Goal: Task Accomplishment & Management: Manage account settings

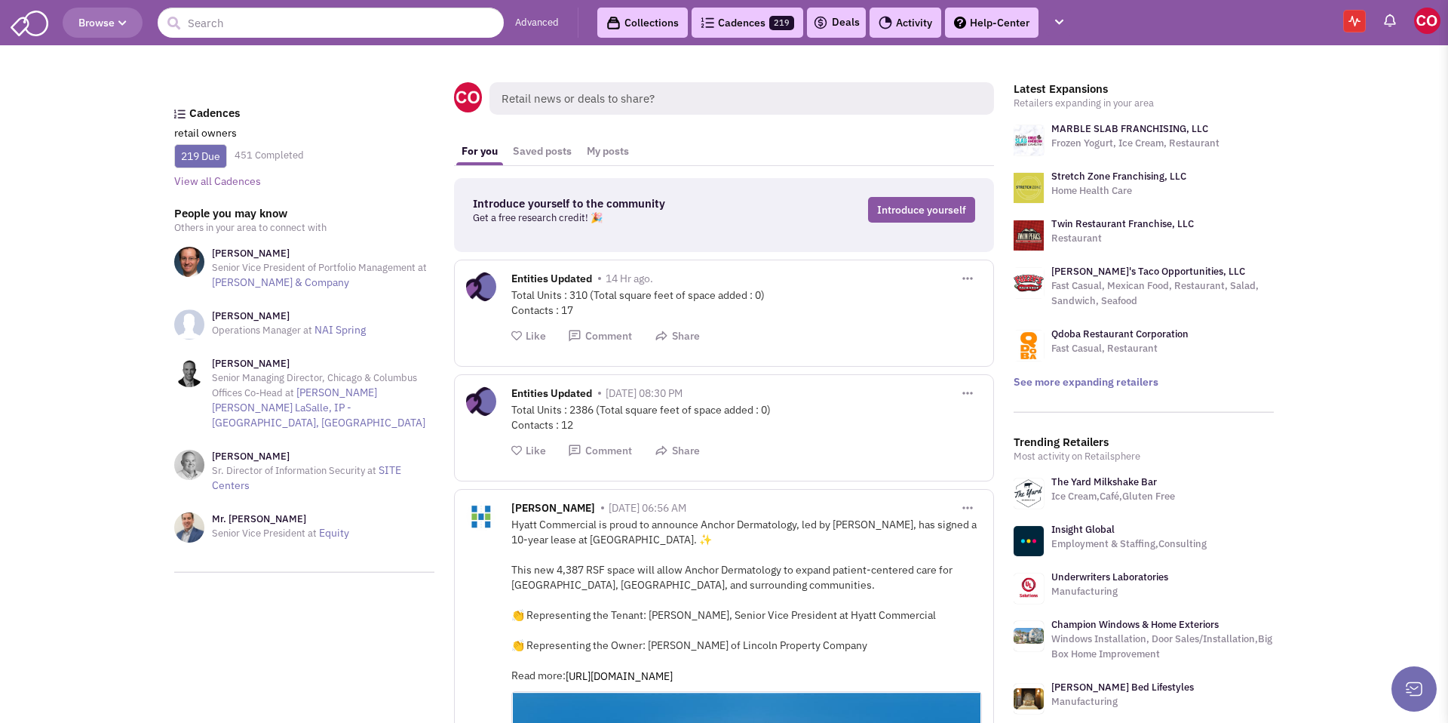
click at [648, 20] on link "Collections" at bounding box center [642, 23] width 91 height 30
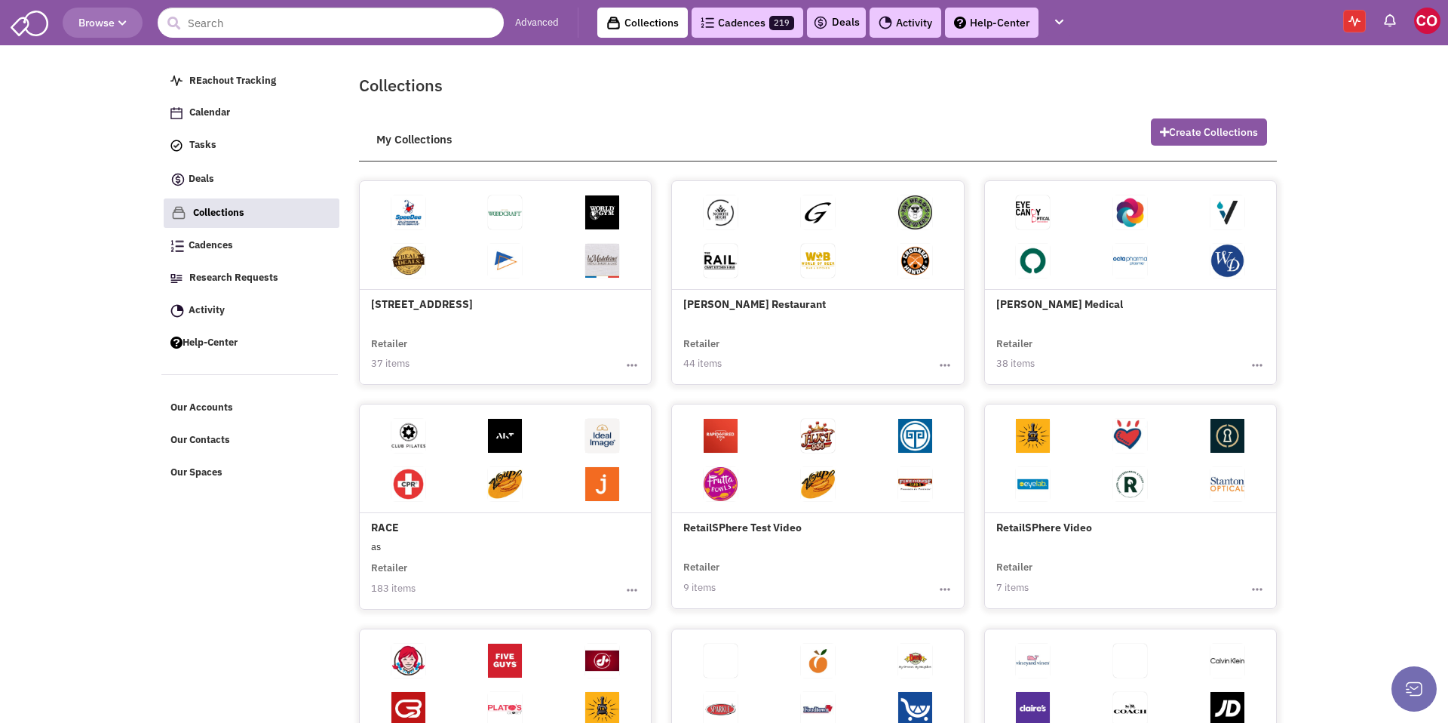
click at [477, 305] on h4 "700 High Street" at bounding box center [505, 249] width 268 height 124
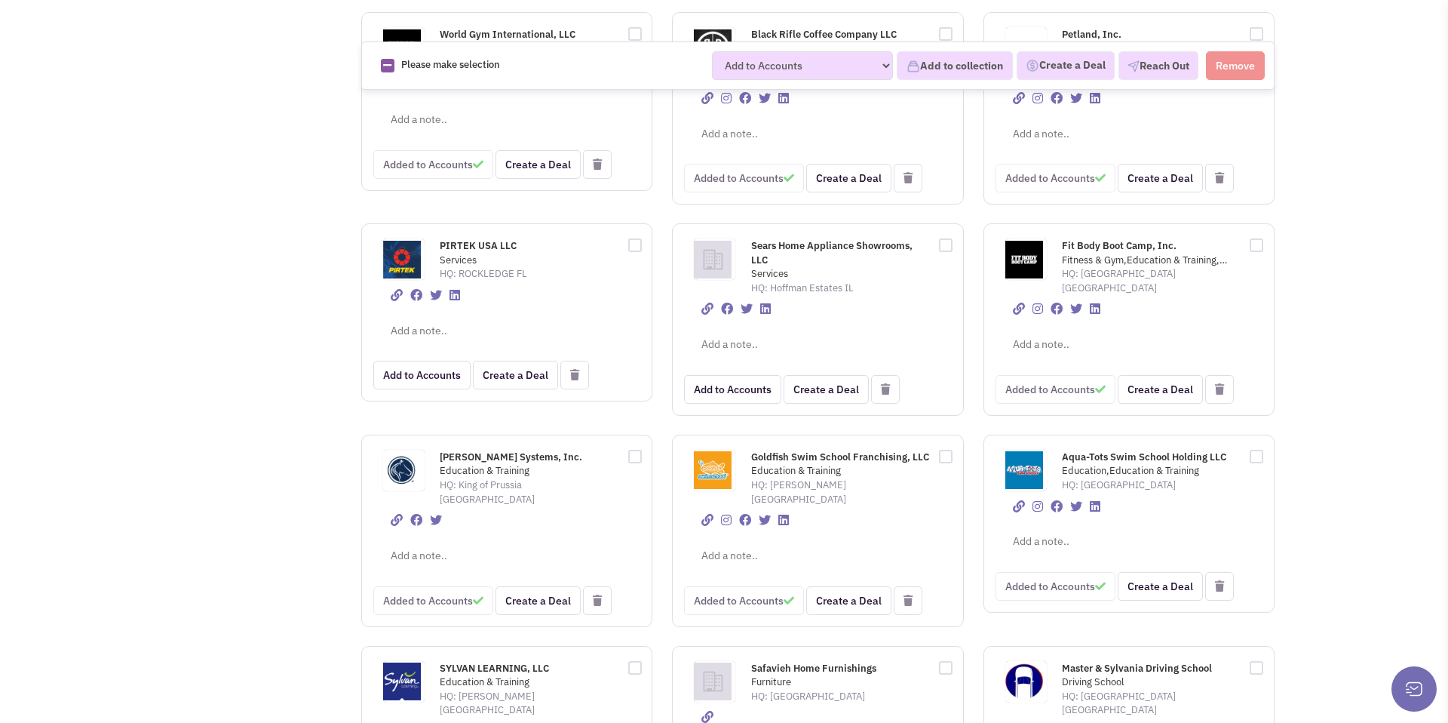
scroll to position [688, 0]
click at [757, 449] on span "Goldfish Swim School Franchising, LLC" at bounding box center [840, 455] width 178 height 13
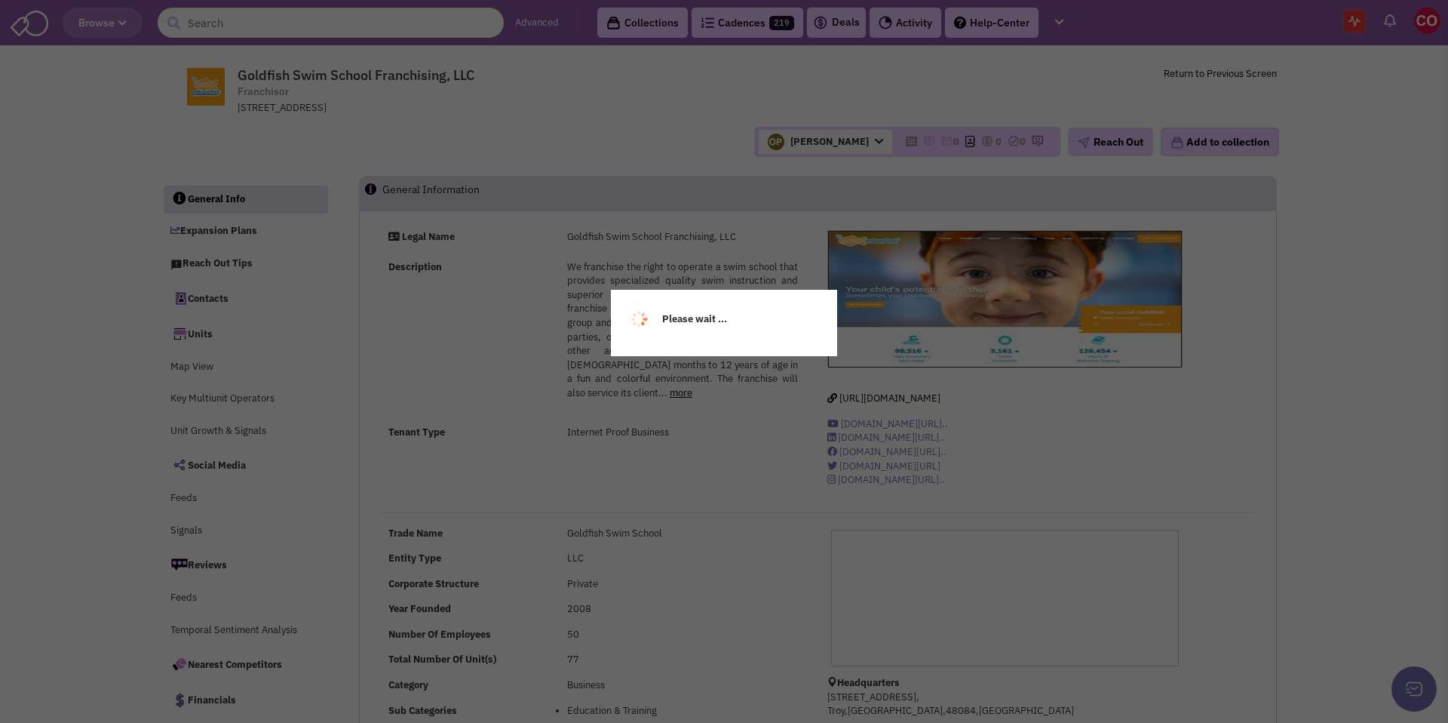
select select
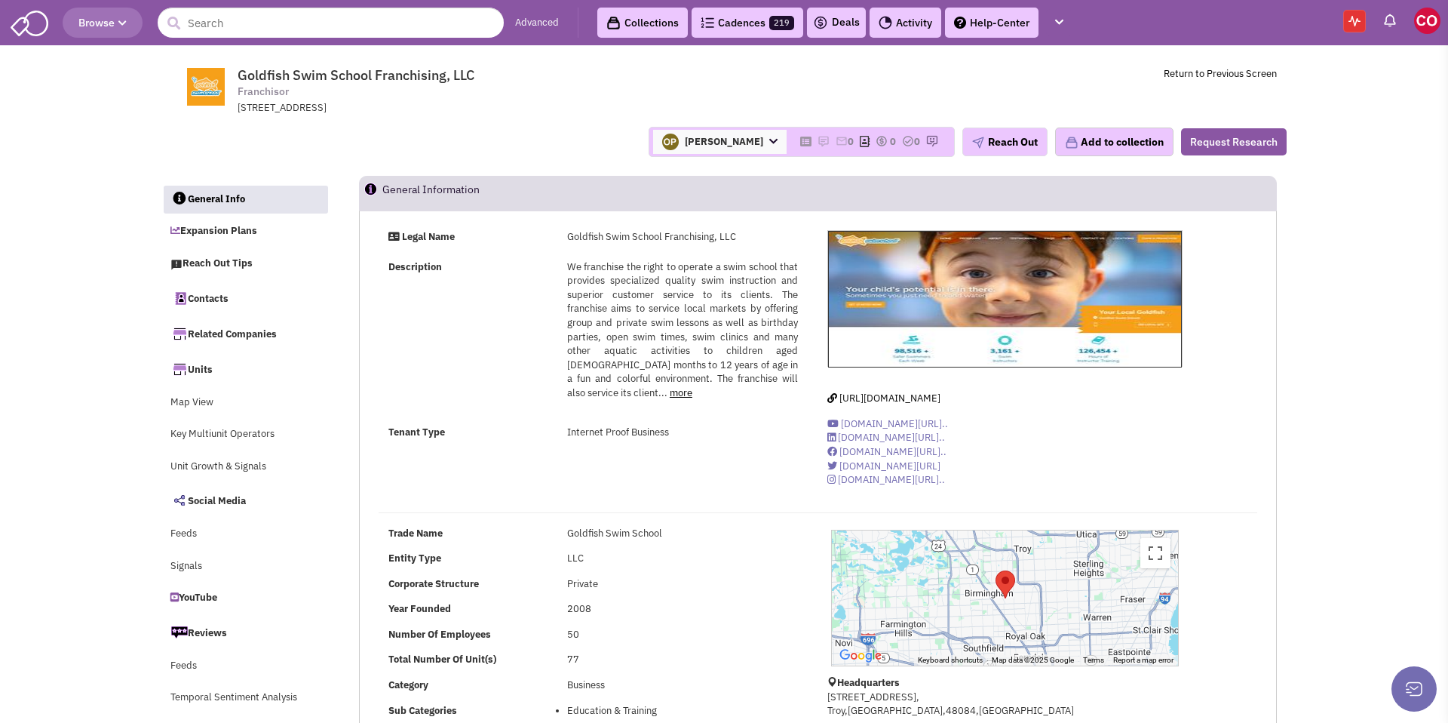
click at [645, 26] on link "Collections" at bounding box center [642, 23] width 91 height 30
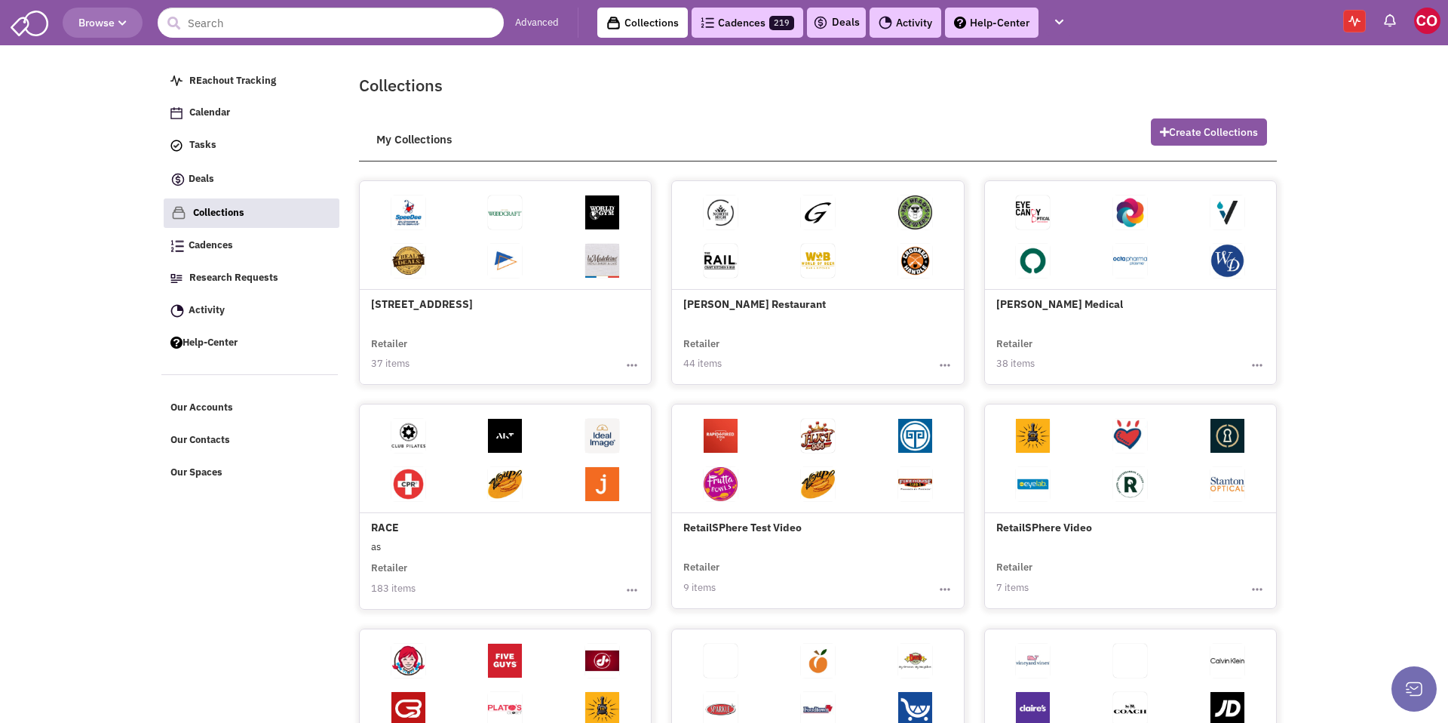
click at [748, 26] on link "Cadences 219" at bounding box center [748, 23] width 112 height 30
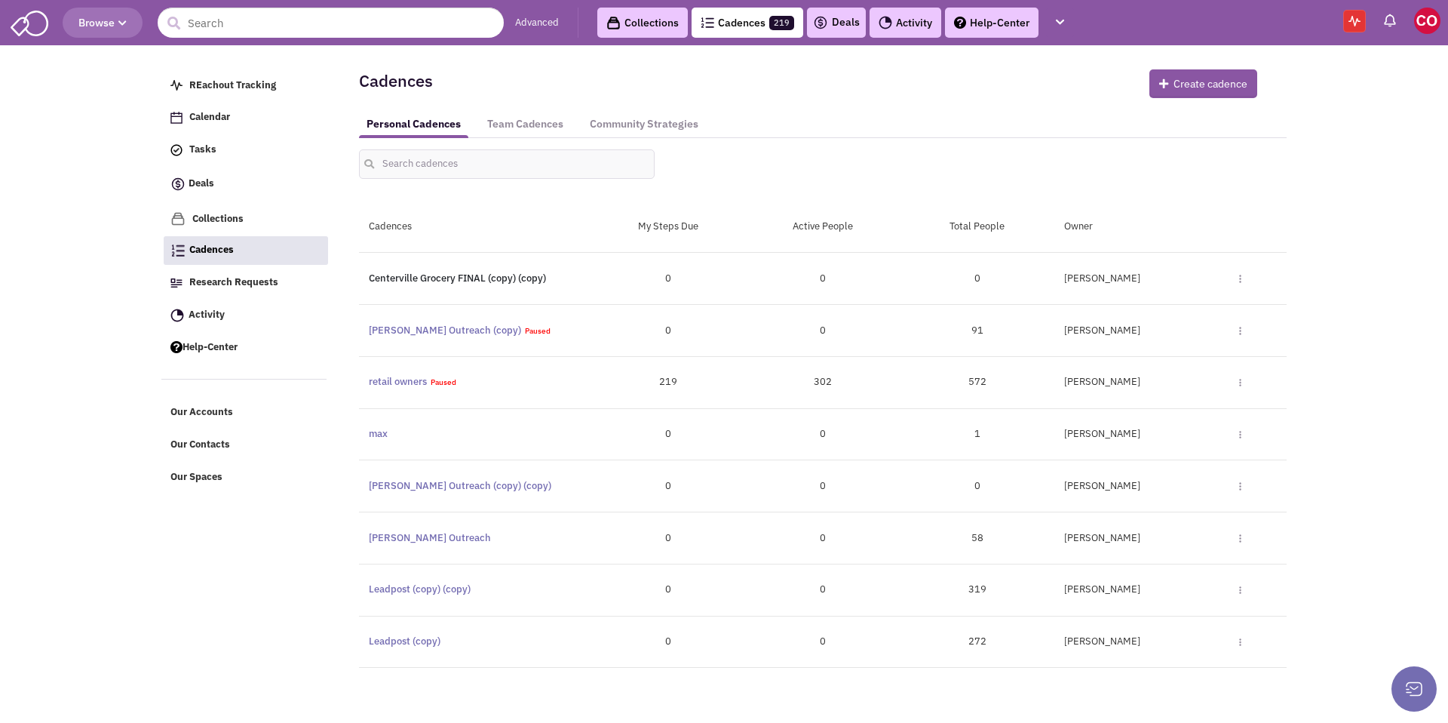
click at [523, 279] on link "Centerville Grocery FINAL (copy) (copy)" at bounding box center [457, 278] width 177 height 13
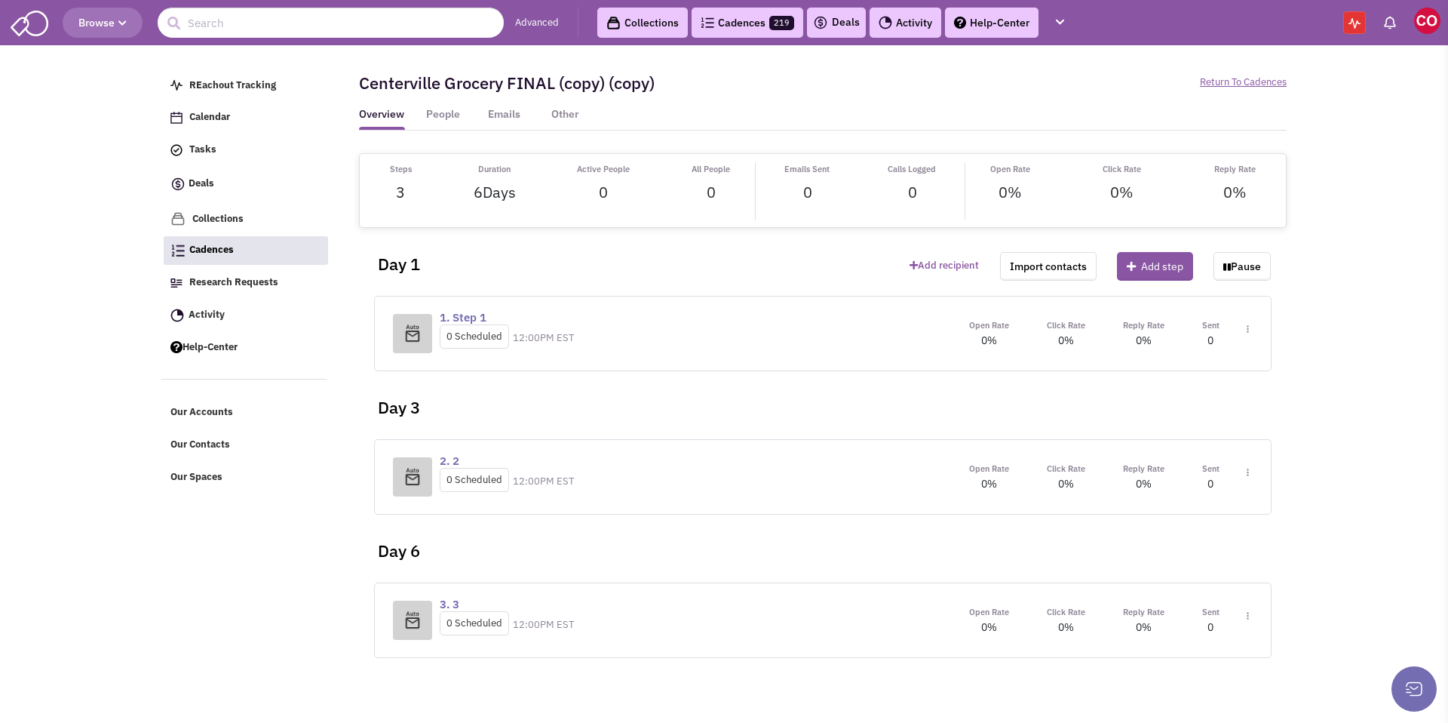
click at [1248, 332] on img at bounding box center [1248, 329] width 2 height 8
click at [1210, 373] on link "Step settings" at bounding box center [1202, 366] width 119 height 27
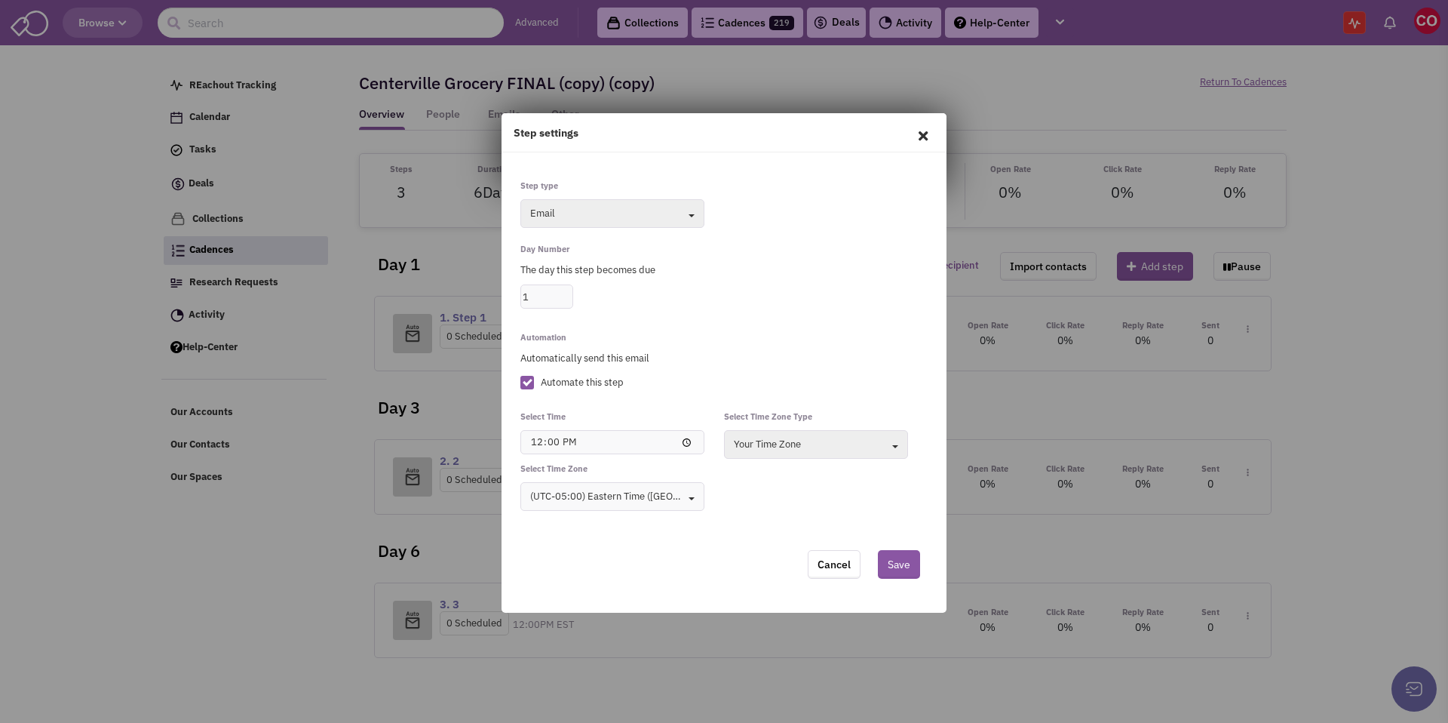
click at [548, 297] on input "1" at bounding box center [546, 296] width 53 height 24
type input "7"
click at [561, 446] on input "12:00" at bounding box center [612, 442] width 184 height 24
click at [550, 444] on input "12:00" at bounding box center [612, 442] width 184 height 24
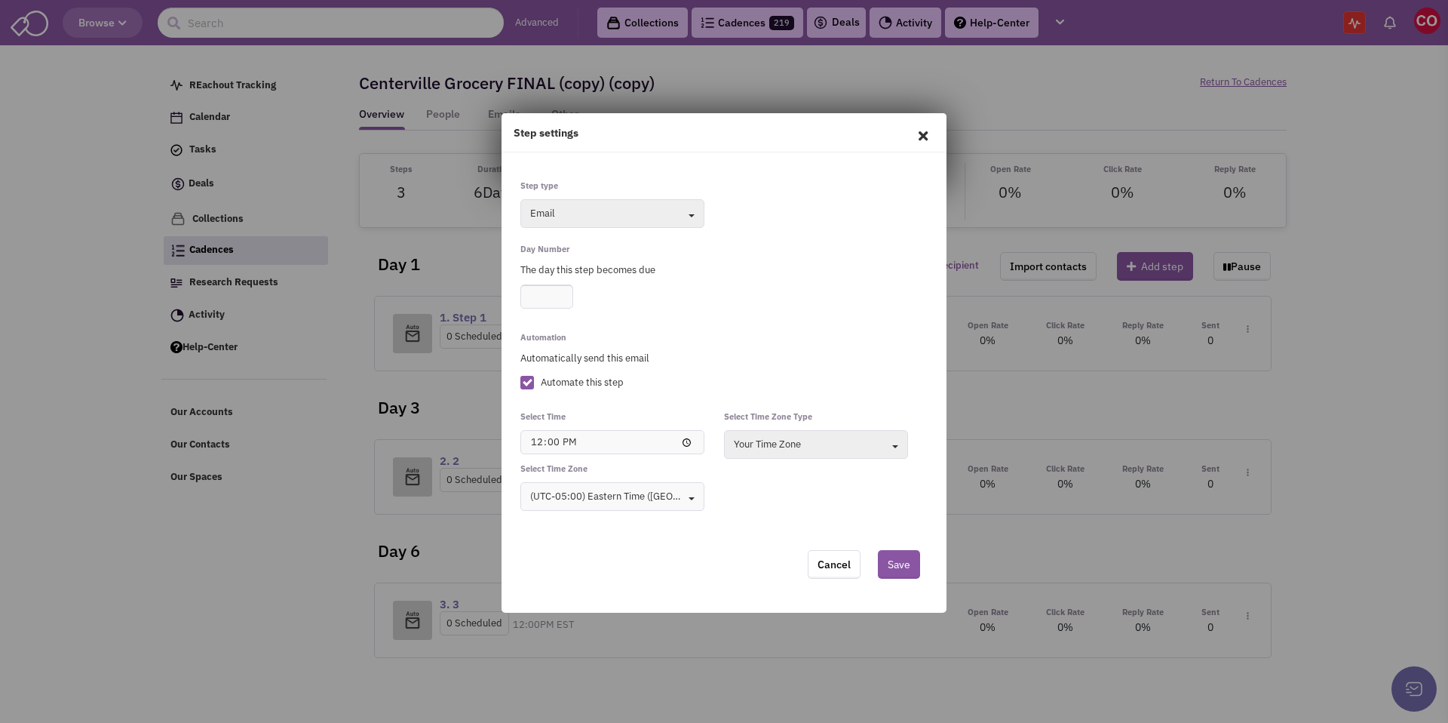
type input "12:05"
click at [925, 134] on icon at bounding box center [923, 136] width 32 height 36
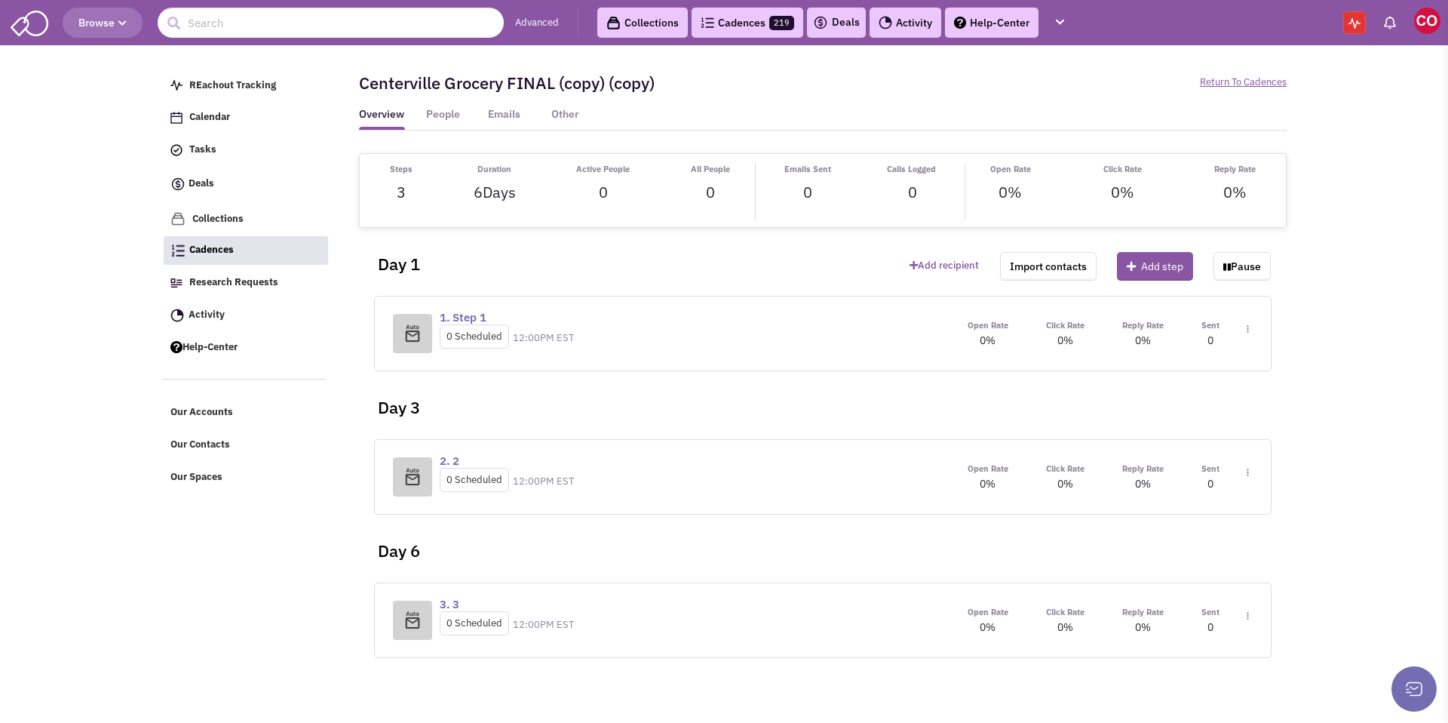
click at [1245, 330] on span "Toggle Dropdown" at bounding box center [1245, 336] width 8 height 28
click at [1206, 401] on link "Edit content" at bounding box center [1202, 397] width 119 height 27
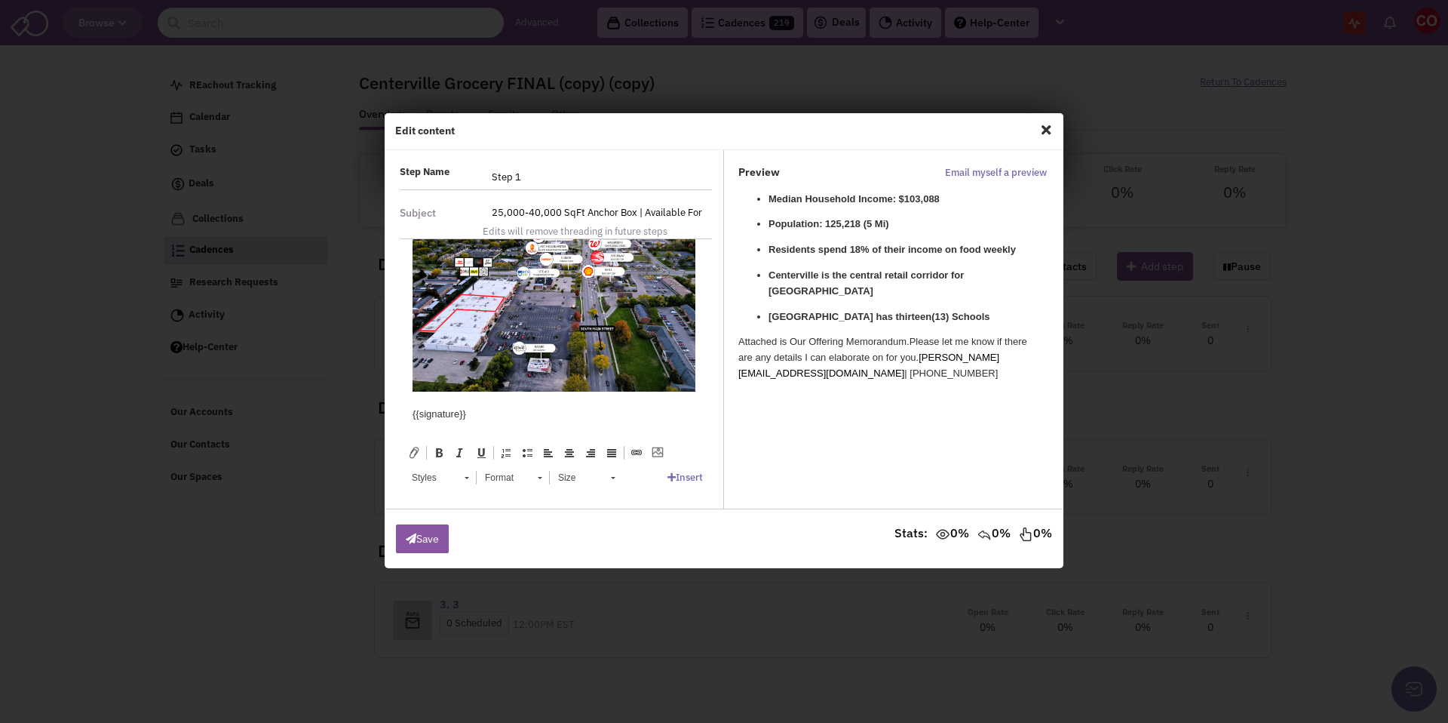
scroll to position [326, 0]
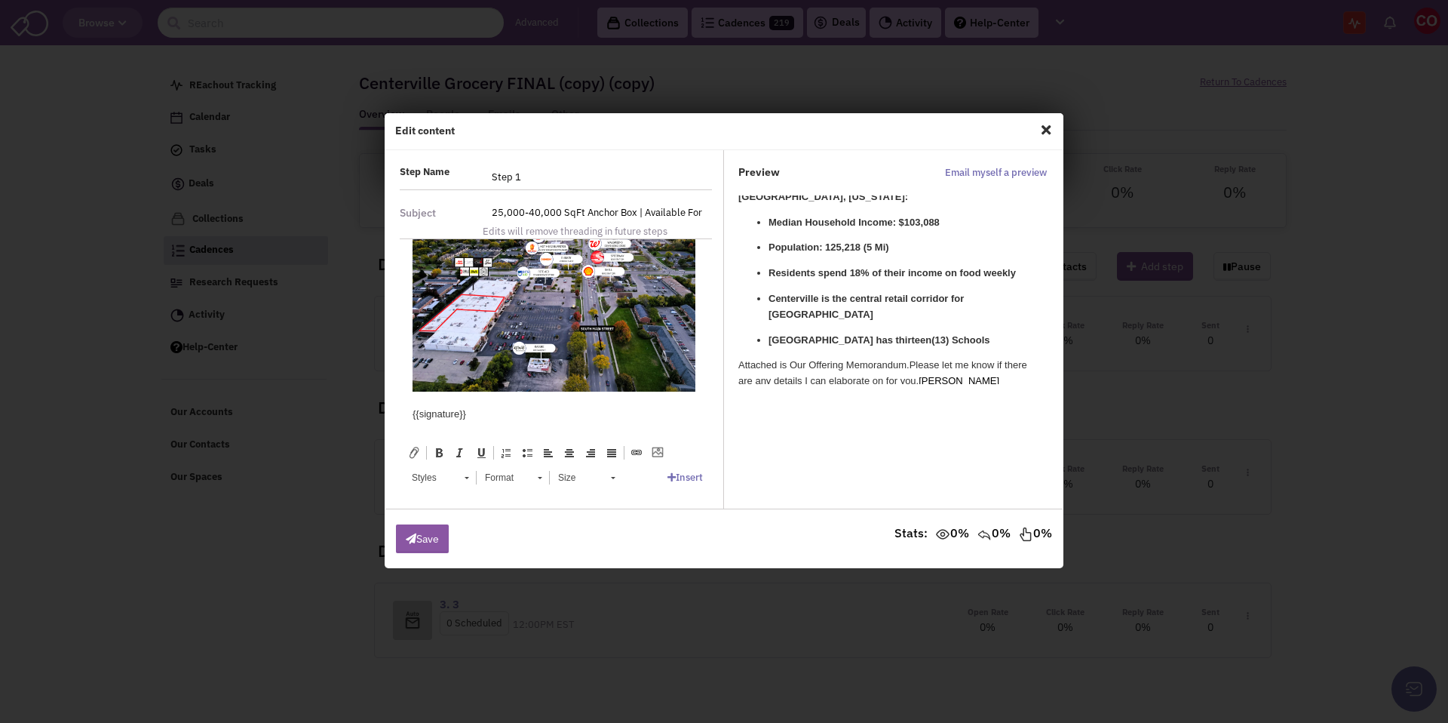
click at [562, 209] on input "25,000-40,000 SqFt Anchor Box | Available For Lease in Centerville, Ohio" at bounding box center [597, 213] width 229 height 24
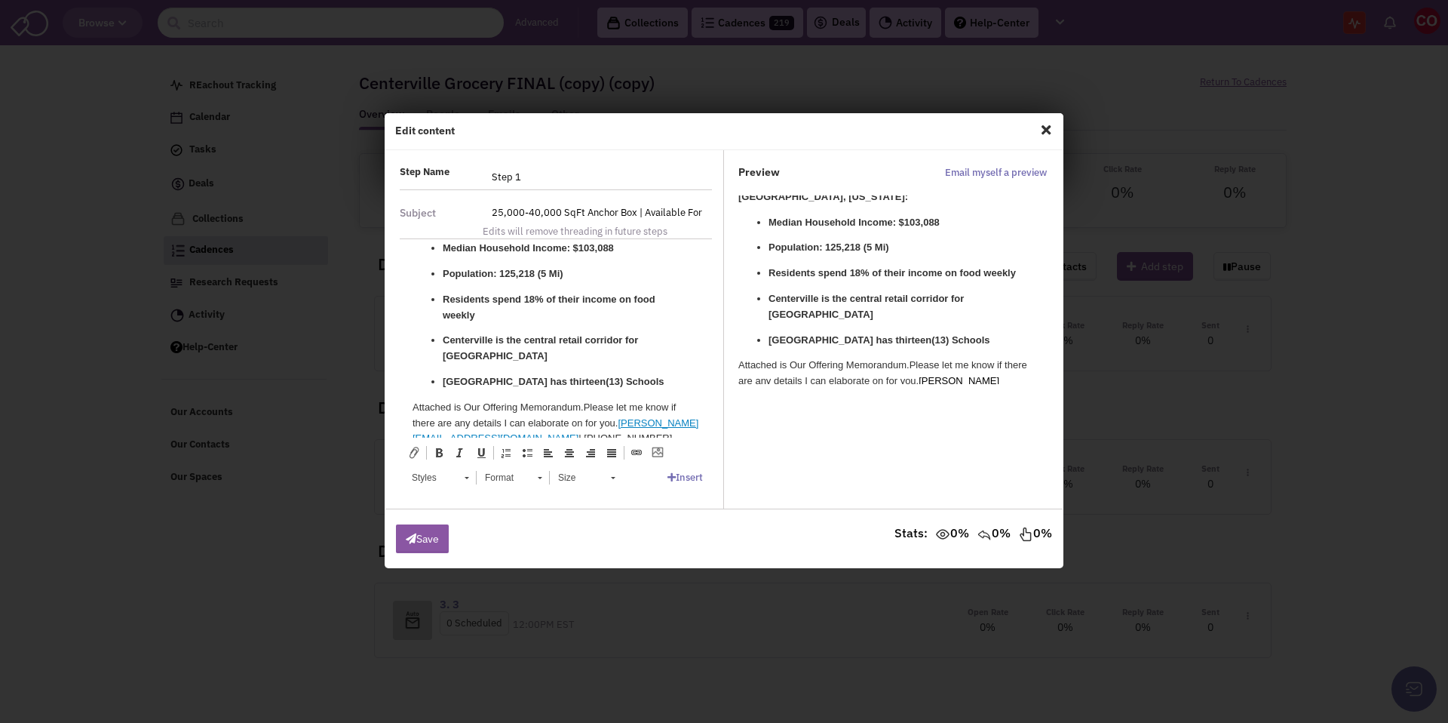
scroll to position [0, 0]
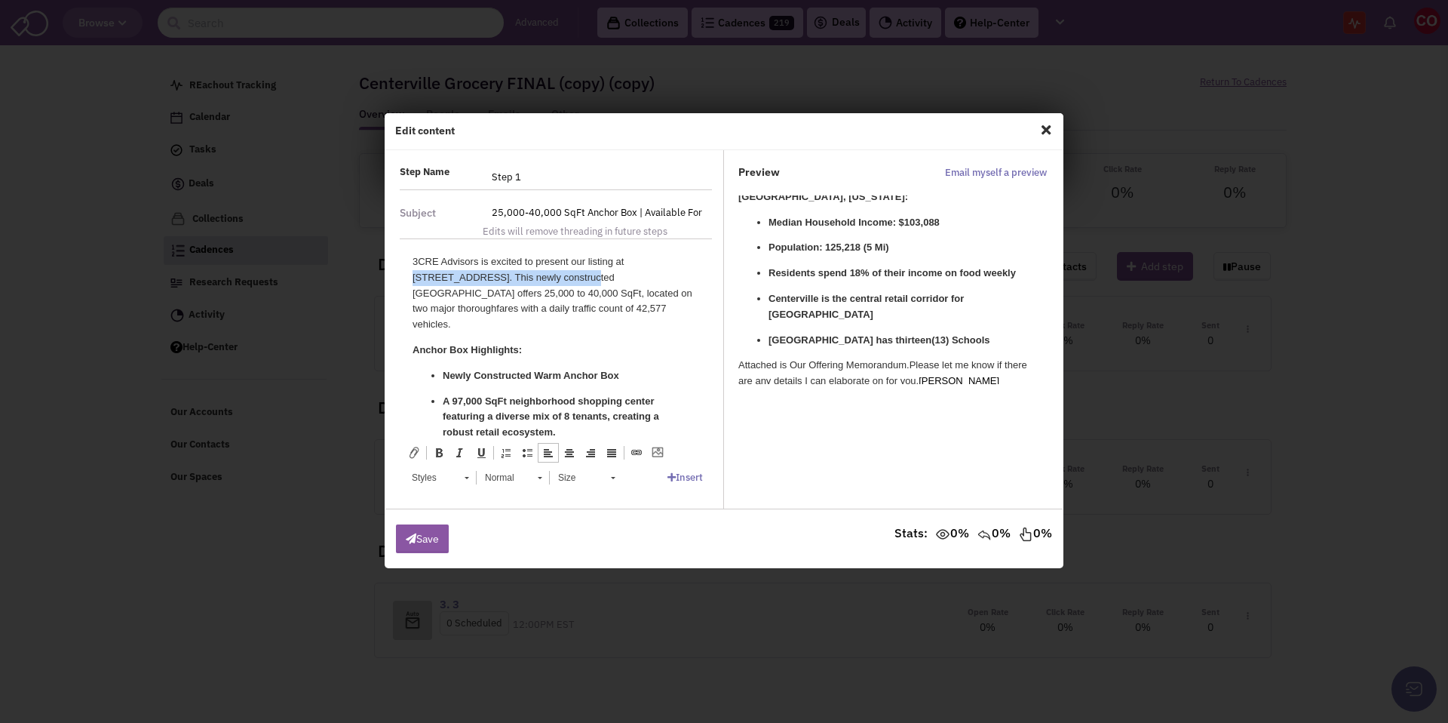
drag, startPoint x: 628, startPoint y: 264, endPoint x: 520, endPoint y: 276, distance: 108.5
click at [520, 276] on p "3CRE Advisors is excited to present our listing at 894 S Main Street in Centerv…" at bounding box center [556, 293] width 287 height 78
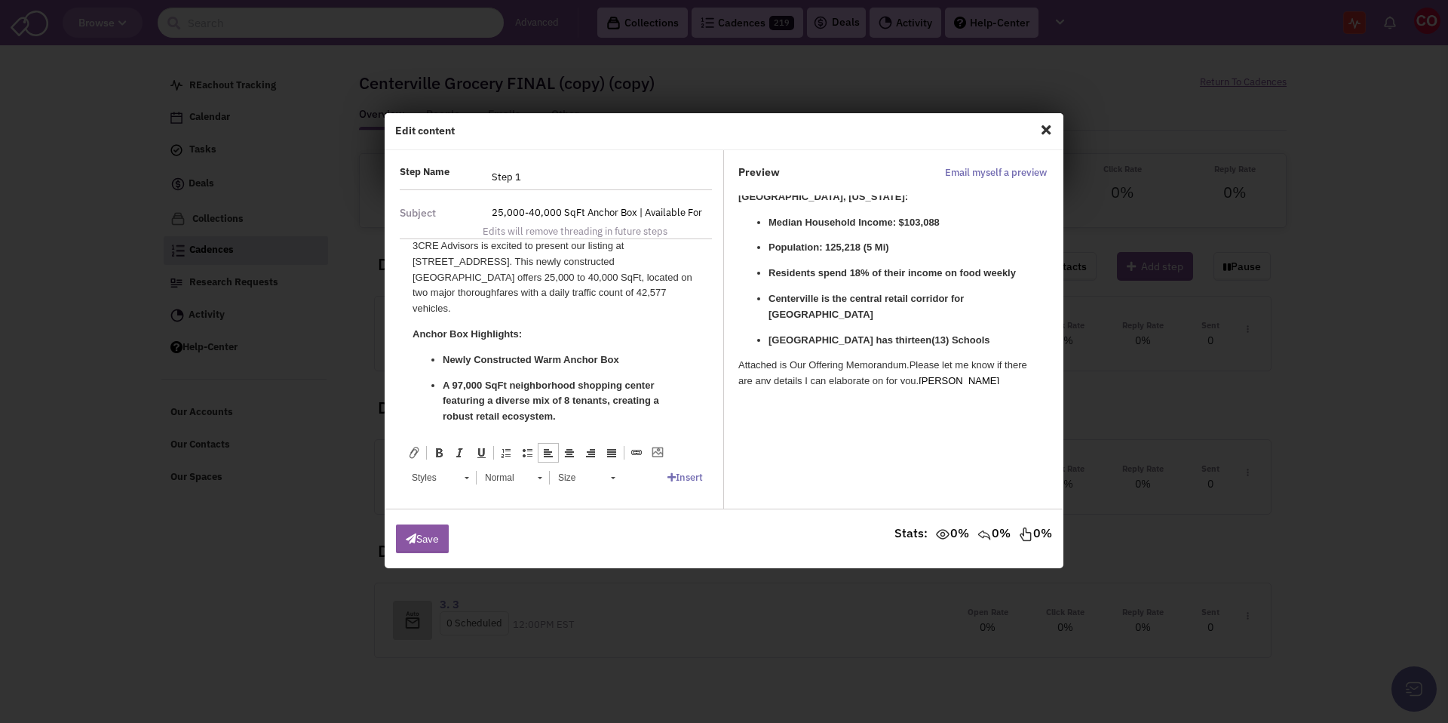
click at [566, 304] on body "3CRE Advisors is excited to present our listing at 894 S Main Street in Centerv…" at bounding box center [556, 642] width 287 height 809
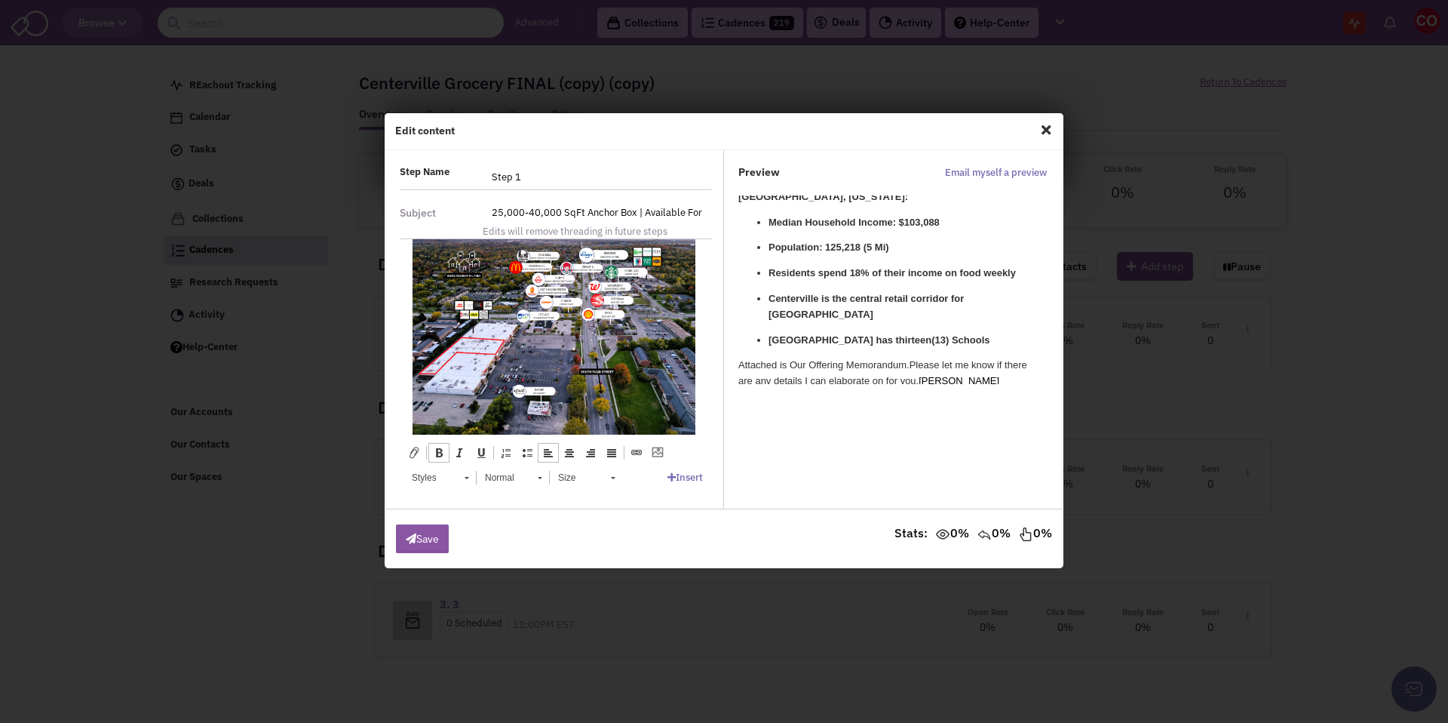
scroll to position [641, 0]
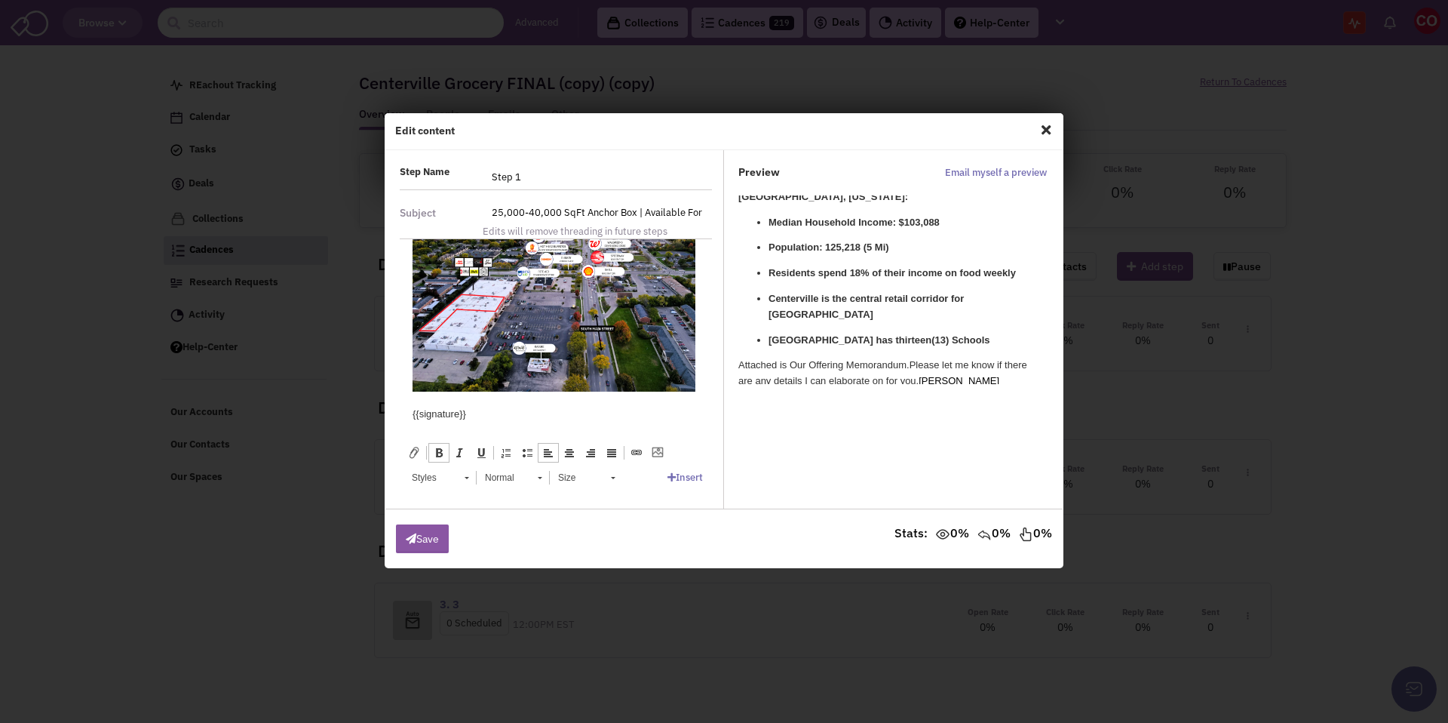
click at [1045, 127] on span "Close" at bounding box center [1046, 130] width 20 height 24
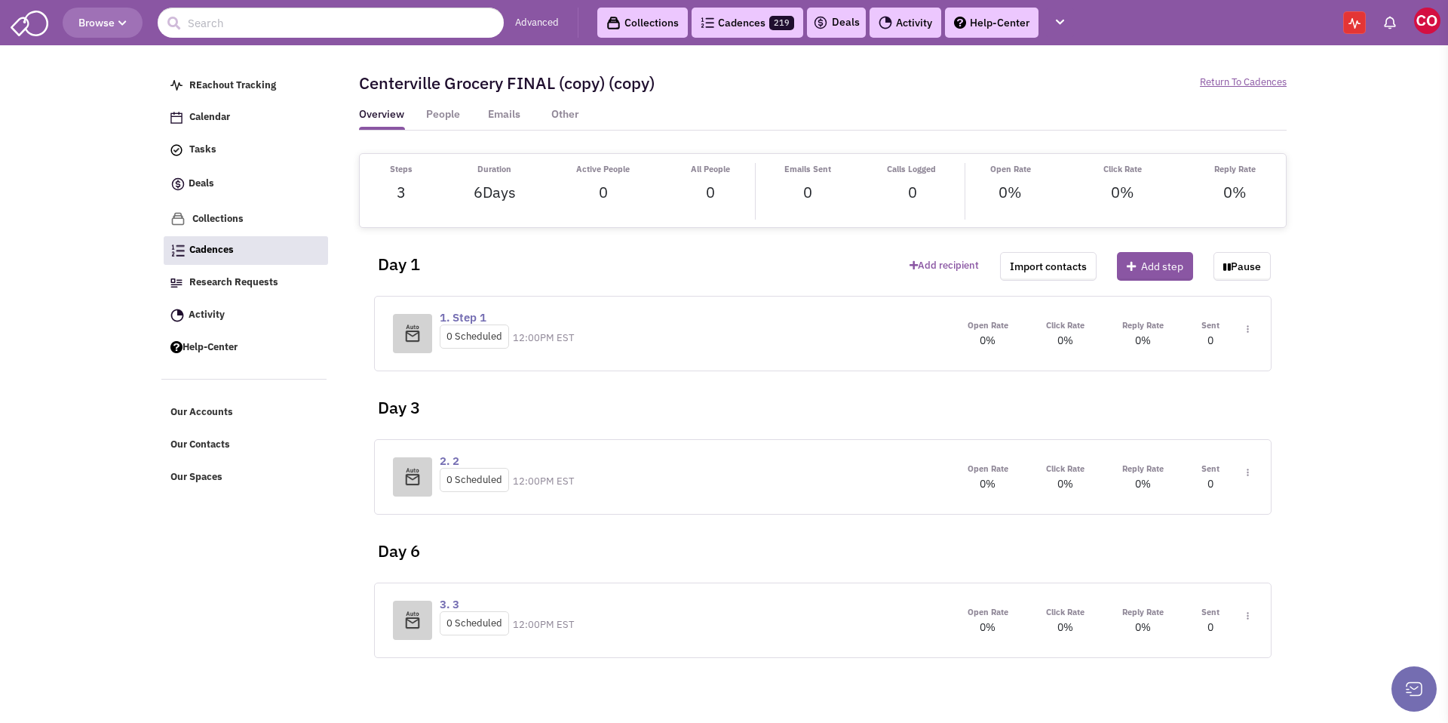
scroll to position [0, 0]
click at [1144, 259] on button "Add step" at bounding box center [1155, 266] width 76 height 29
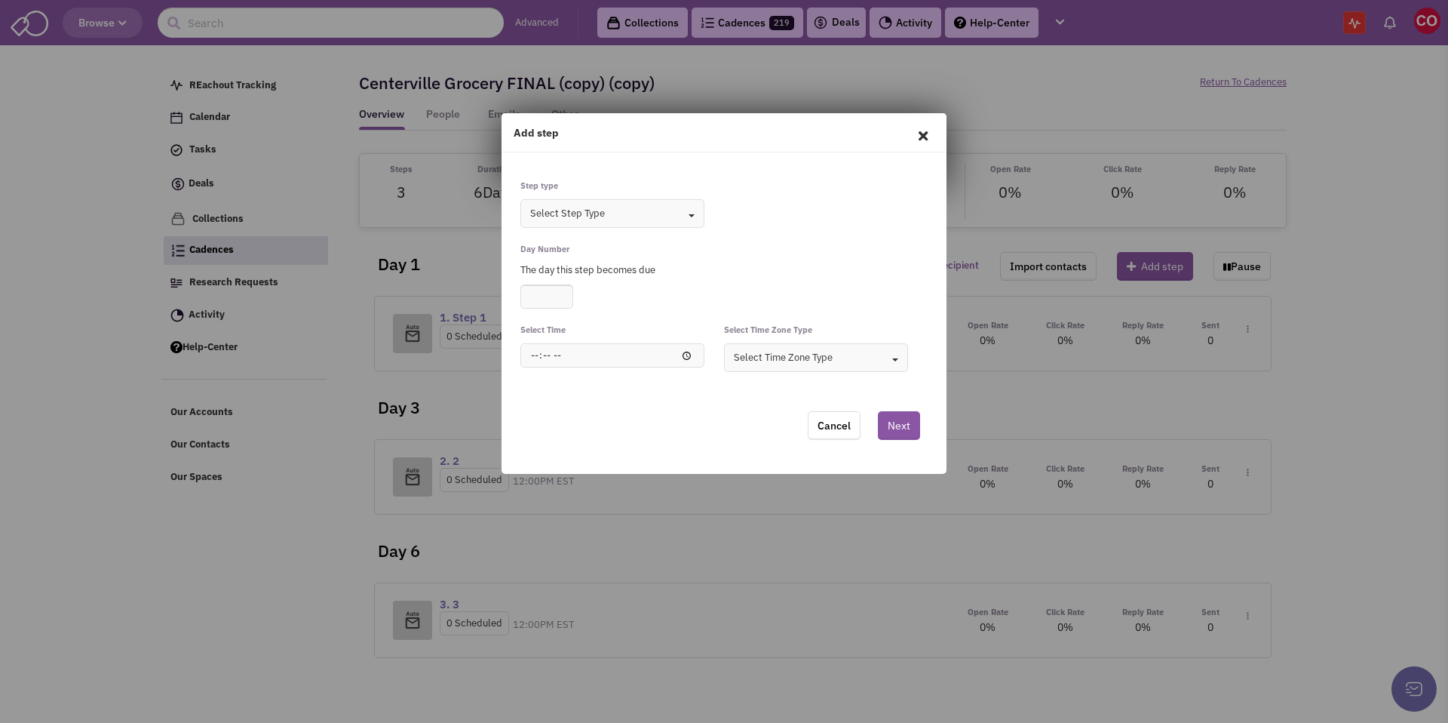
click at [675, 222] on button "Select Step Type Toggle Dropdown" at bounding box center [612, 213] width 184 height 29
click at [534, 255] on div "Email" at bounding box center [600, 259] width 162 height 14
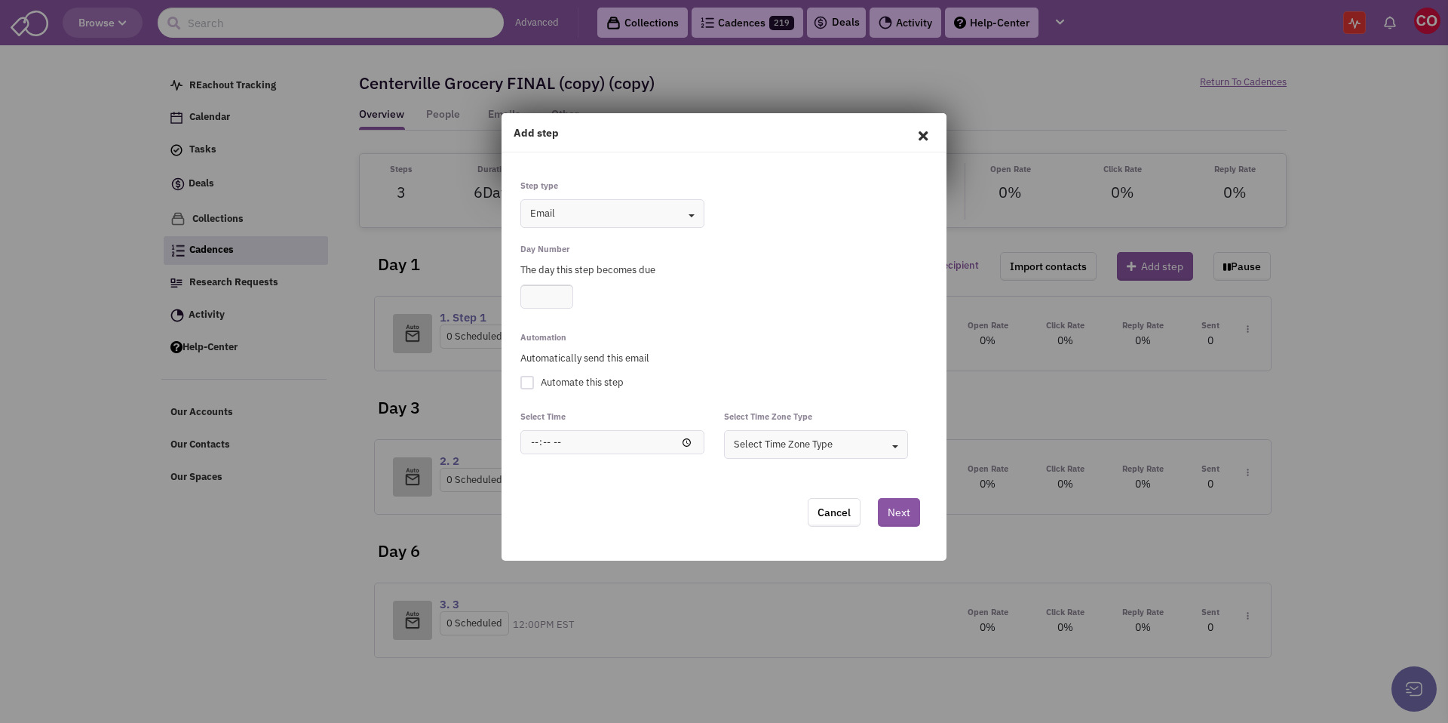
click at [531, 385] on div at bounding box center [527, 383] width 14 height 14
click at [0, 0] on input "Automate this step" at bounding box center [0, 0] width 0 height 0
click at [539, 289] on input "number" at bounding box center [546, 296] width 53 height 24
type input "9"
click at [547, 438] on input "time" at bounding box center [612, 442] width 184 height 24
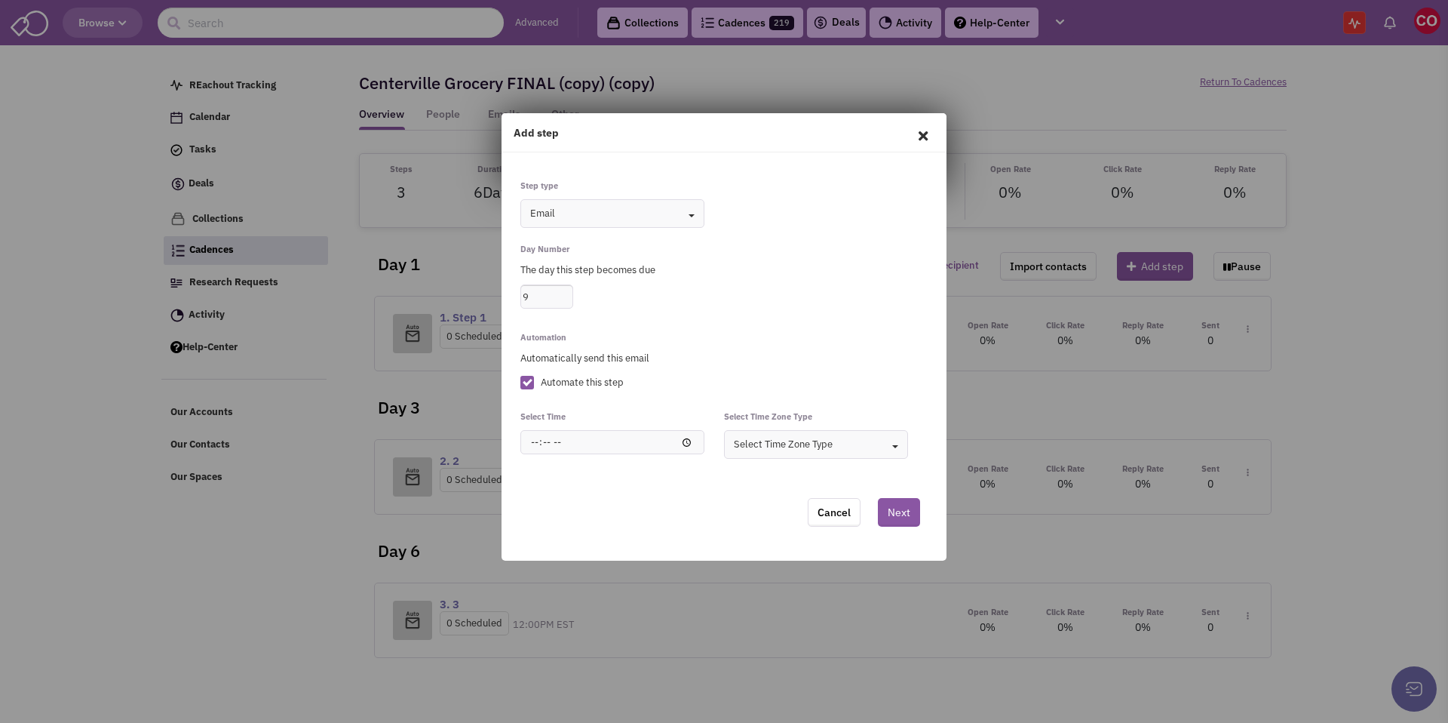
click at [534, 441] on input "time" at bounding box center [612, 442] width 184 height 24
type input "09:02"
click at [744, 485] on div "Cancel Next" at bounding box center [724, 515] width 465 height 89
click at [899, 505] on button "Next" at bounding box center [899, 512] width 42 height 29
click at [838, 447] on button "Select Time Zone Type Toggle Dropdown" at bounding box center [816, 444] width 184 height 29
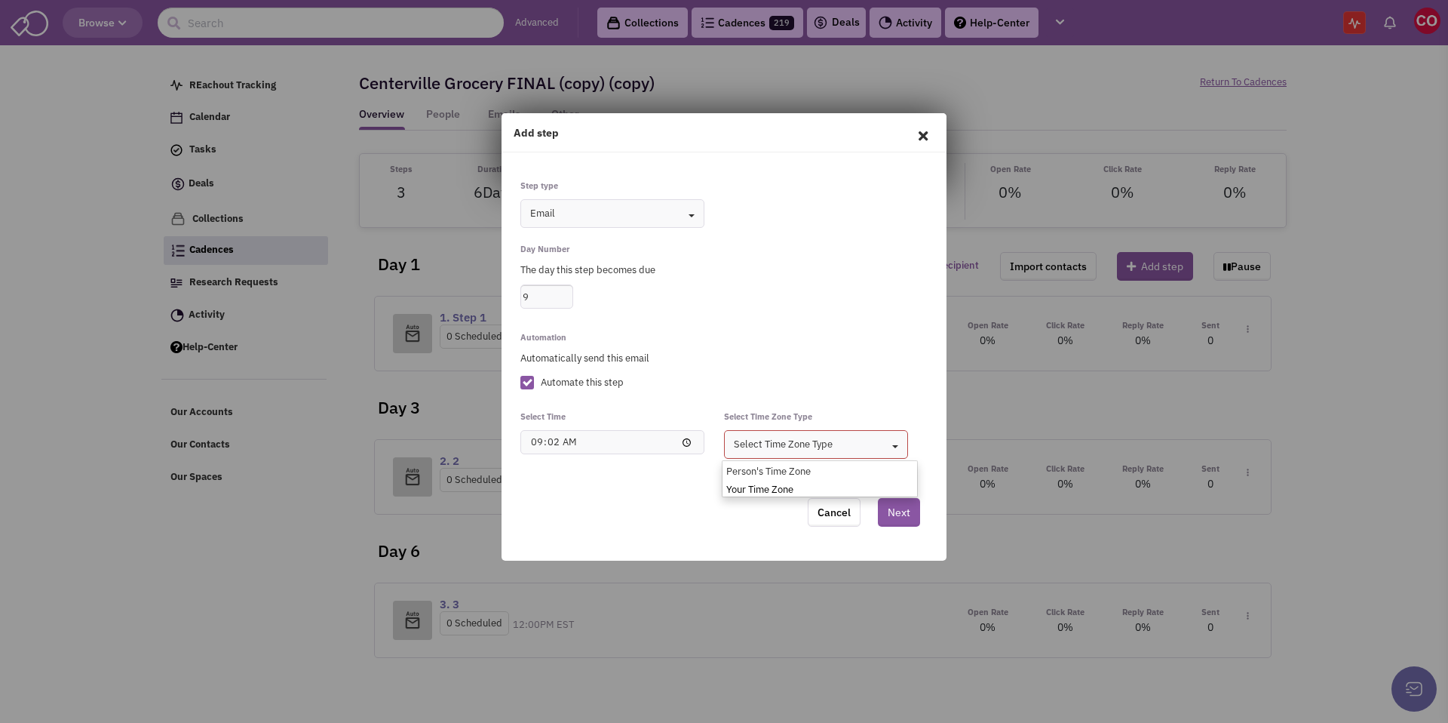
click at [788, 492] on div "Your Time Zone" at bounding box center [804, 490] width 162 height 14
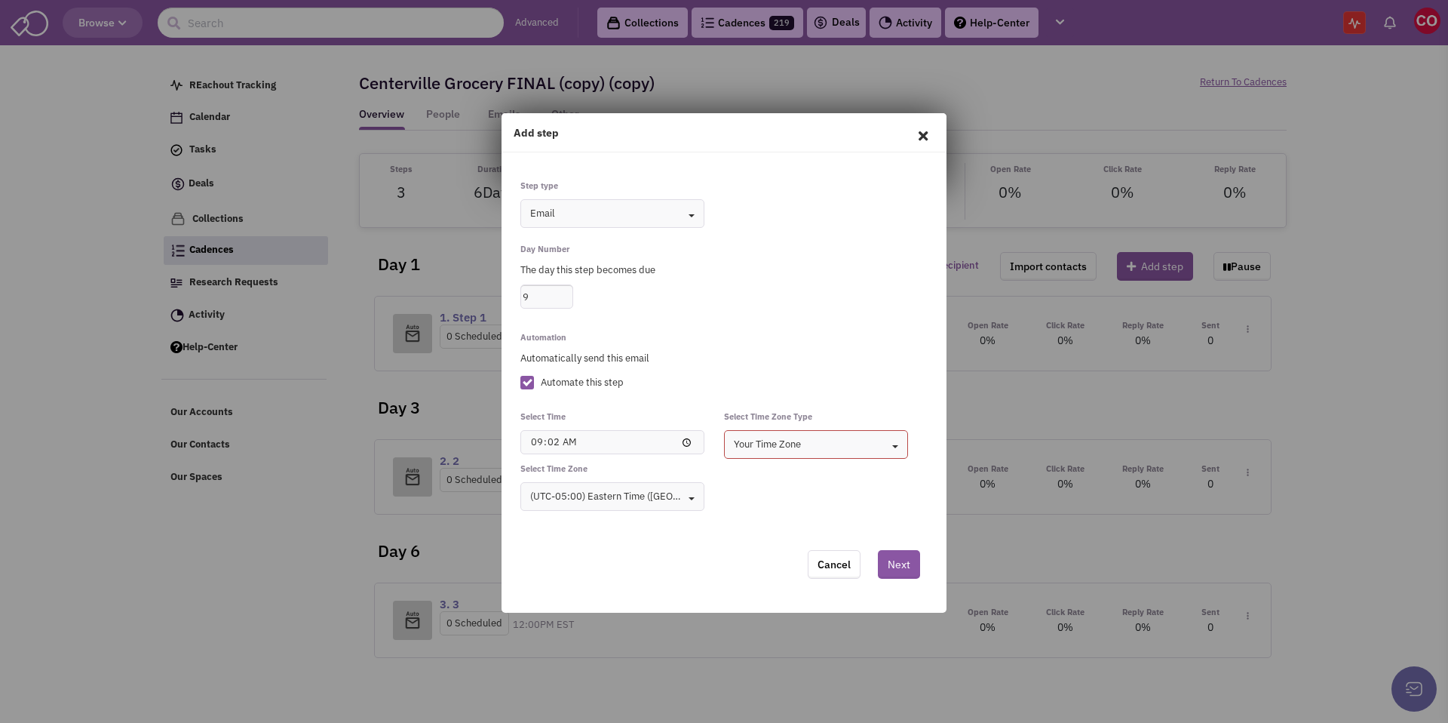
click at [908, 585] on div "Cancel Next" at bounding box center [876, 568] width 137 height 66
click at [900, 574] on button "Next" at bounding box center [899, 564] width 42 height 29
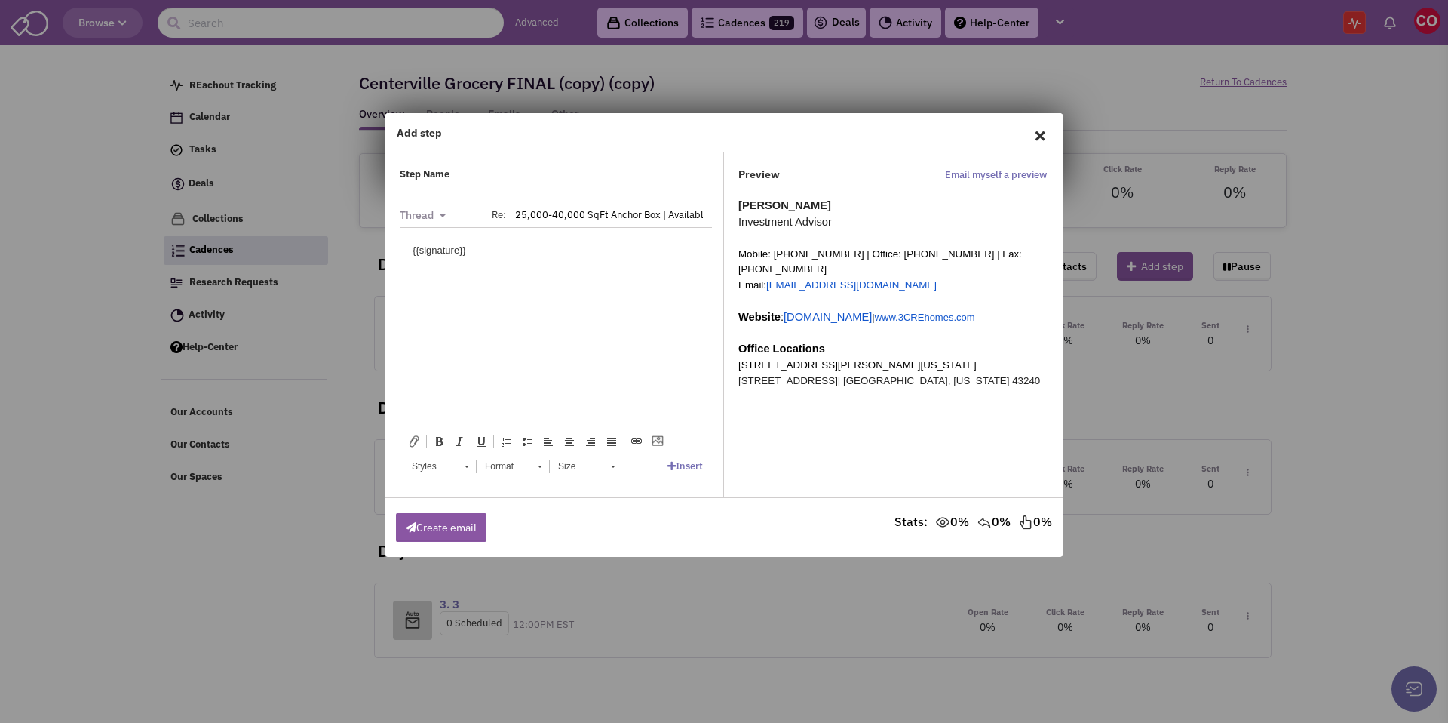
click at [1043, 132] on icon at bounding box center [1040, 136] width 32 height 36
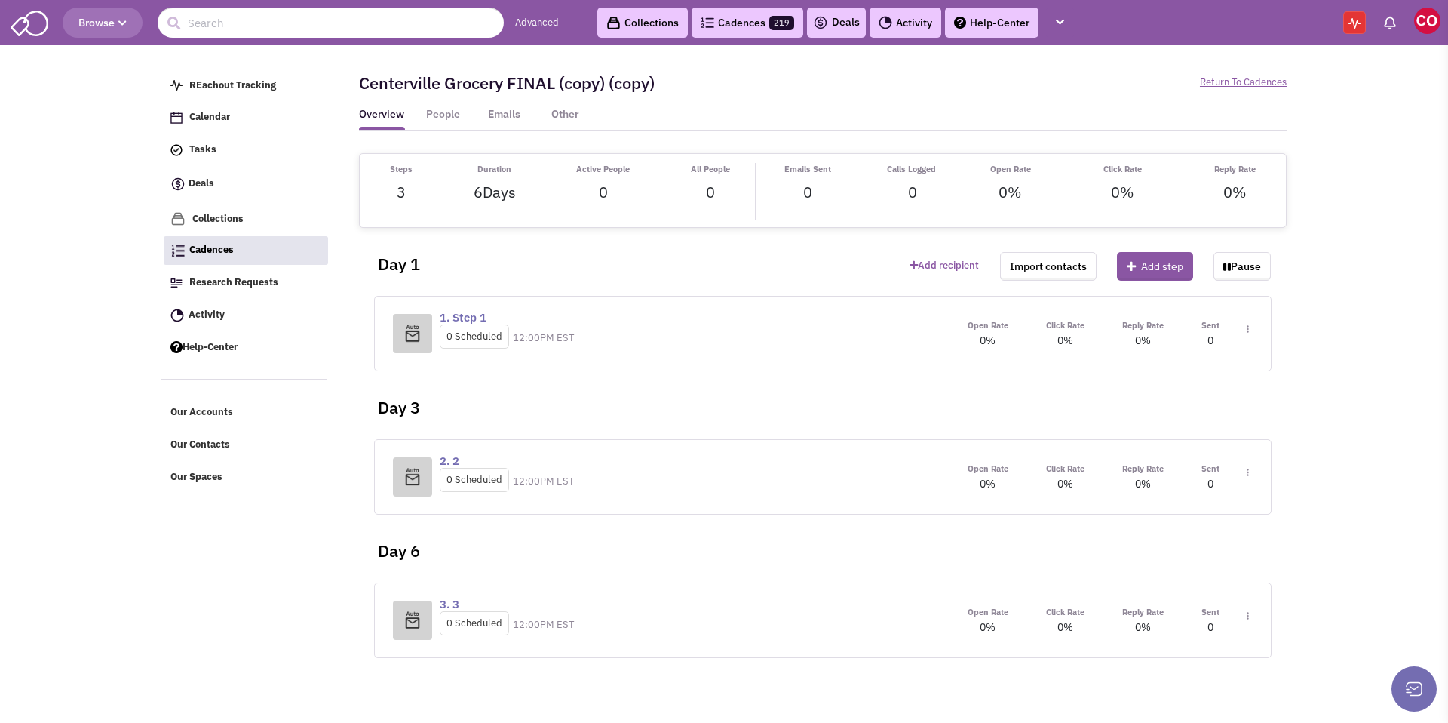
click at [1247, 473] on img at bounding box center [1248, 472] width 2 height 8
click at [1208, 547] on link "Edit content" at bounding box center [1202, 540] width 119 height 27
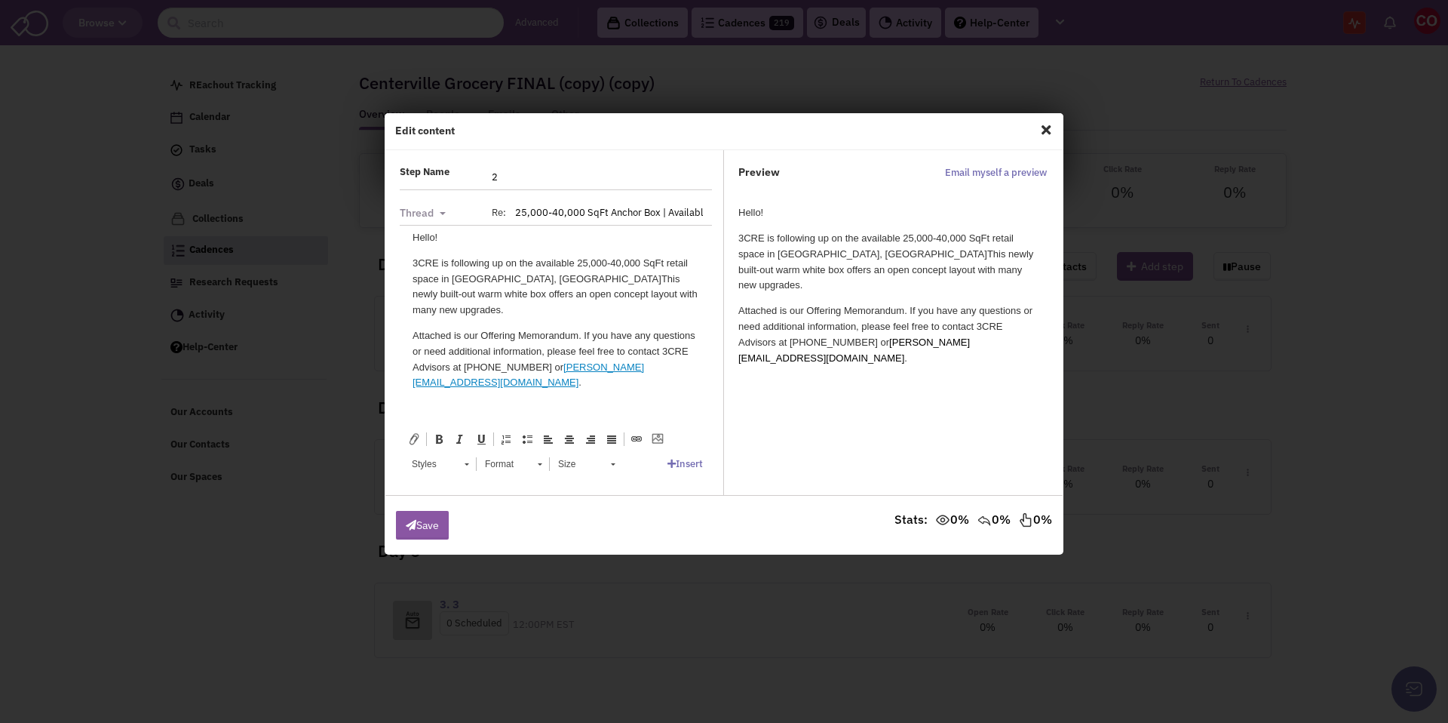
click at [1048, 127] on span "Close" at bounding box center [1046, 130] width 20 height 24
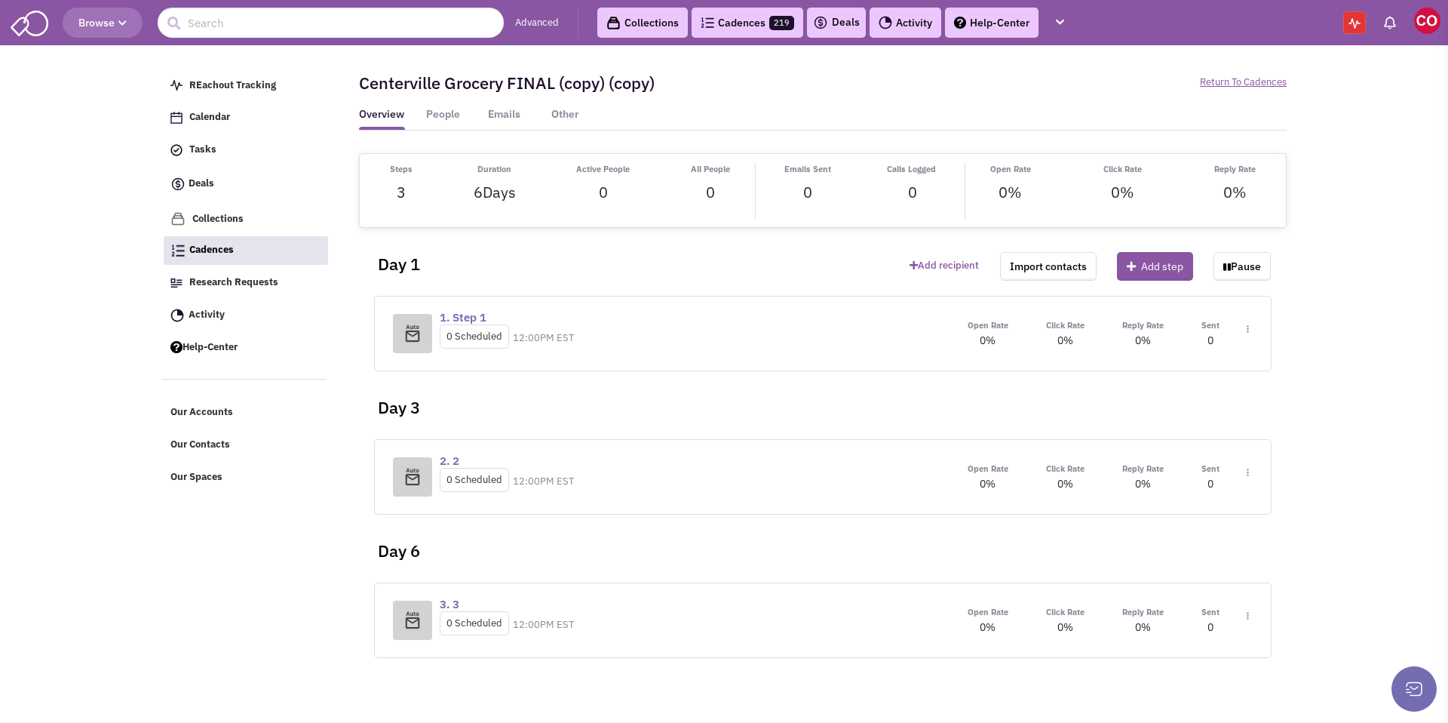
click at [1249, 618] on div "Open Rate 0% Click Rate 0% Reply Rate 0% Sent Toggle Dropdown Step settings" at bounding box center [1101, 619] width 304 height 31
click at [1249, 617] on div "Open Rate 0% Click Rate 0% Reply Rate 0% Sent Toggle Dropdown Step settings" at bounding box center [1101, 619] width 304 height 31
click at [1248, 615] on img at bounding box center [1248, 616] width 2 height 8
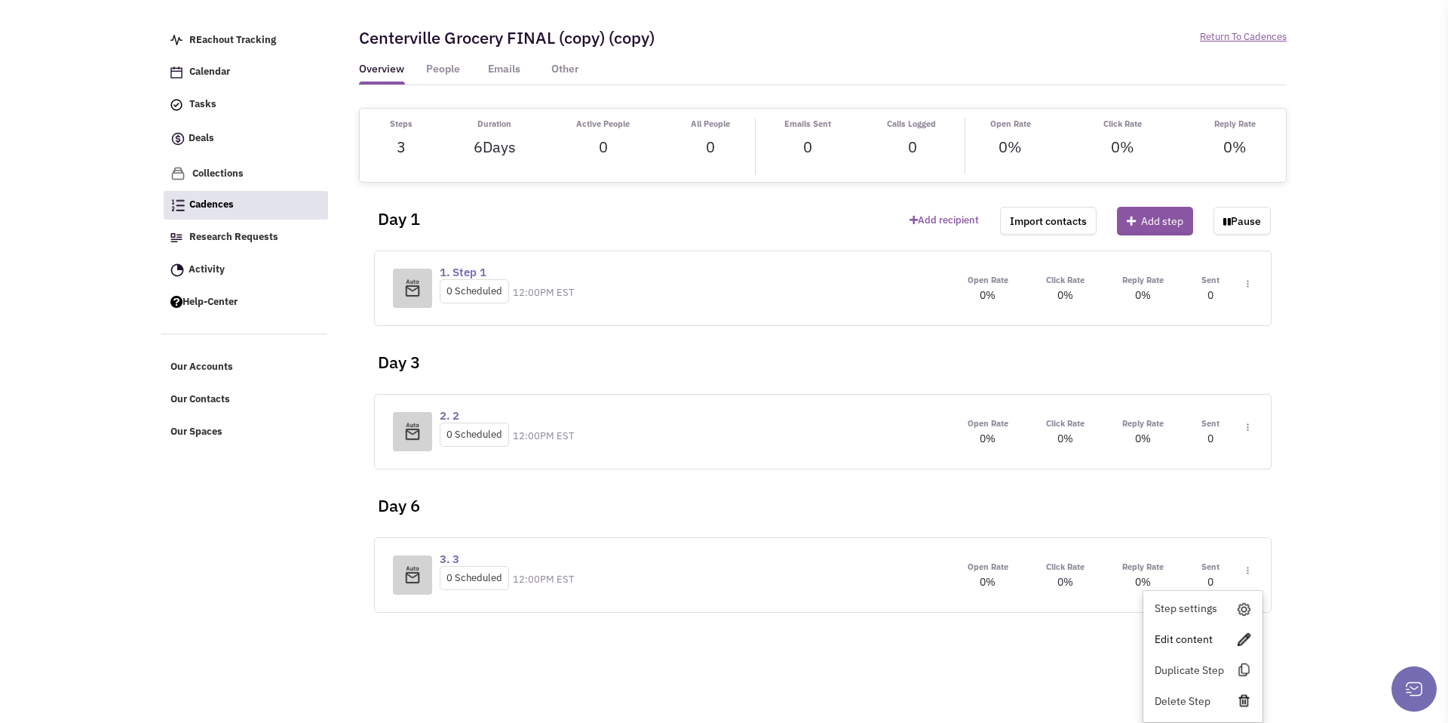
click at [1196, 640] on link "Edit content" at bounding box center [1202, 638] width 119 height 27
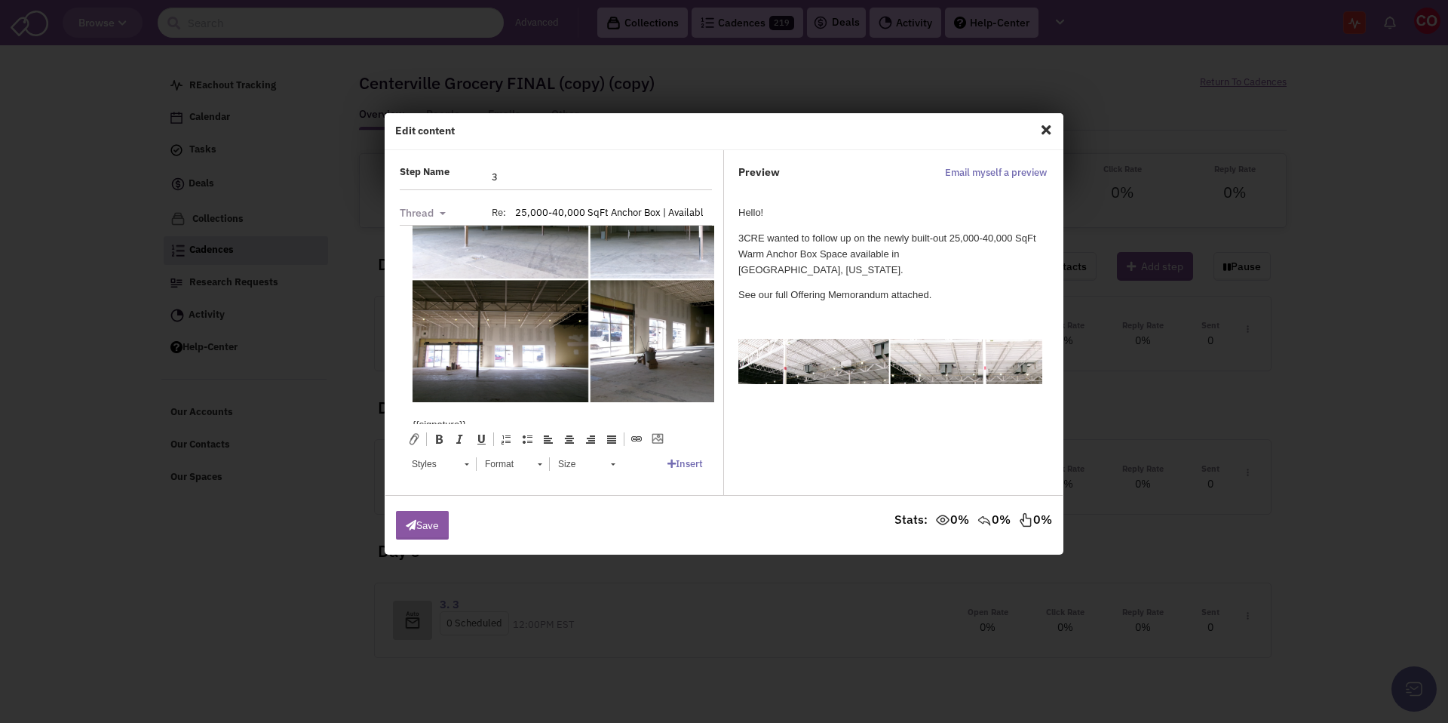
scroll to position [0, 0]
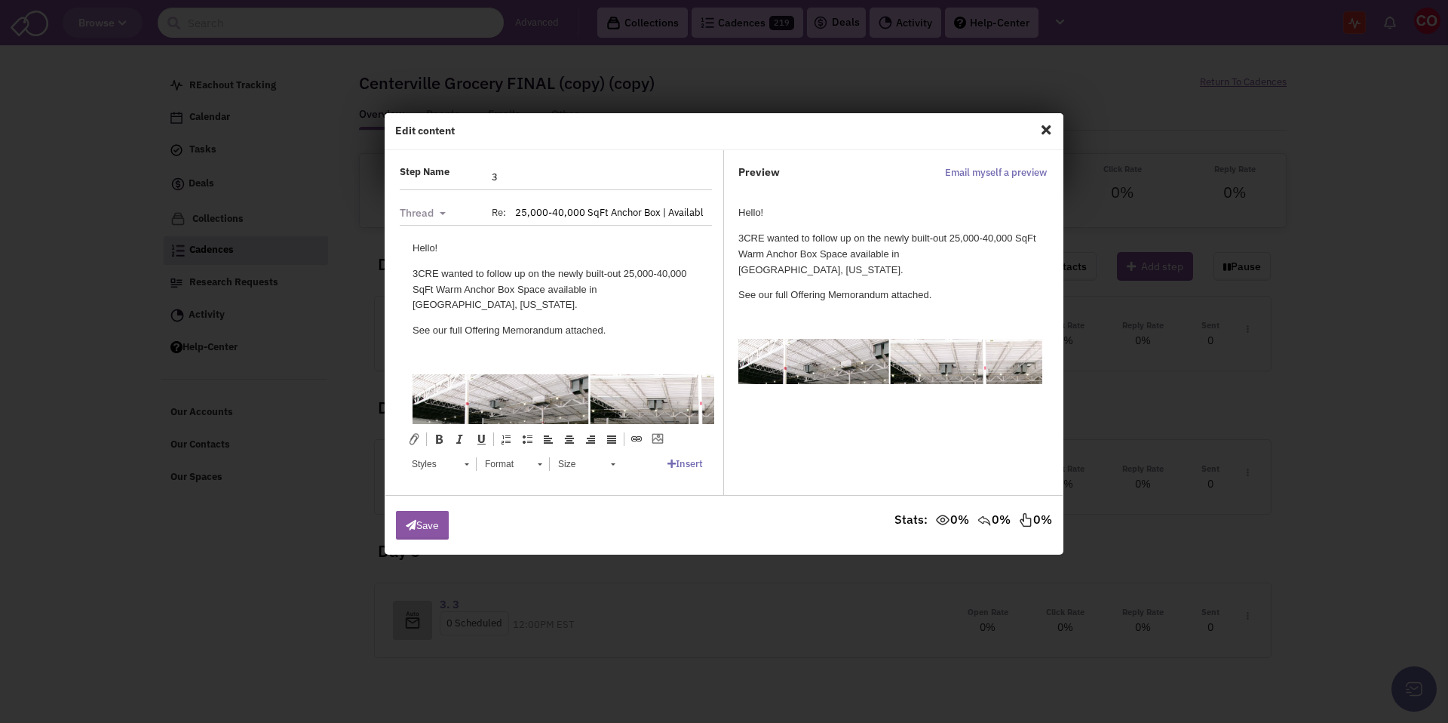
click at [1049, 124] on span "Close" at bounding box center [1046, 130] width 20 height 24
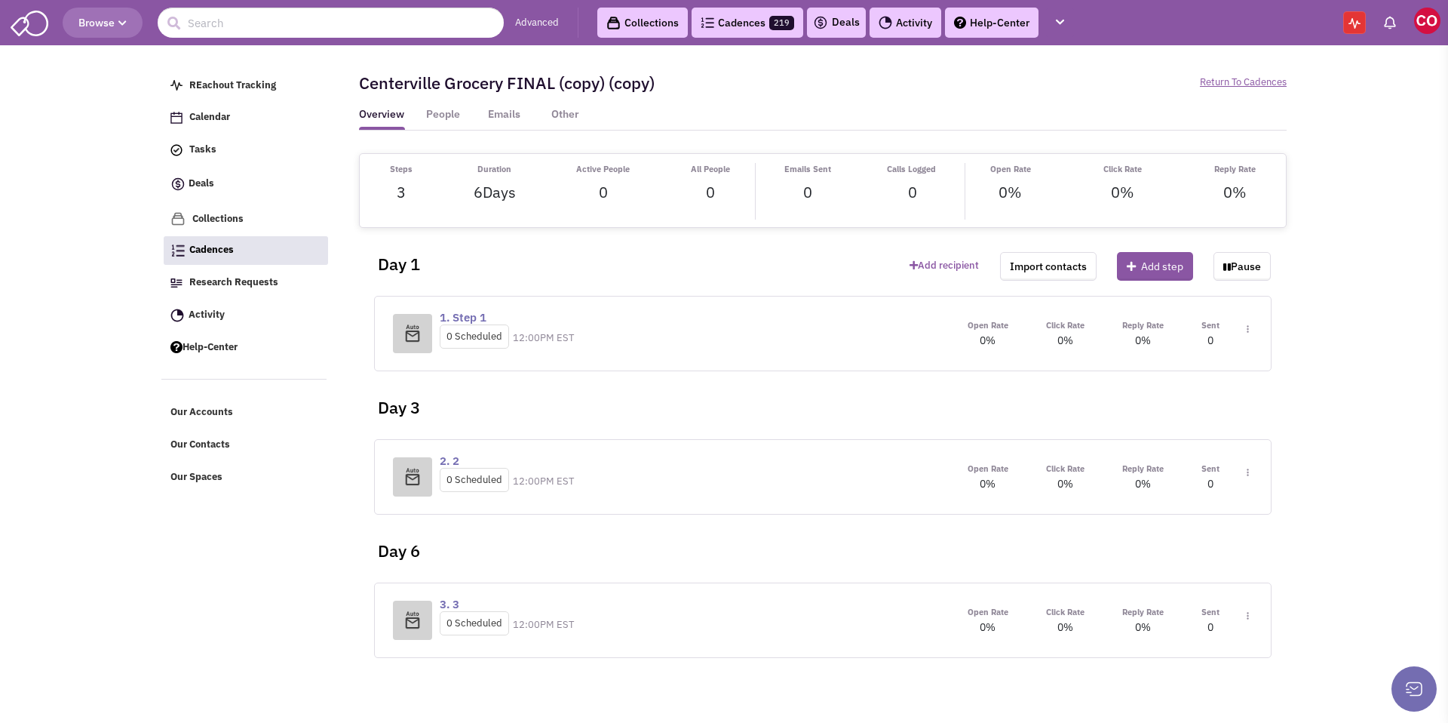
click at [617, 16] on img at bounding box center [613, 23] width 14 height 14
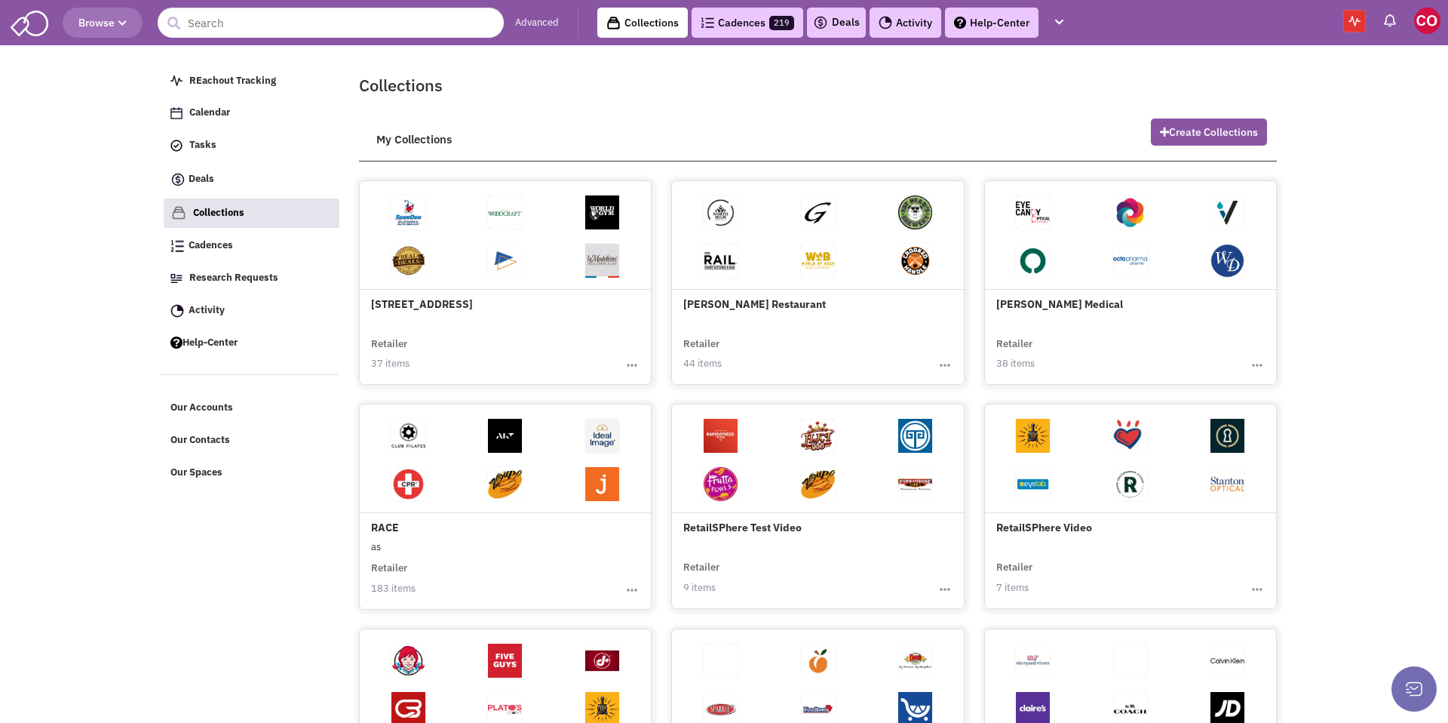
click at [99, 26] on span "Browse" at bounding box center [102, 23] width 48 height 14
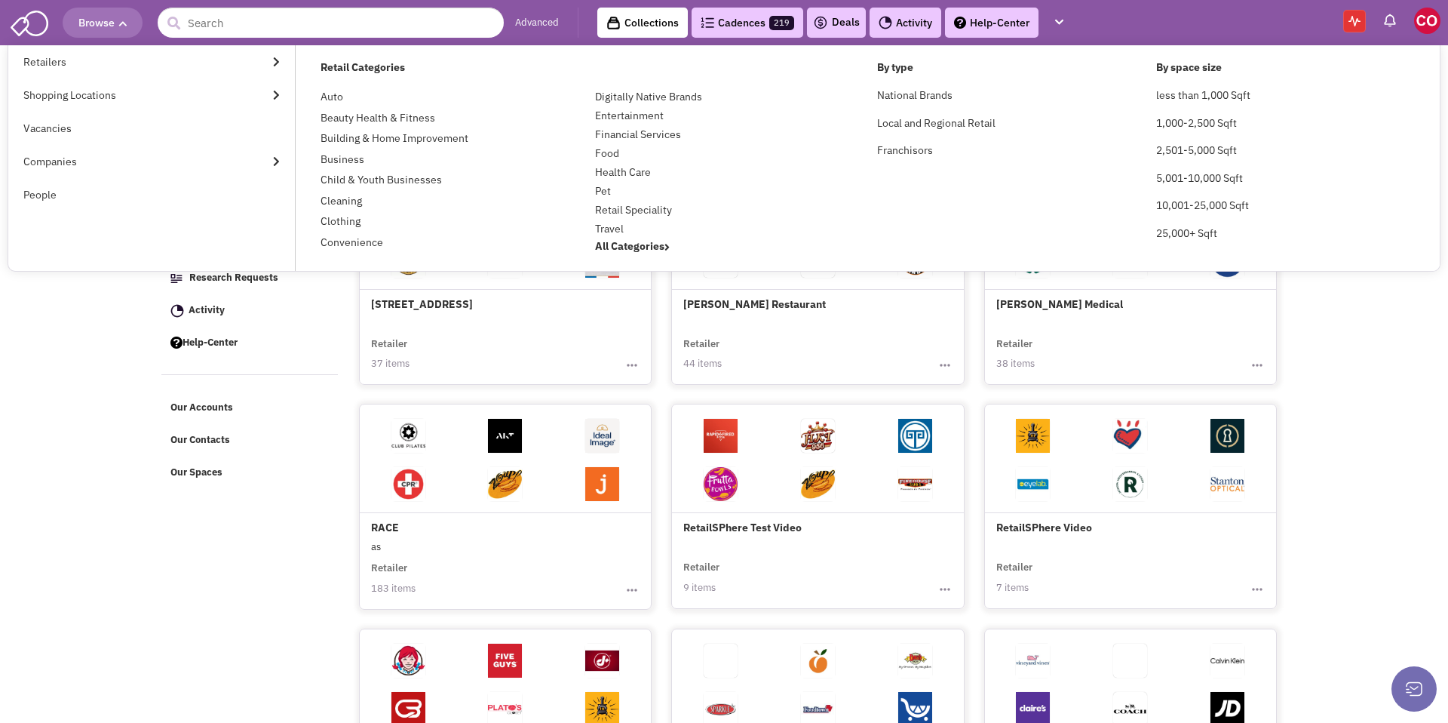
click at [135, 333] on body "Browse Advanced Collections Cadences 219 Deals Activity Help-Center Calendar" at bounding box center [724, 528] width 1448 height 1057
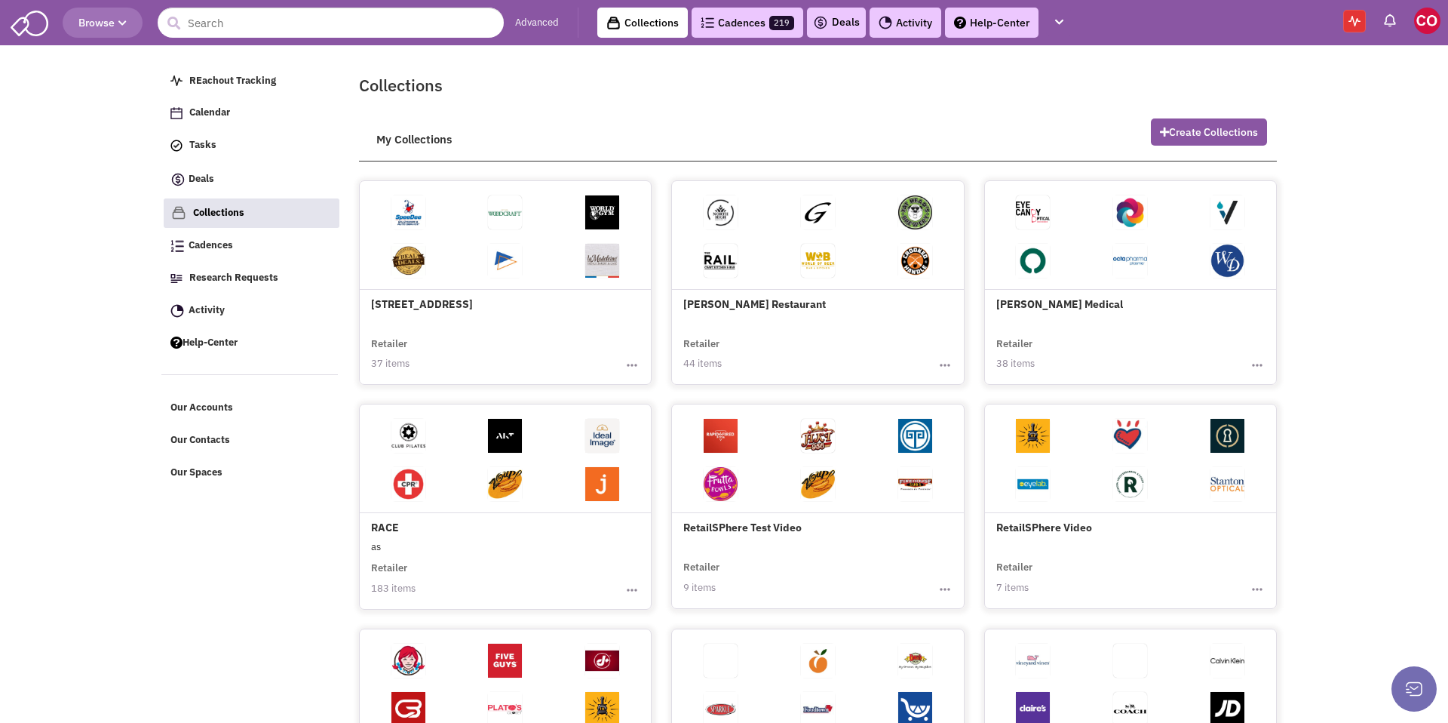
click at [109, 24] on span "Browse" at bounding box center [102, 23] width 48 height 14
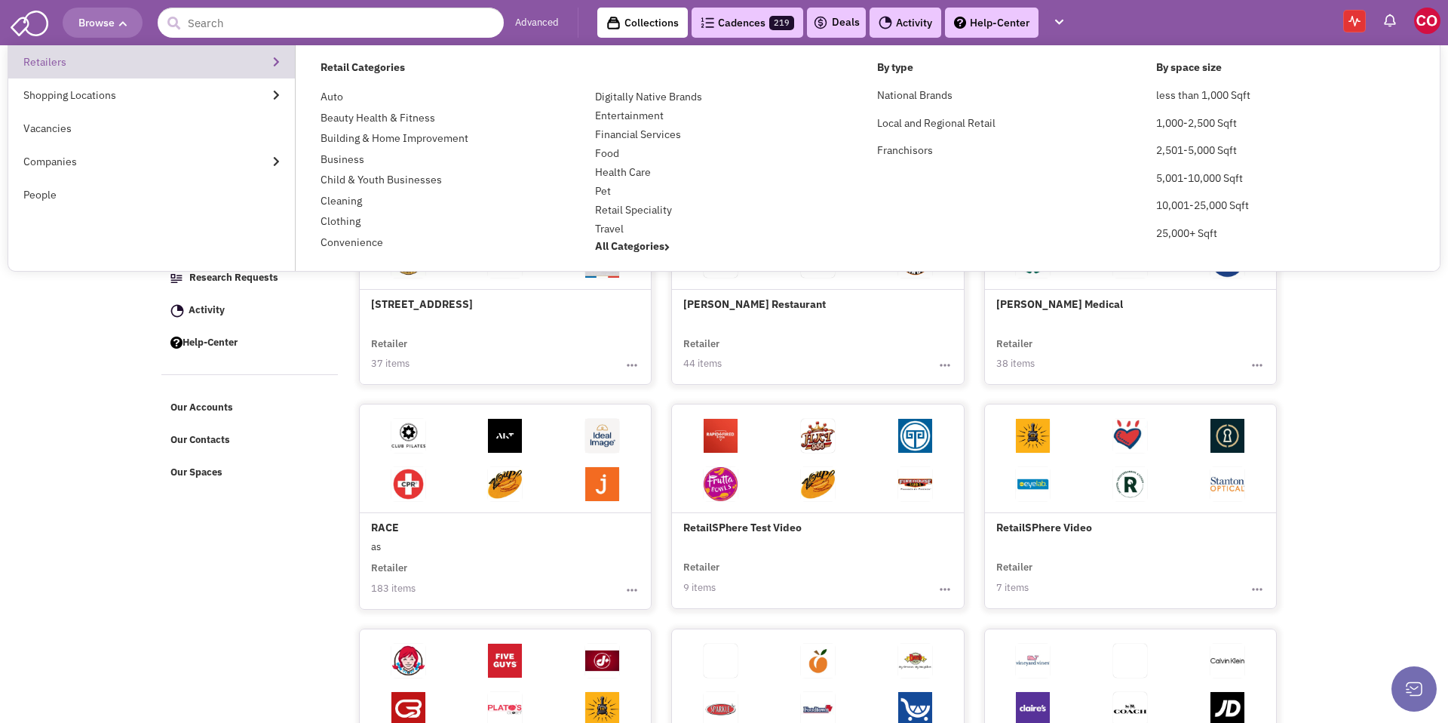
click at [99, 63] on link "Retailers" at bounding box center [151, 61] width 287 height 33
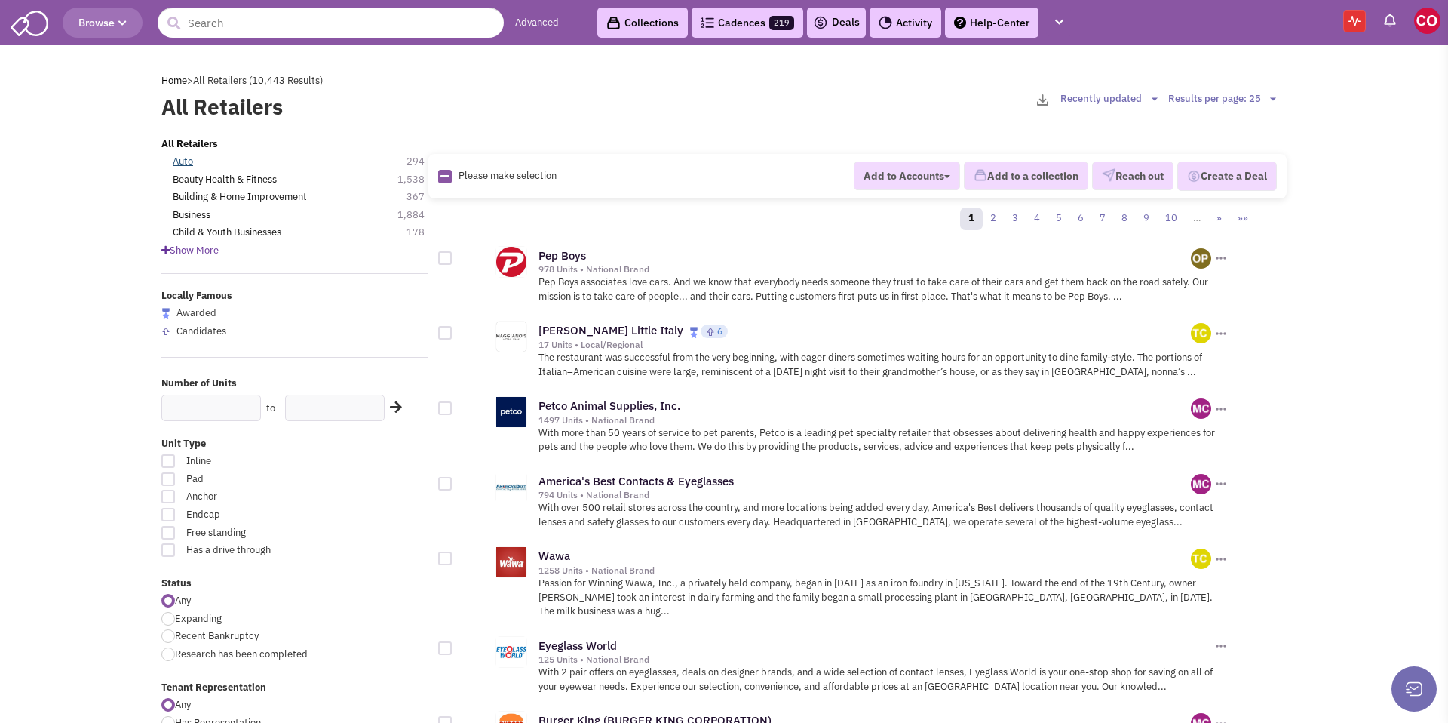
click at [183, 158] on link "Auto" at bounding box center [183, 162] width 20 height 14
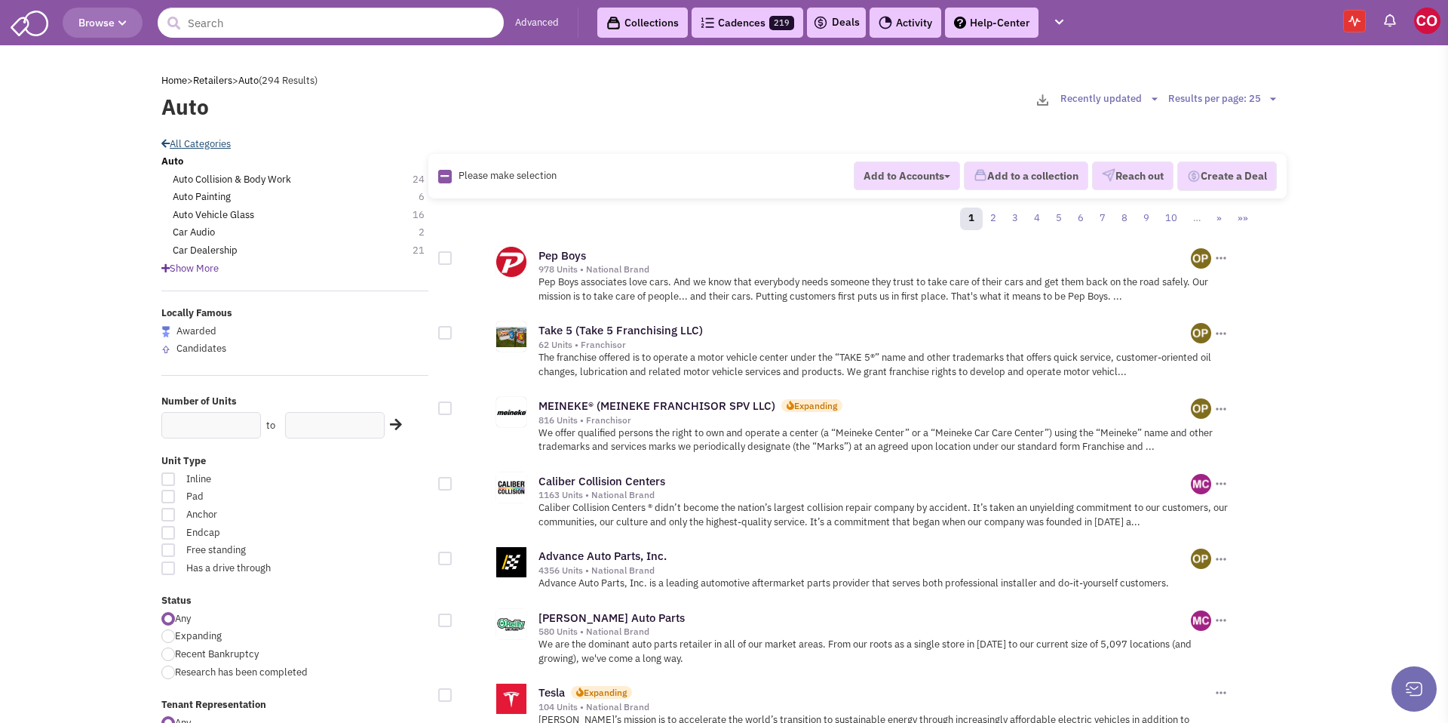
click at [164, 137] on link "All Categories" at bounding box center [195, 143] width 69 height 13
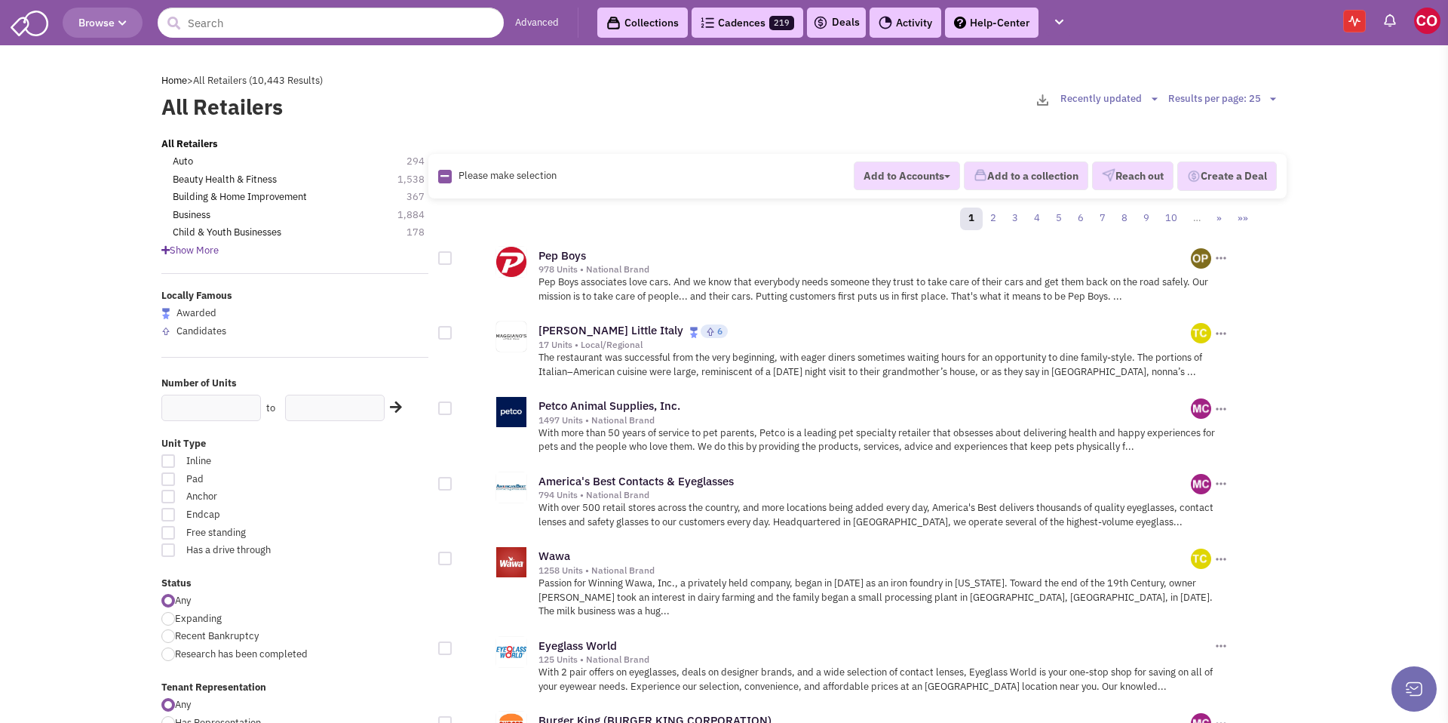
click at [210, 250] on span "Show More" at bounding box center [189, 250] width 57 height 13
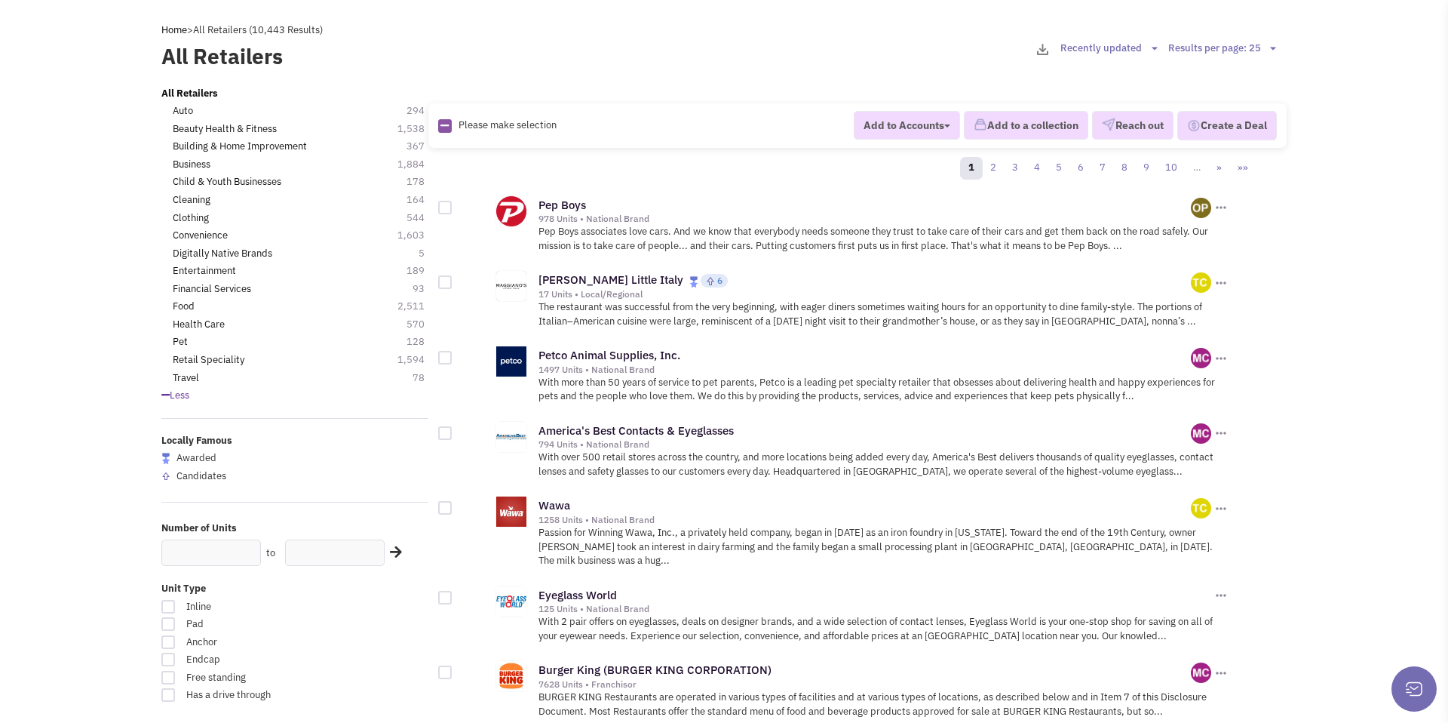
scroll to position [48, 0]
click at [159, 179] on div "All Retailers Auto 294 Beauty Health & Fitness 1,538 Building & Home Improvemen…" at bounding box center [295, 247] width 287 height 316
click at [154, 175] on div "All Retailers Auto 294 Beauty Health & Fitness 1,538 Building & Home Improvemen…" at bounding box center [295, 247] width 287 height 316
click at [229, 184] on link "Child & Youth Businesses" at bounding box center [227, 184] width 109 height 14
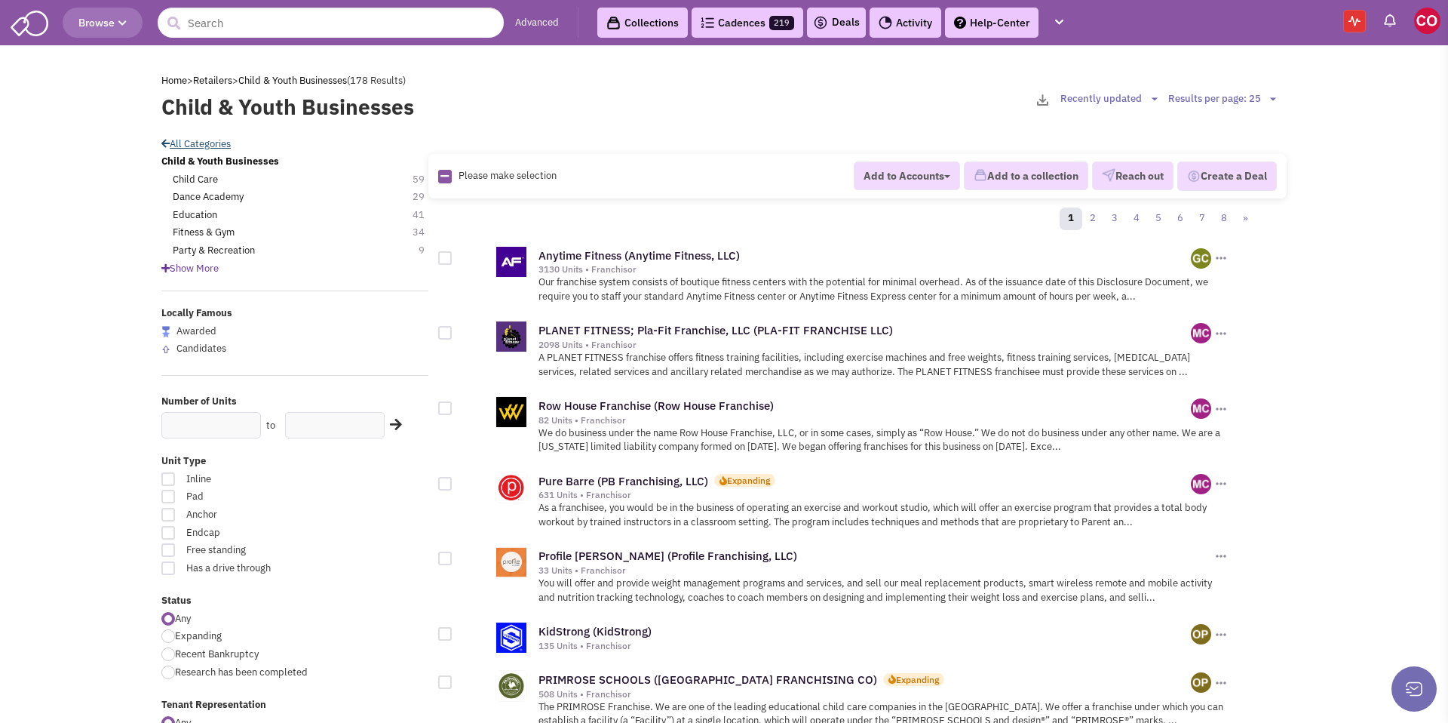
click at [183, 141] on link "All Categories" at bounding box center [195, 143] width 69 height 13
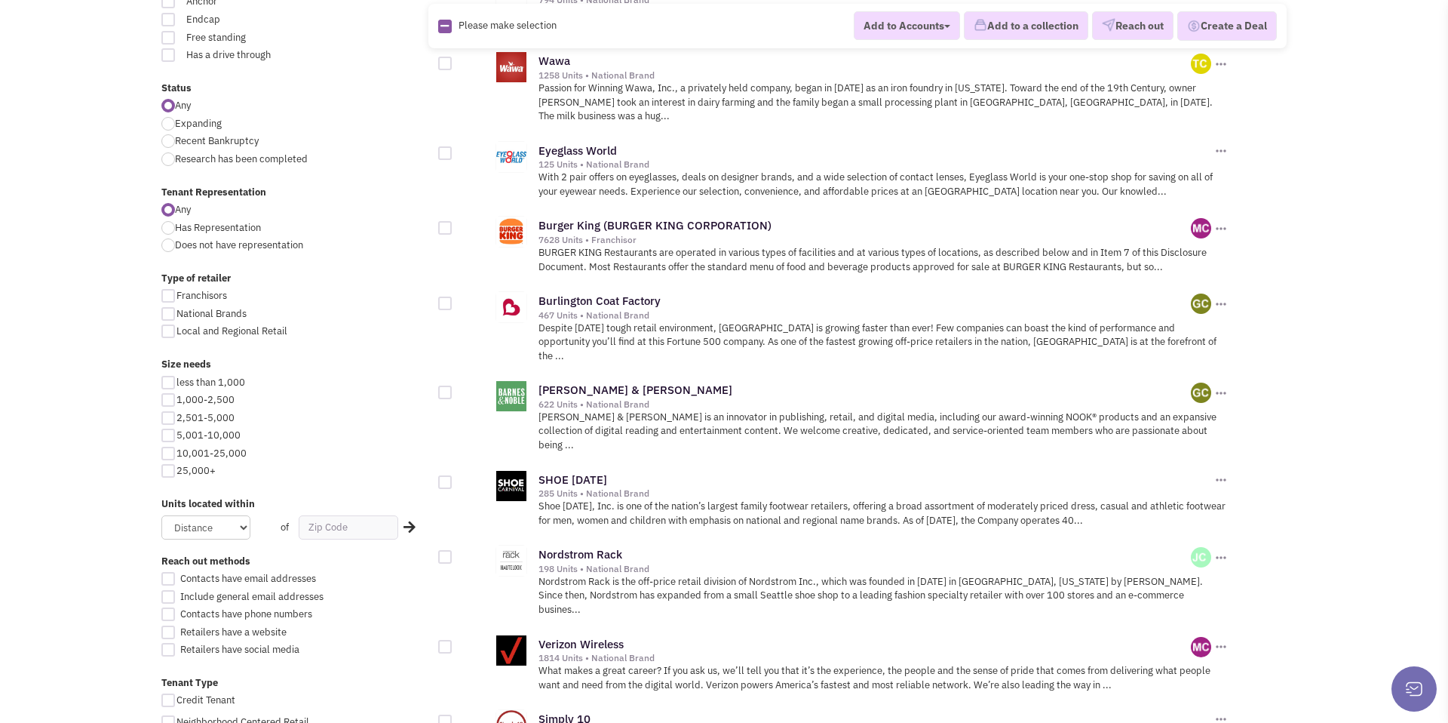
scroll to position [494, 0]
click at [167, 400] on div at bounding box center [168, 401] width 14 height 14
click at [176, 400] on input "1,000-2,500" at bounding box center [181, 402] width 10 height 10
checkbox input "true"
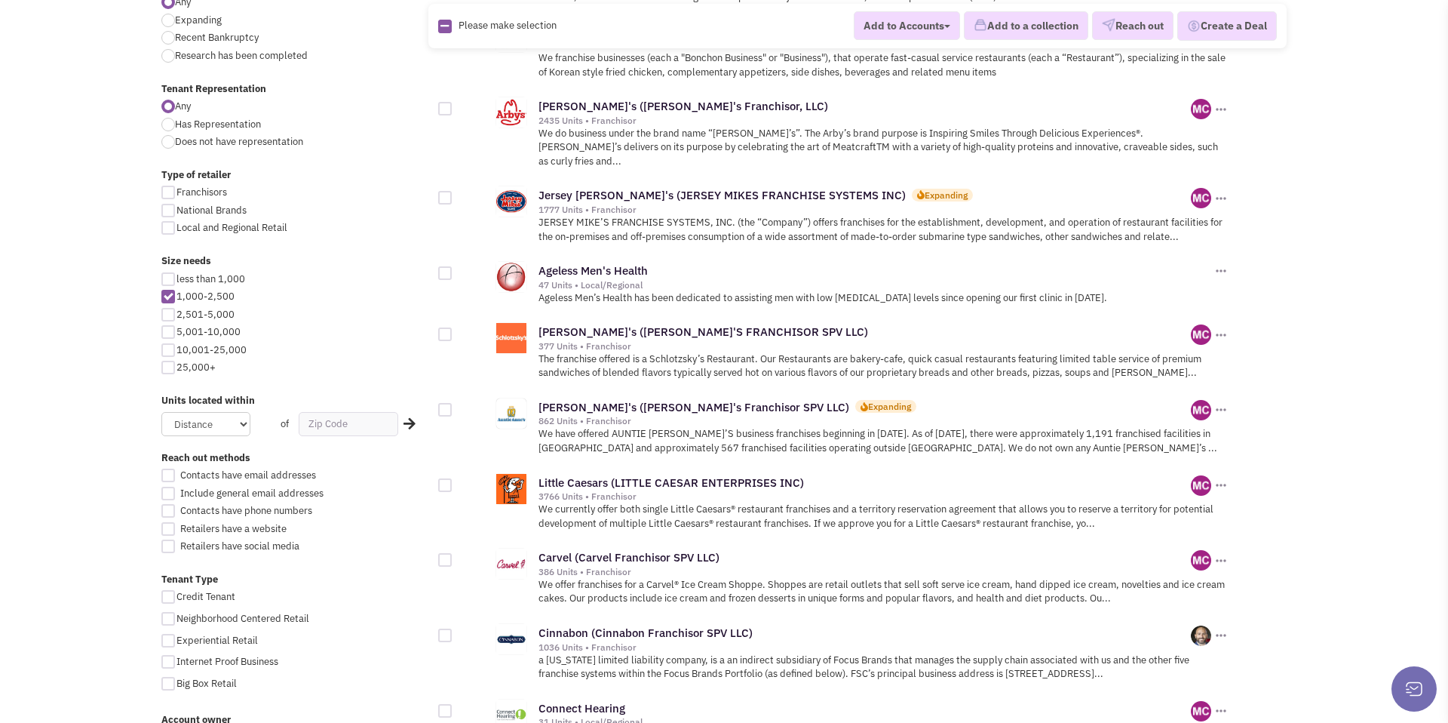
scroll to position [627, 0]
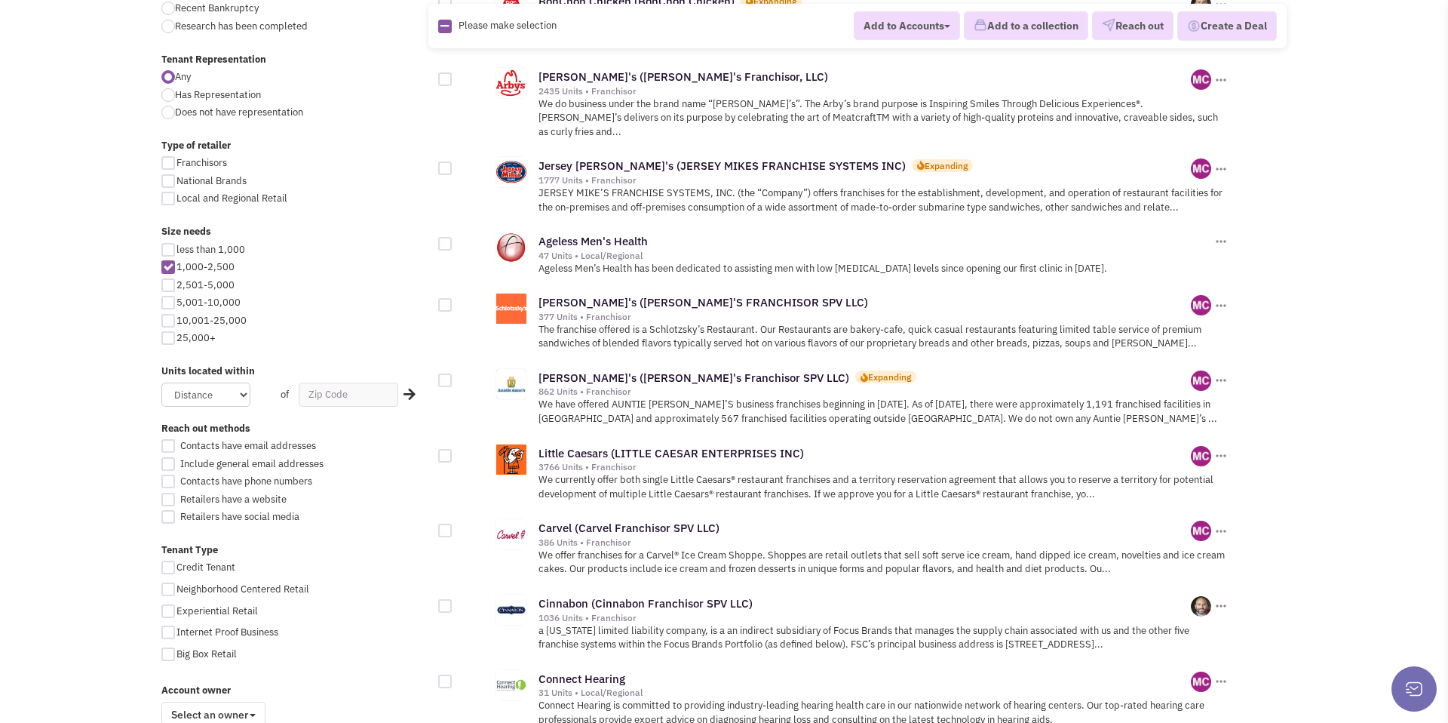
click at [168, 285] on div at bounding box center [168, 285] width 14 height 14
click at [176, 285] on input "2,501-5,000" at bounding box center [181, 286] width 10 height 10
checkbox input "true"
click at [169, 304] on div at bounding box center [168, 303] width 14 height 14
click at [176, 304] on input "5,001-10,000" at bounding box center [181, 304] width 10 height 10
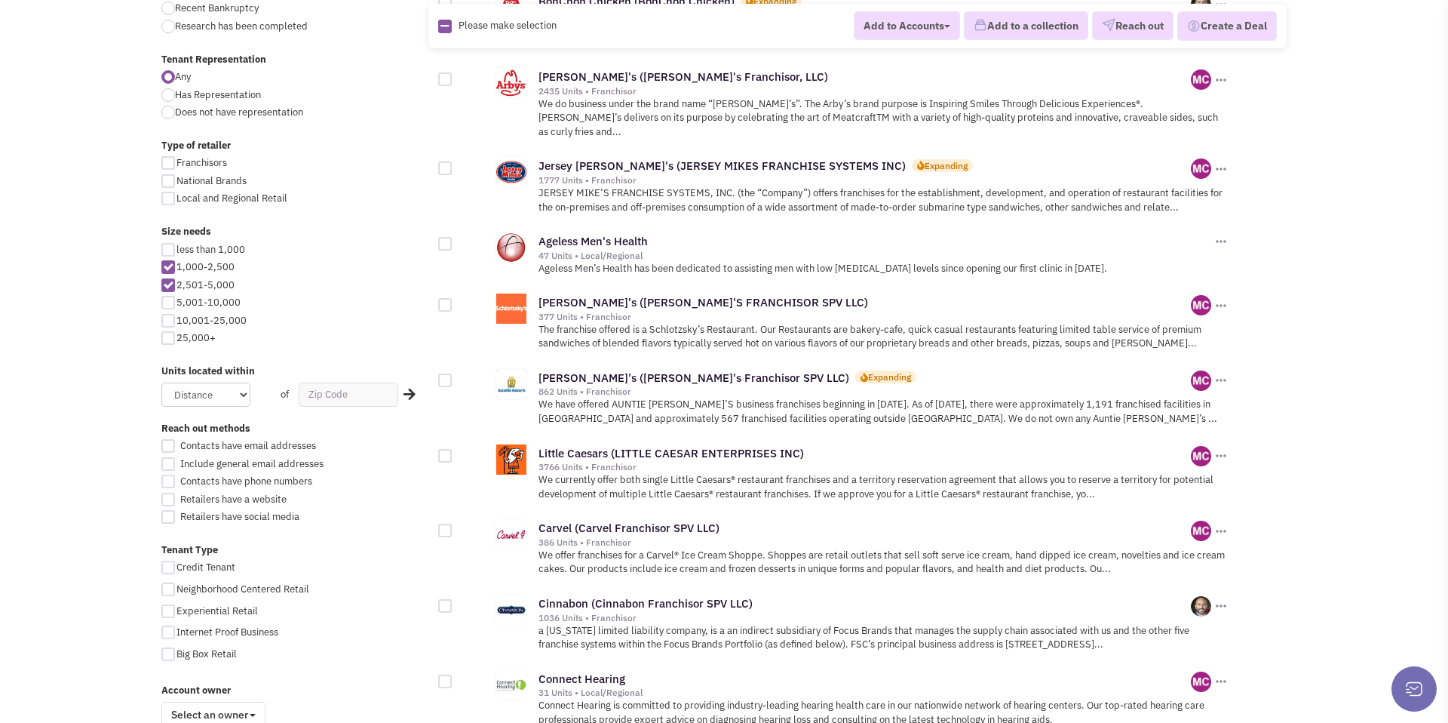
checkbox input "true"
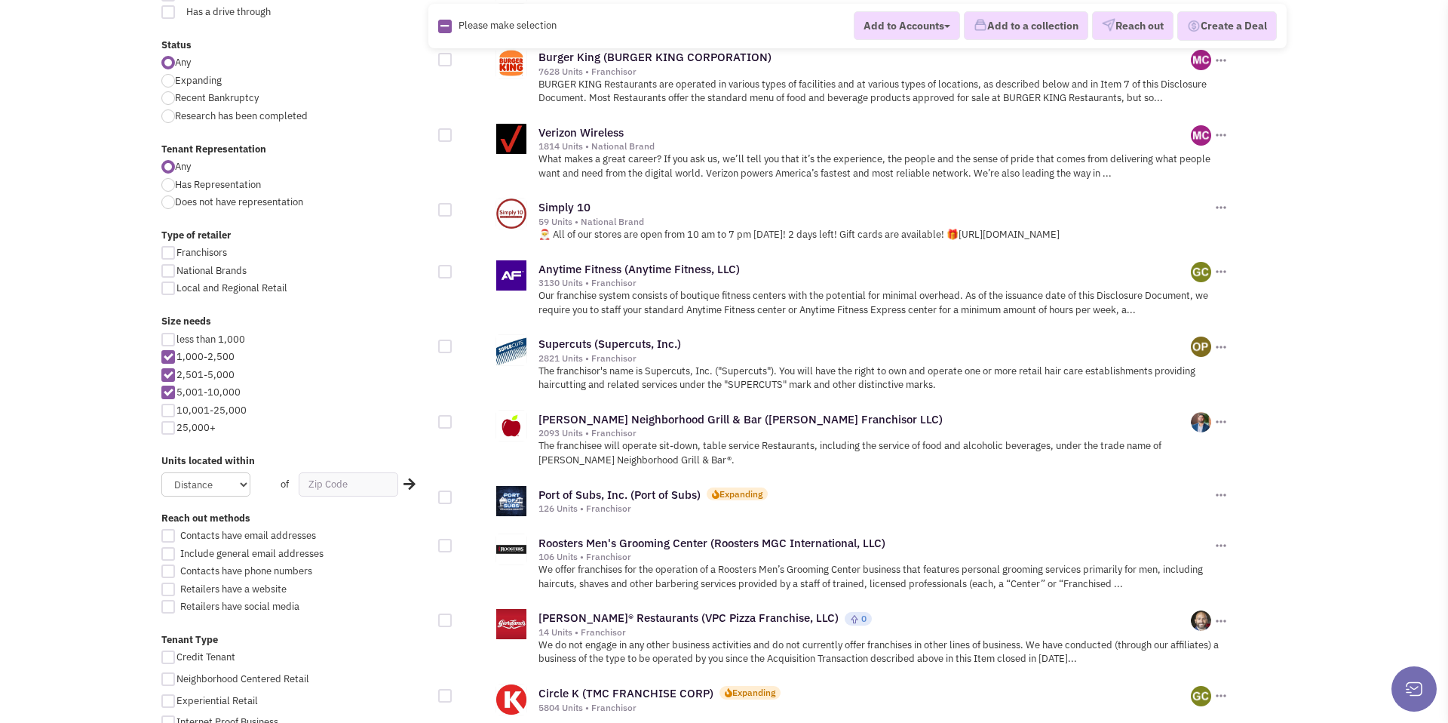
scroll to position [545, 0]
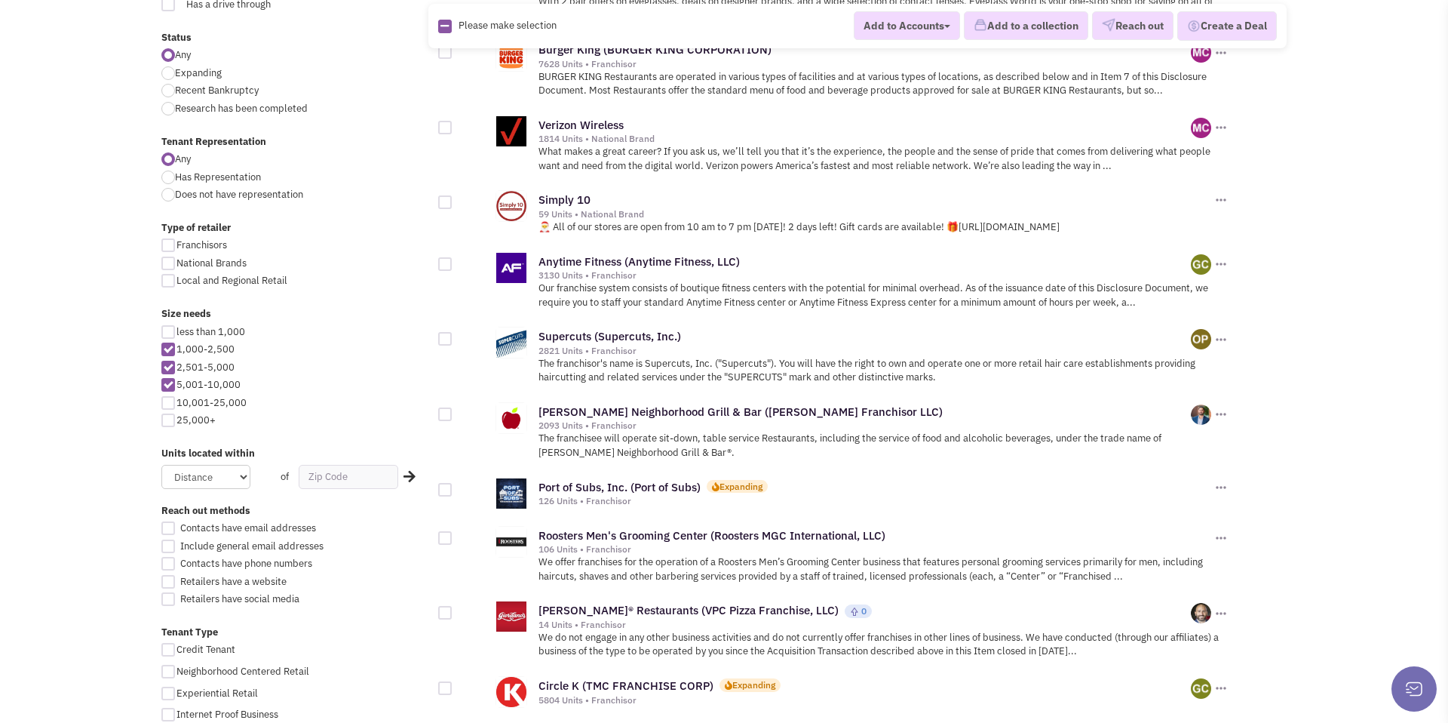
click at [171, 345] on div at bounding box center [168, 349] width 14 height 14
click at [176, 345] on input "1,000-2,500" at bounding box center [181, 350] width 10 height 10
checkbox input "false"
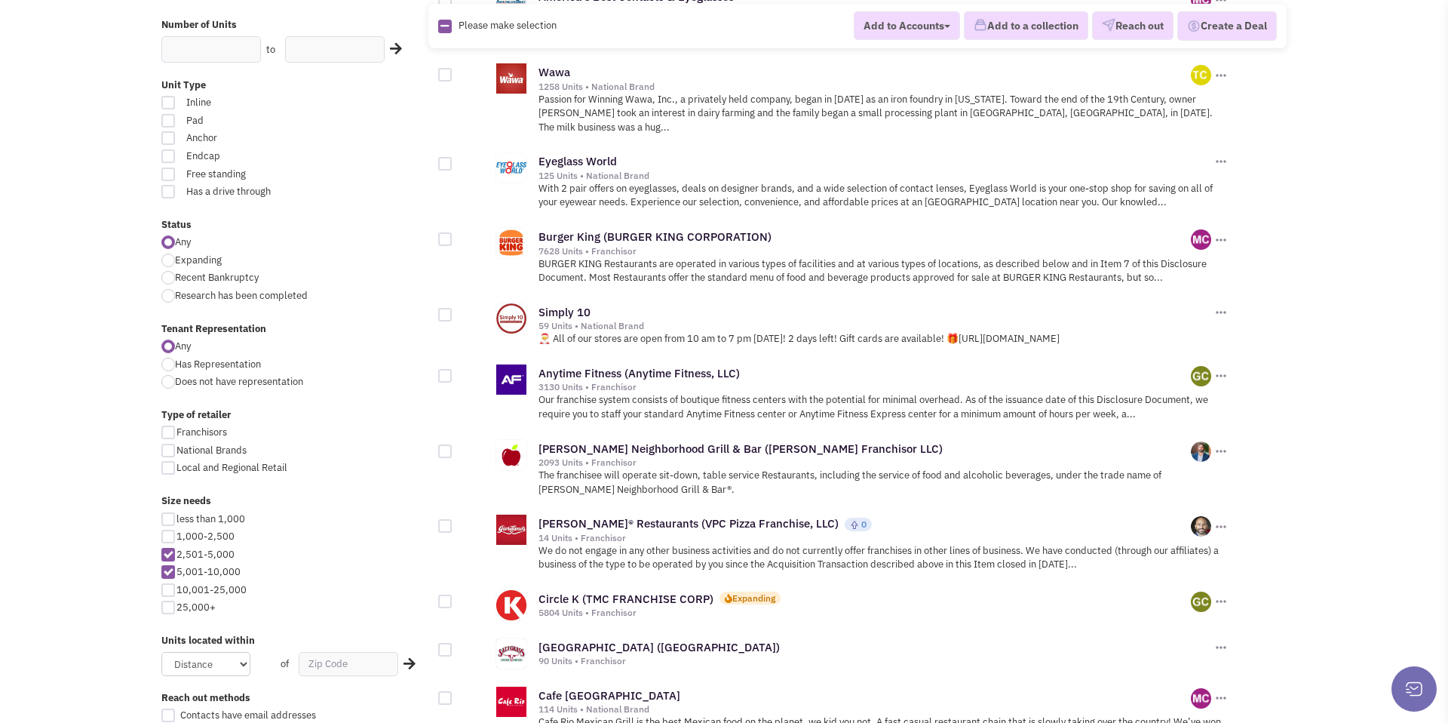
scroll to position [369, 0]
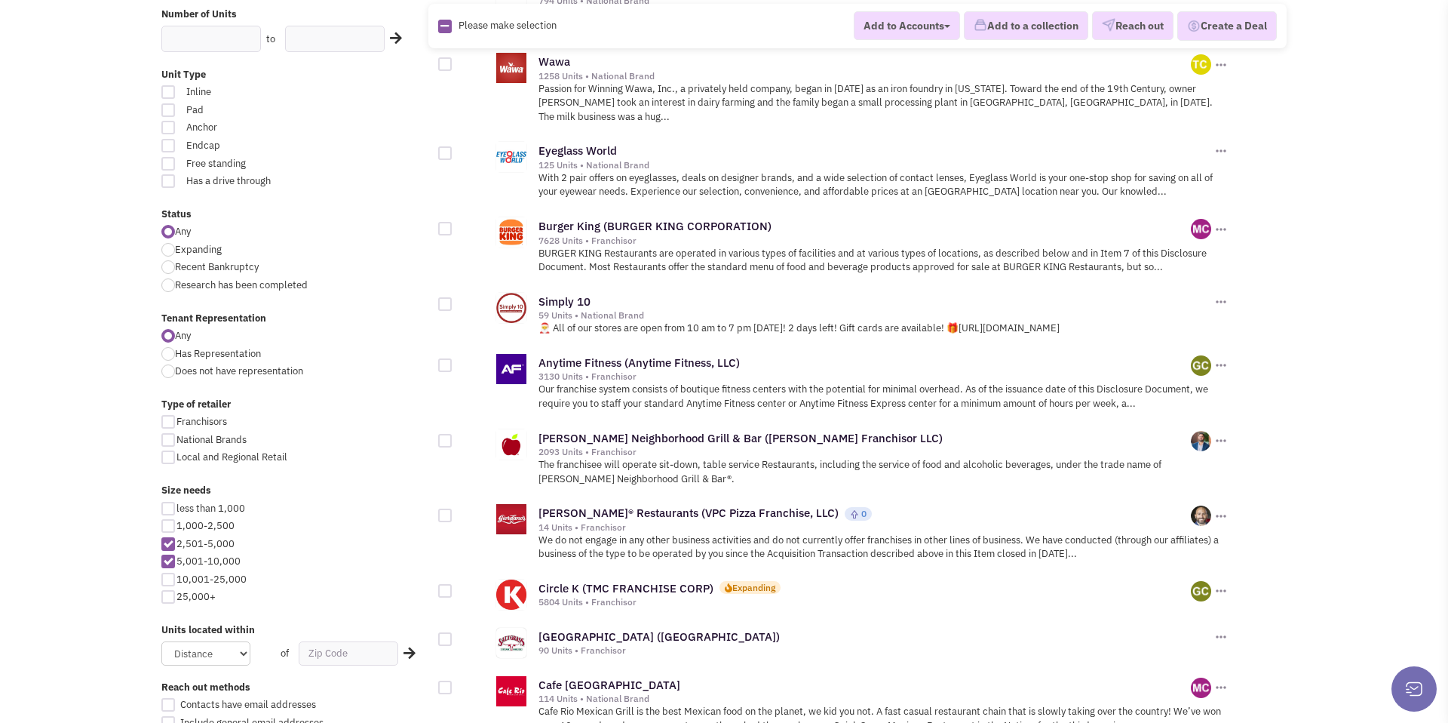
click at [171, 559] on div at bounding box center [168, 561] width 14 height 14
click at [176, 559] on input "5,001-10,000" at bounding box center [181, 562] width 10 height 10
checkbox input "false"
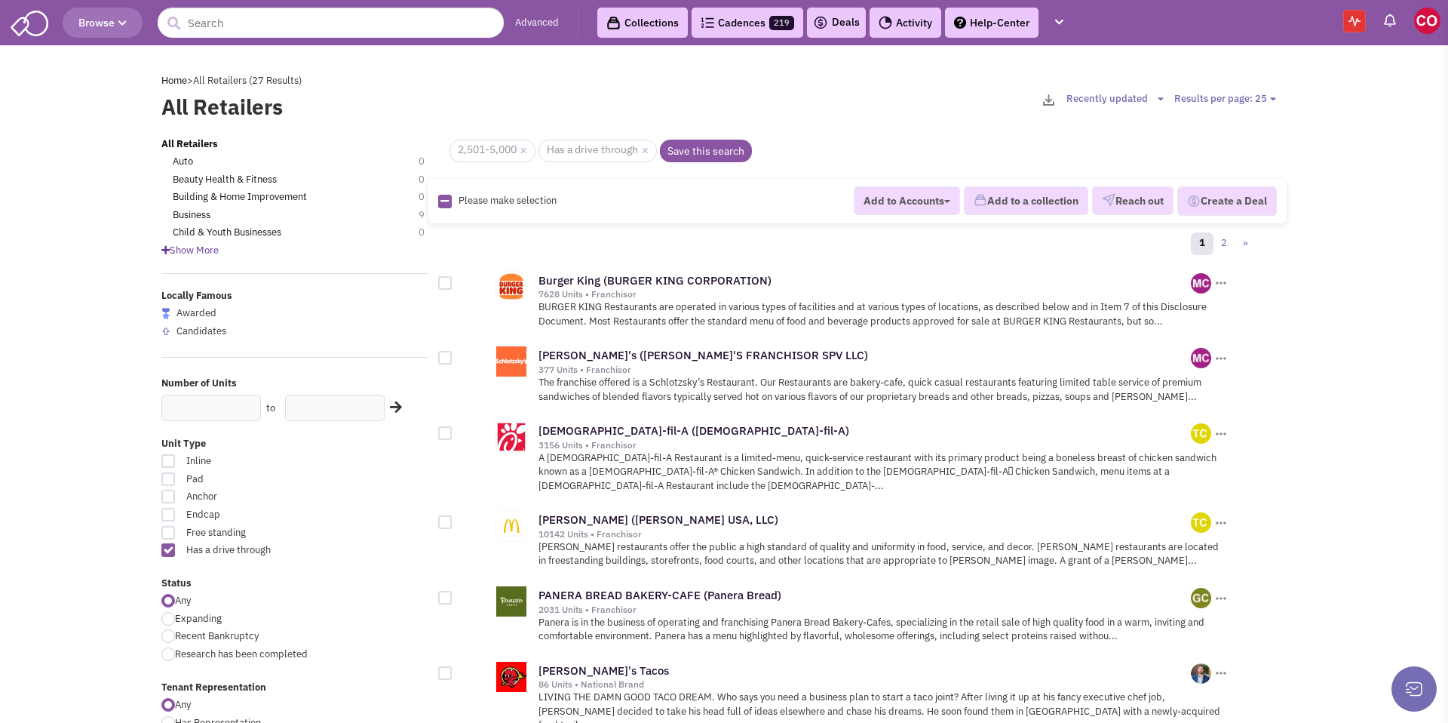
click at [163, 543] on div at bounding box center [168, 550] width 14 height 14
click at [344, 546] on input "Has a drive through" at bounding box center [349, 551] width 10 height 10
checkbox input "false"
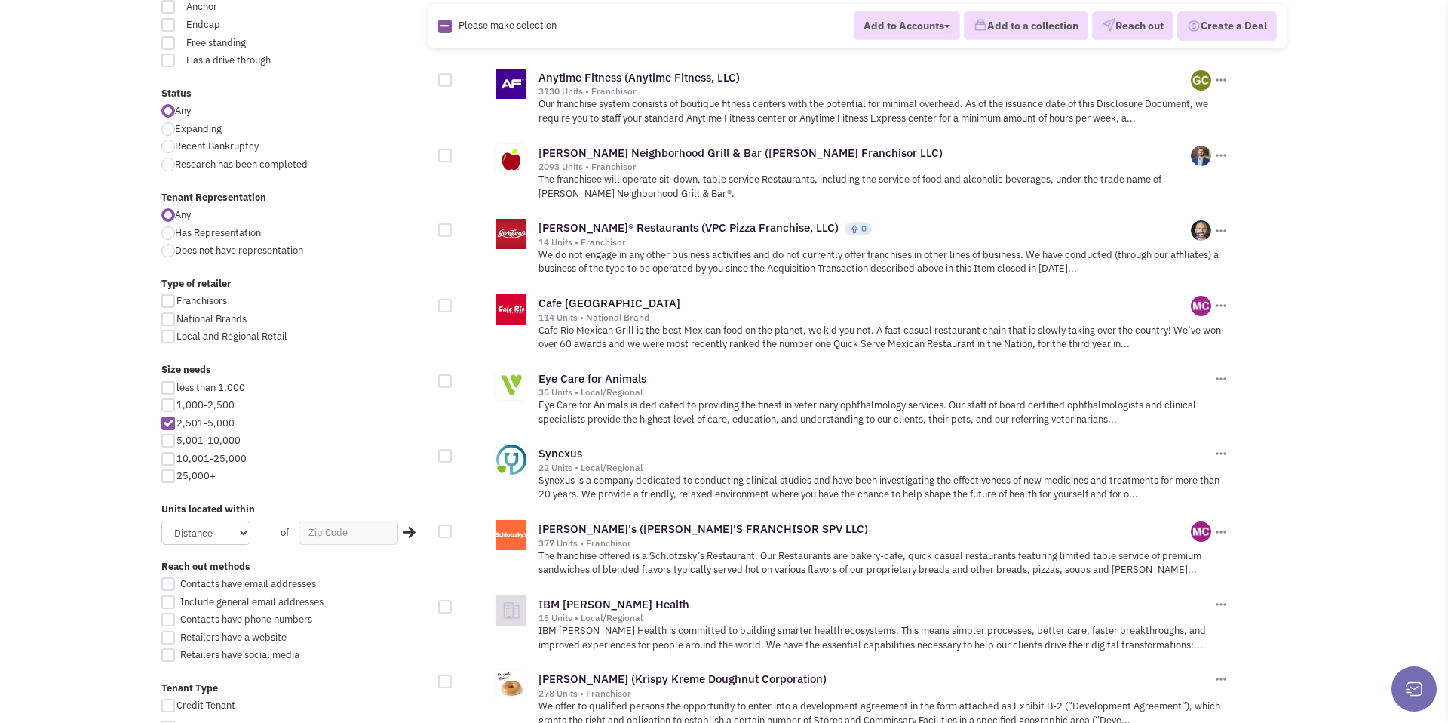
scroll to position [489, 0]
click at [166, 427] on div at bounding box center [168, 424] width 14 height 14
click at [176, 427] on input "2,501-5,000" at bounding box center [181, 425] width 10 height 10
checkbox input "false"
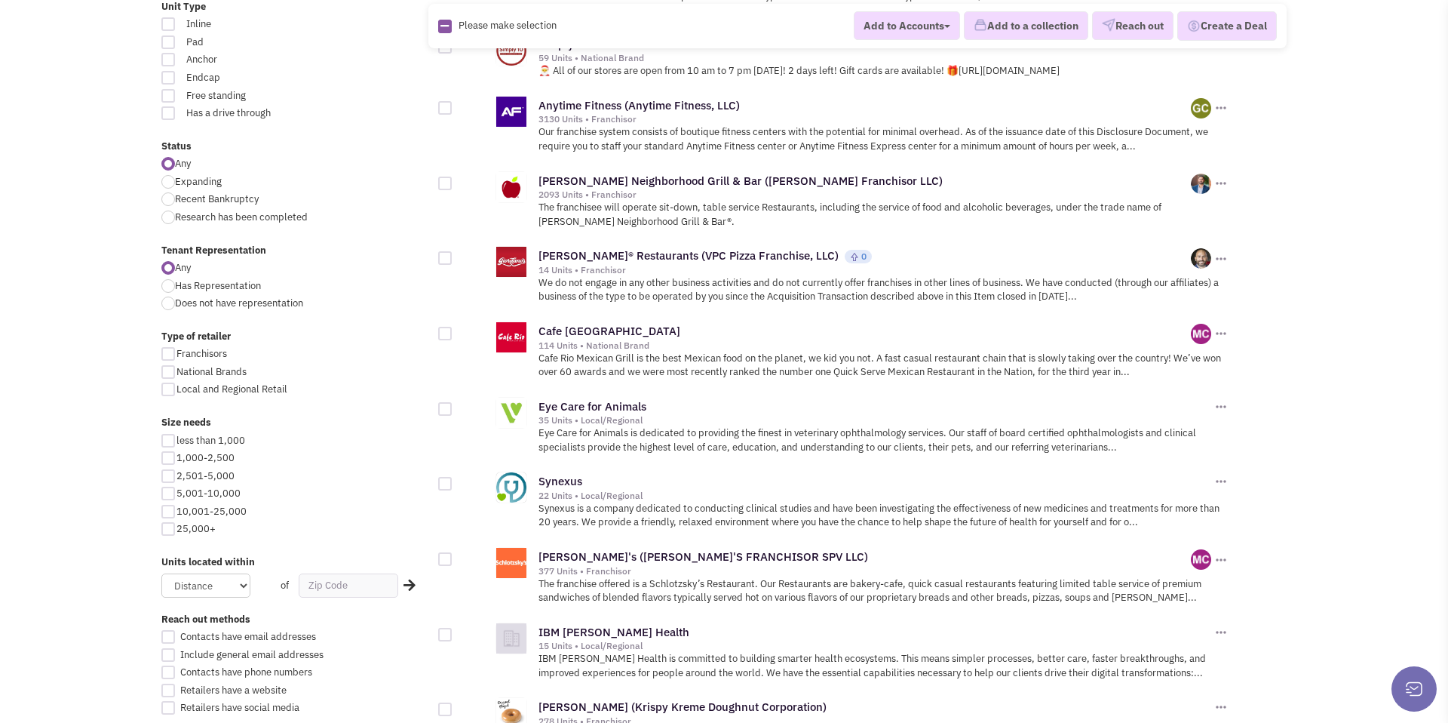
scroll to position [360, 0]
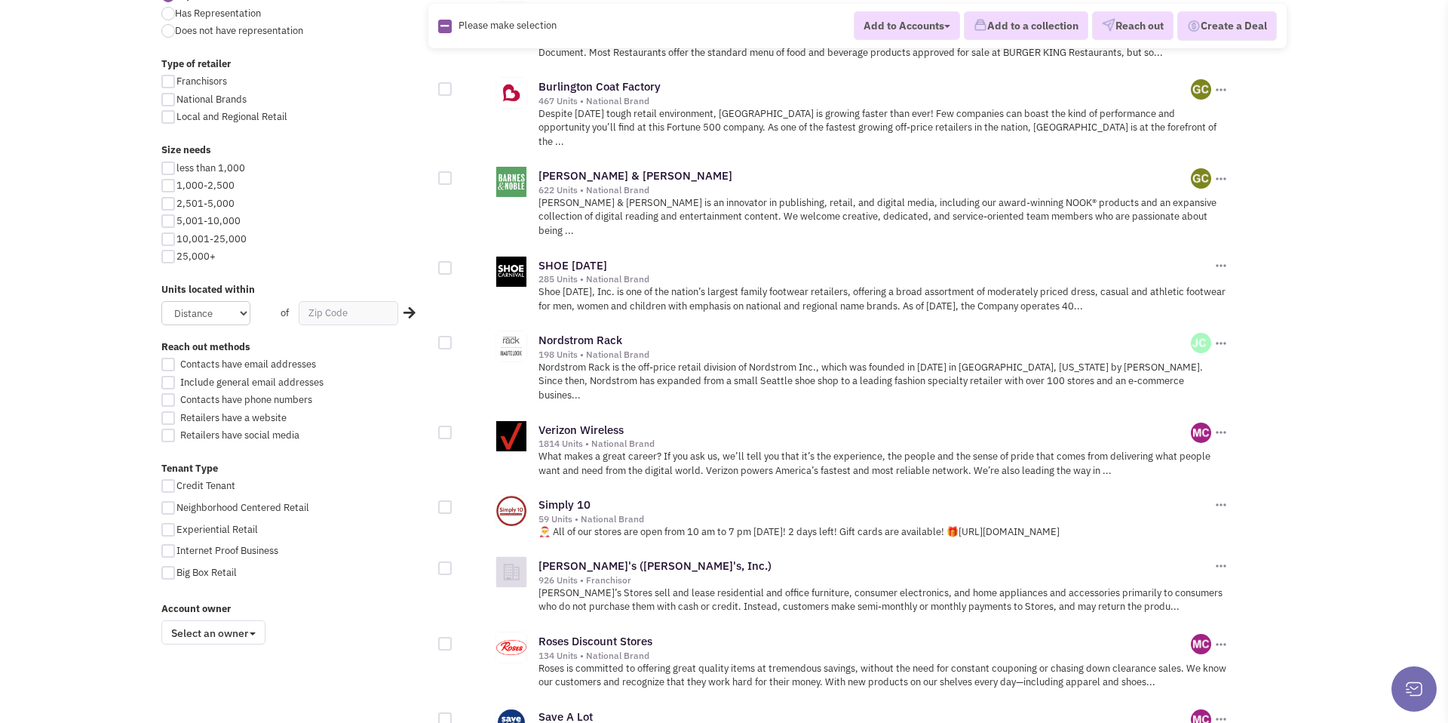
scroll to position [717, 0]
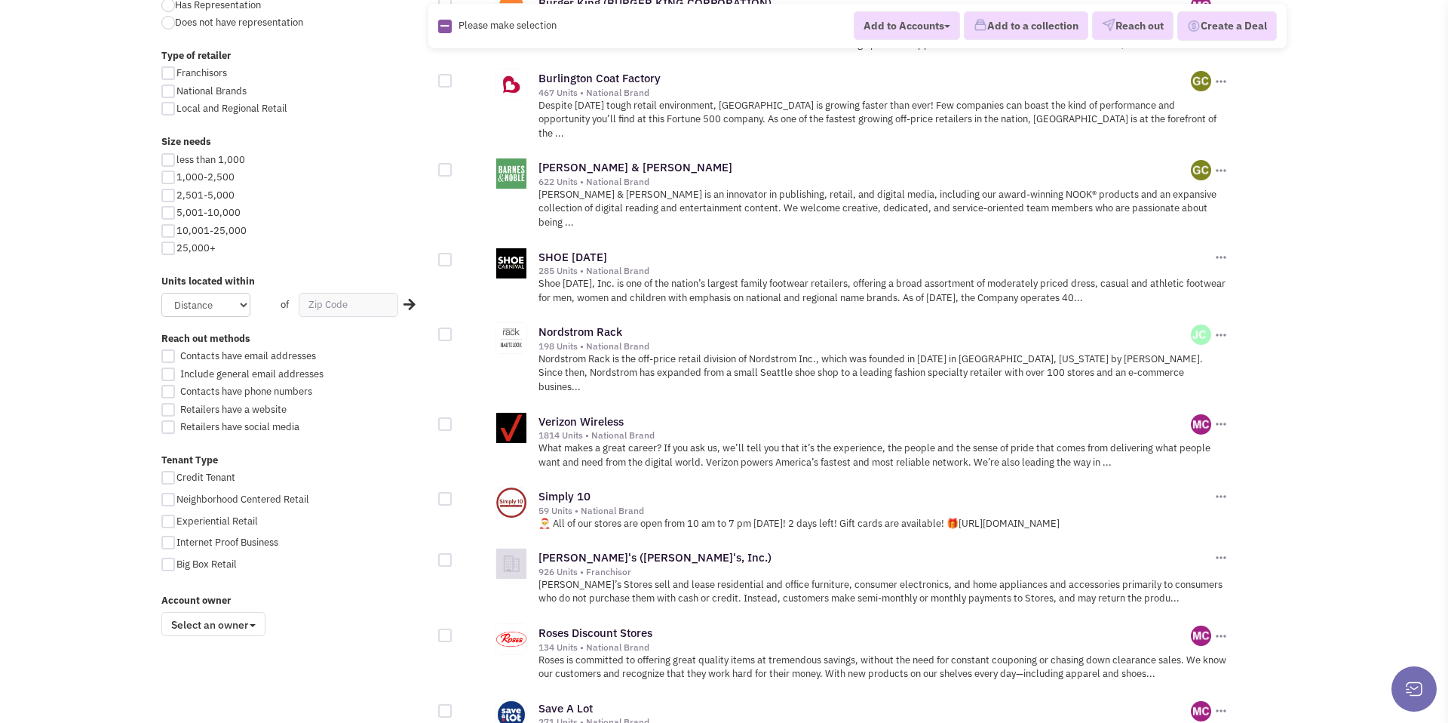
click at [169, 232] on div at bounding box center [168, 231] width 14 height 14
click at [176, 232] on input "10,001-25,000" at bounding box center [181, 232] width 10 height 10
checkbox input "true"
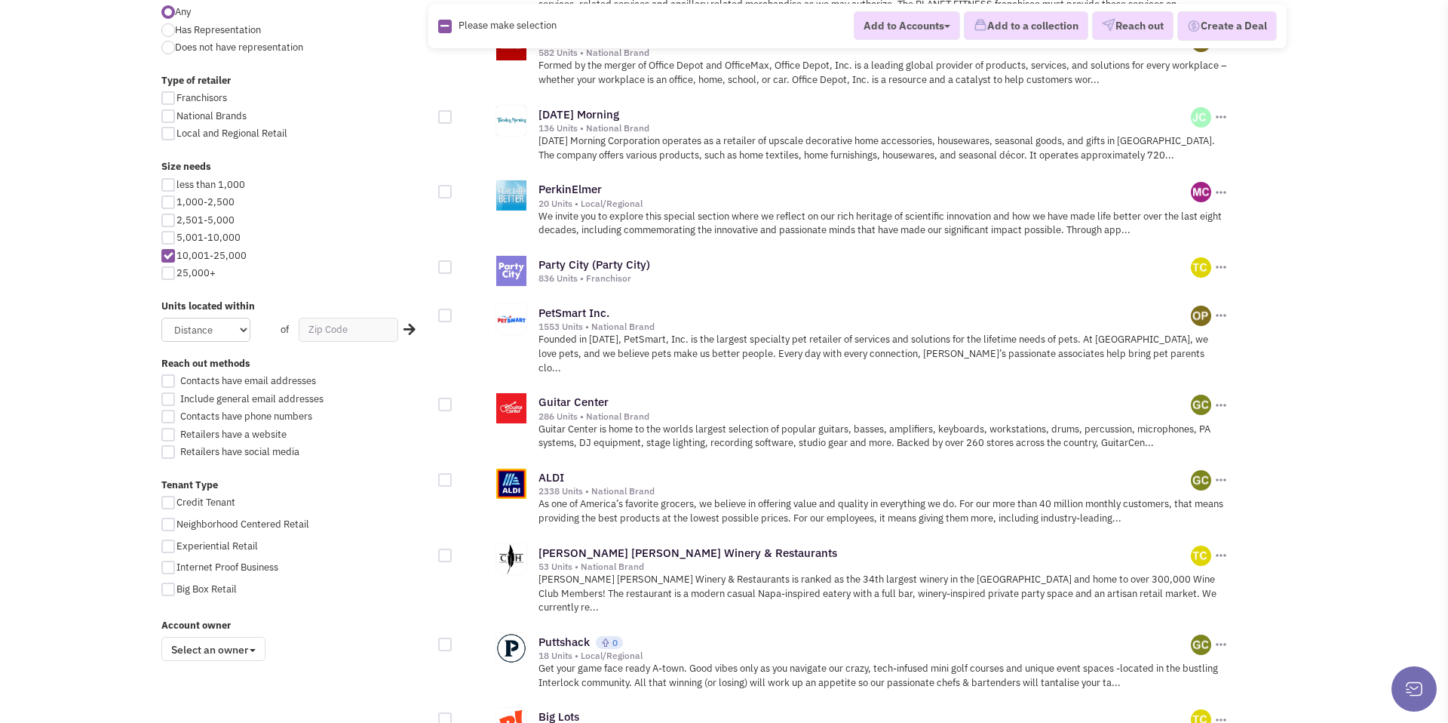
scroll to position [722, 0]
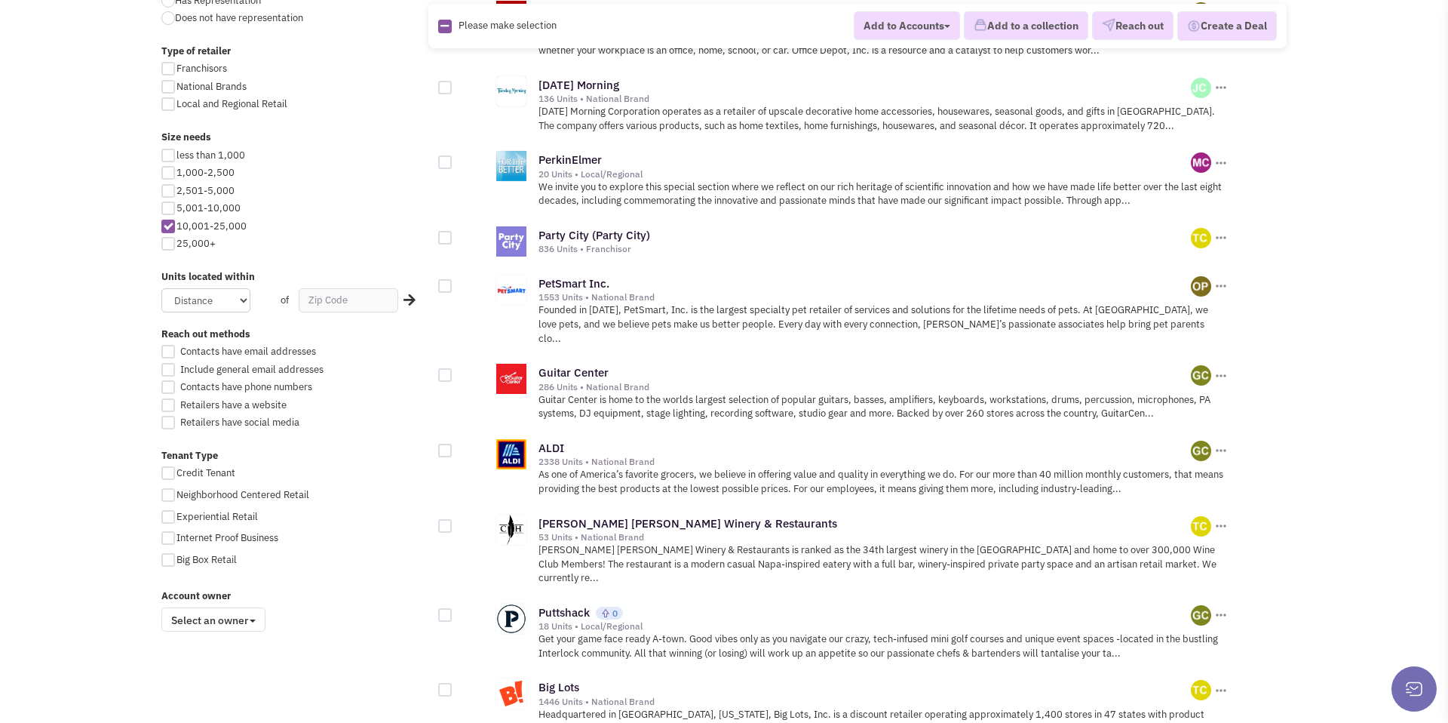
click at [169, 244] on div at bounding box center [168, 244] width 14 height 14
click at [176, 244] on input "25,000+" at bounding box center [181, 245] width 10 height 10
checkbox input "true"
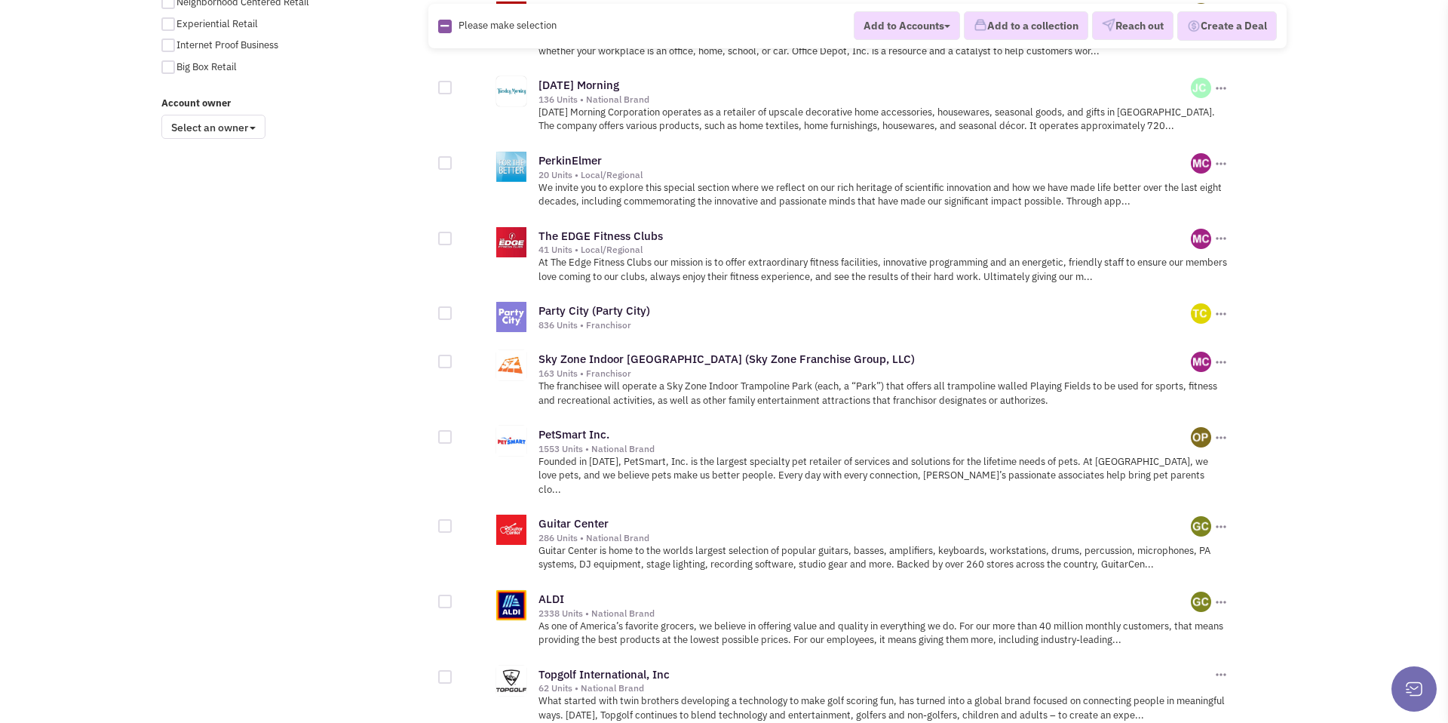
scroll to position [1215, 0]
click at [447, 305] on div at bounding box center [445, 312] width 14 height 14
click at [453, 308] on input "checkbox" at bounding box center [458, 313] width 10 height 10
checkbox input "true"
click at [448, 354] on div at bounding box center [445, 361] width 14 height 14
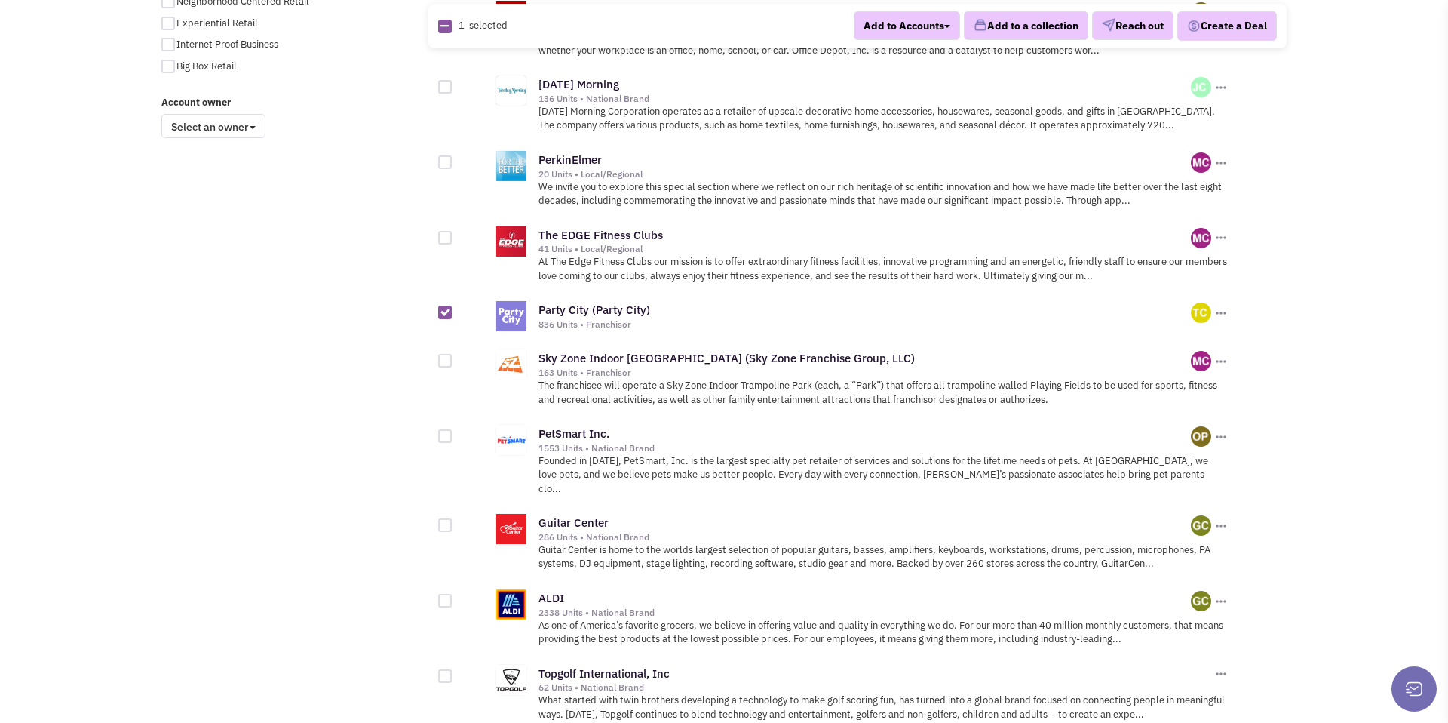
click at [453, 357] on input "checkbox" at bounding box center [458, 362] width 10 height 10
checkbox input "true"
click at [446, 429] on div at bounding box center [445, 436] width 14 height 14
click at [453, 432] on input "checkbox" at bounding box center [458, 437] width 10 height 10
checkbox input "true"
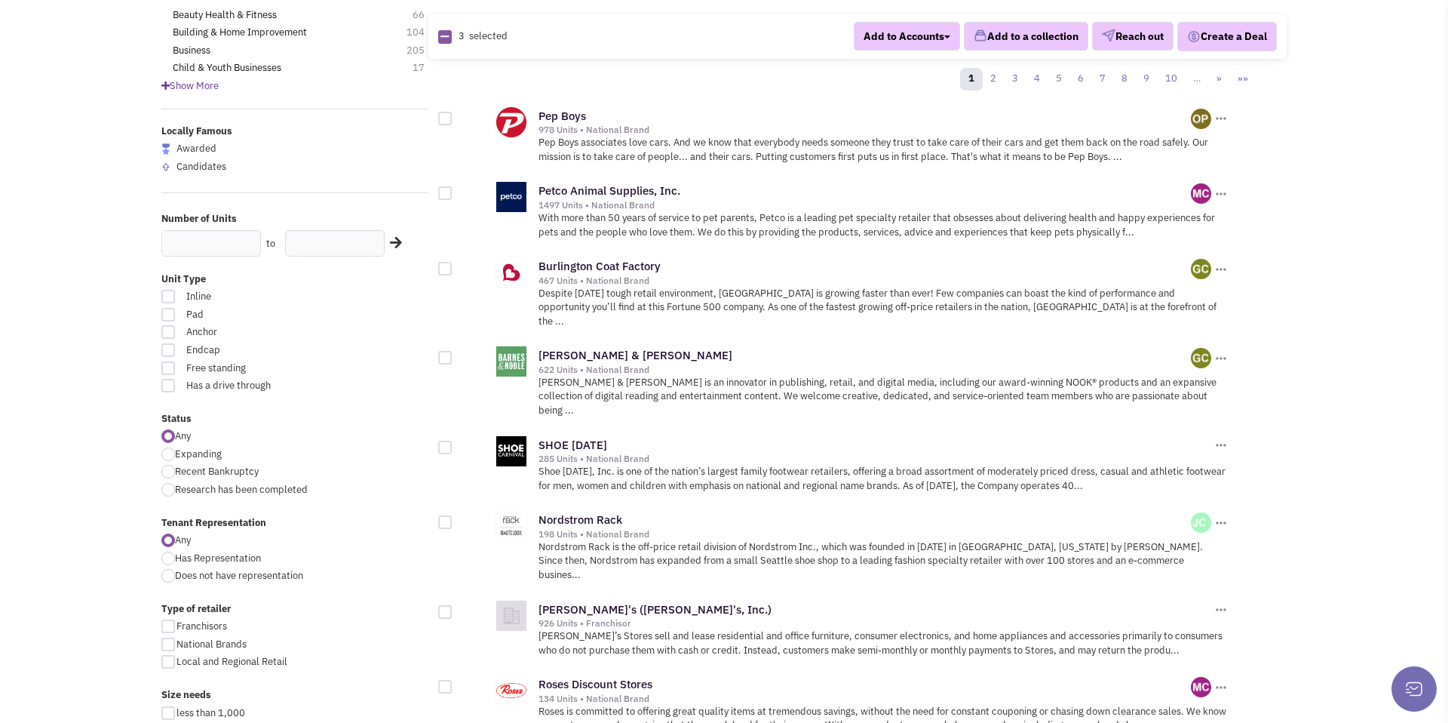
scroll to position [0, 0]
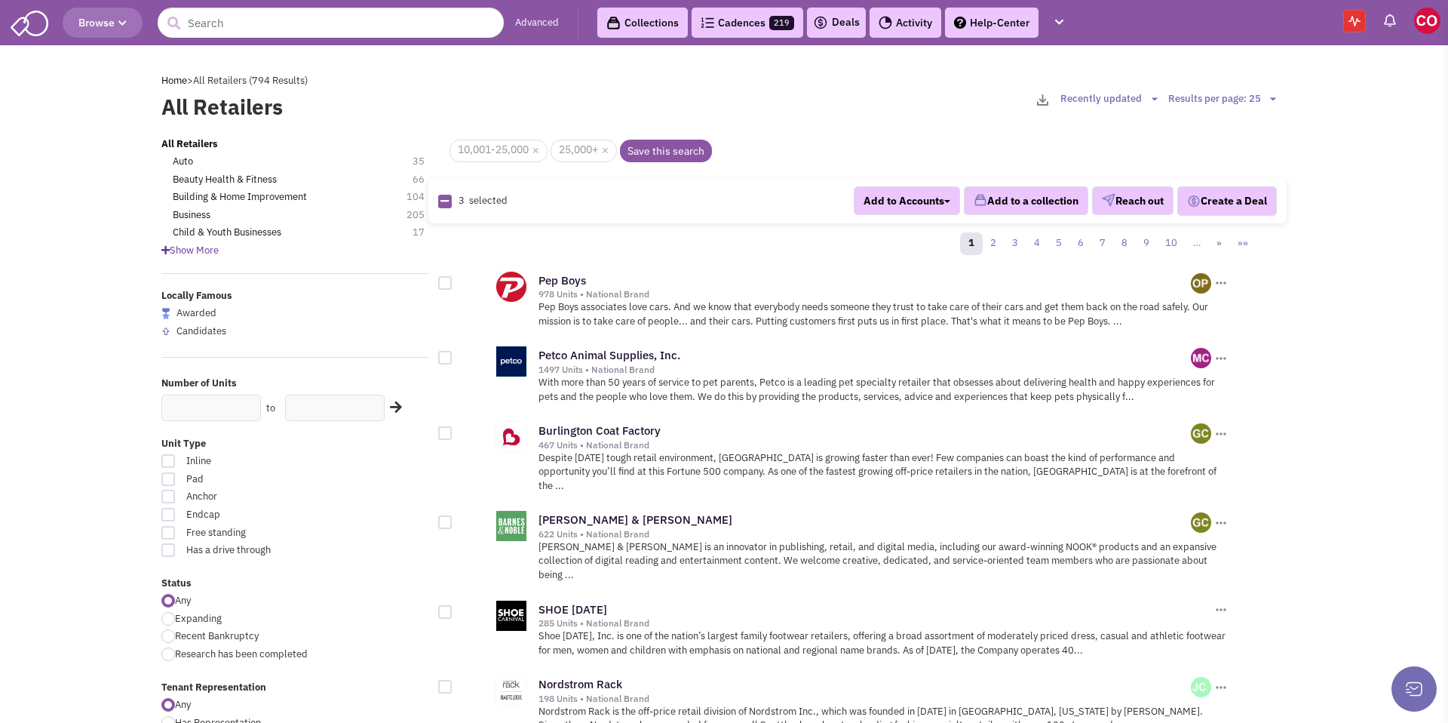
click at [446, 202] on icon at bounding box center [444, 201] width 8 height 10
checkbox input "false"
checkbox input "true"
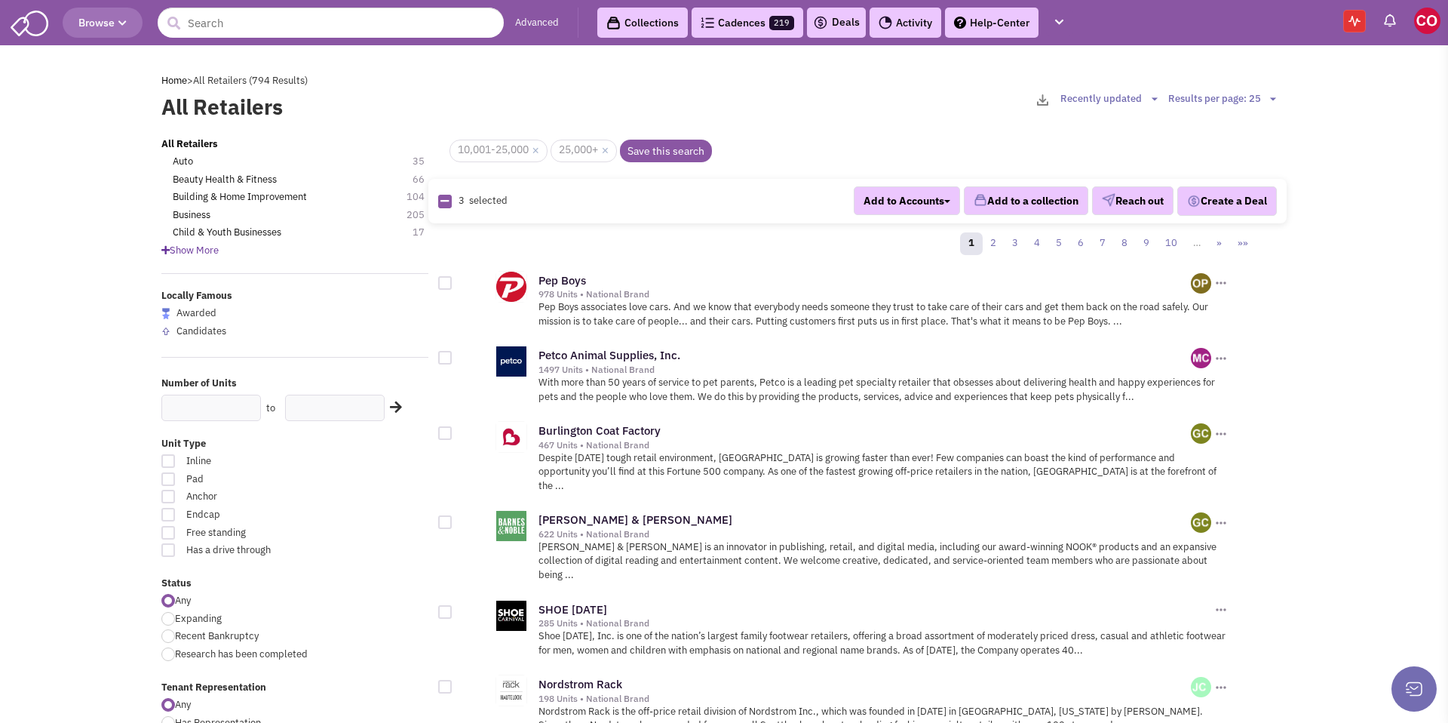
checkbox input "true"
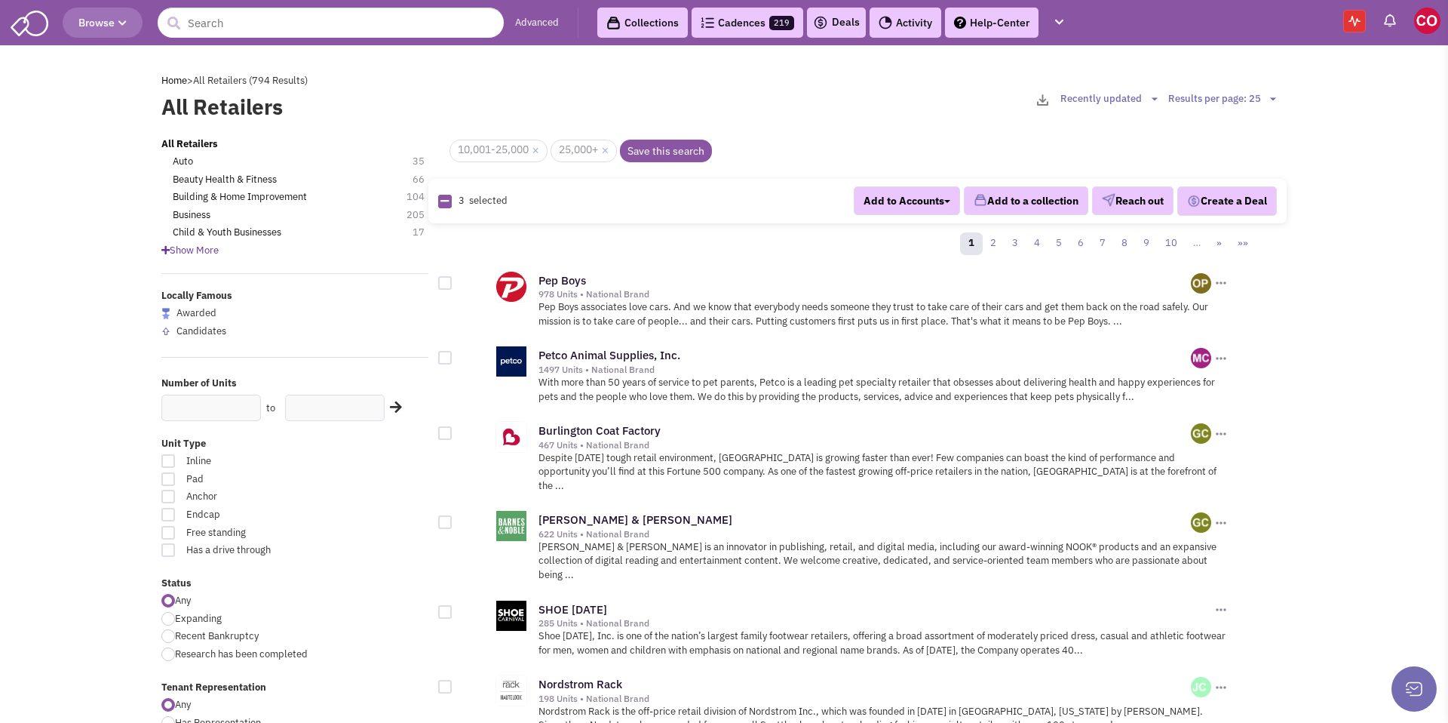
checkbox input "true"
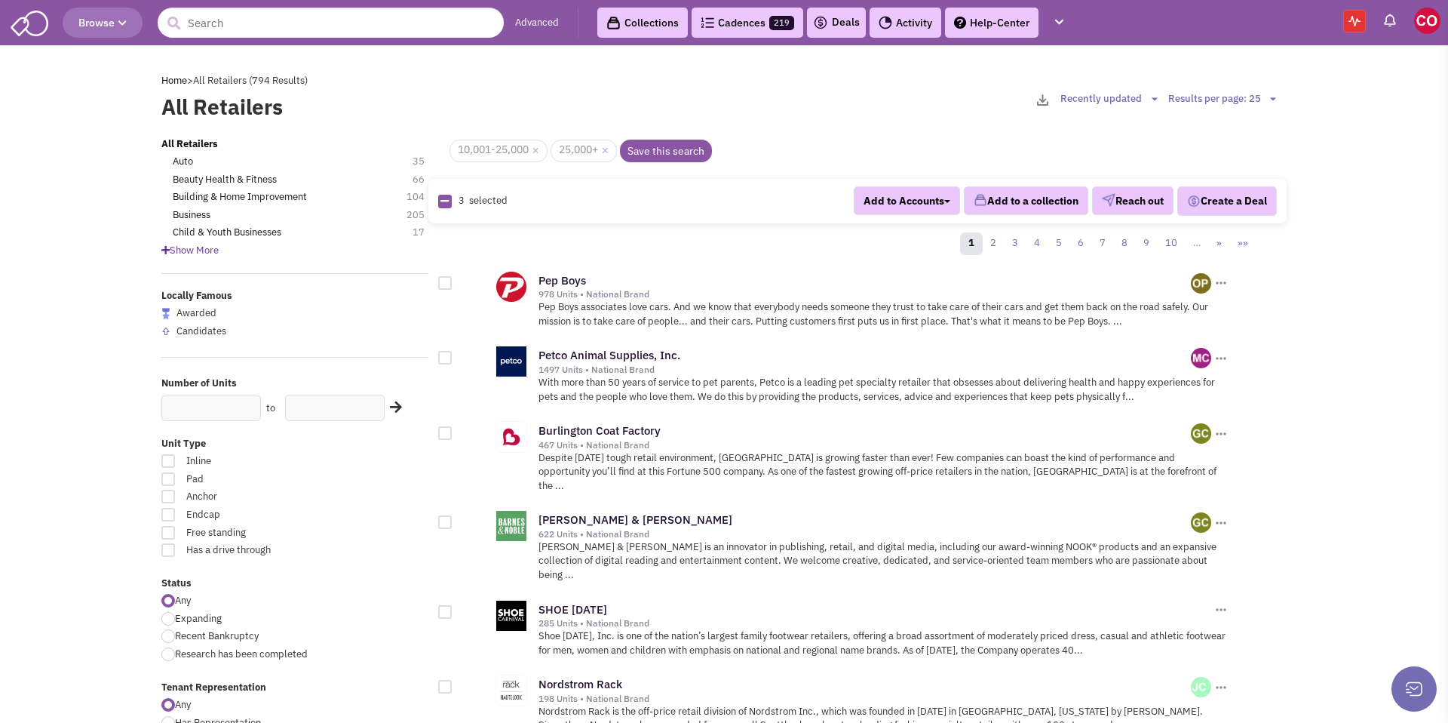
checkbox input "true"
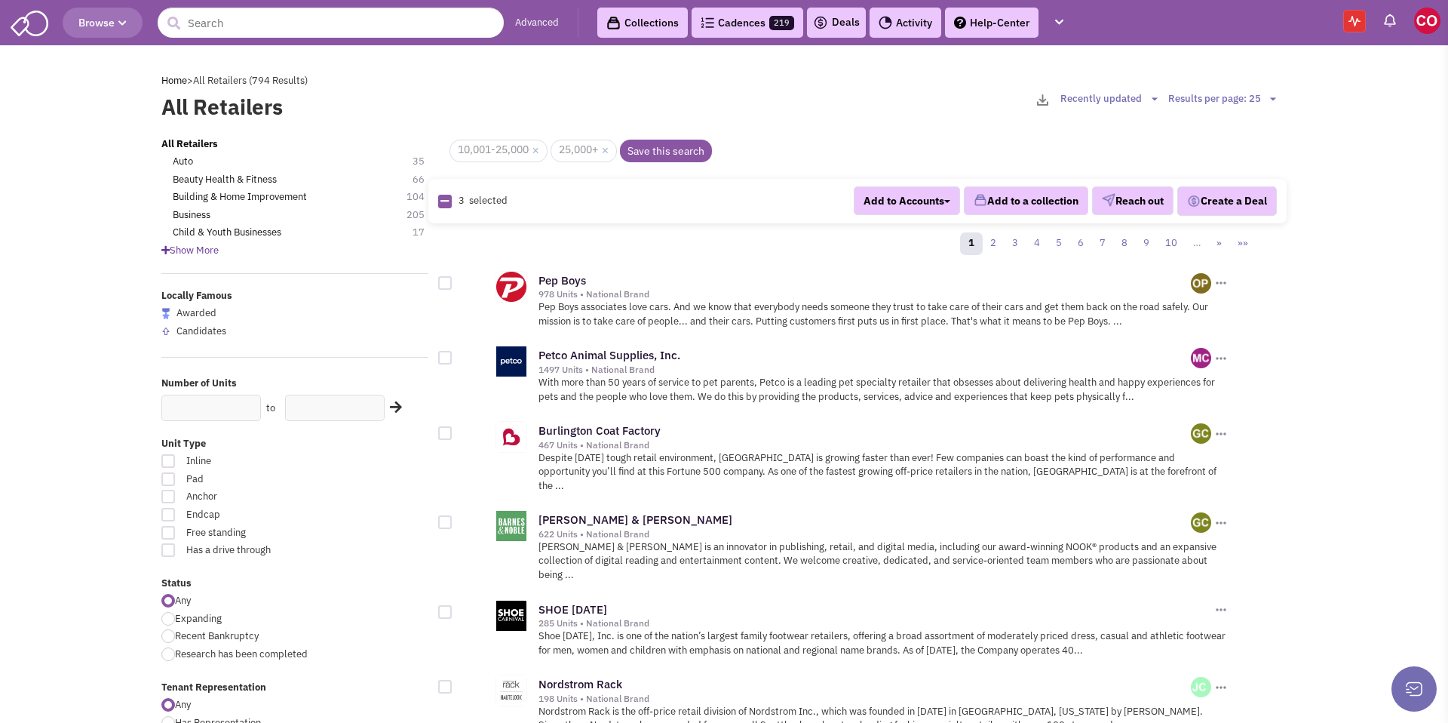
checkbox input "true"
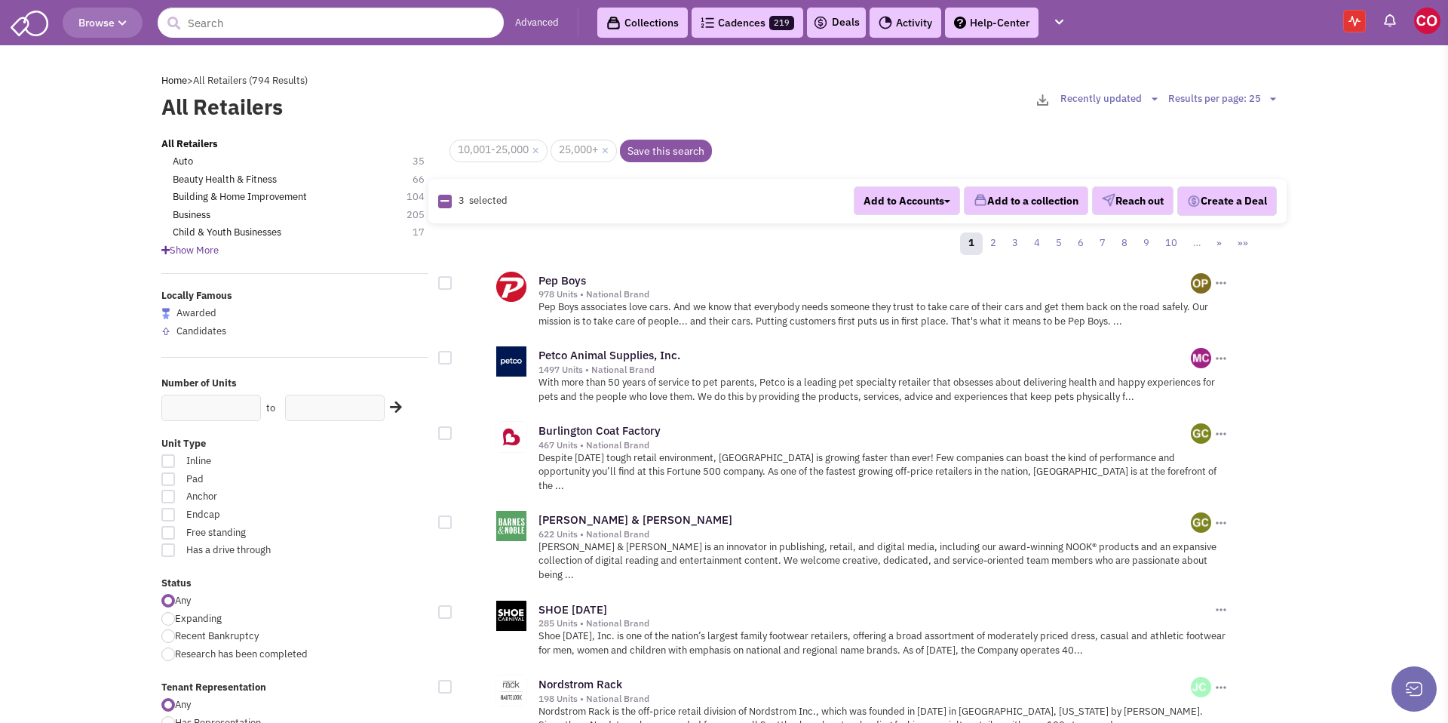
checkbox input "true"
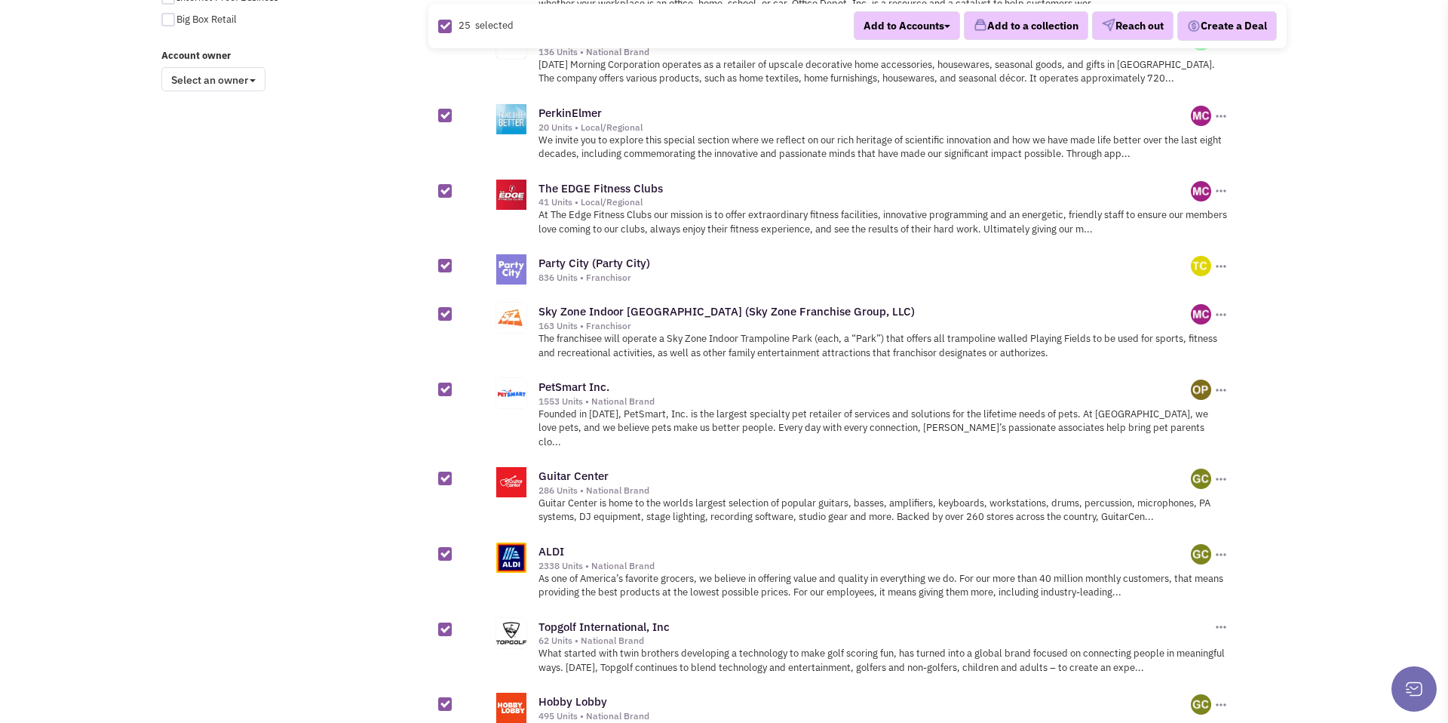
scroll to position [1634, 0]
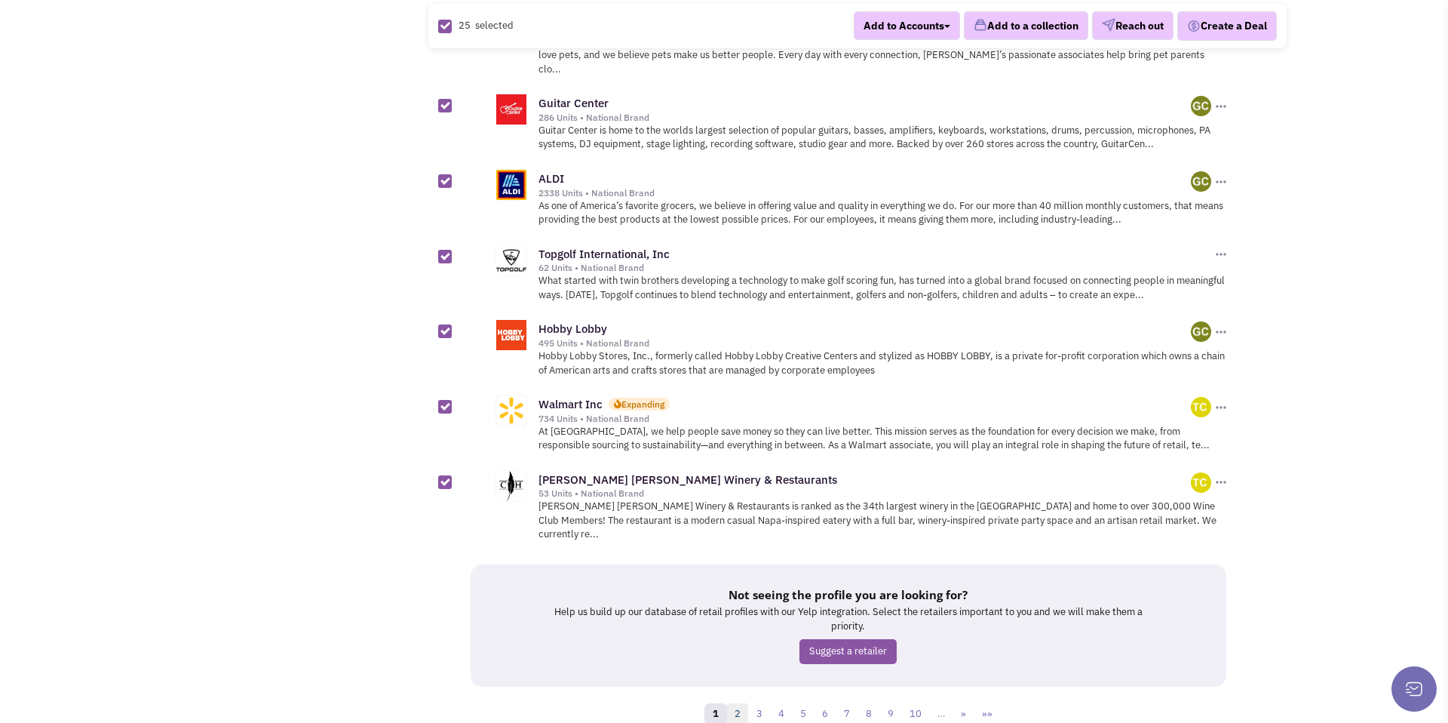
click at [741, 703] on link "2" at bounding box center [737, 714] width 23 height 23
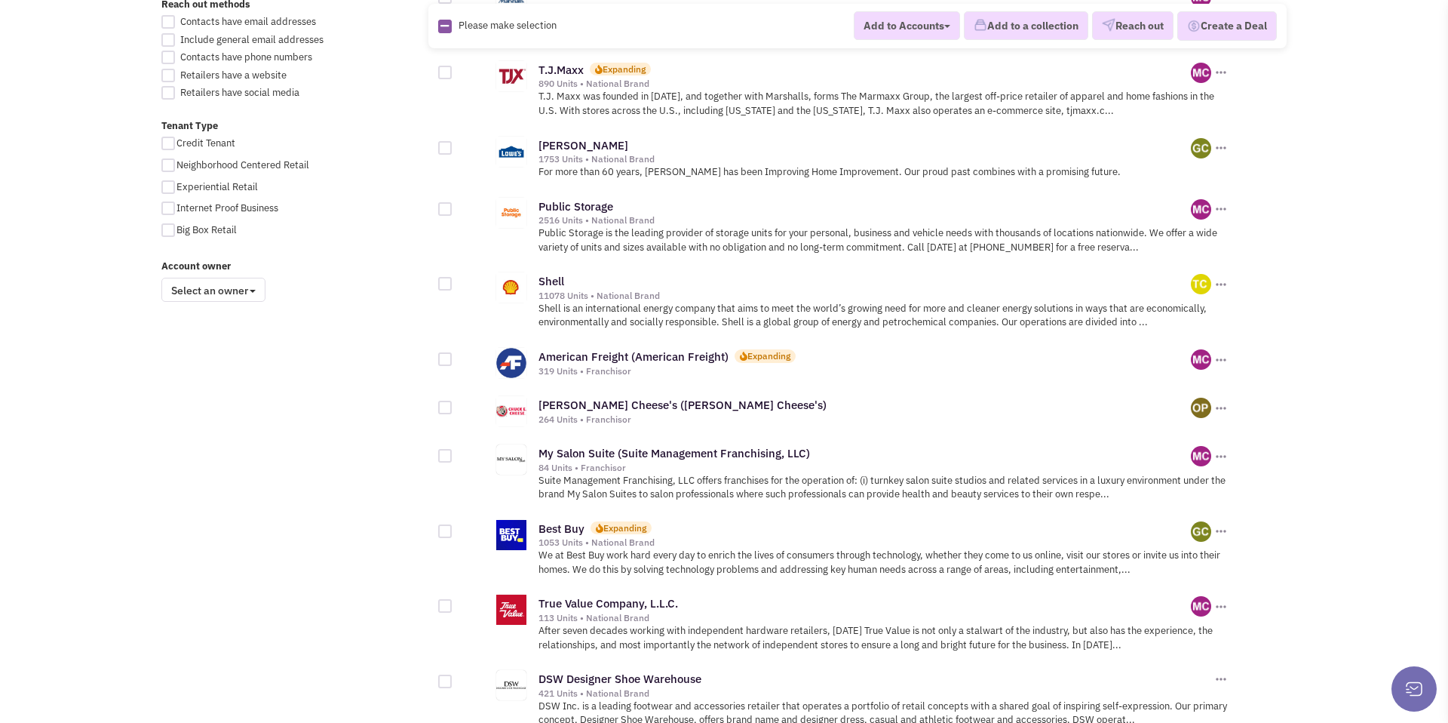
scroll to position [1580, 0]
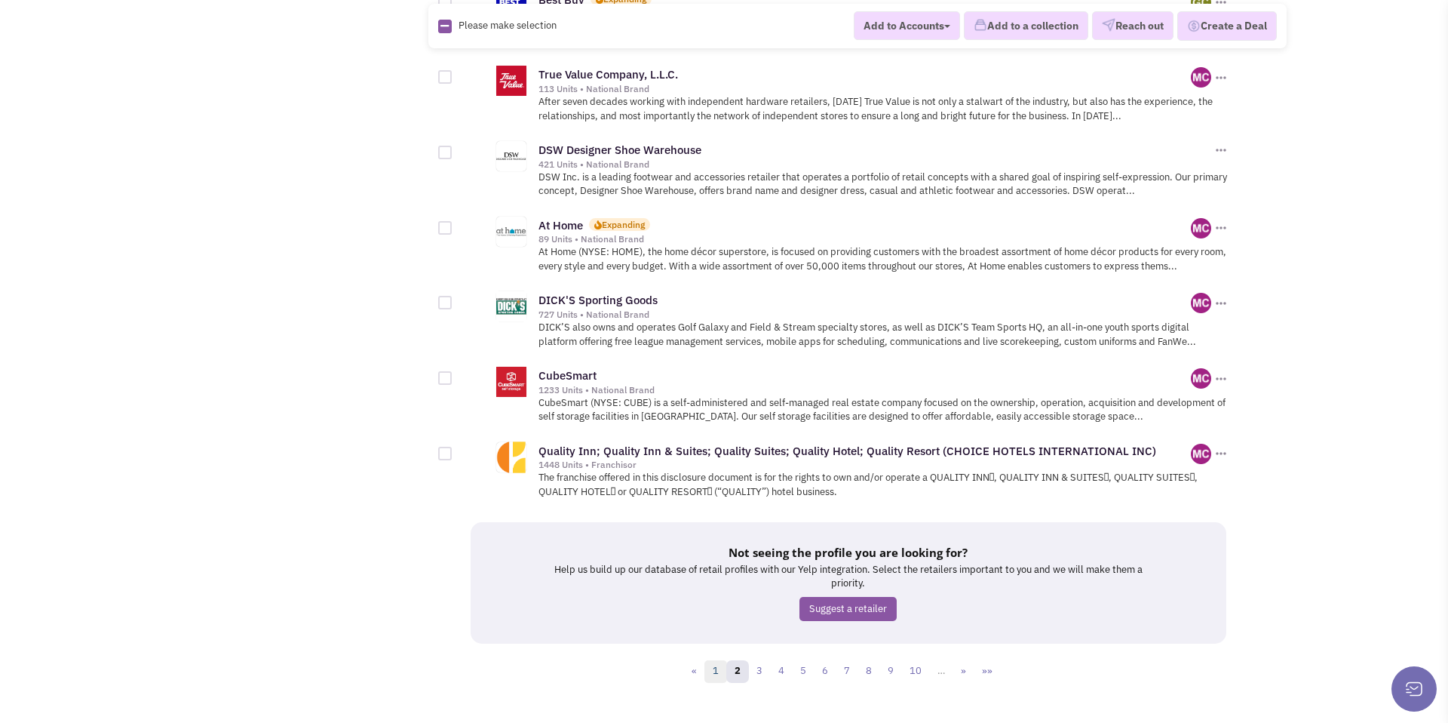
click at [717, 660] on link "1" at bounding box center [715, 671] width 23 height 23
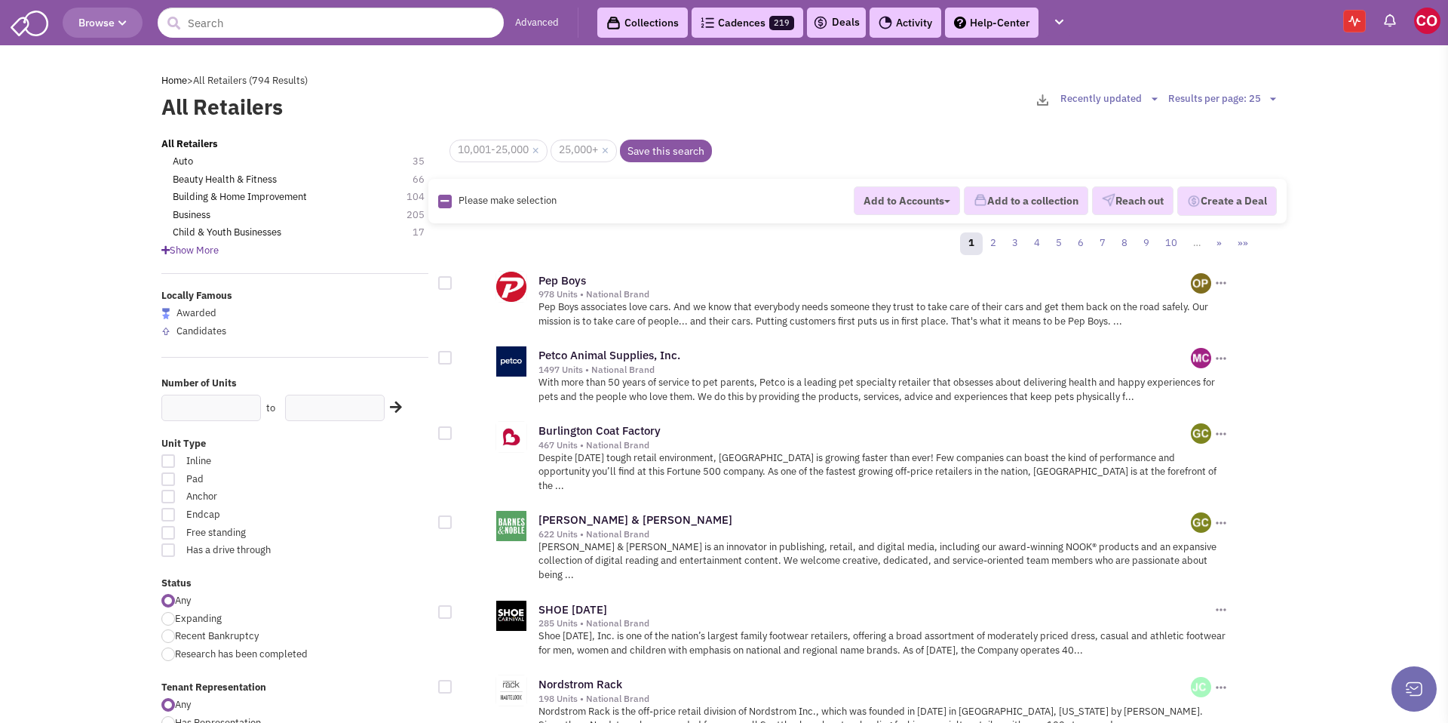
click at [443, 196] on icon at bounding box center [444, 201] width 8 height 10
checkbox input "true"
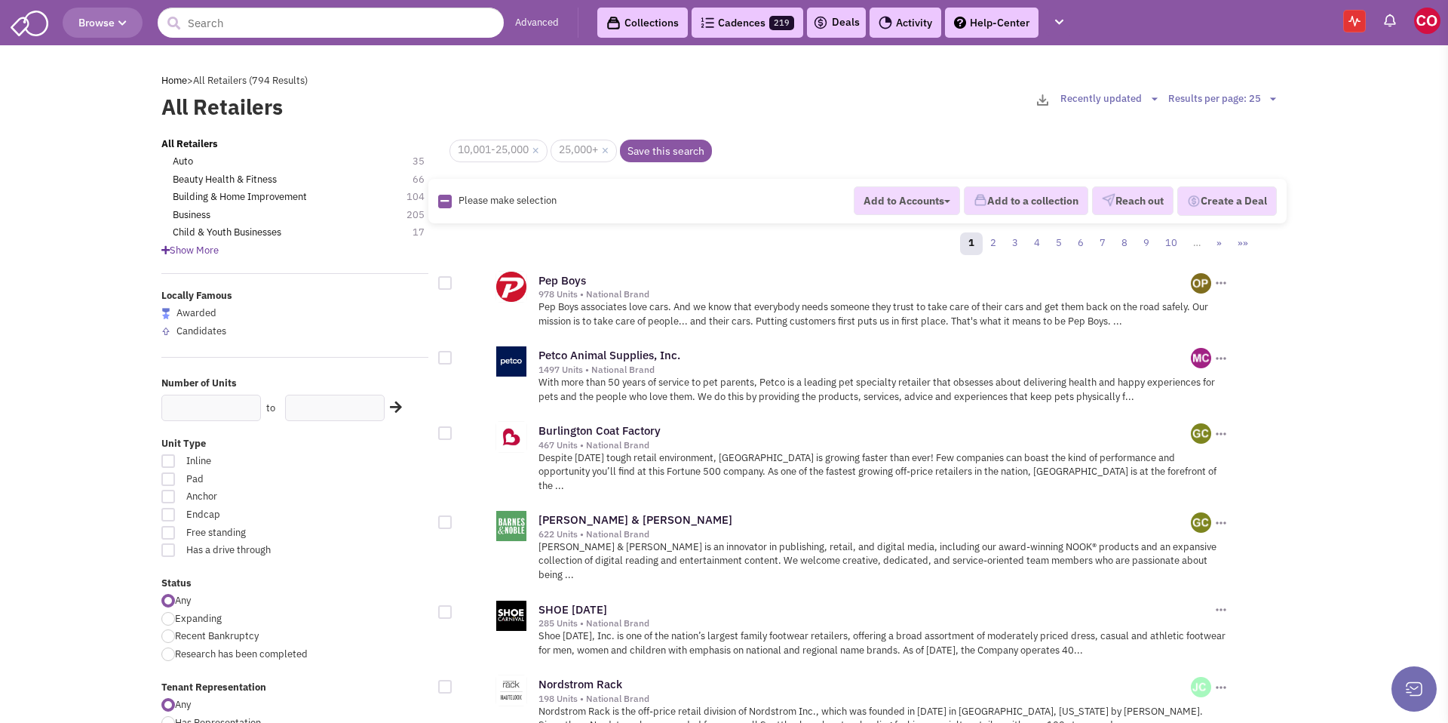
checkbox input "true"
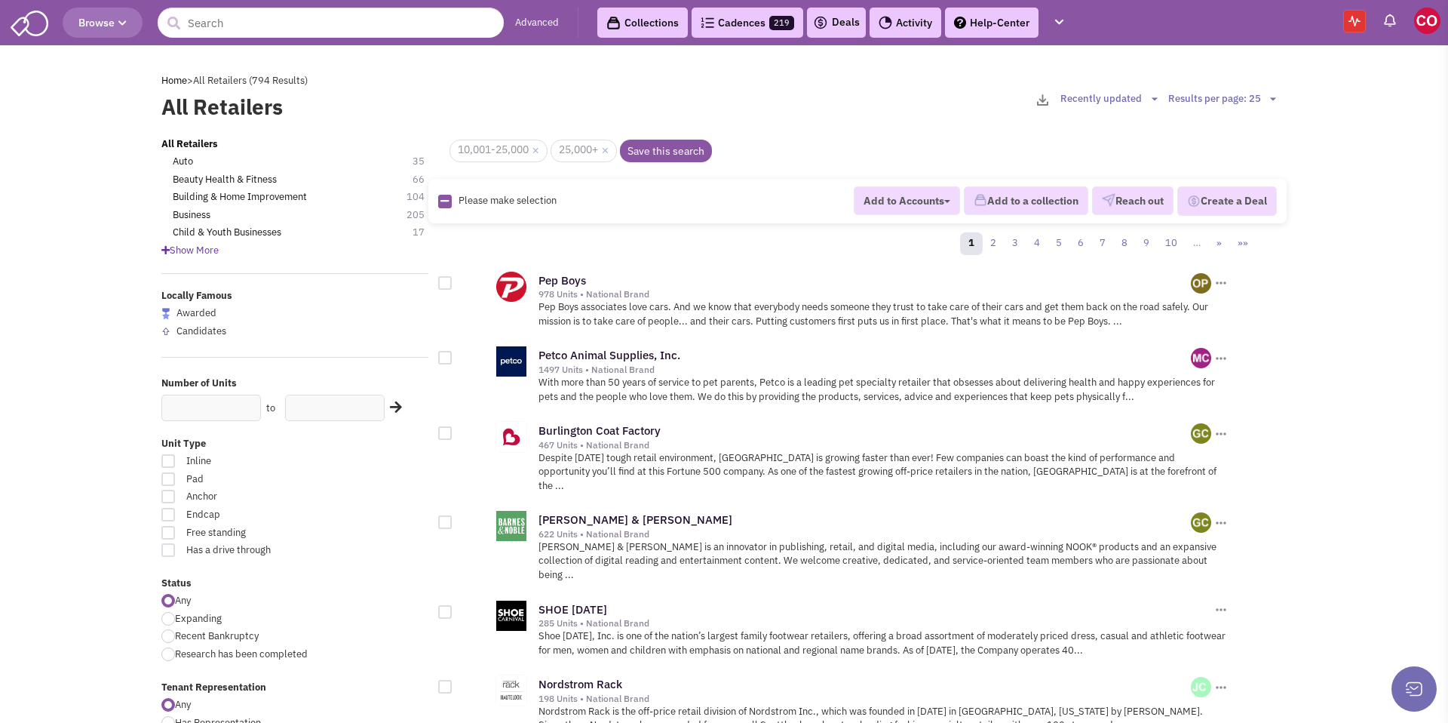
checkbox input "true"
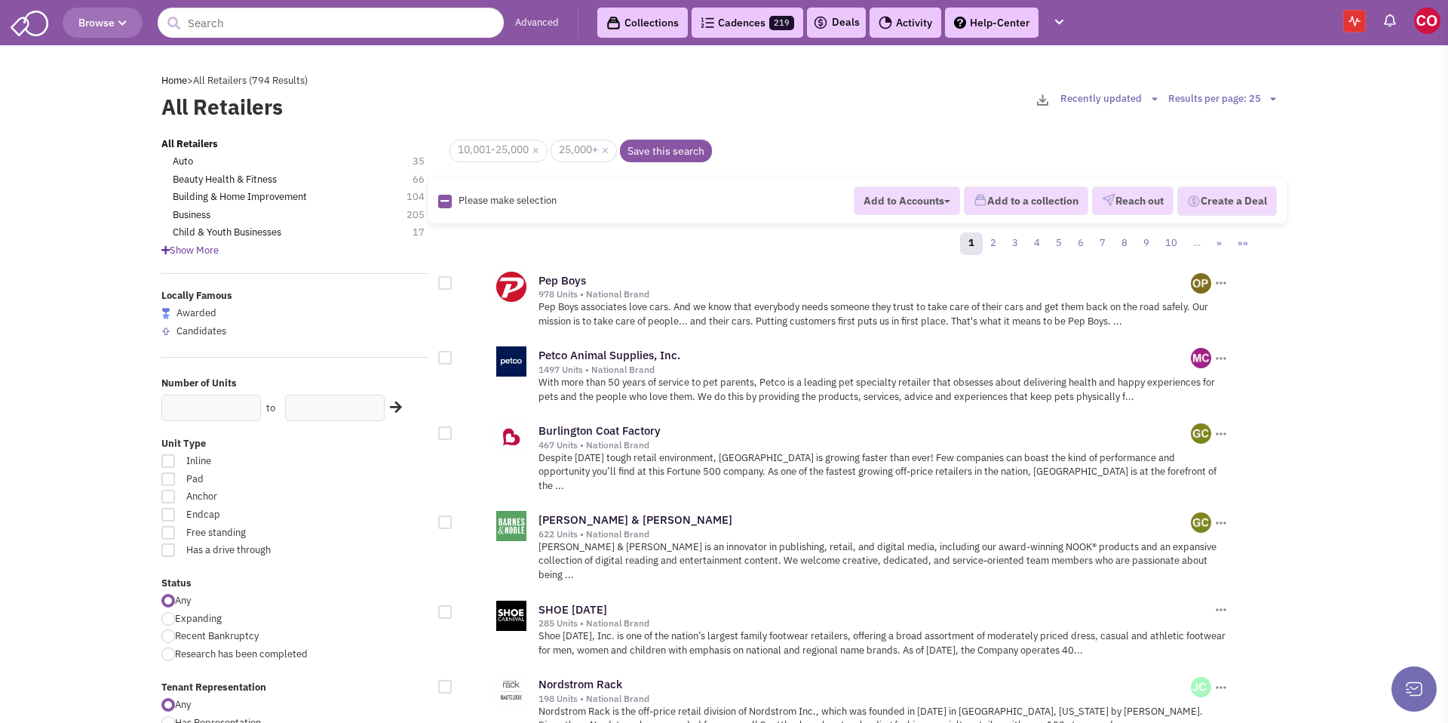
checkbox input "true"
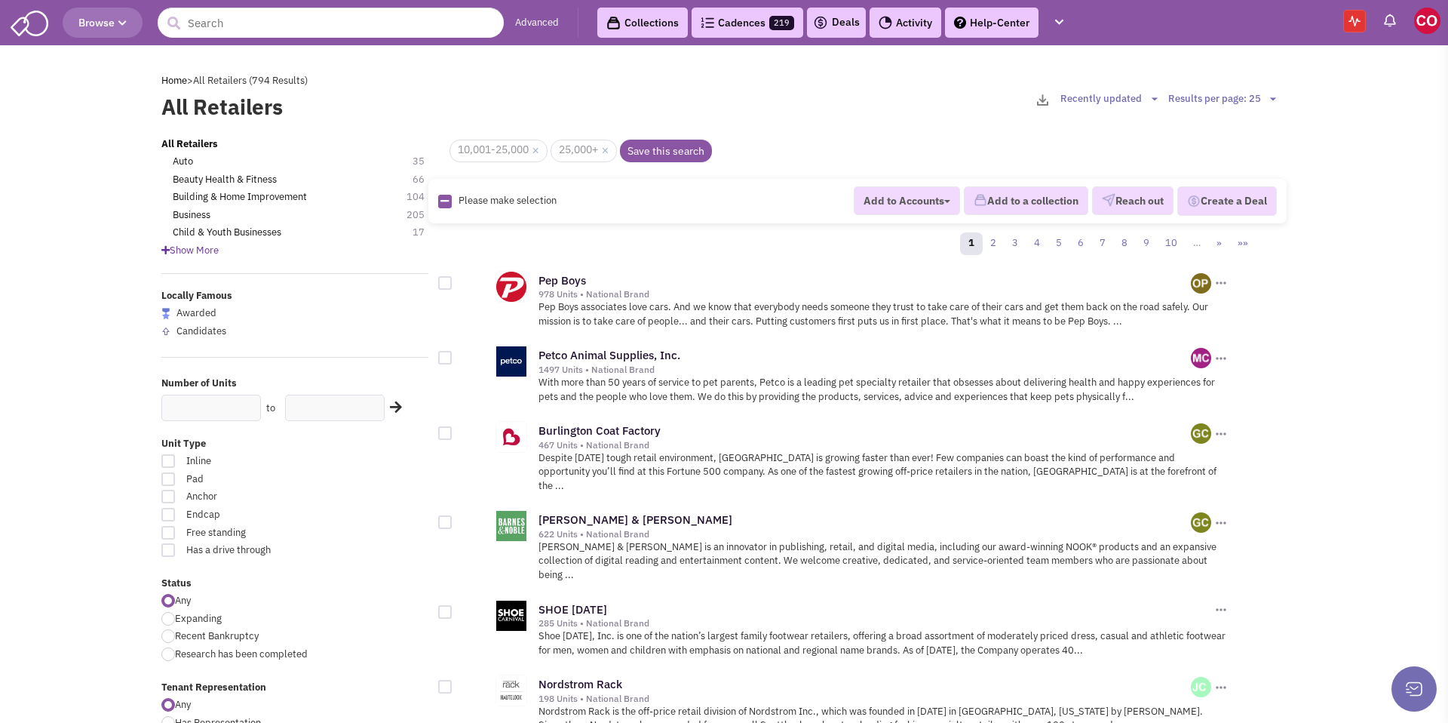
checkbox input "true"
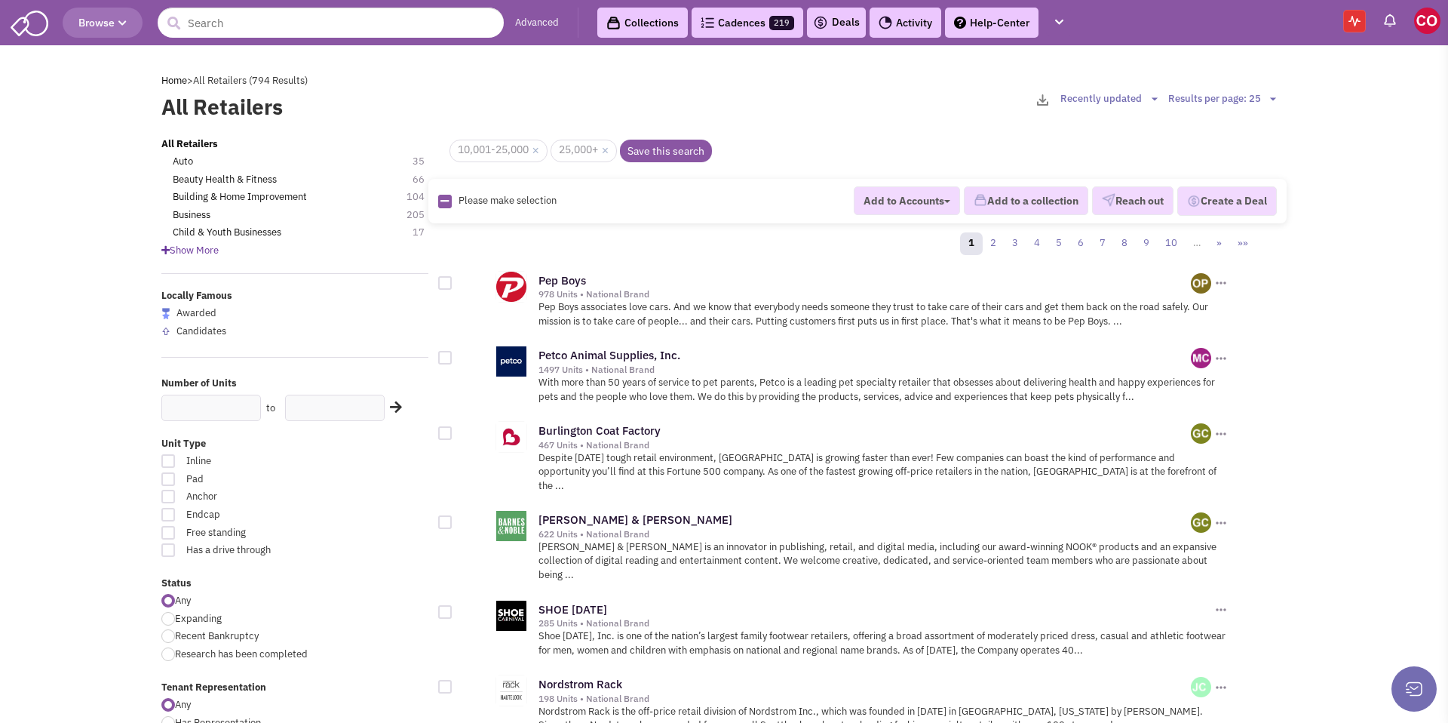
checkbox input "true"
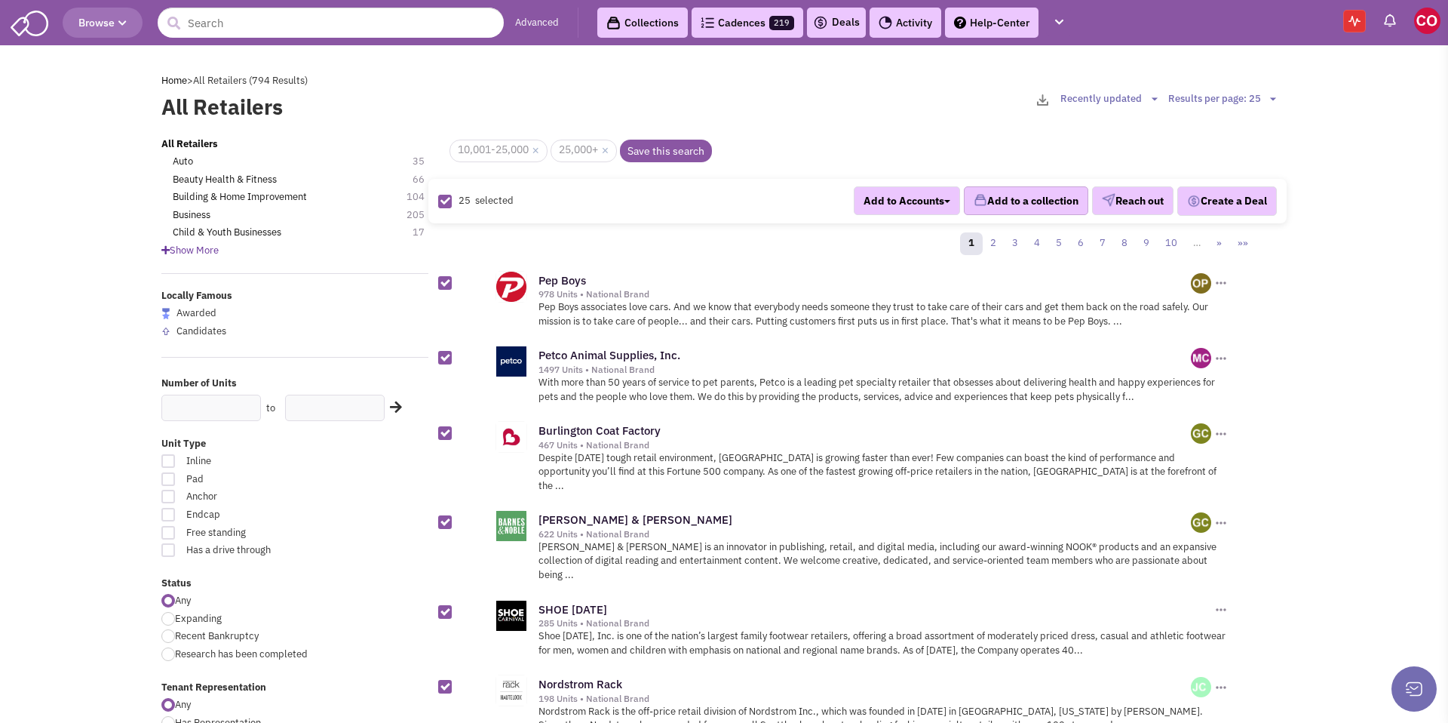
click at [1023, 198] on button "Add to a collection" at bounding box center [1026, 200] width 124 height 29
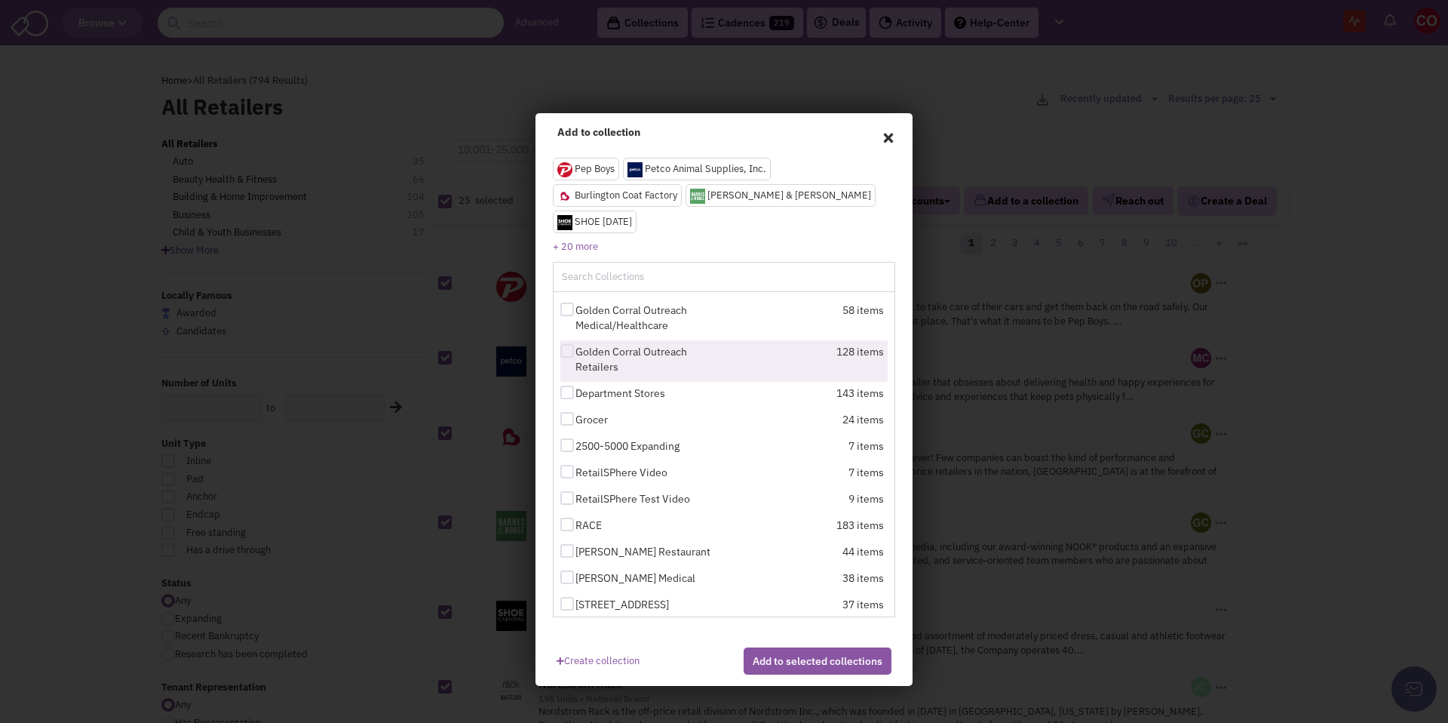
scroll to position [17, 0]
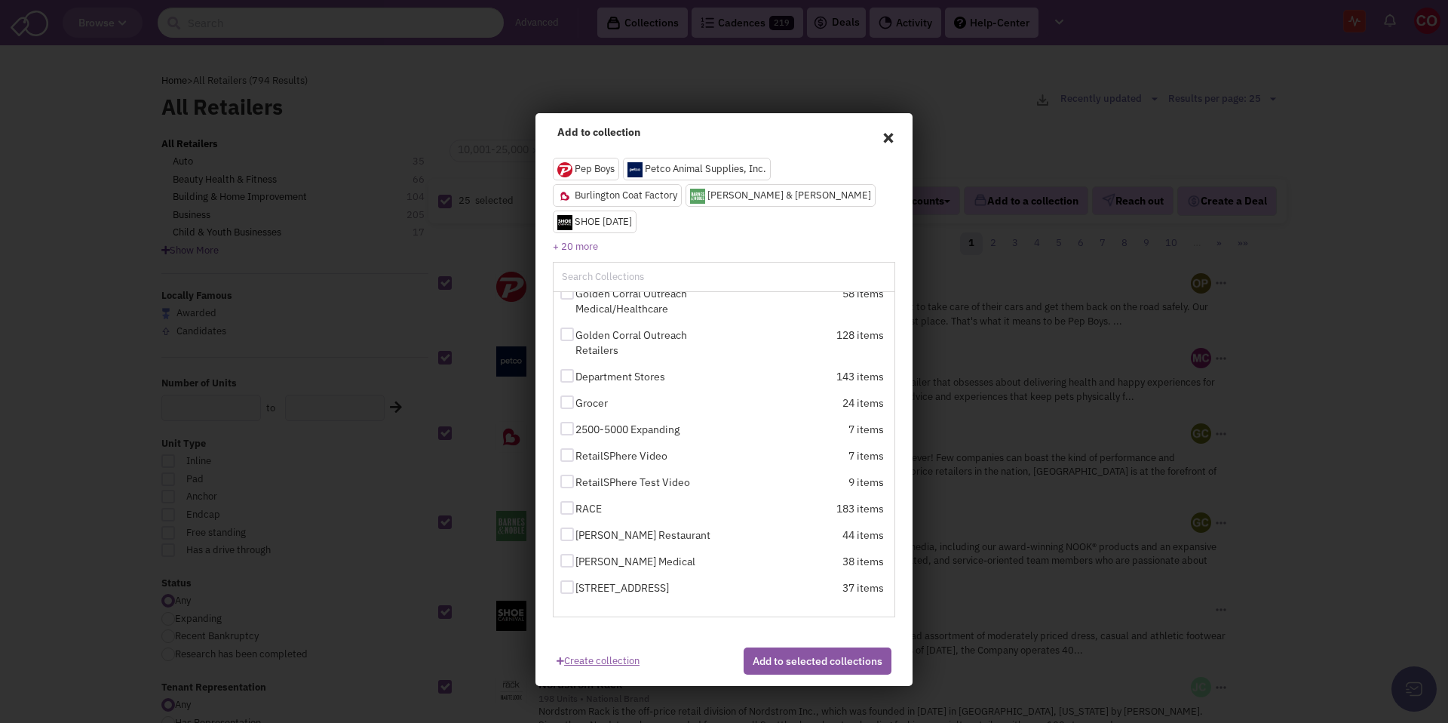
click at [609, 647] on link "Create collection" at bounding box center [598, 657] width 83 height 20
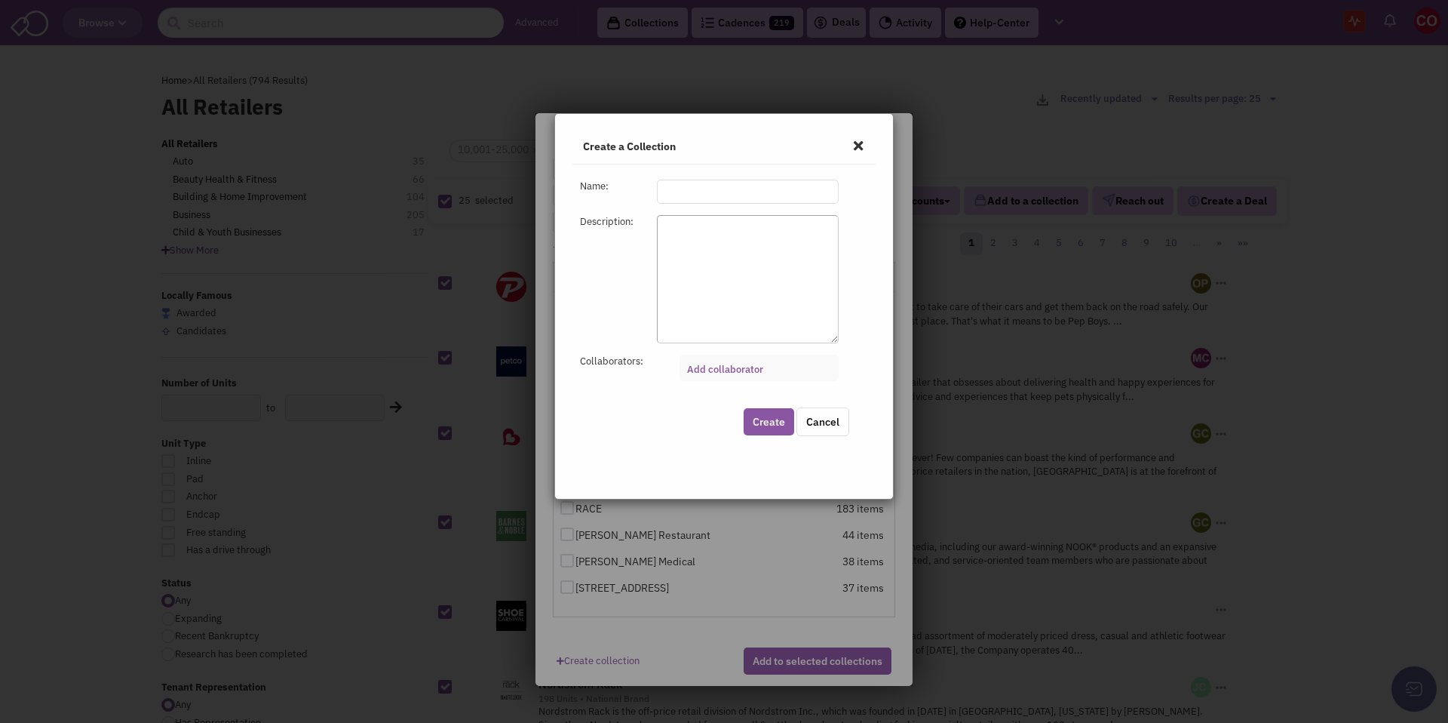
click at [699, 190] on input "text" at bounding box center [748, 191] width 182 height 24
type input "Centerville With Cassie"
click at [719, 371] on link "Add collaborator" at bounding box center [725, 369] width 76 height 13
click at [0, 0] on select "Add collaborator" at bounding box center [0, 0] width 0 height 0
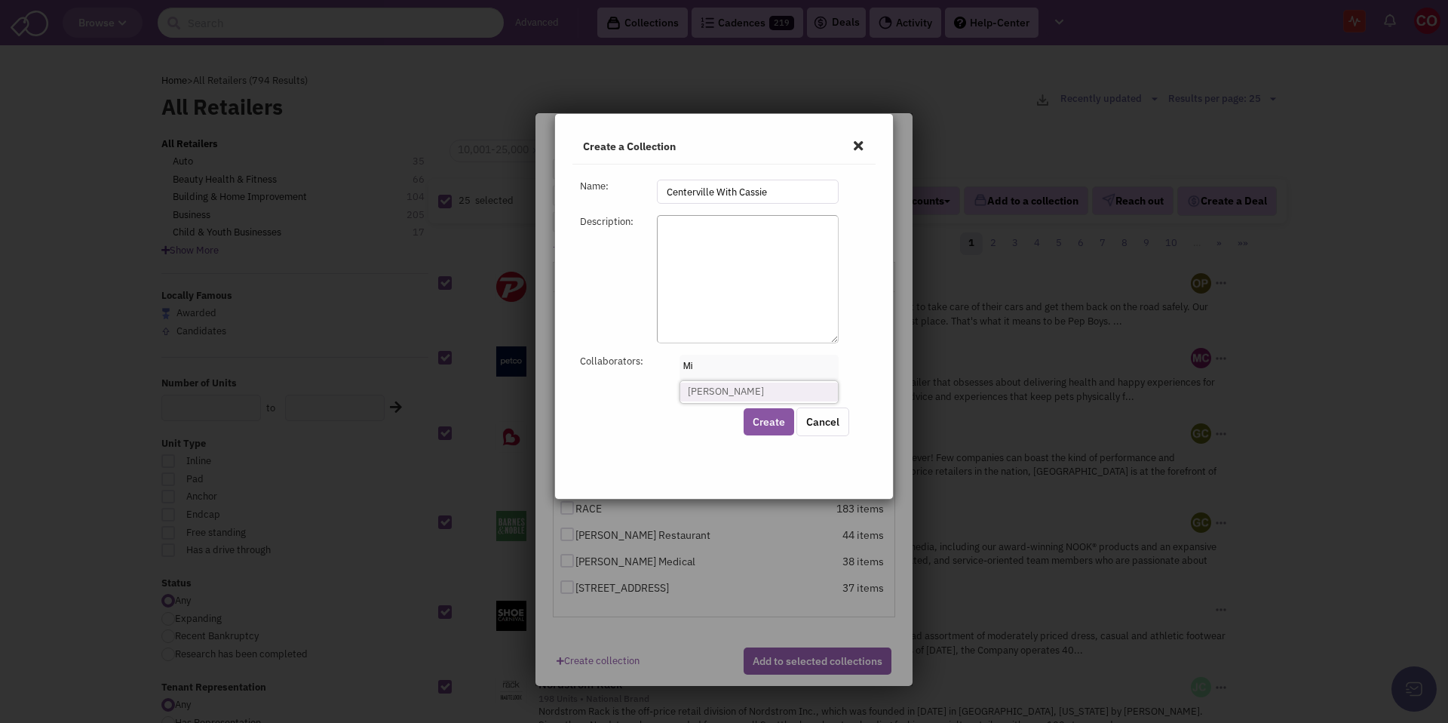
type input "M"
type input "O"
click at [771, 424] on button "Create" at bounding box center [769, 421] width 51 height 27
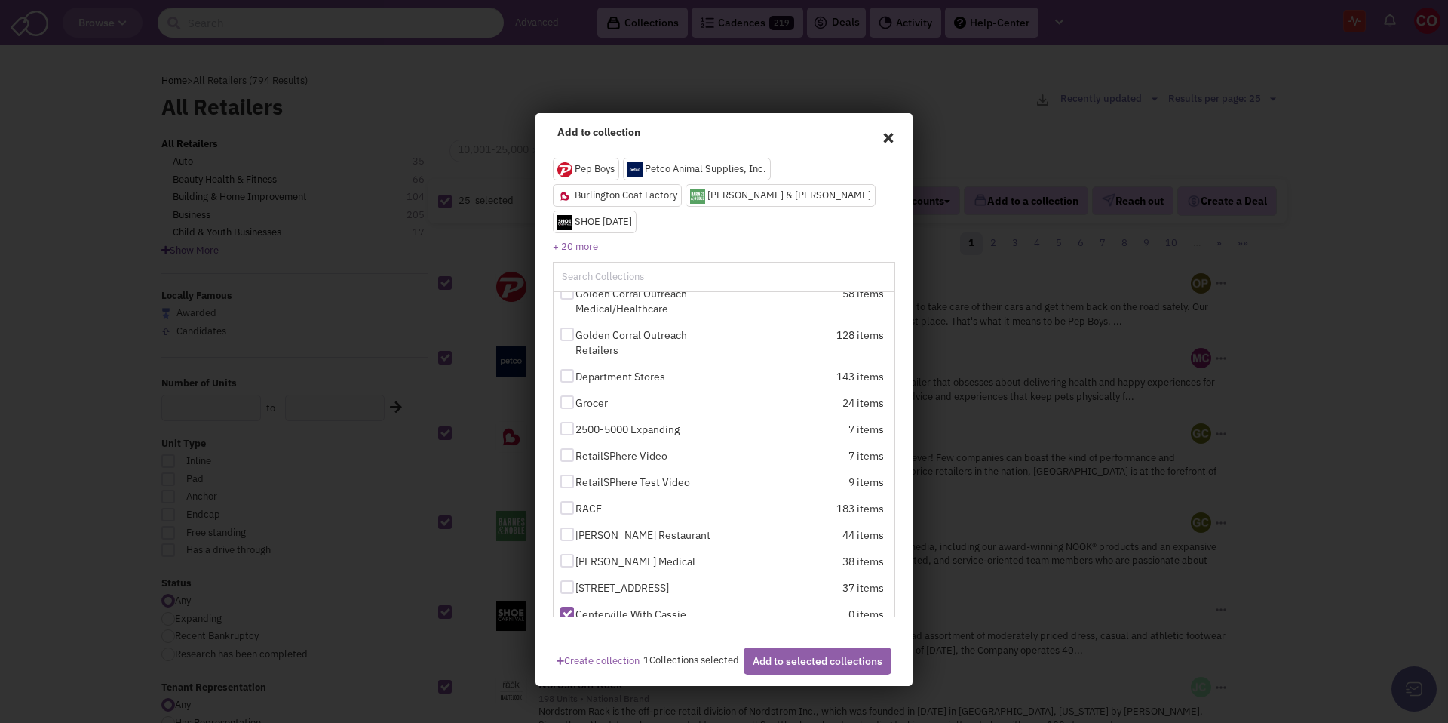
click at [792, 650] on button "Add to selected collections" at bounding box center [818, 660] width 148 height 27
checkbox input "false"
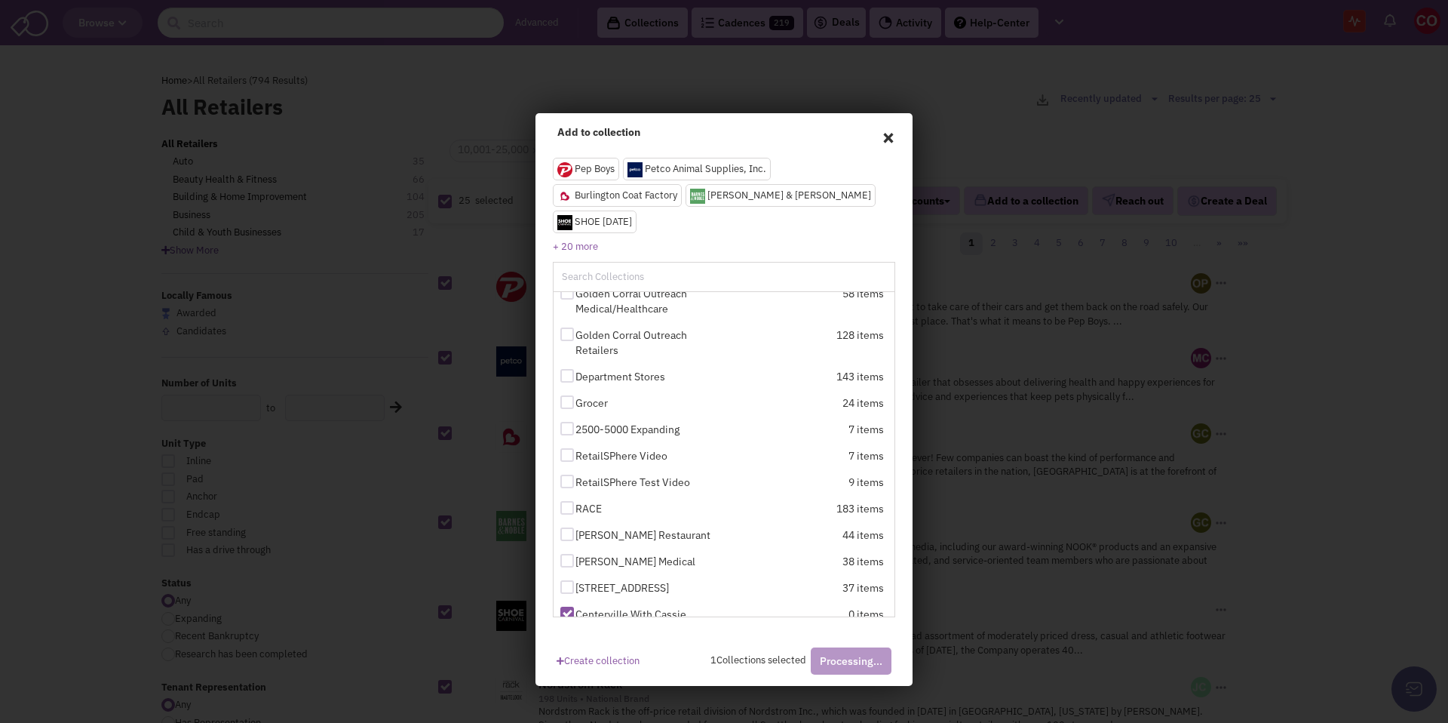
checkbox input "false"
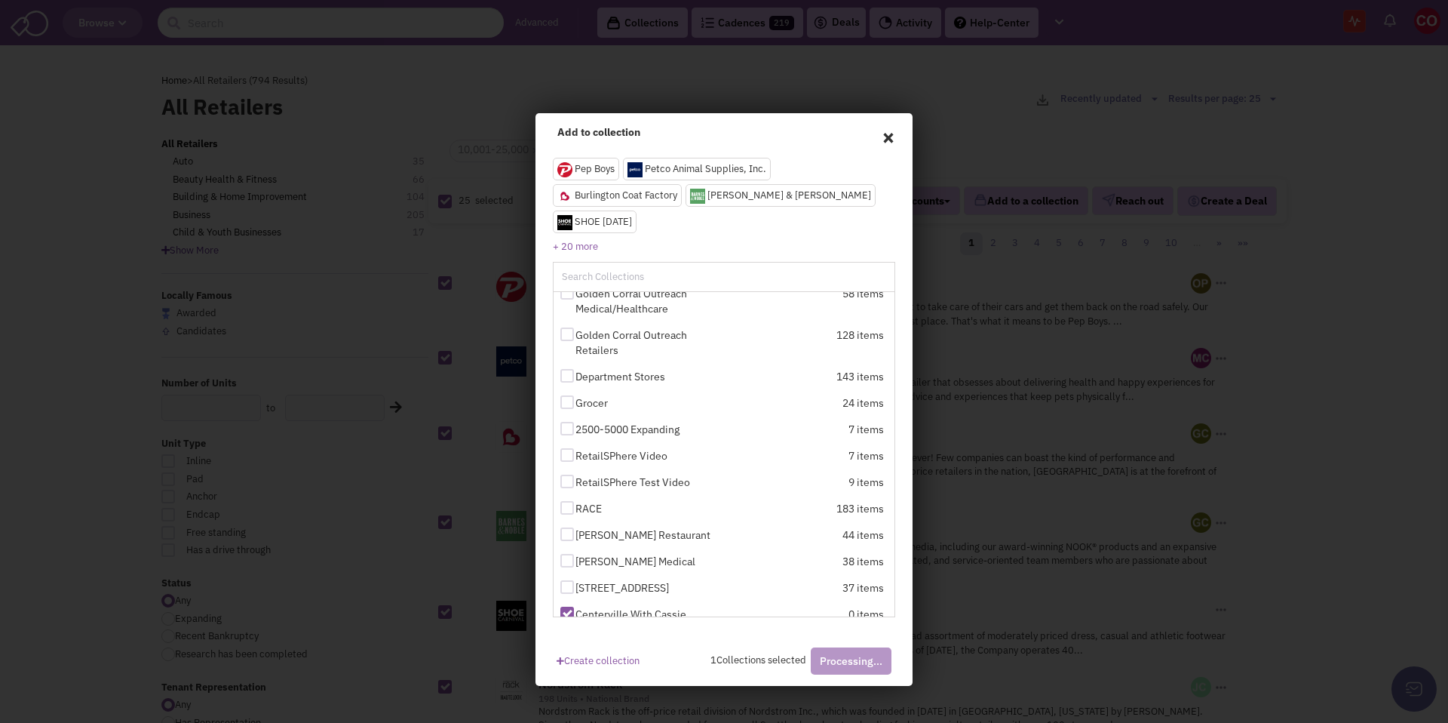
checkbox input "false"
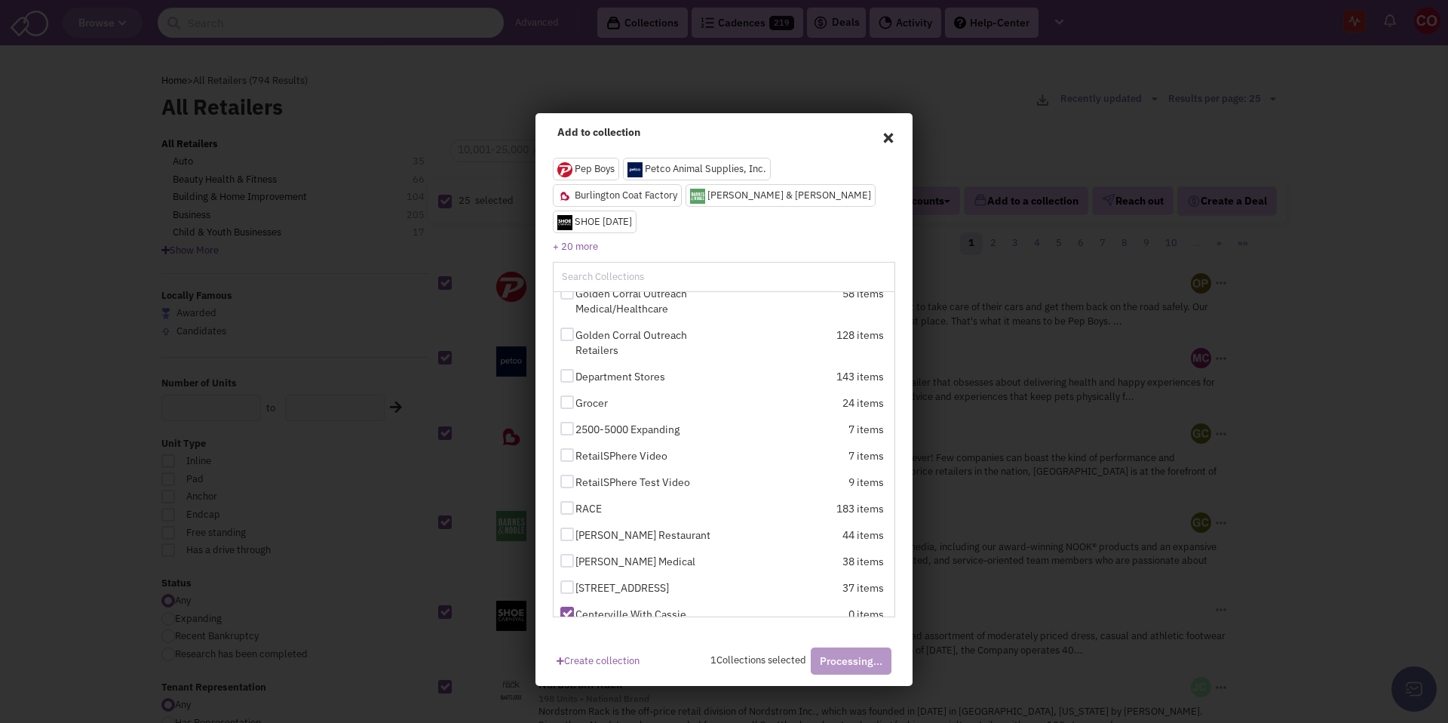
checkbox input "false"
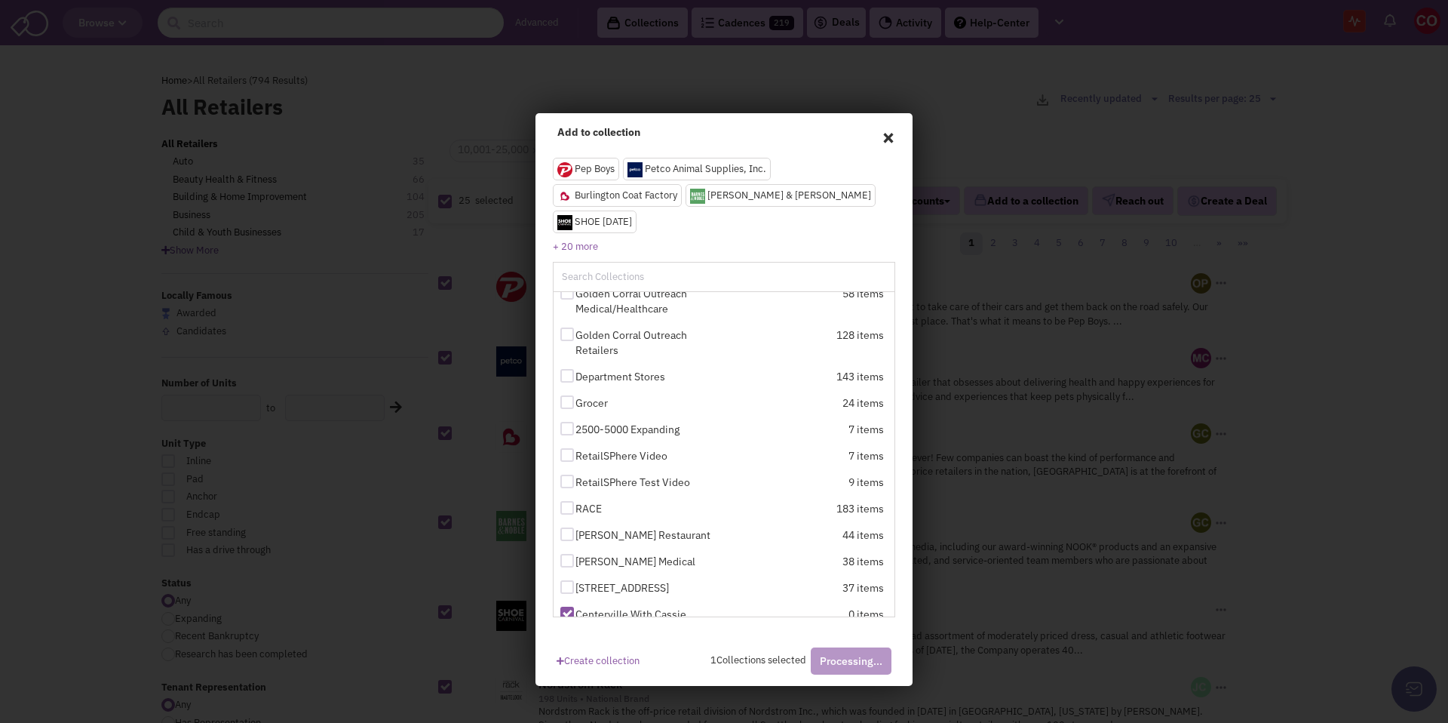
checkbox input "false"
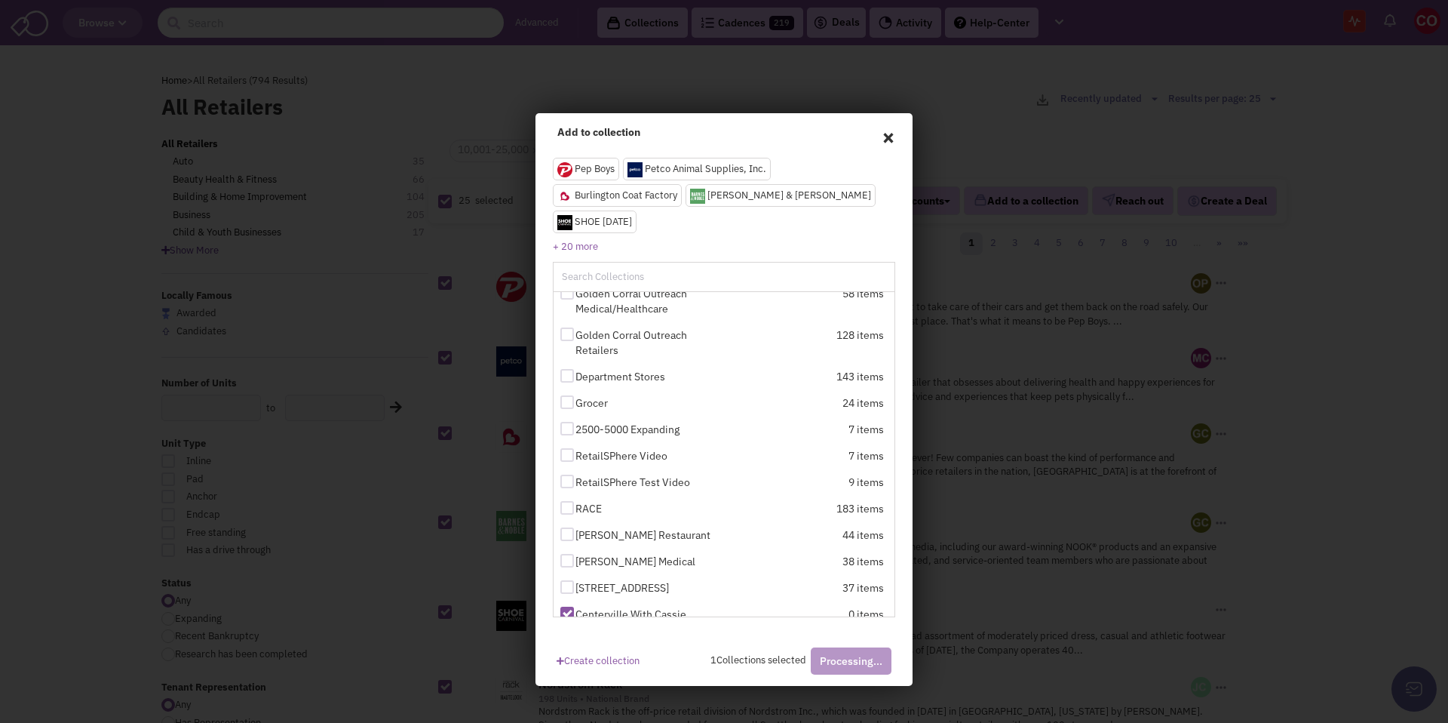
checkbox input "false"
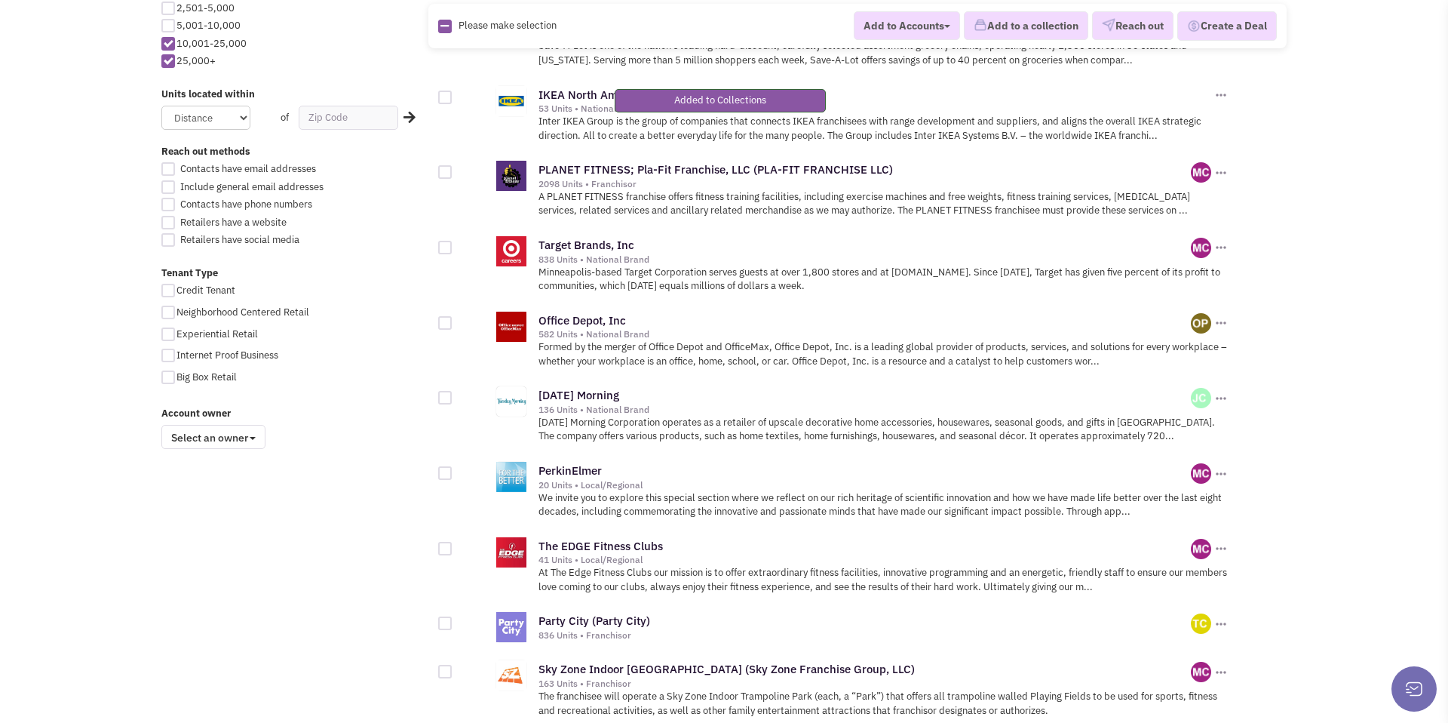
scroll to position [1634, 0]
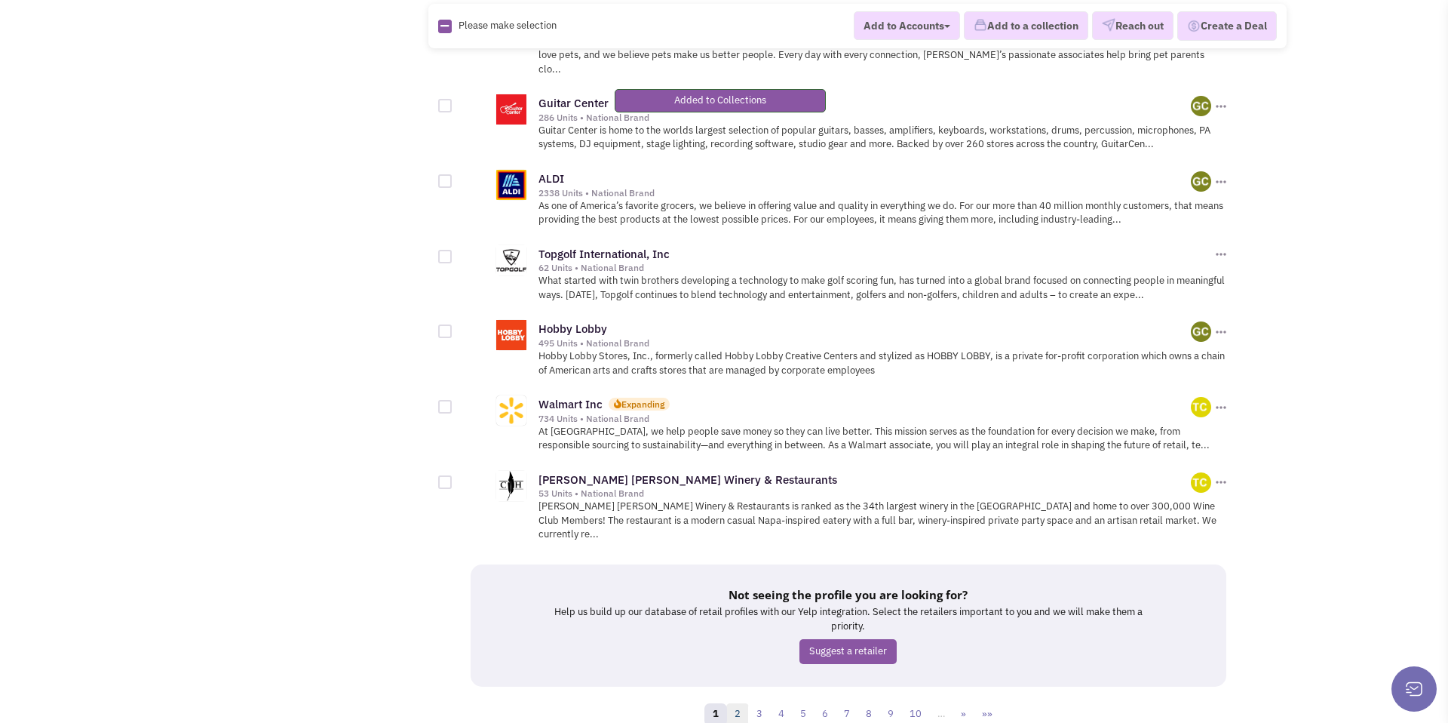
click at [740, 703] on link "2" at bounding box center [737, 714] width 23 height 23
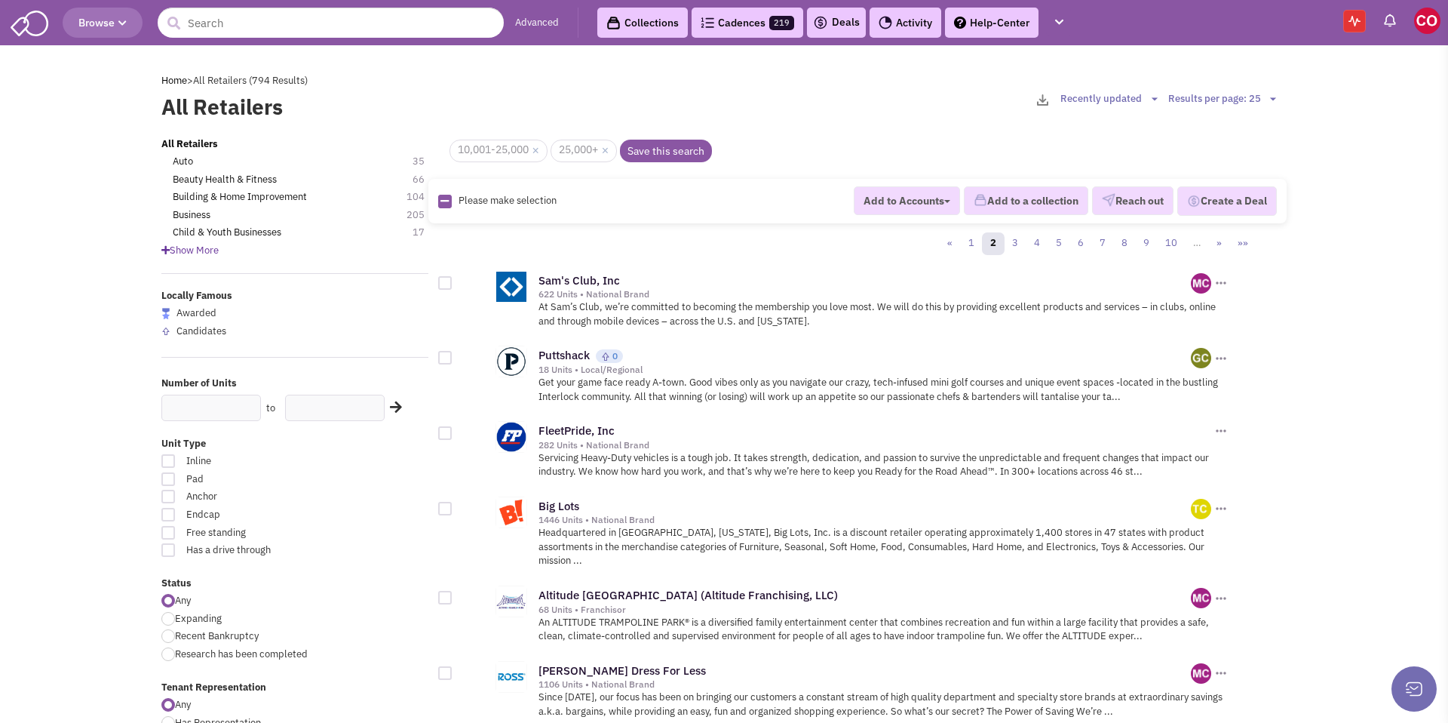
click at [443, 203] on icon at bounding box center [444, 201] width 8 height 10
checkbox input "true"
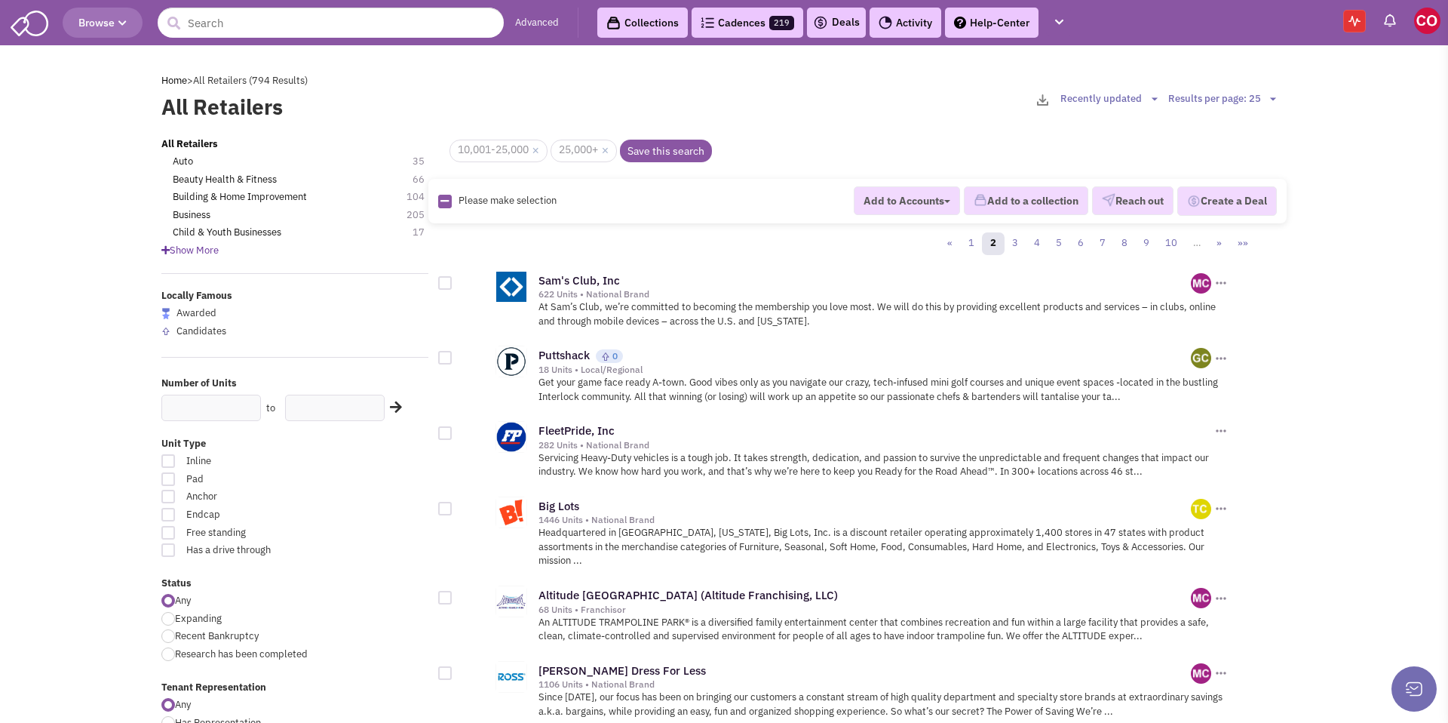
checkbox input "true"
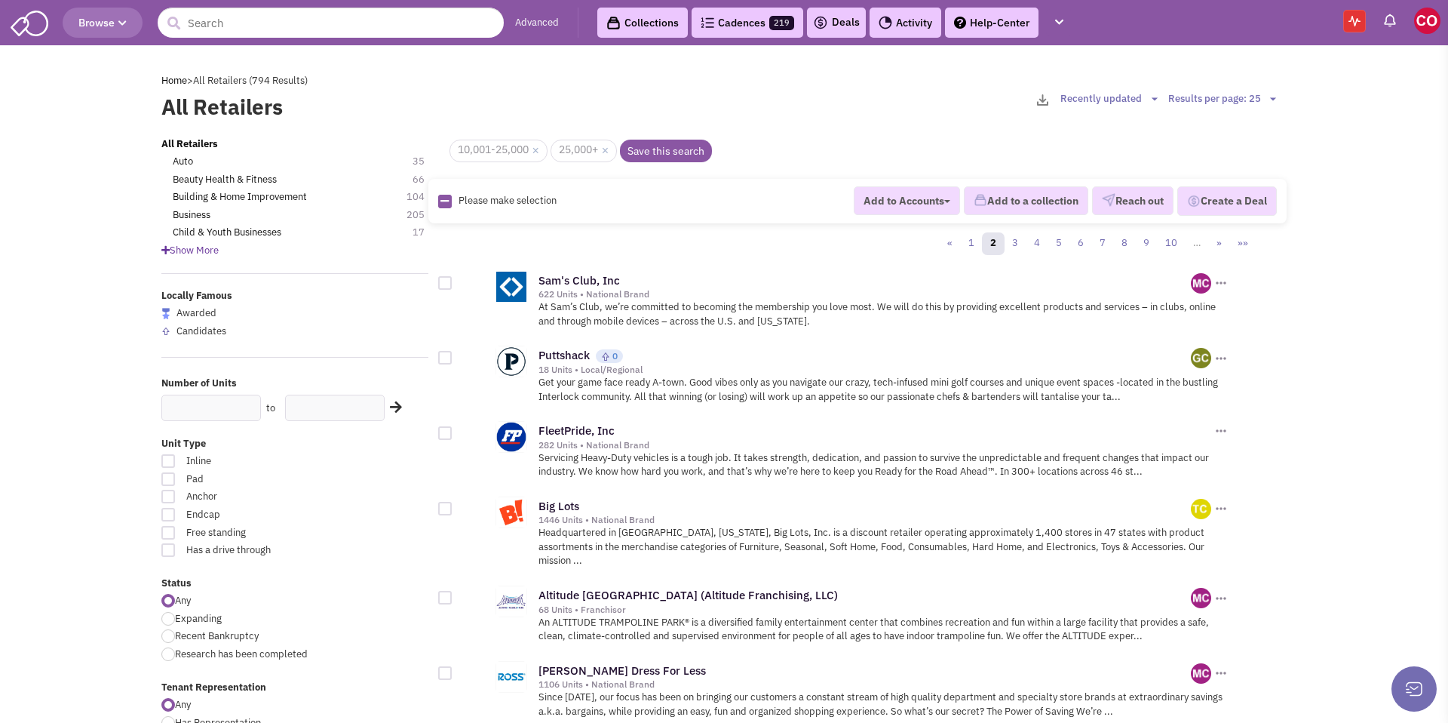
checkbox input "true"
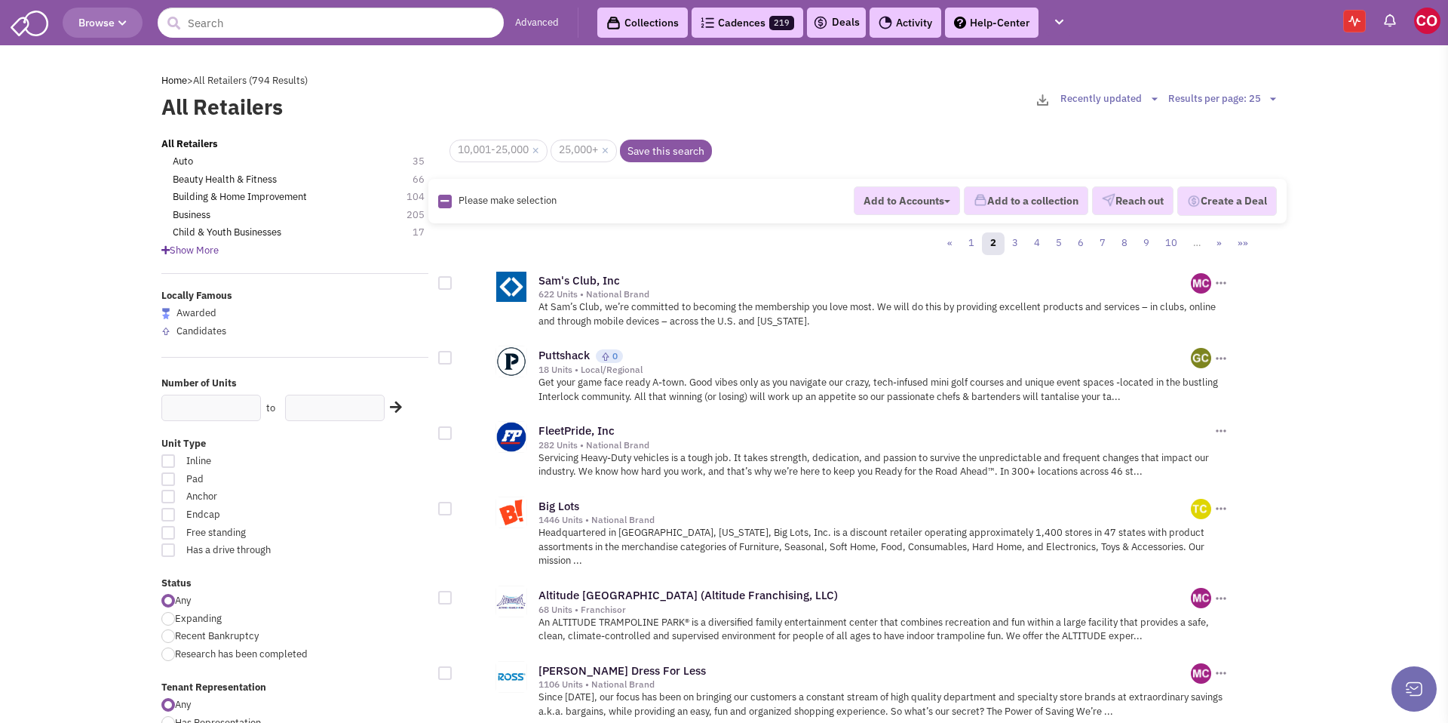
checkbox input "true"
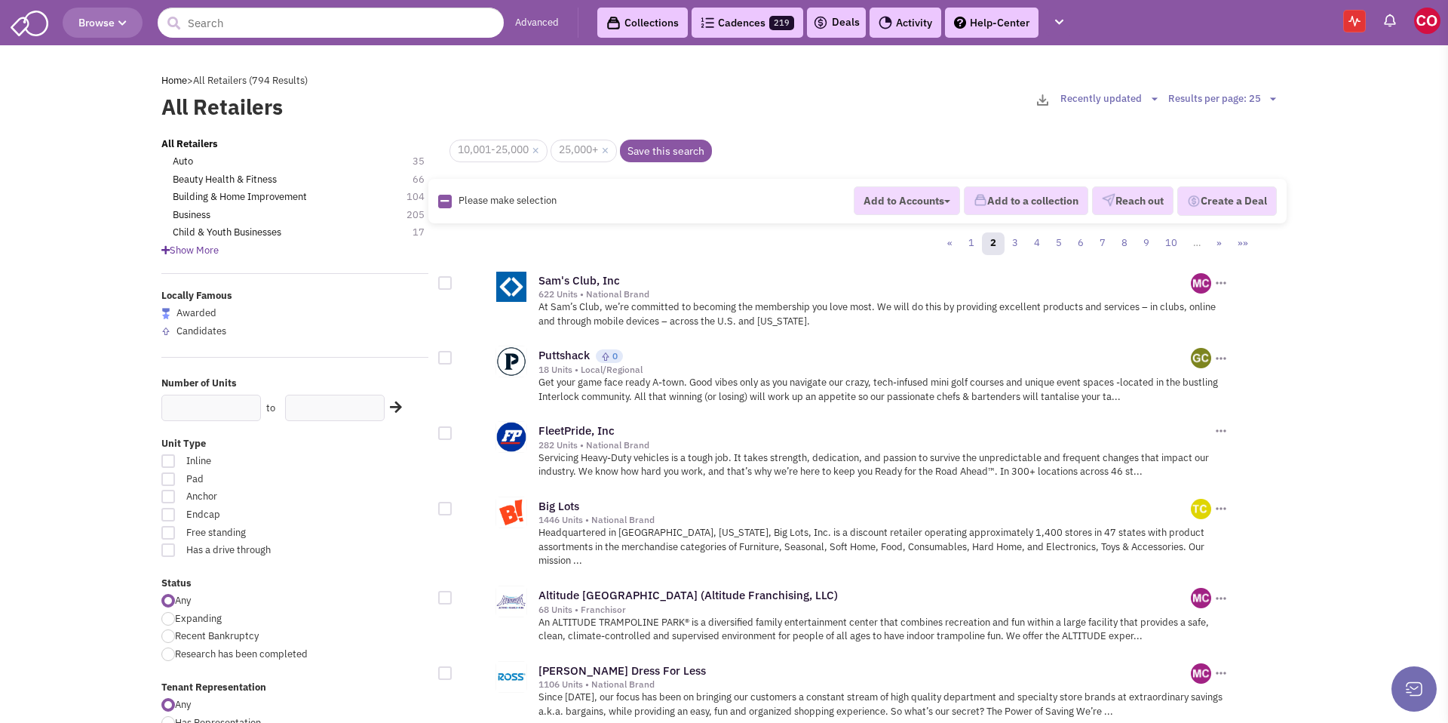
checkbox input "true"
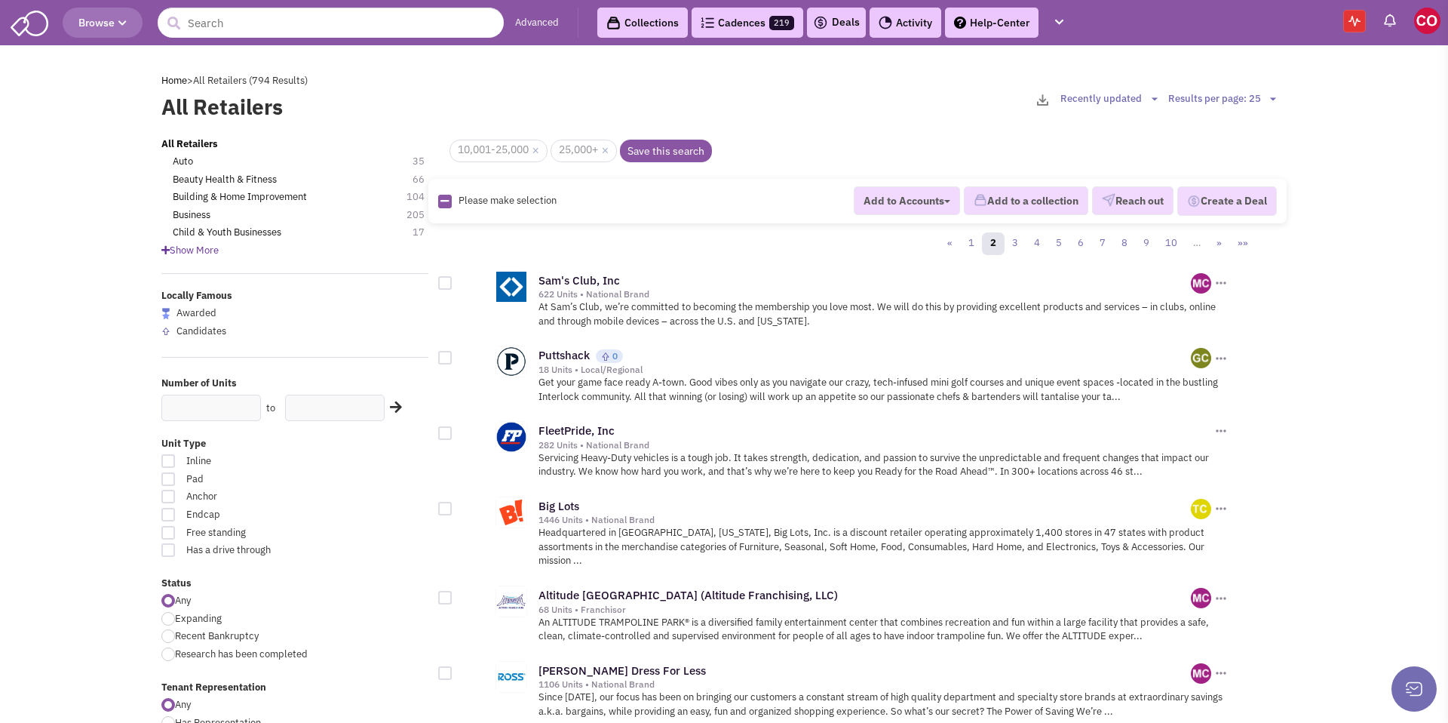
checkbox input "true"
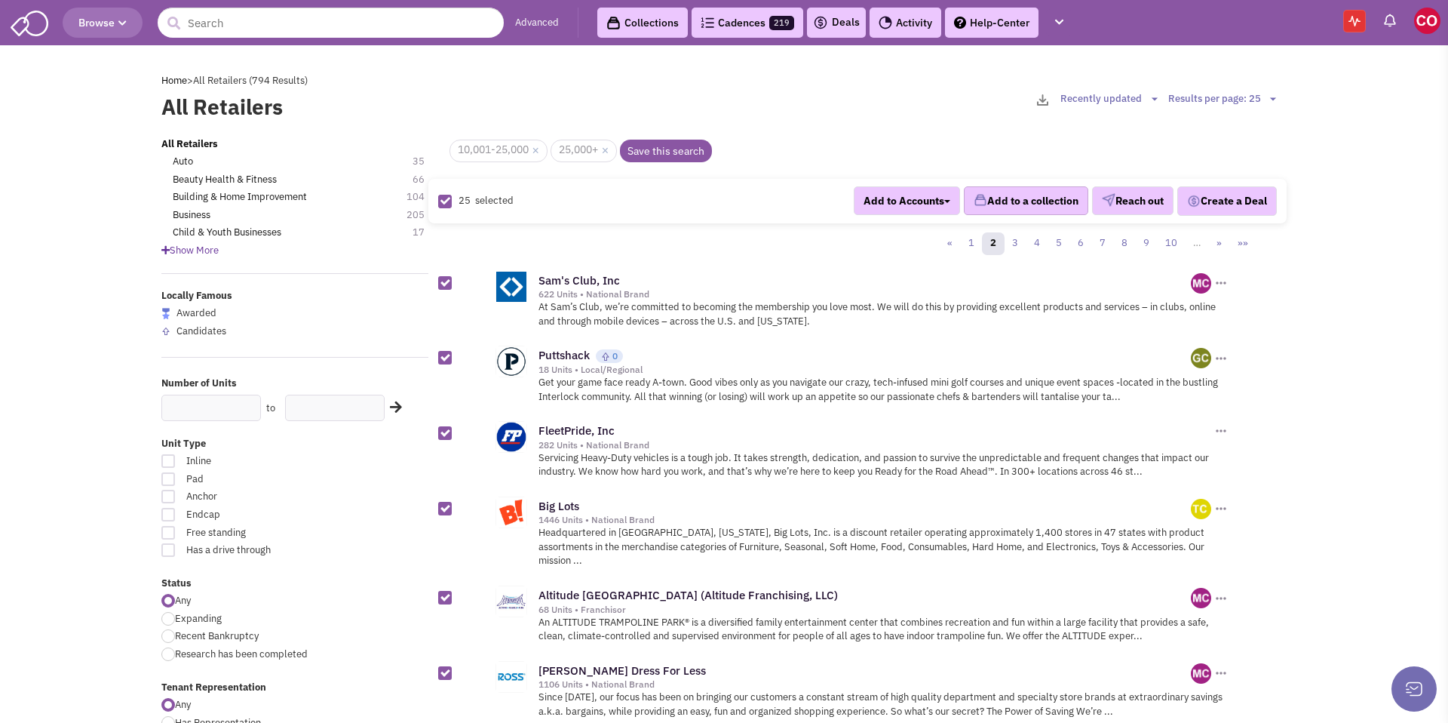
click at [1039, 201] on button "Add to a collection" at bounding box center [1026, 200] width 124 height 29
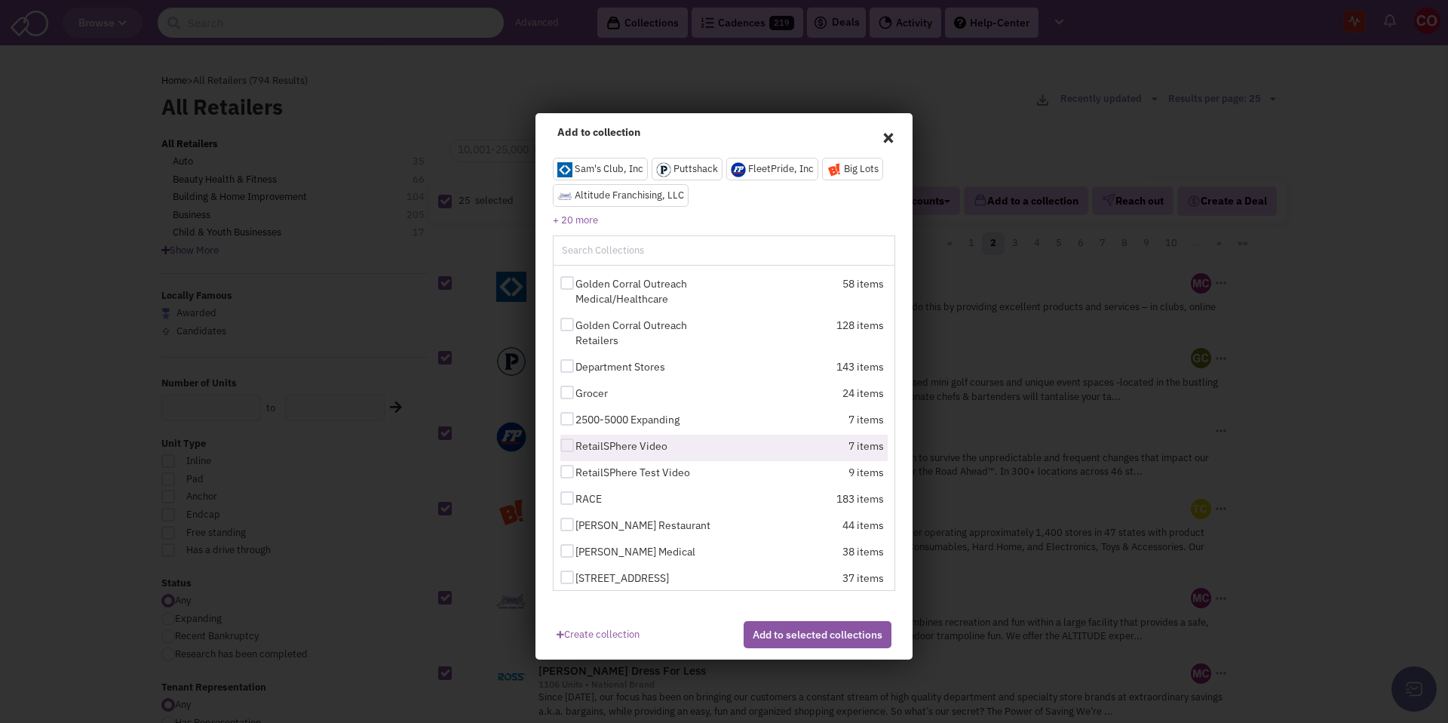
scroll to position [43, 0]
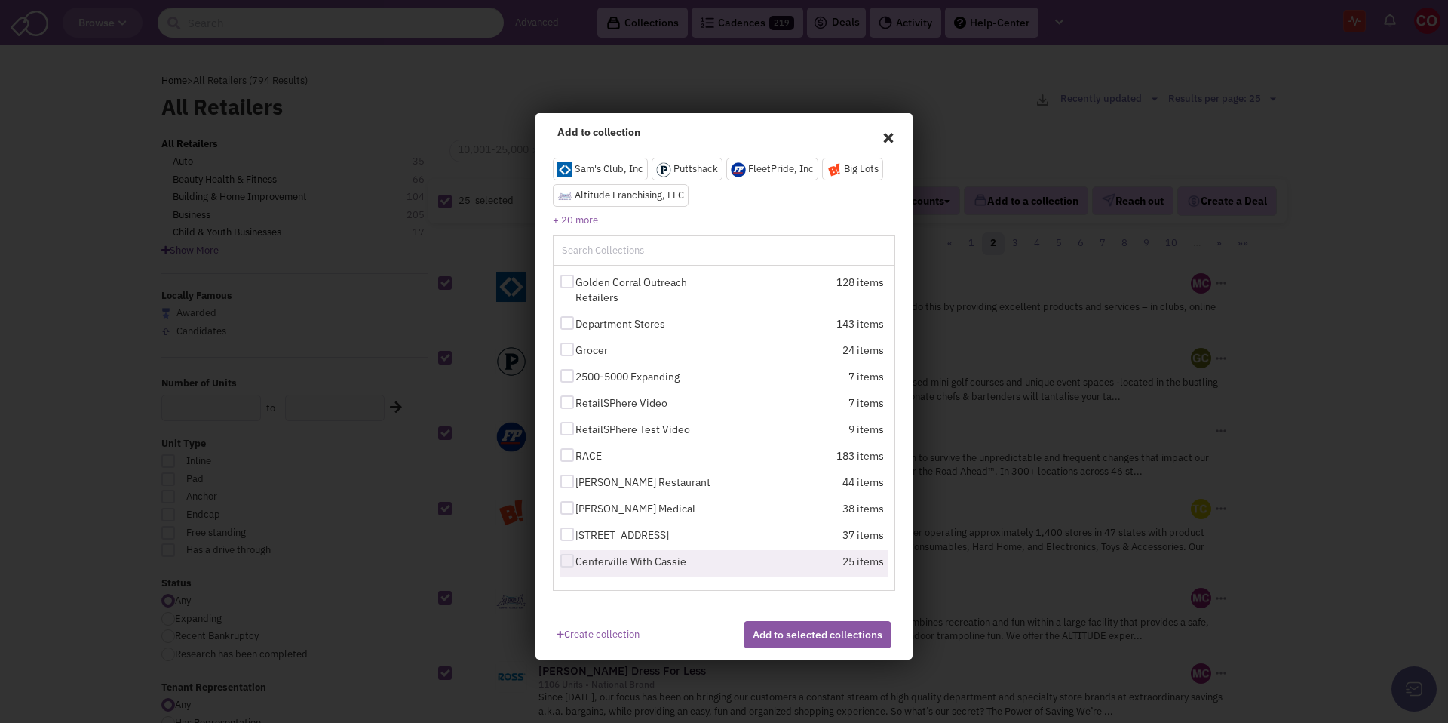
click at [678, 559] on label "Centerville With Cassie" at bounding box center [643, 561] width 166 height 15
click at [585, 559] on input "Centerville With Cassie" at bounding box center [580, 562] width 10 height 10
checkbox input "true"
click at [802, 659] on div "Create collection 1 Collections selected Add to selected collections" at bounding box center [723, 634] width 357 height 50
click at [803, 647] on button "Add to selected collections" at bounding box center [818, 634] width 148 height 27
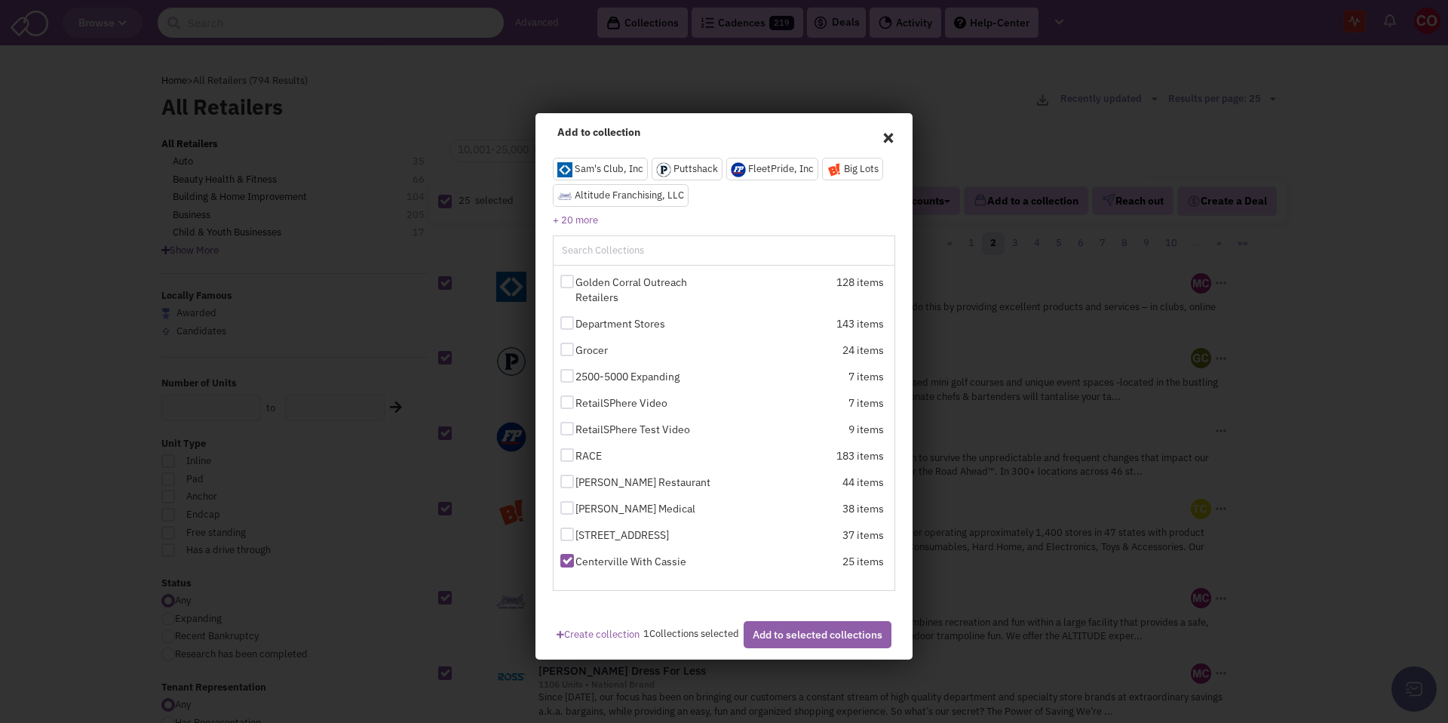
checkbox input "false"
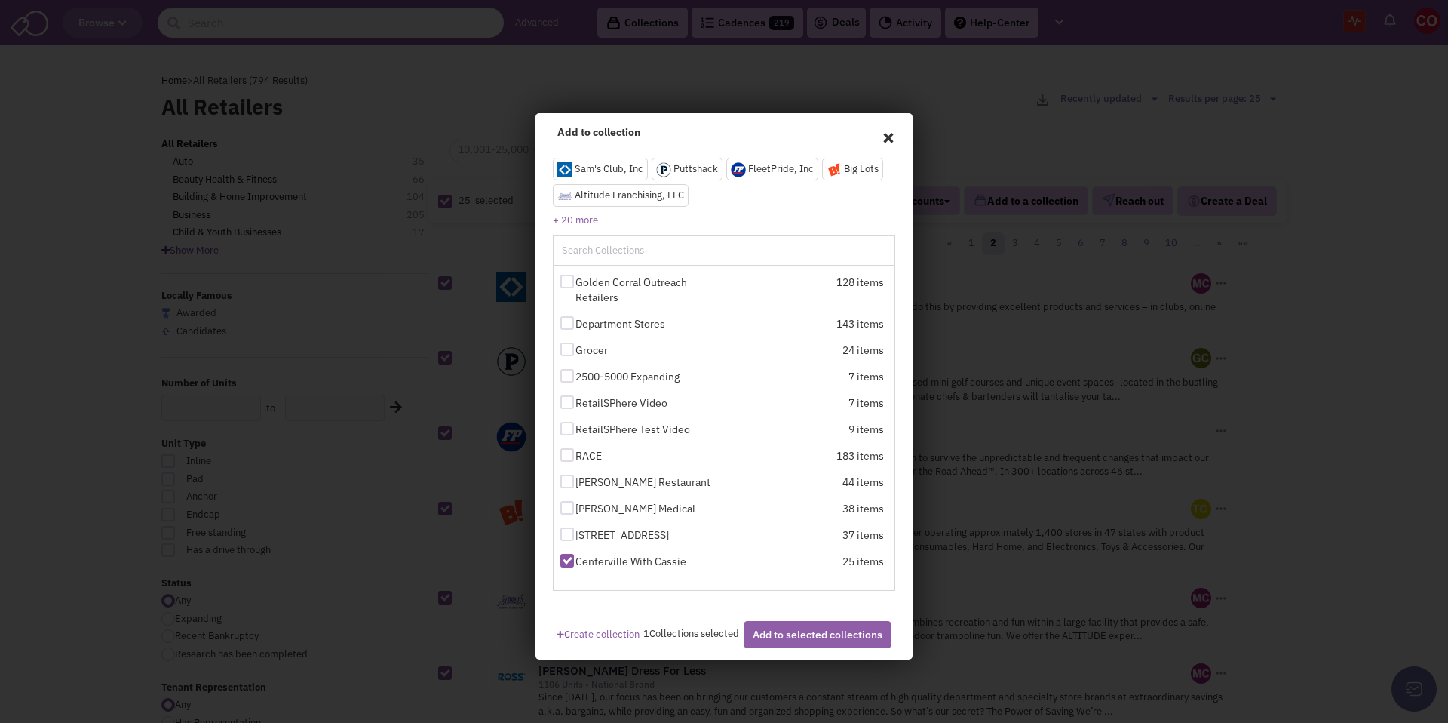
checkbox input "false"
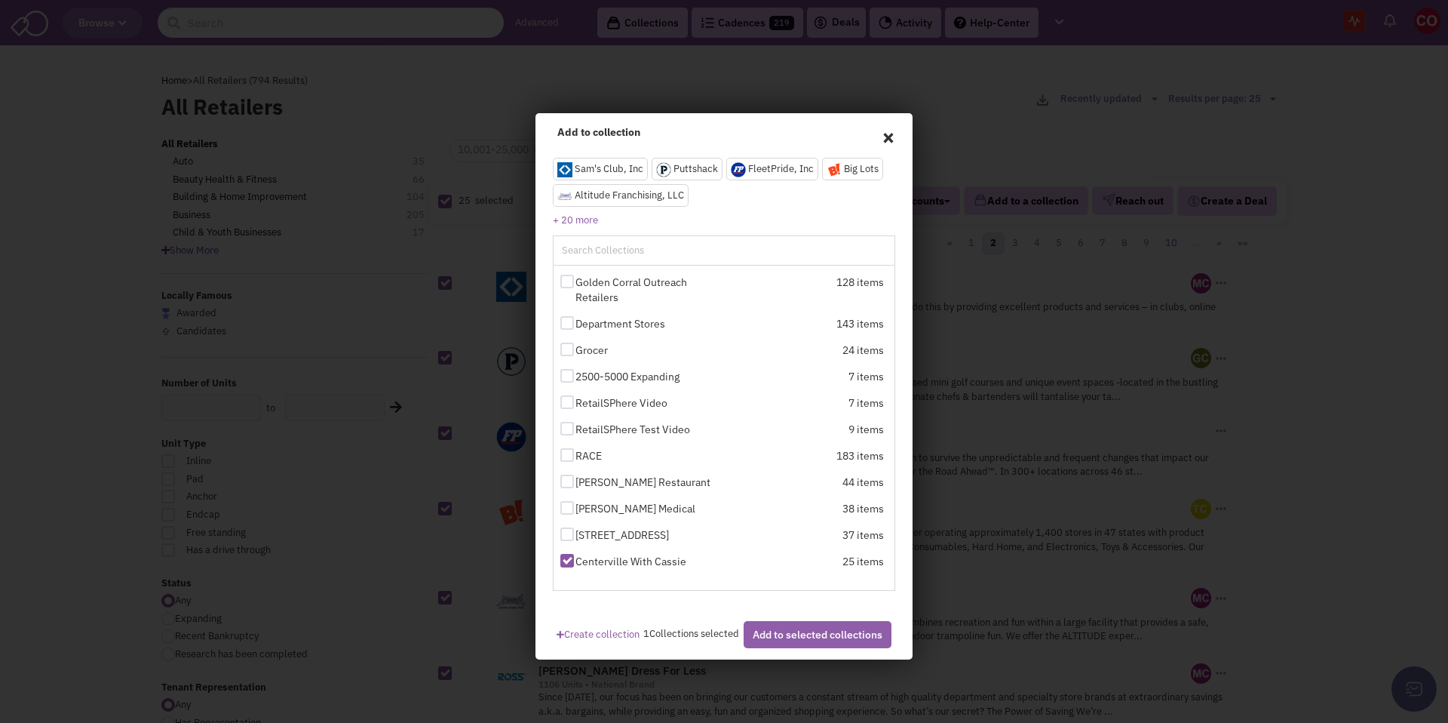
checkbox input "false"
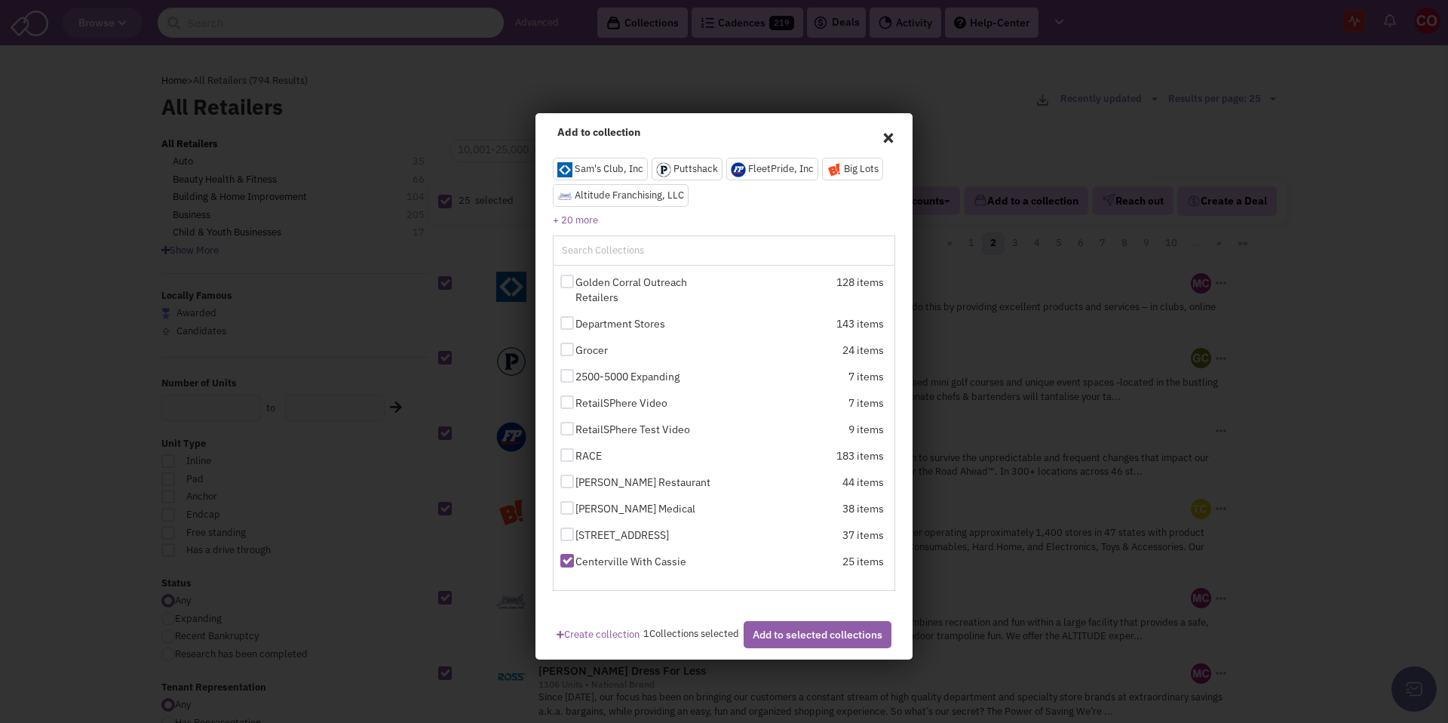
checkbox input "false"
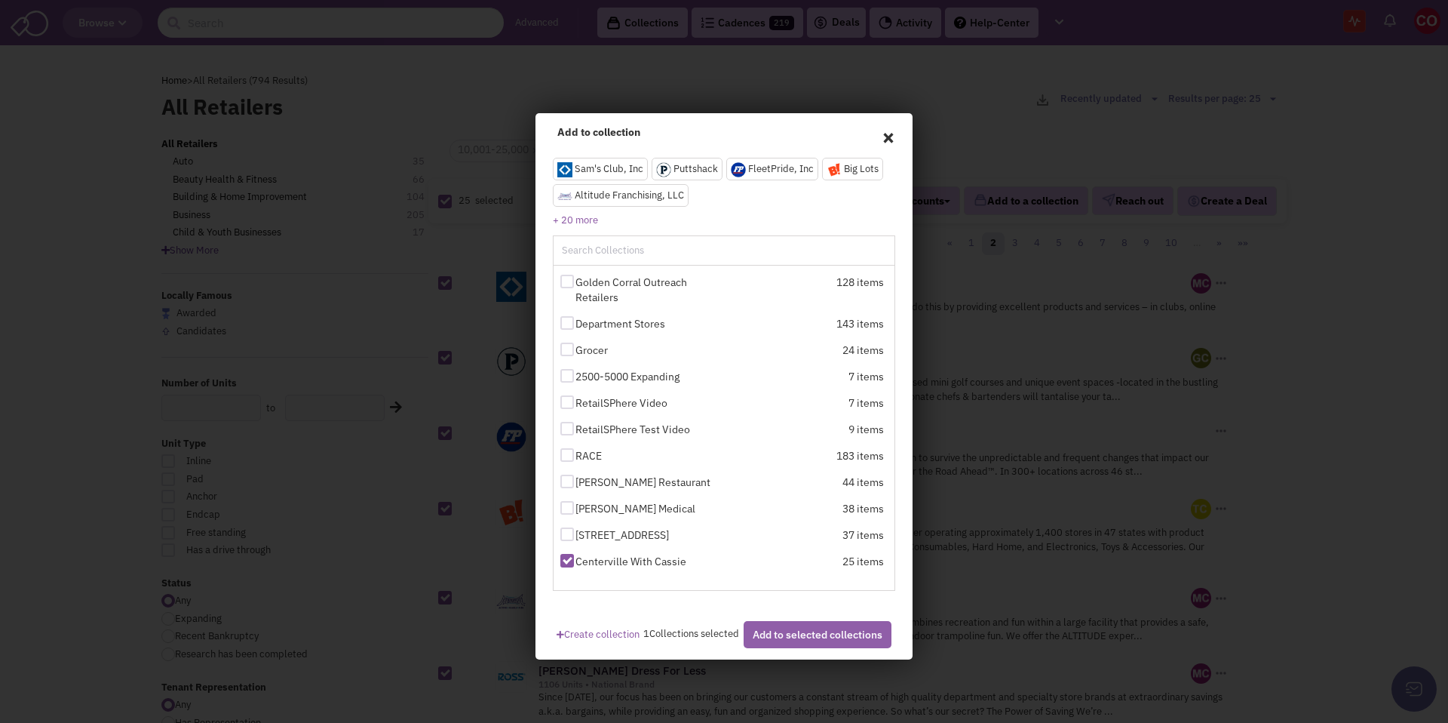
checkbox input "false"
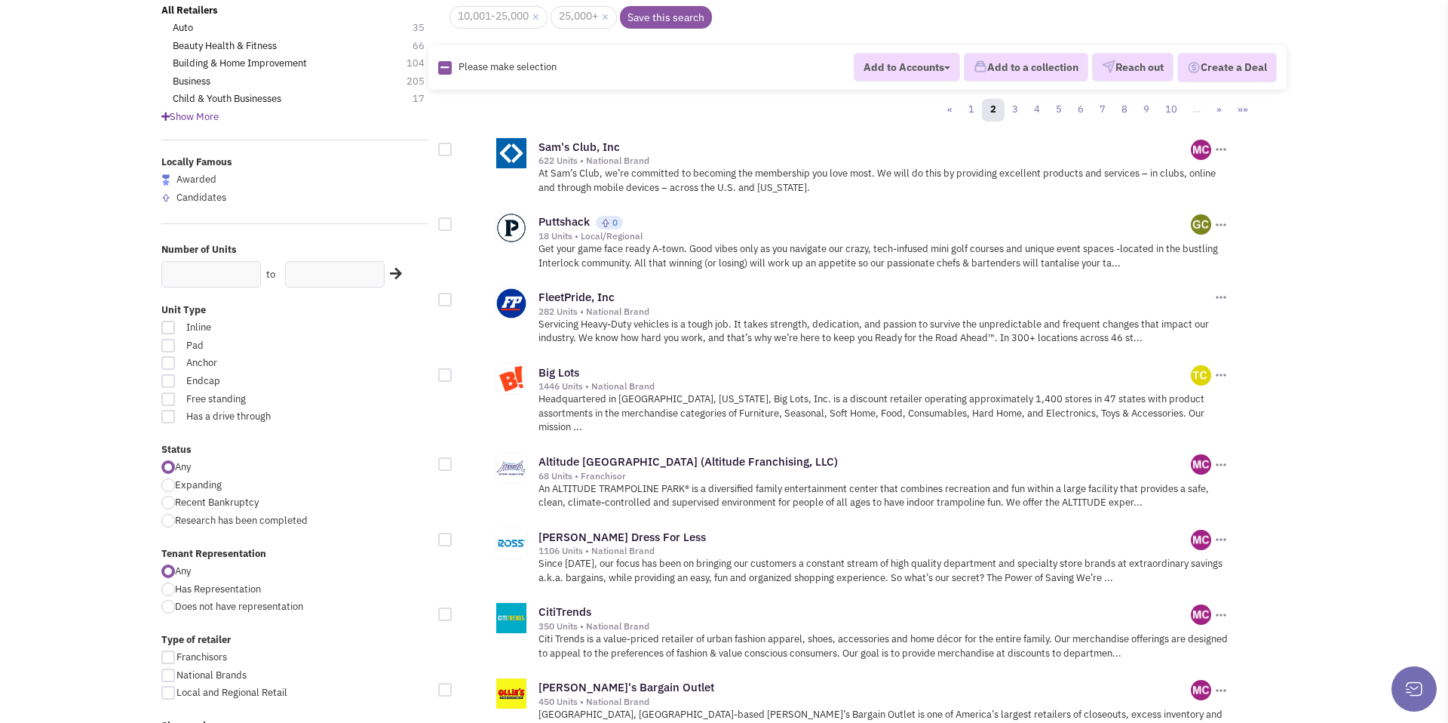
scroll to position [0, 0]
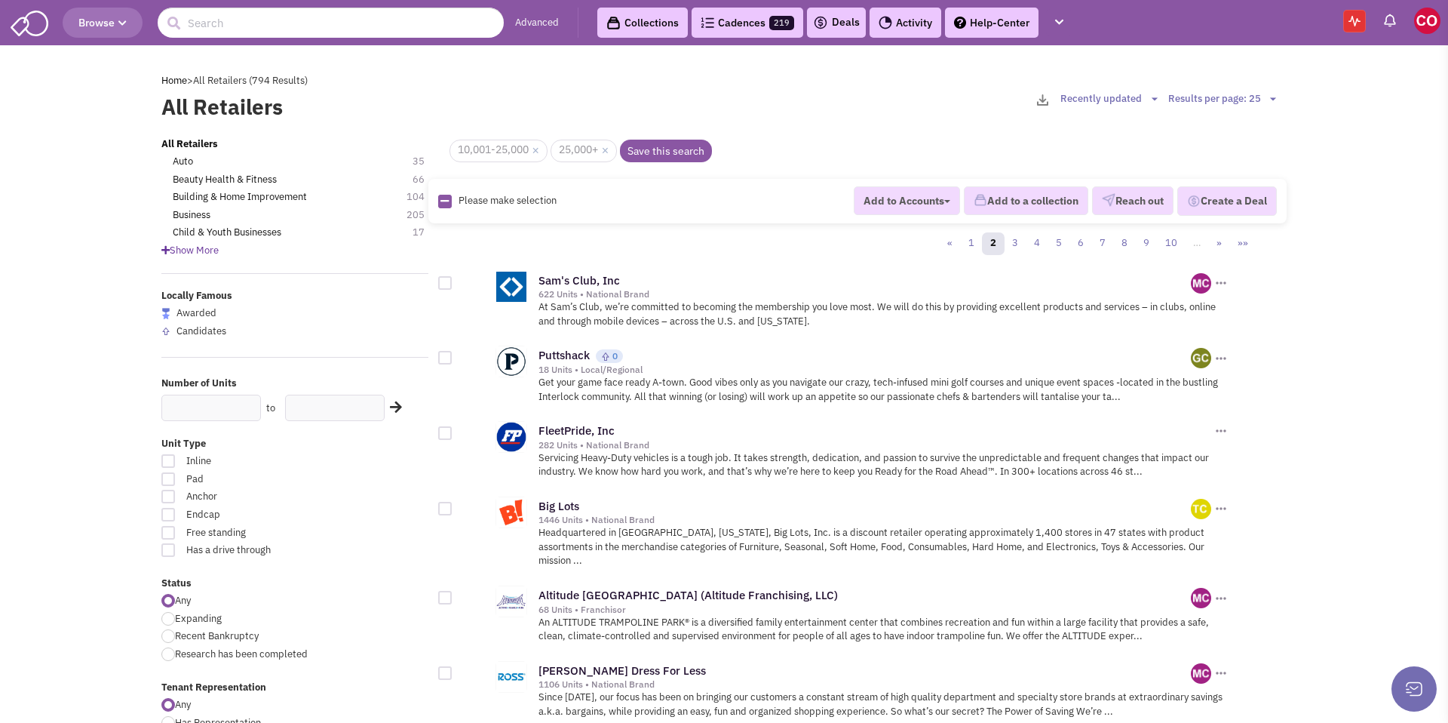
click at [640, 27] on link "Collections" at bounding box center [642, 23] width 91 height 30
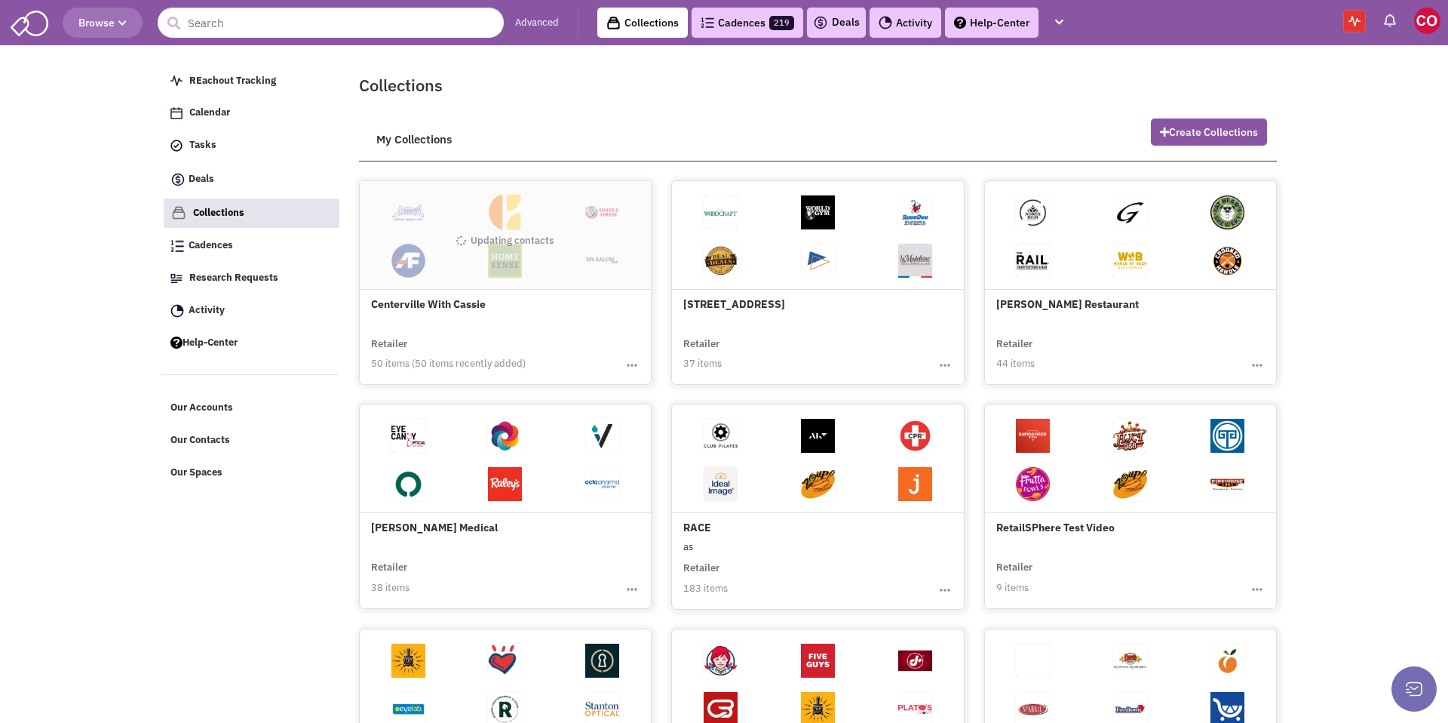
click at [460, 305] on h4 "Centerville With Cassie" at bounding box center [505, 249] width 268 height 124
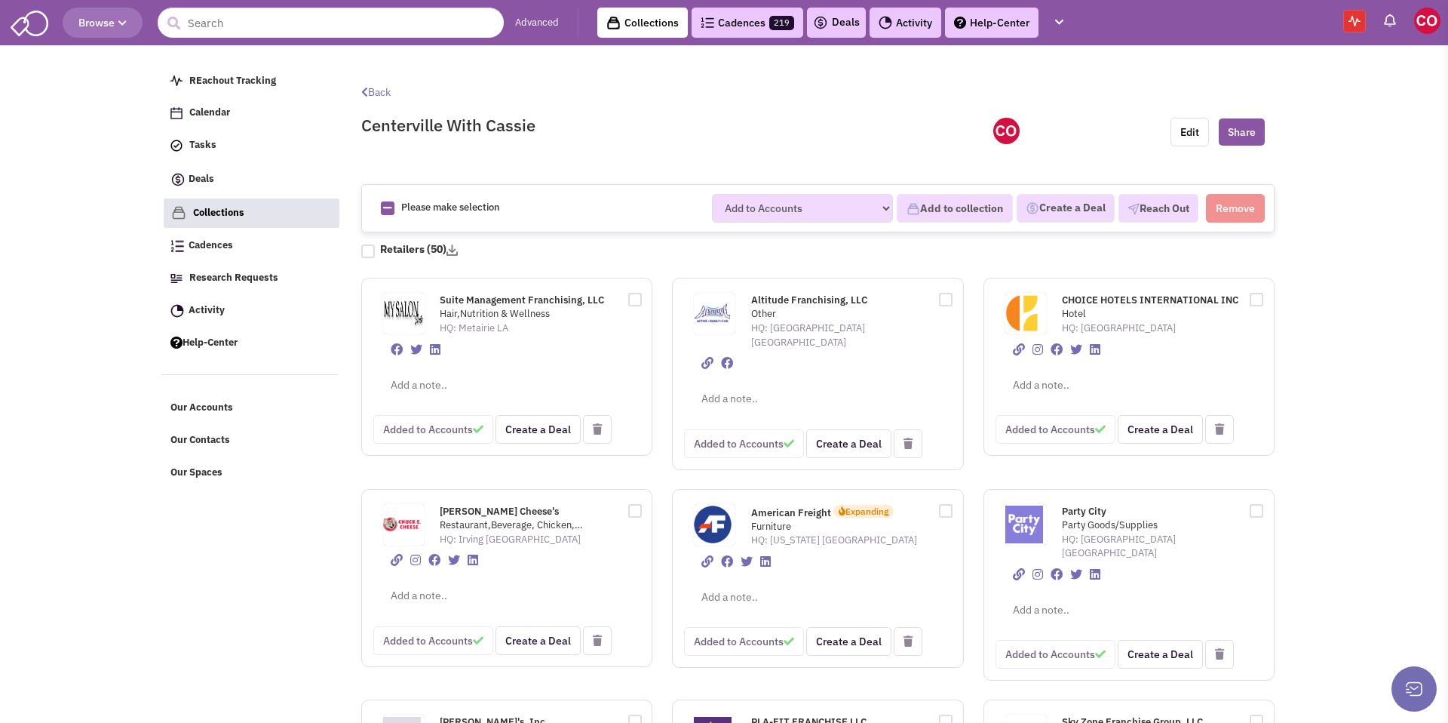
click at [365, 252] on div at bounding box center [368, 251] width 14 height 14
click at [376, 252] on input "checkbox" at bounding box center [381, 248] width 10 height 10
checkbox input "true"
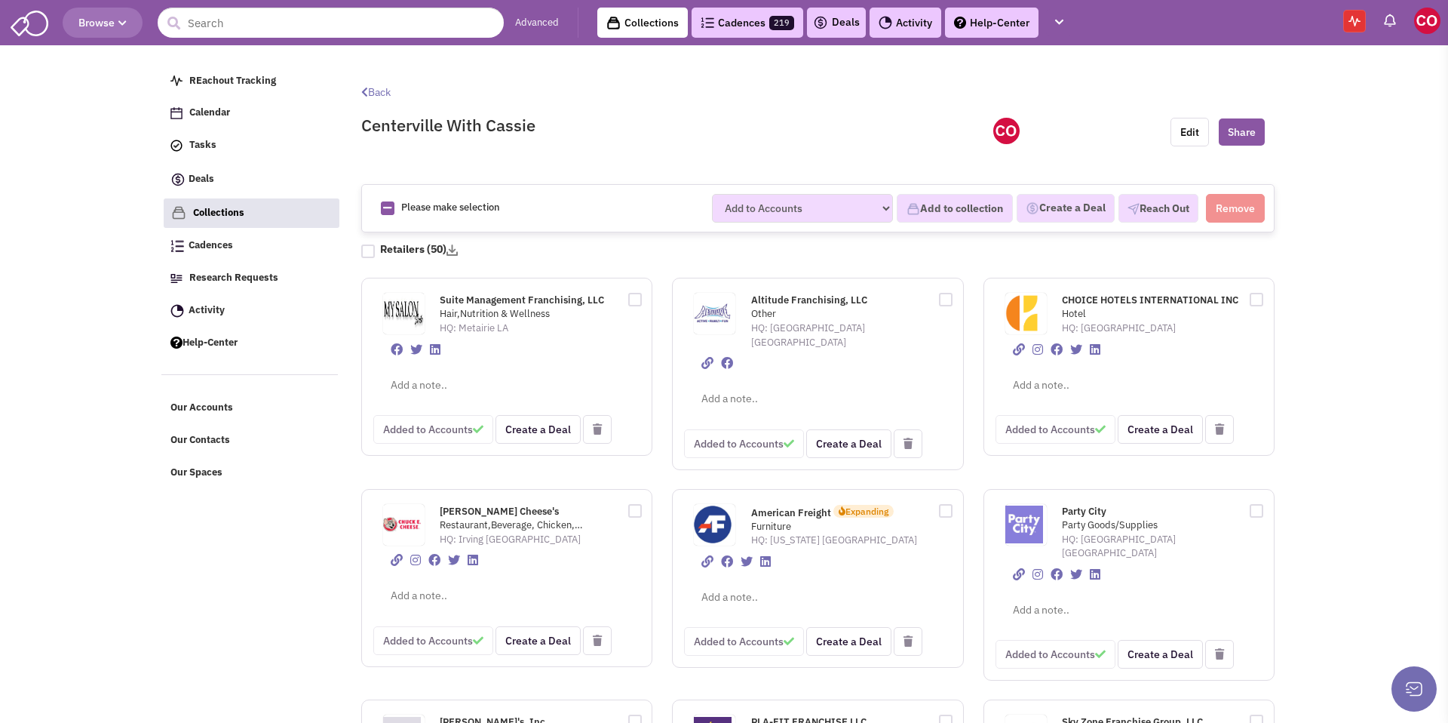
checkbox input "true"
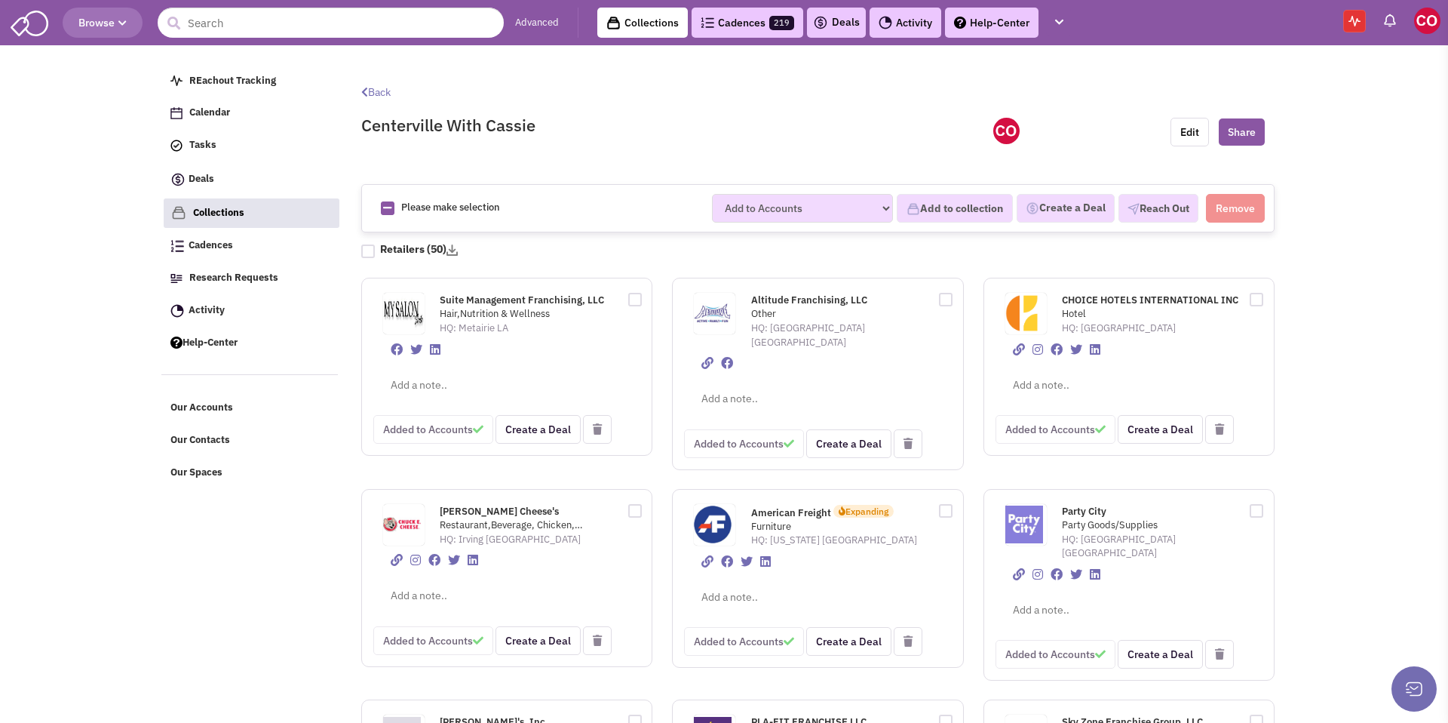
checkbox input "true"
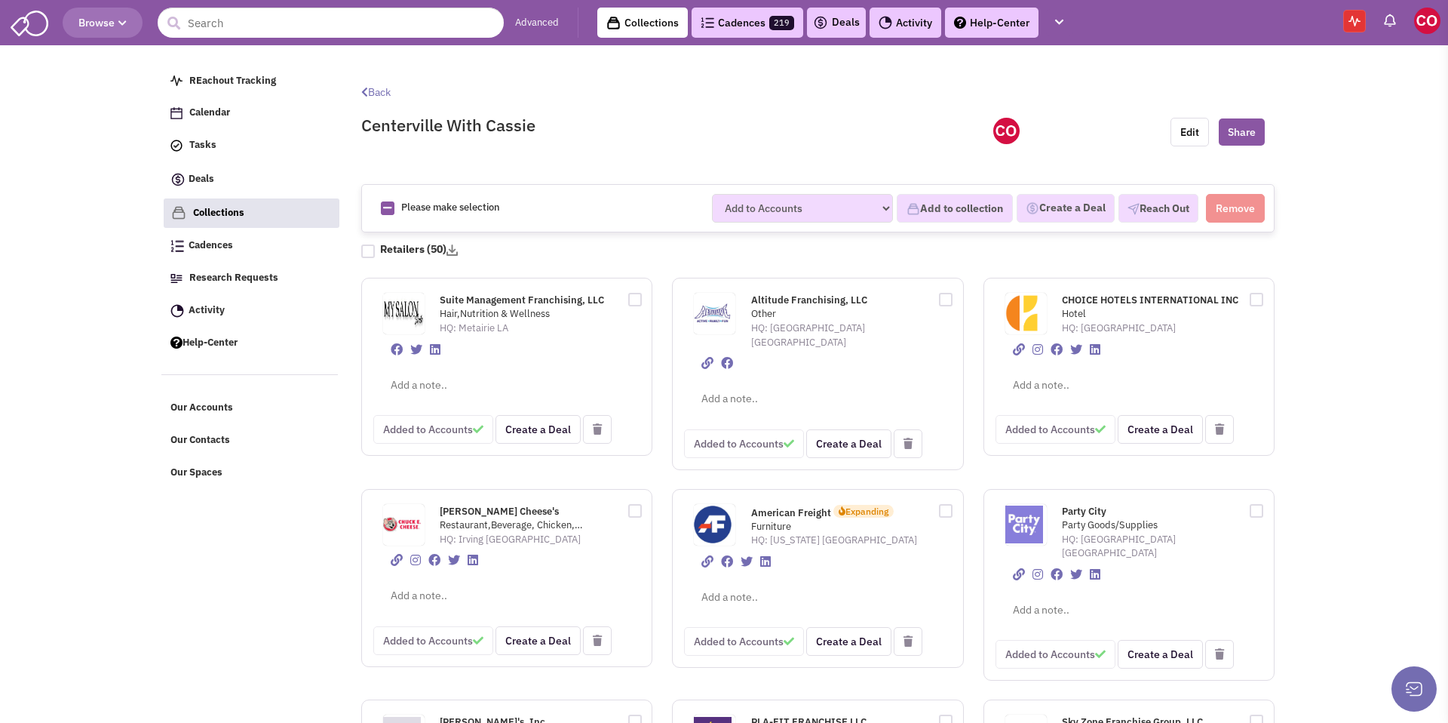
checkbox input "true"
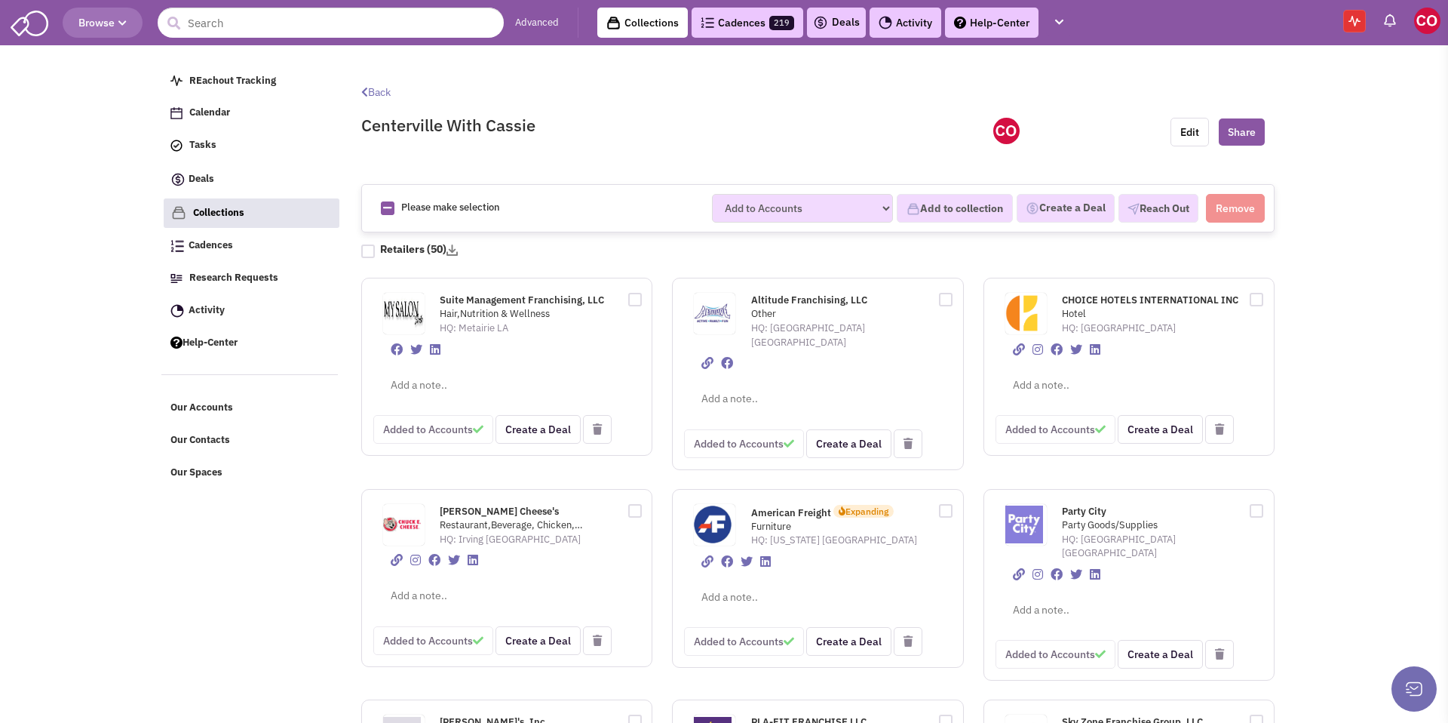
checkbox input "true"
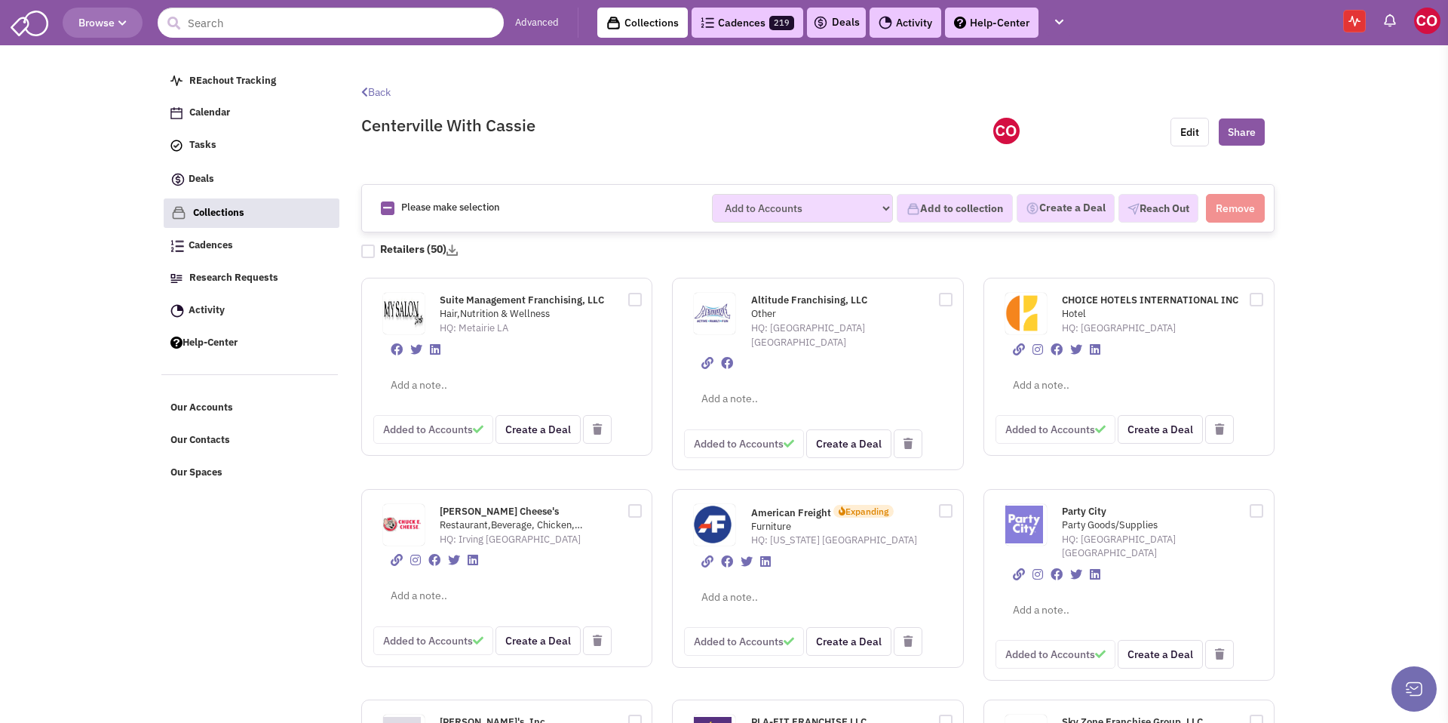
checkbox input "true"
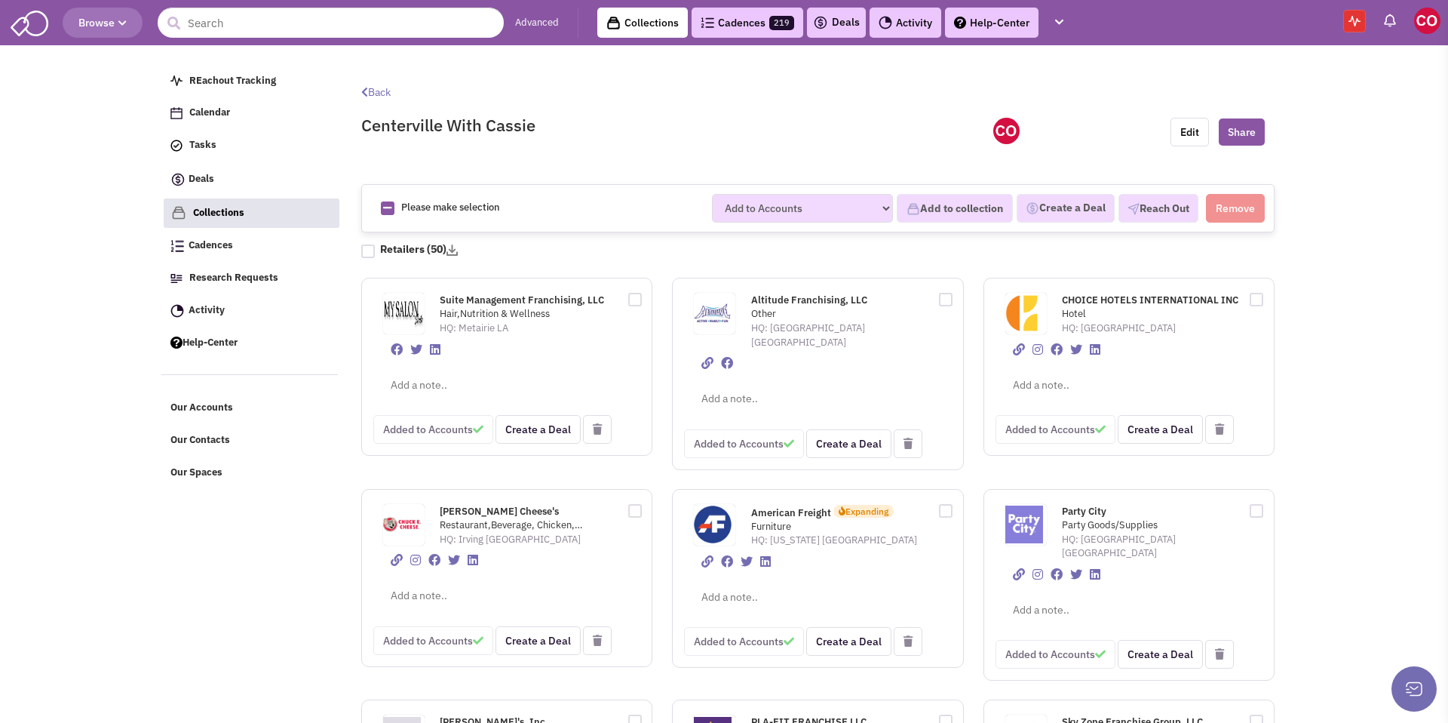
checkbox input "true"
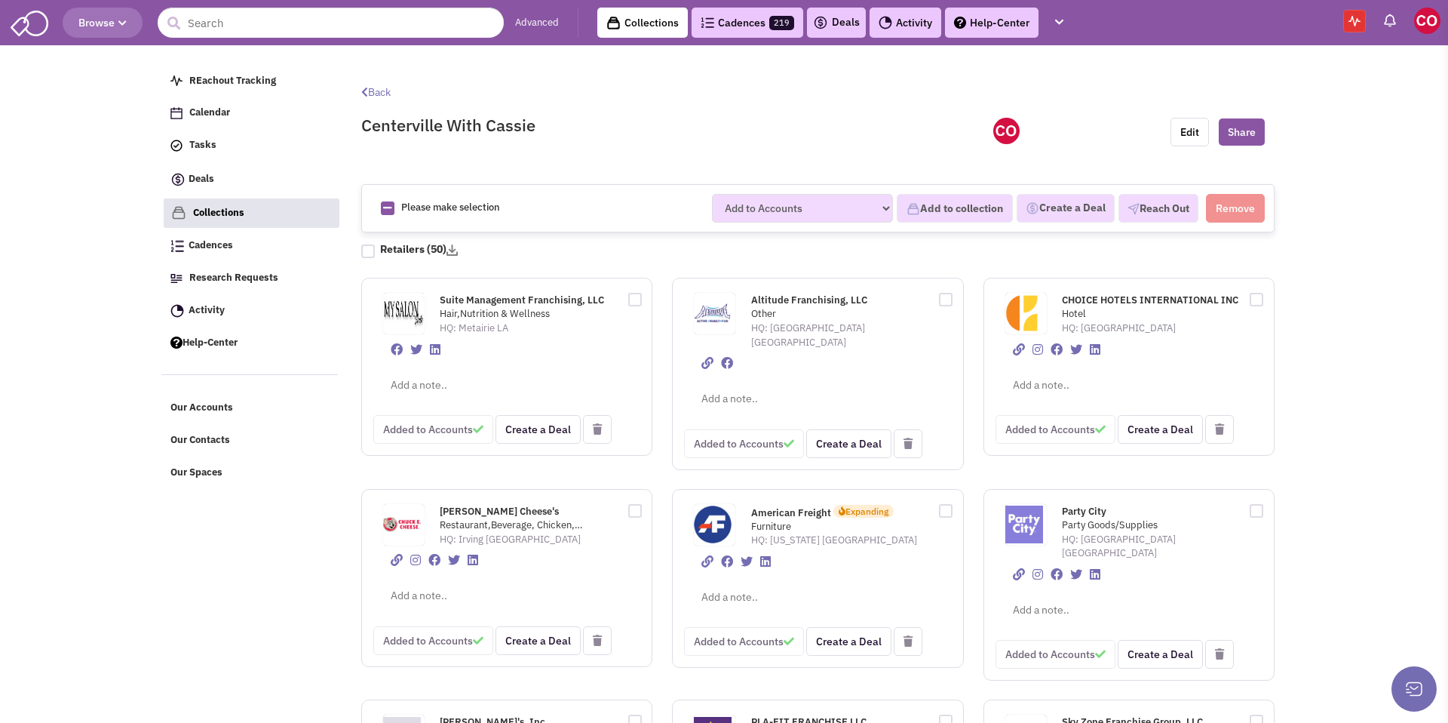
checkbox input "true"
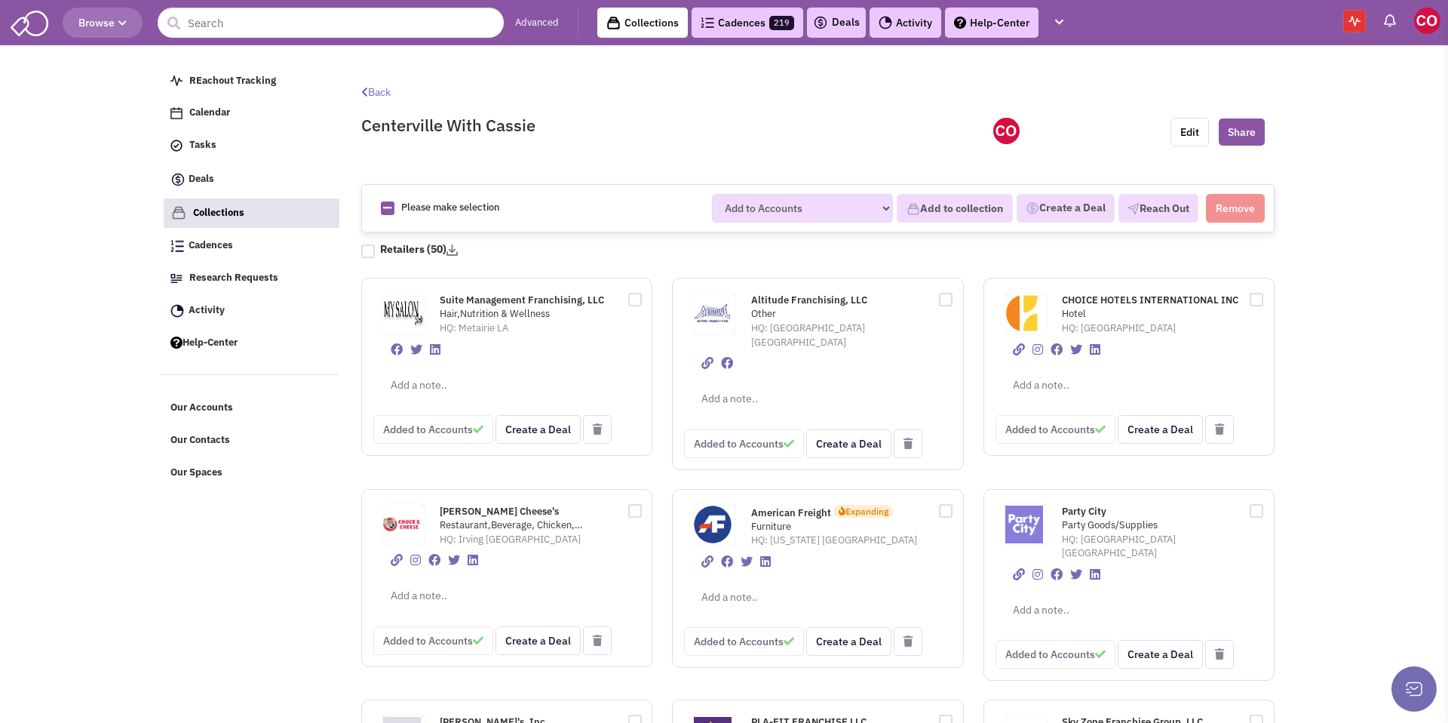
checkbox input "true"
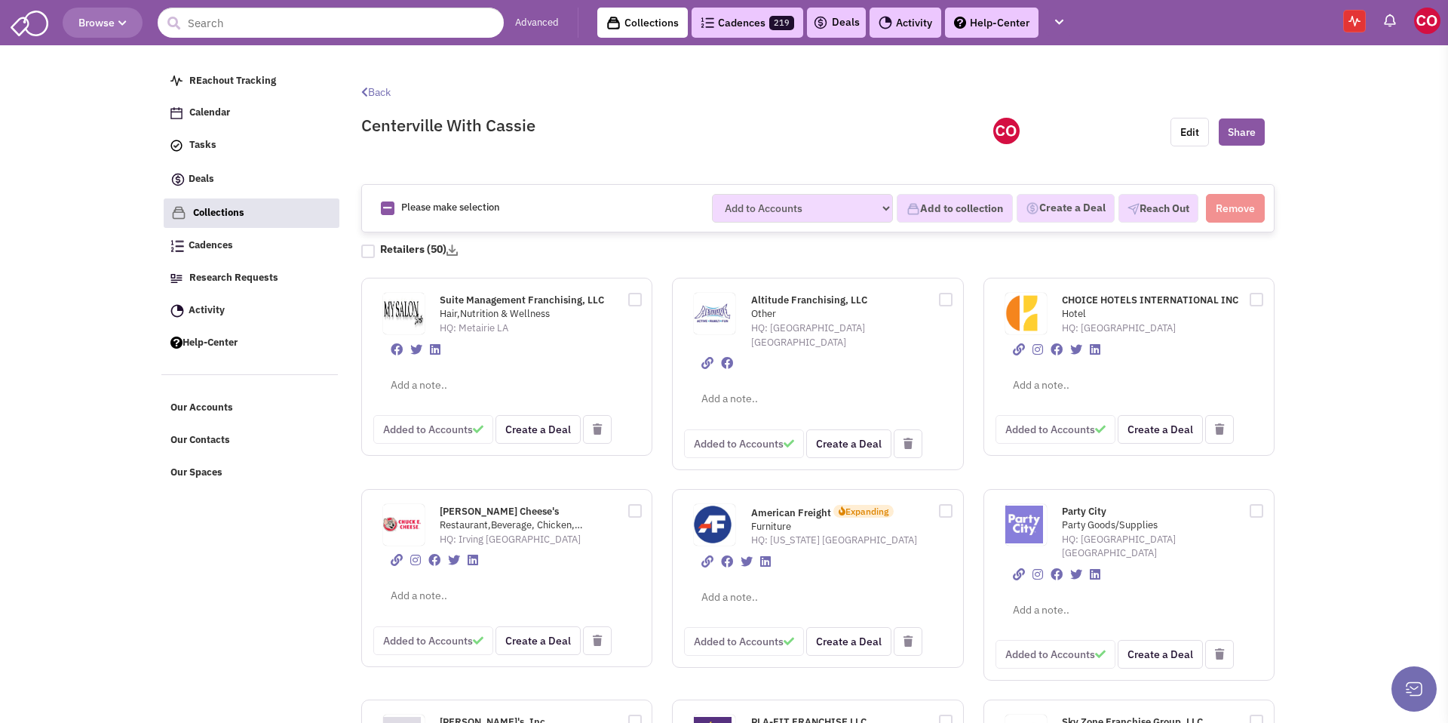
checkbox input "true"
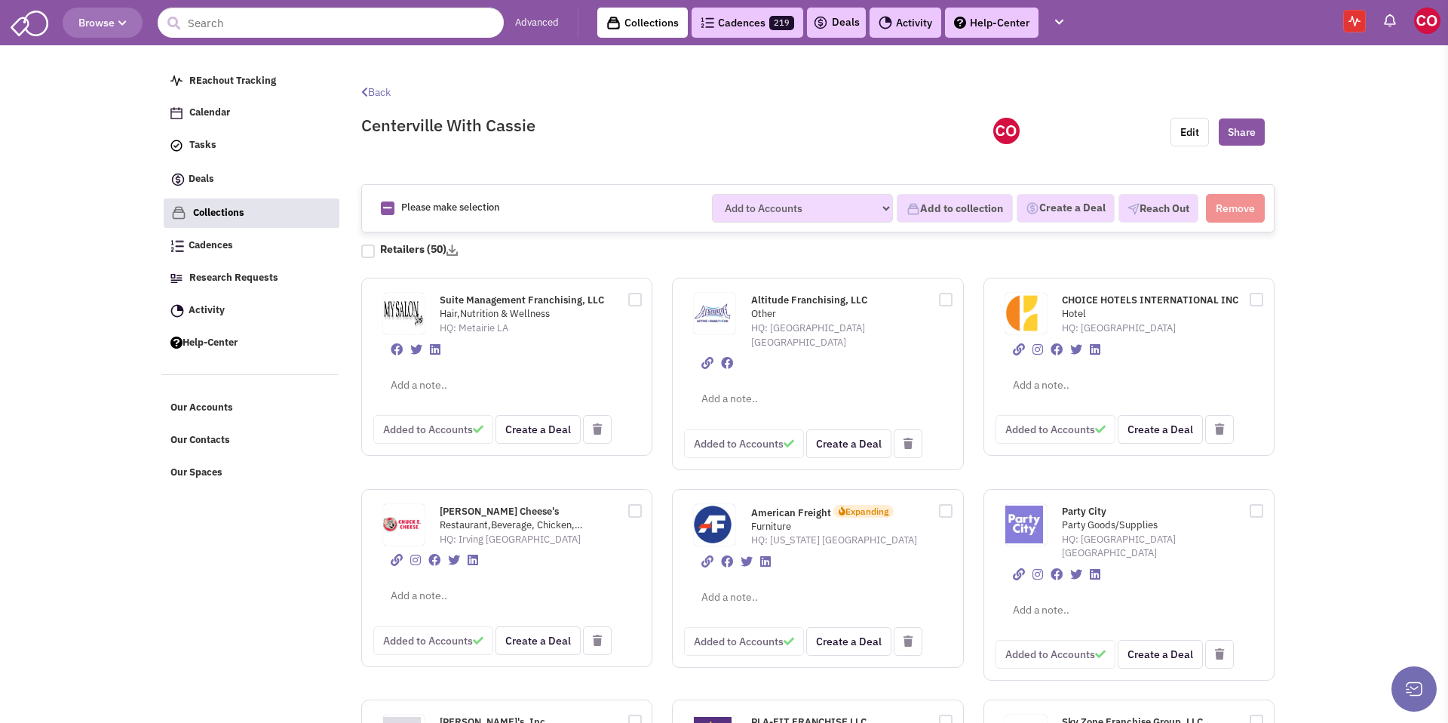
checkbox input "true"
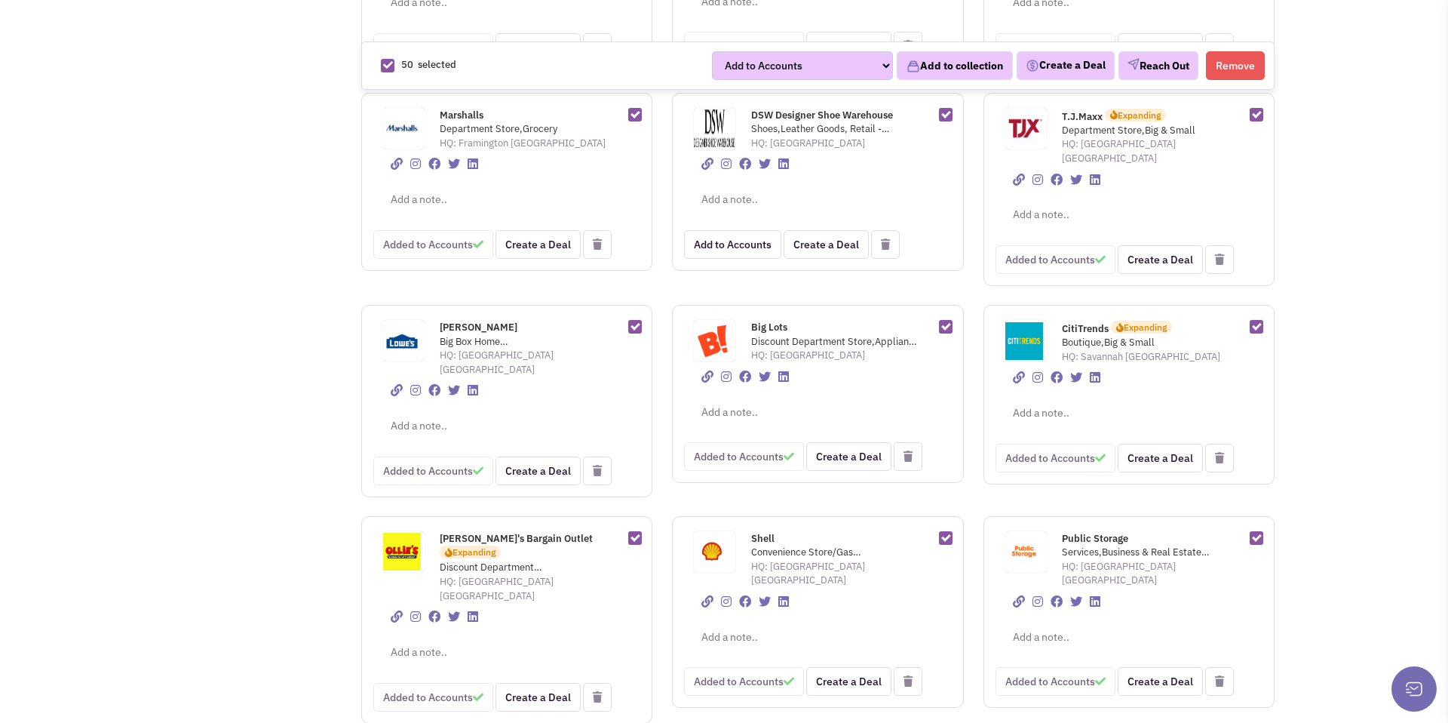
scroll to position [1667, 0]
click at [634, 315] on div at bounding box center [629, 323] width 23 height 17
checkbox input "false"
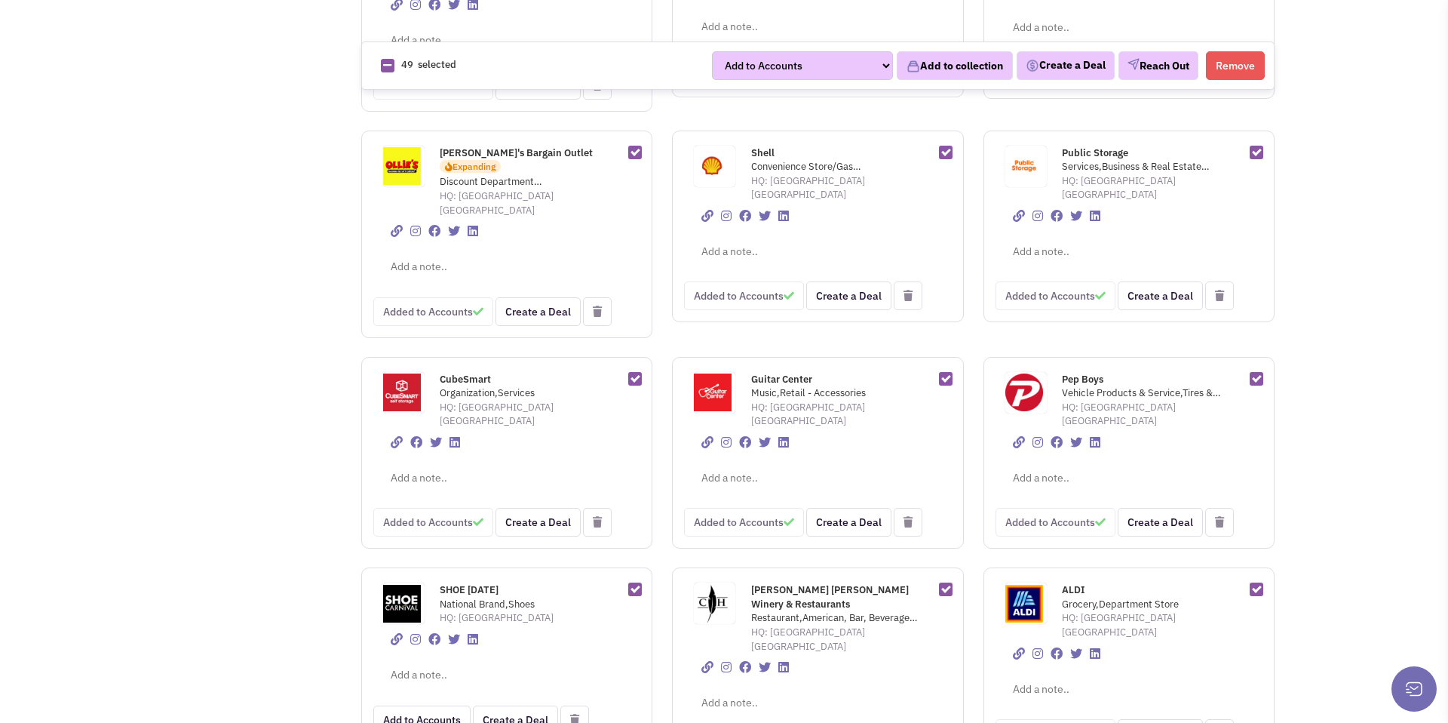
scroll to position [1931, 0]
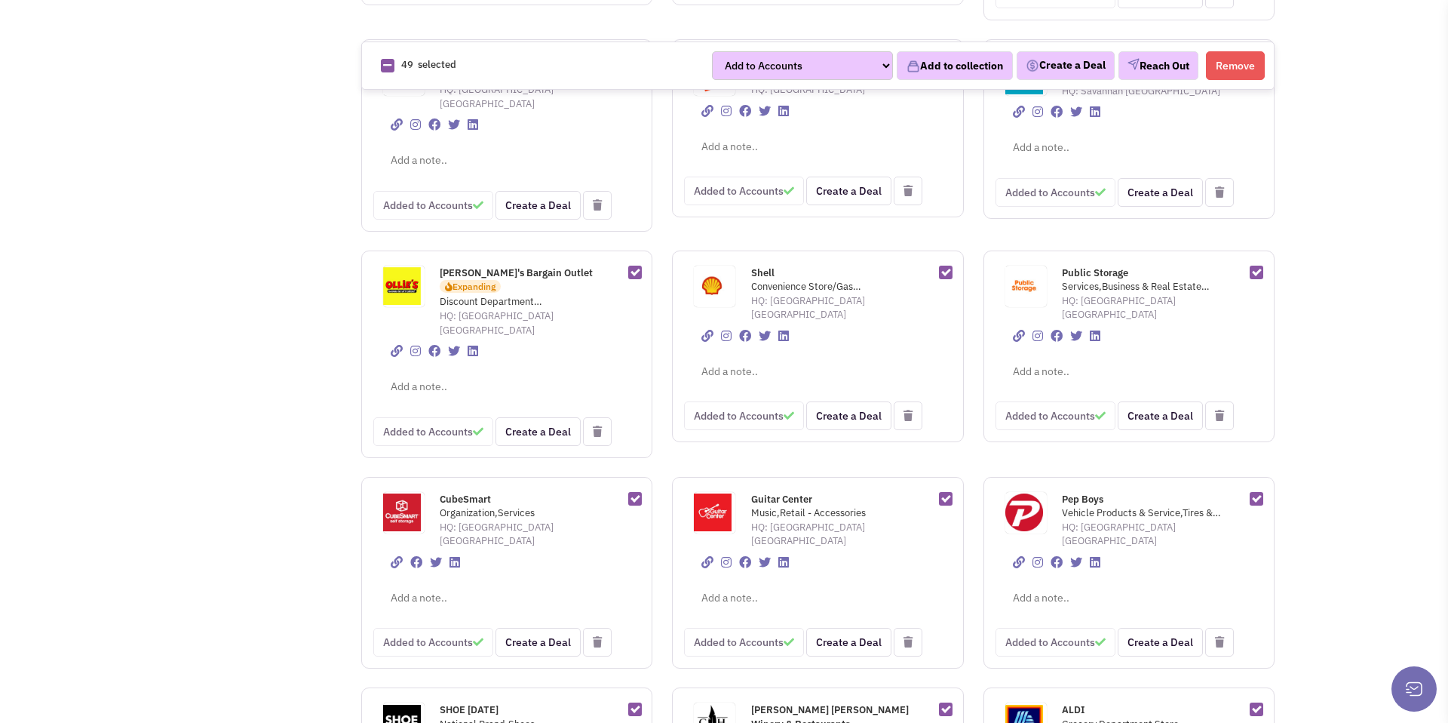
click at [942, 262] on div at bounding box center [940, 270] width 23 height 17
checkbox input "false"
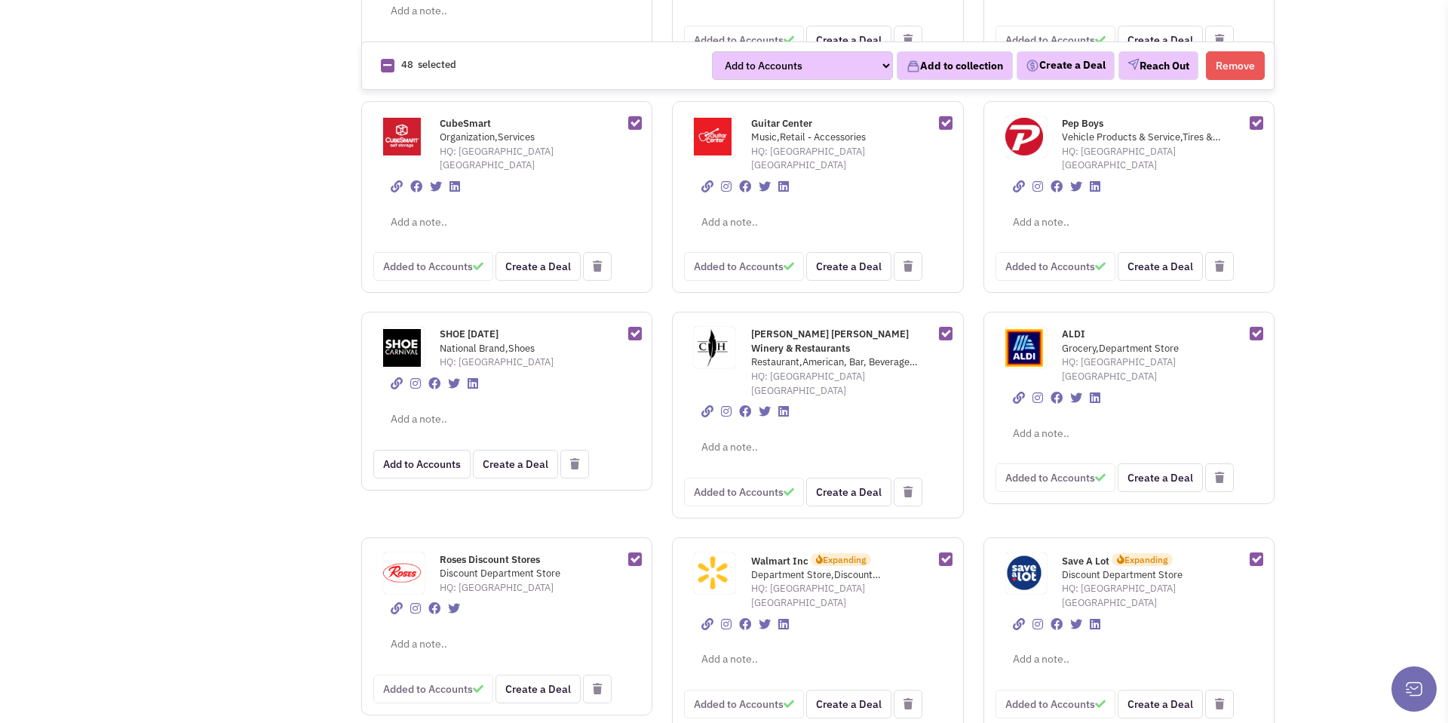
scroll to position [2317, 0]
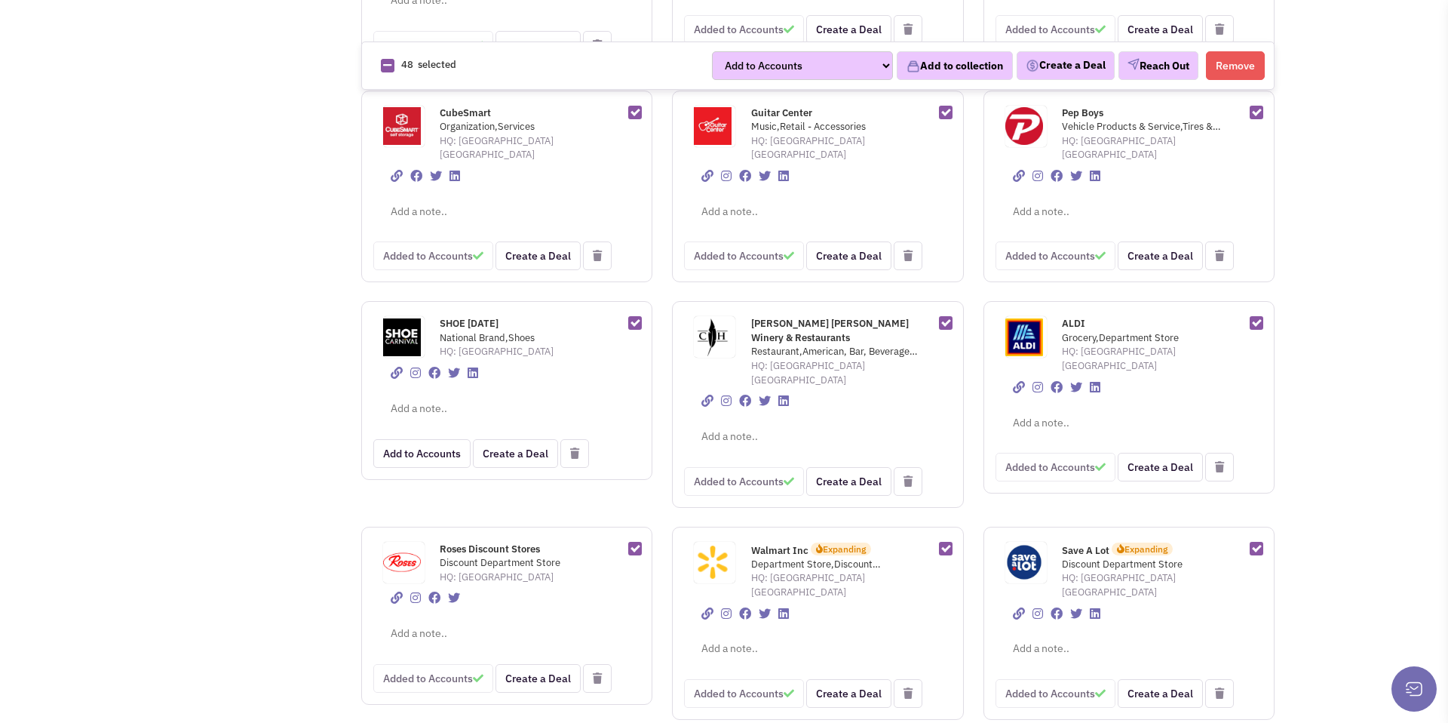
click at [944, 538] on div at bounding box center [940, 546] width 23 height 17
checkbox input "false"
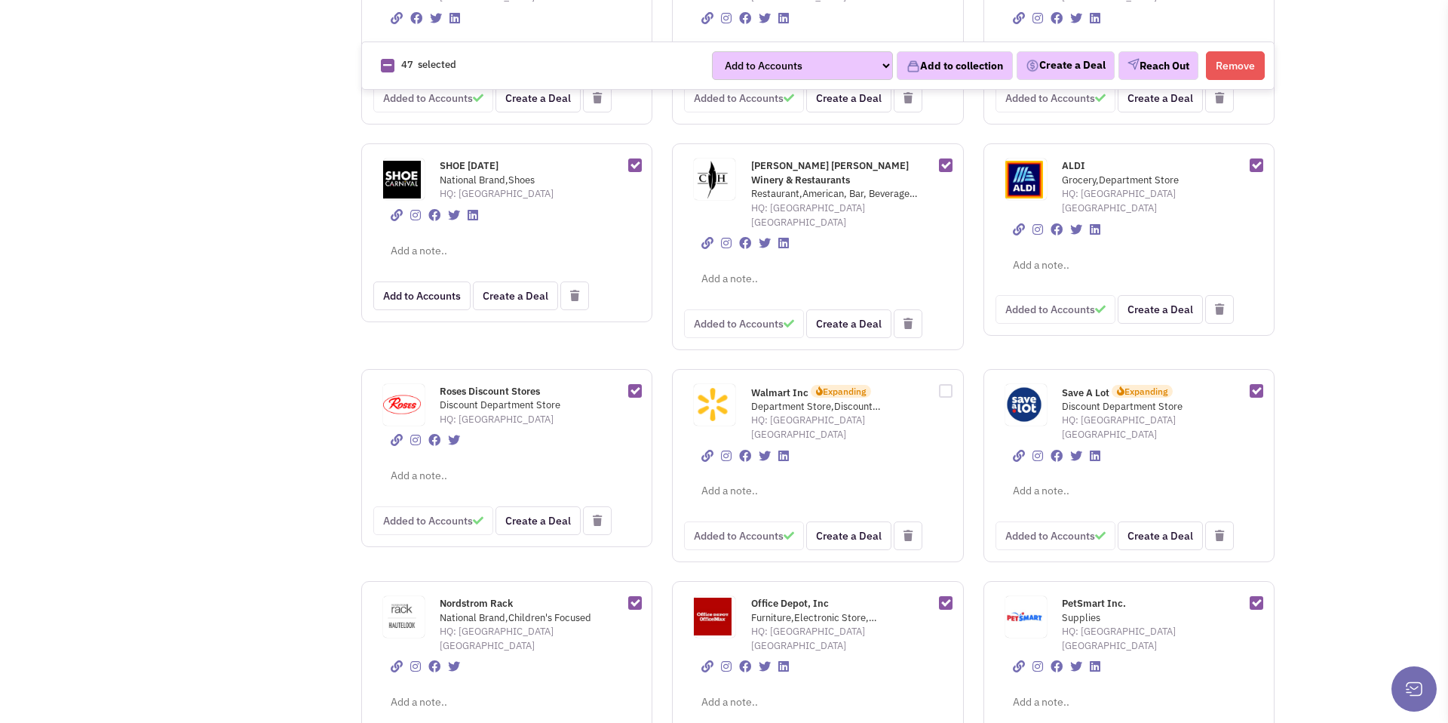
scroll to position [2684, 0]
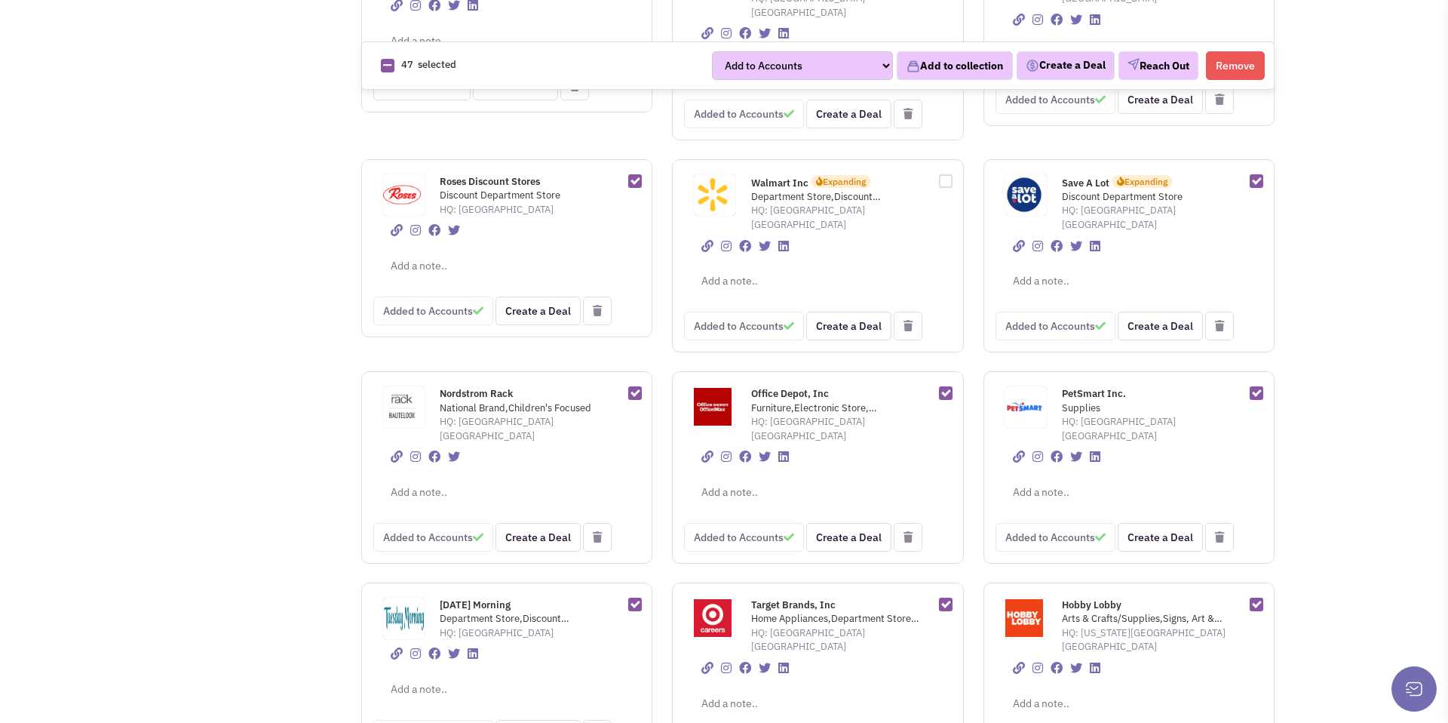
click at [944, 594] on div at bounding box center [940, 602] width 23 height 17
checkbox input "false"
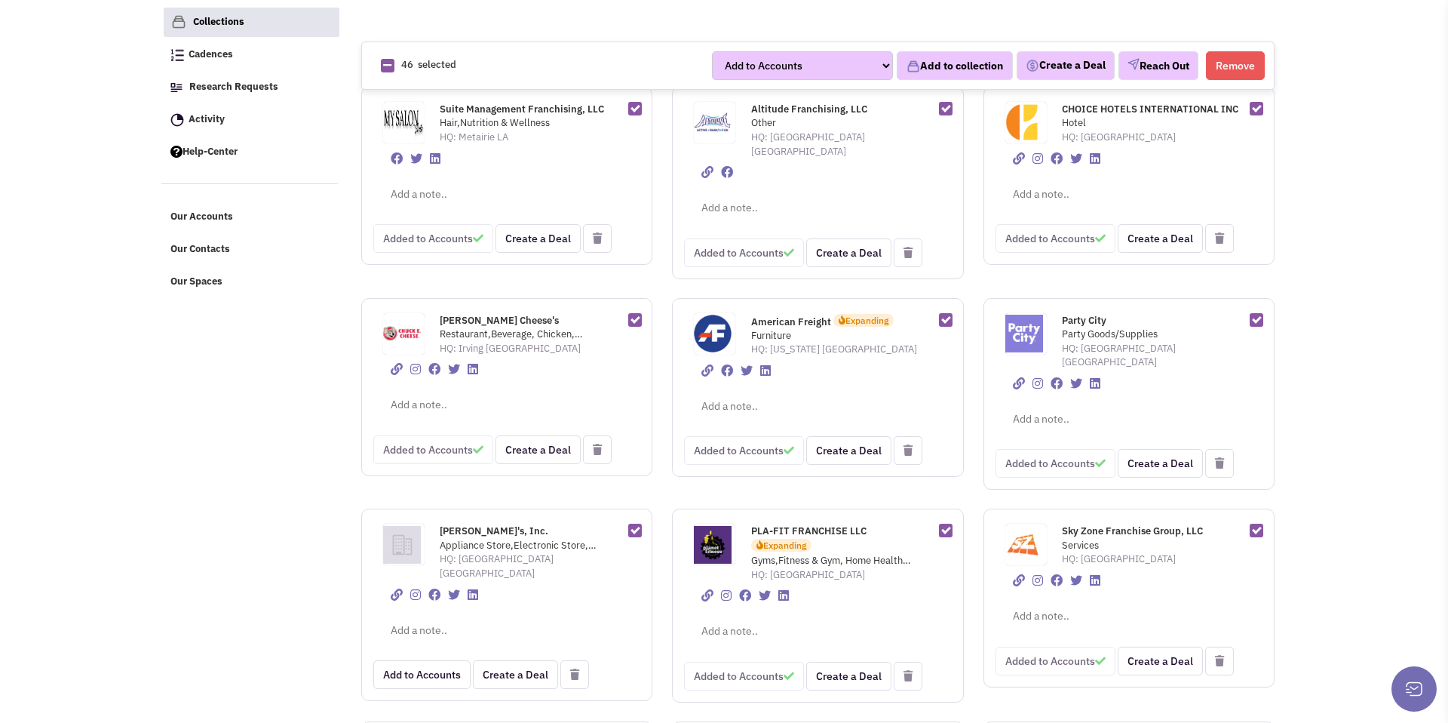
scroll to position [0, 0]
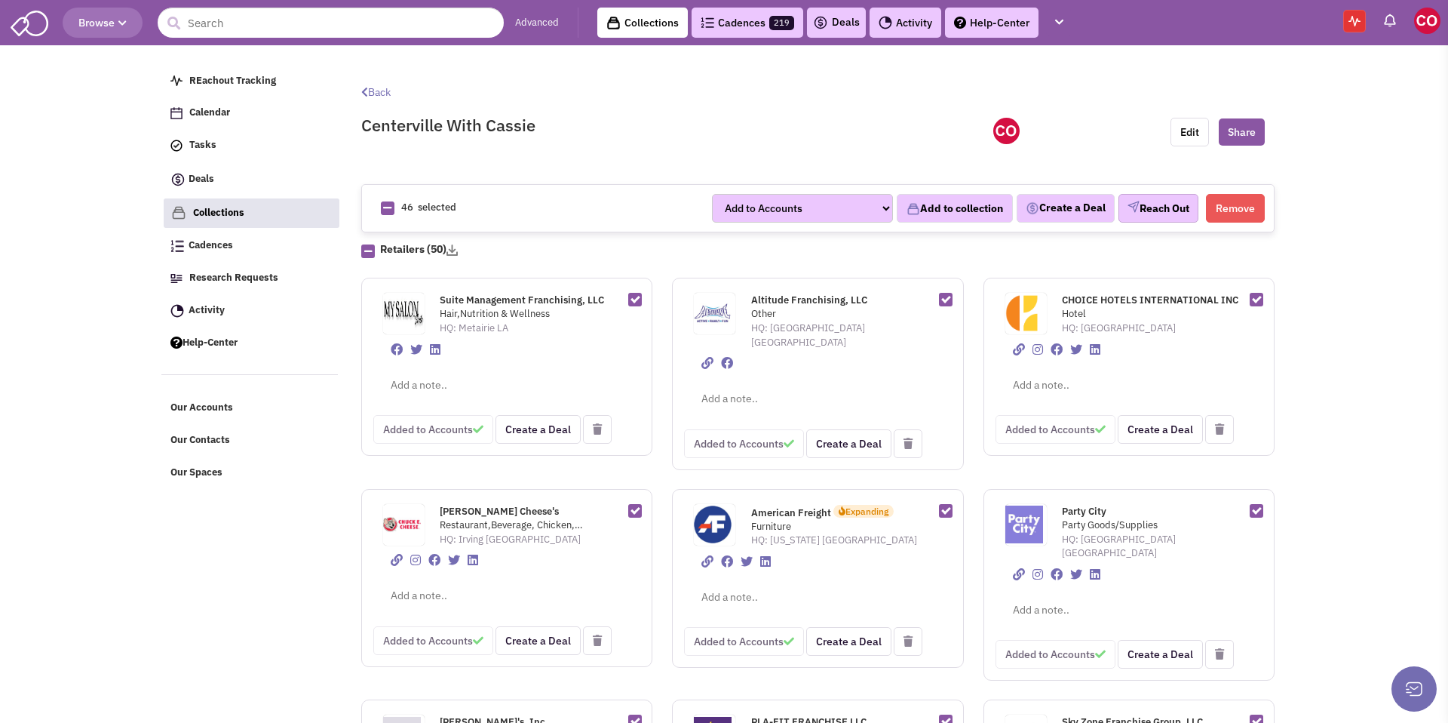
click at [1161, 208] on button "Reach Out" at bounding box center [1158, 208] width 80 height 29
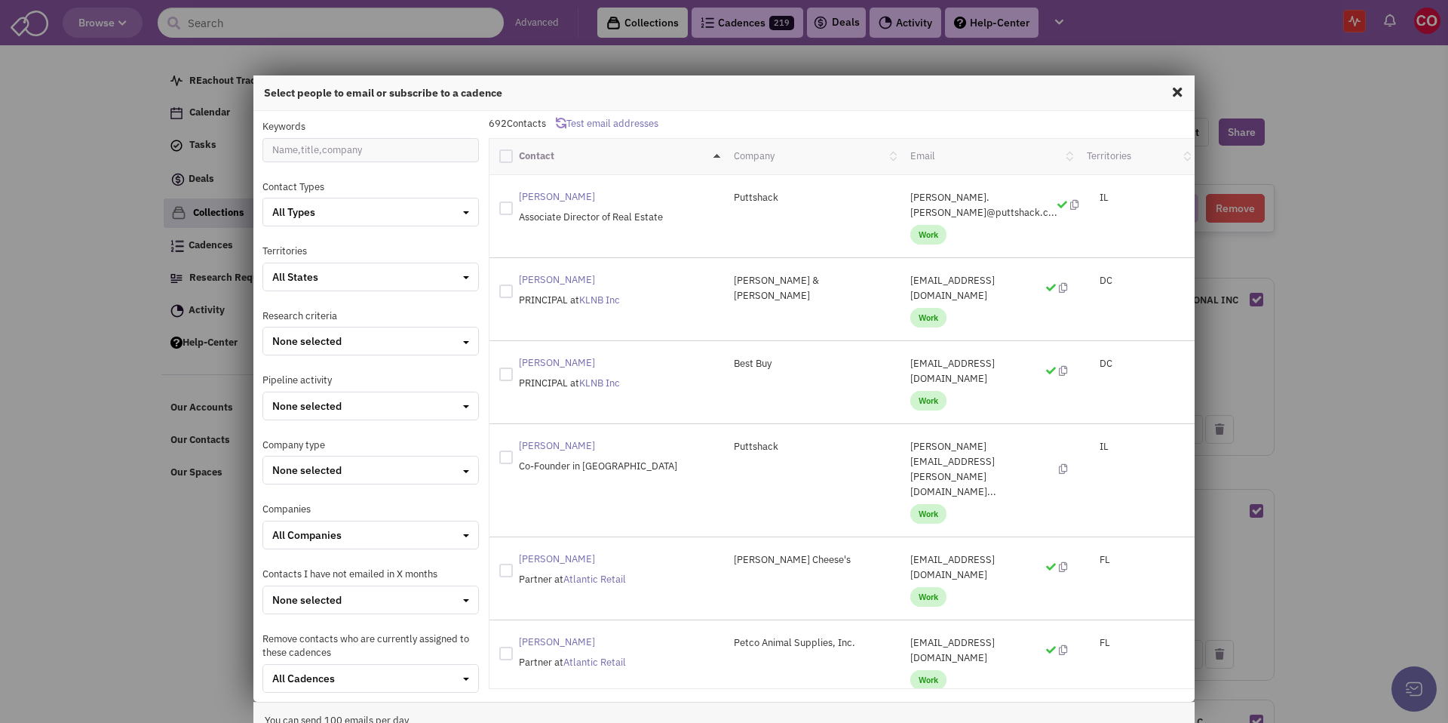
scroll to position [44, 0]
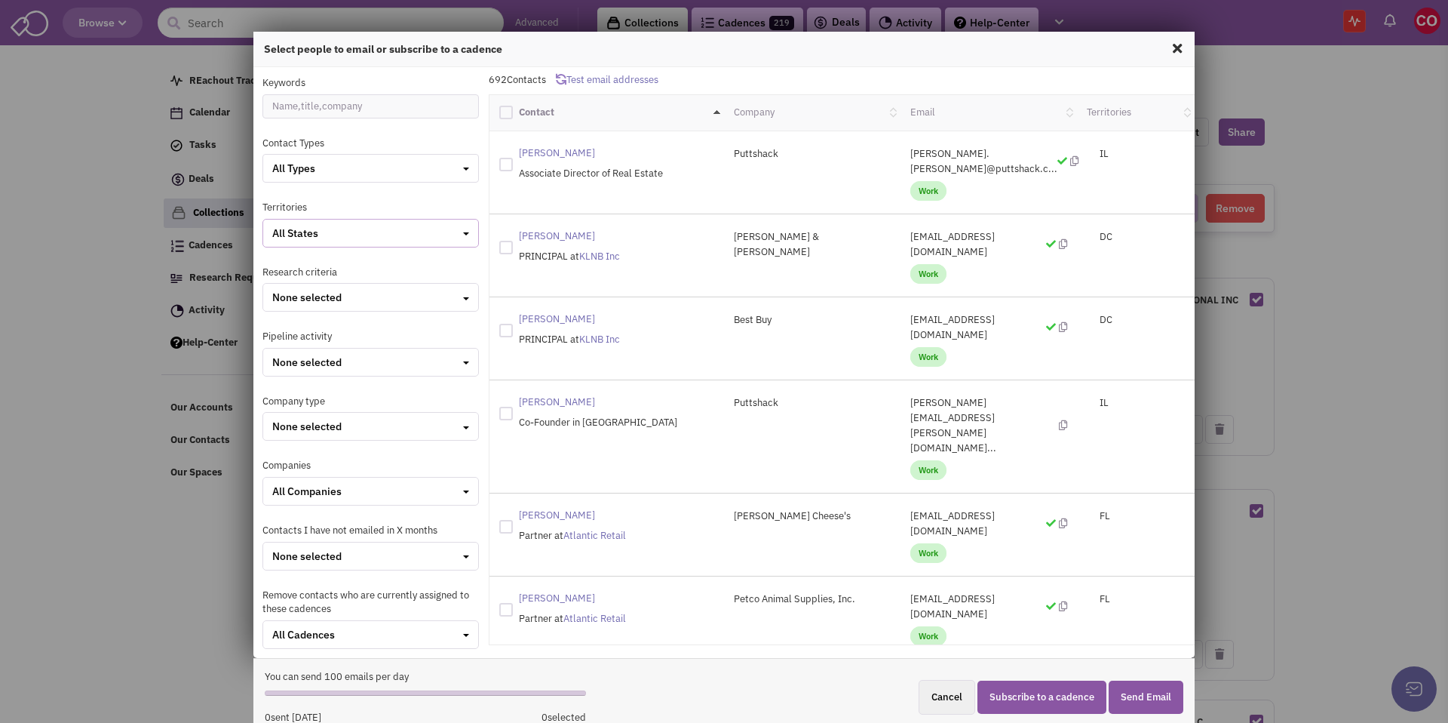
click at [403, 231] on div "All States" at bounding box center [370, 232] width 197 height 15
click at [280, 330] on div at bounding box center [279, 331] width 14 height 14
click at [287, 330] on input "checkbox" at bounding box center [292, 332] width 10 height 10
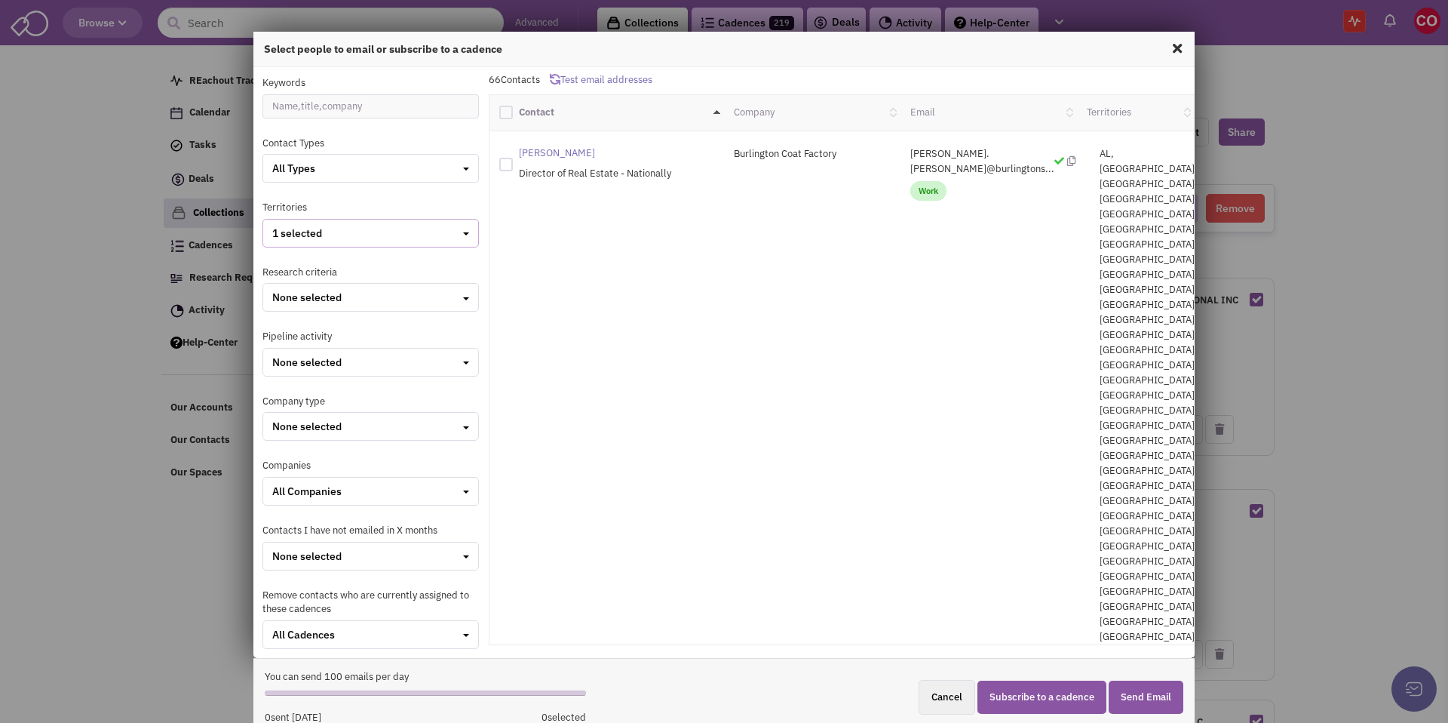
click at [336, 227] on div "1 selected" at bounding box center [370, 232] width 197 height 15
click at [280, 325] on div at bounding box center [279, 331] width 14 height 14
click at [287, 327] on input "checkbox" at bounding box center [292, 332] width 10 height 10
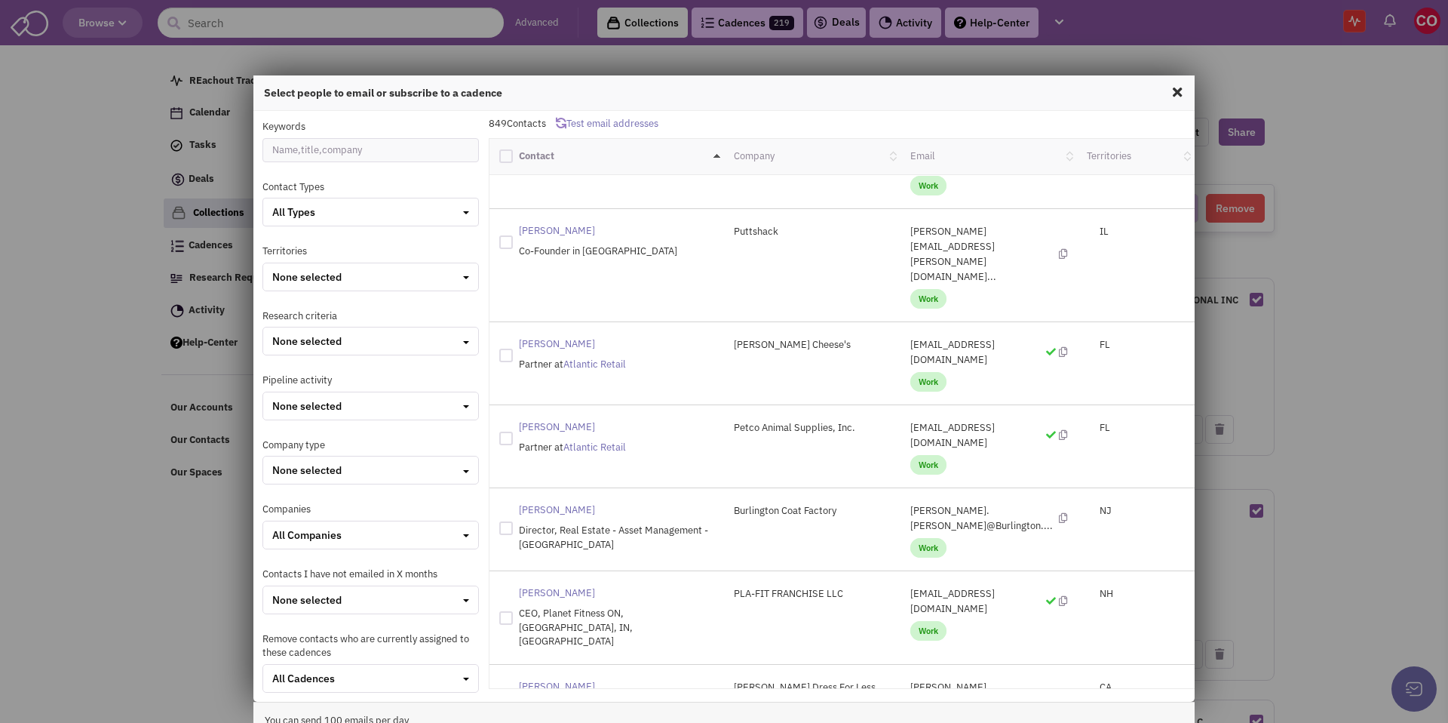
scroll to position [0, 0]
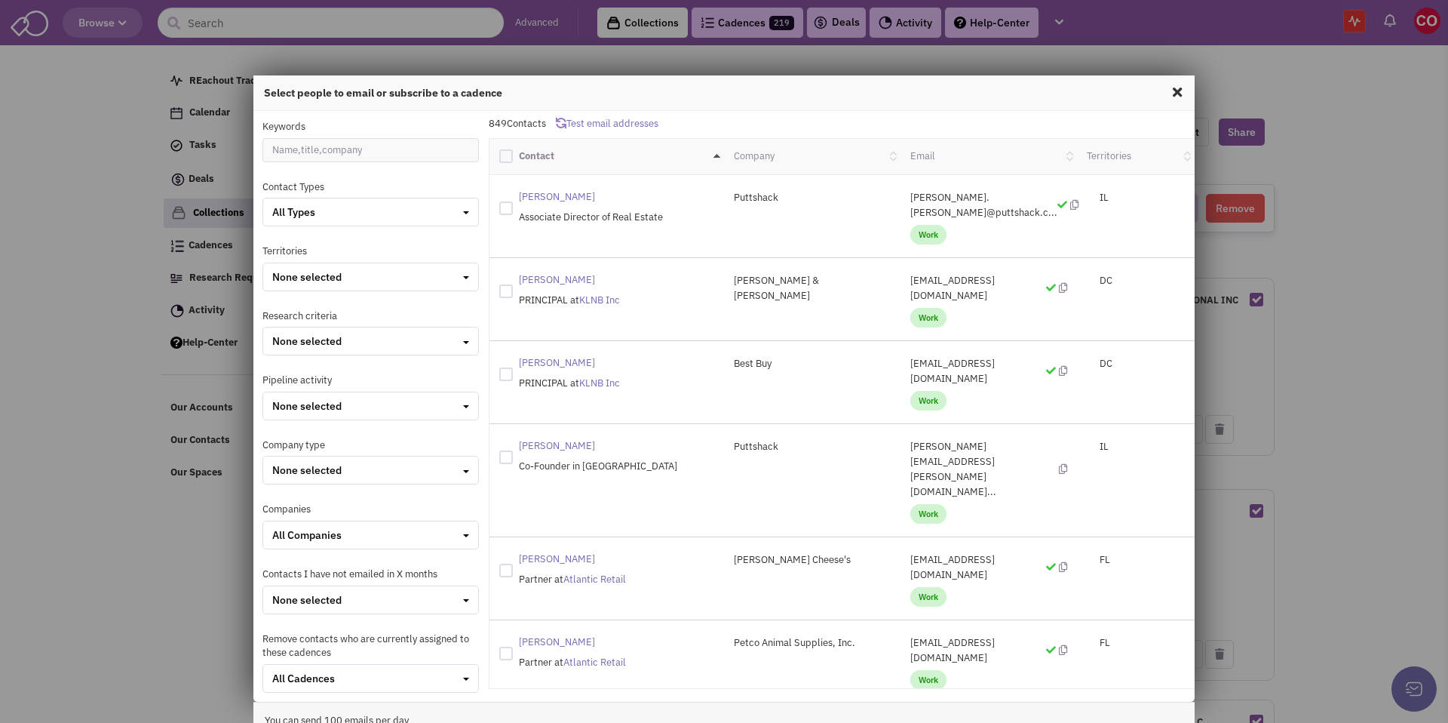
click at [505, 155] on div at bounding box center [506, 156] width 14 height 14
click at [514, 155] on input "checkbox" at bounding box center [519, 154] width 10 height 10
checkbox input "true"
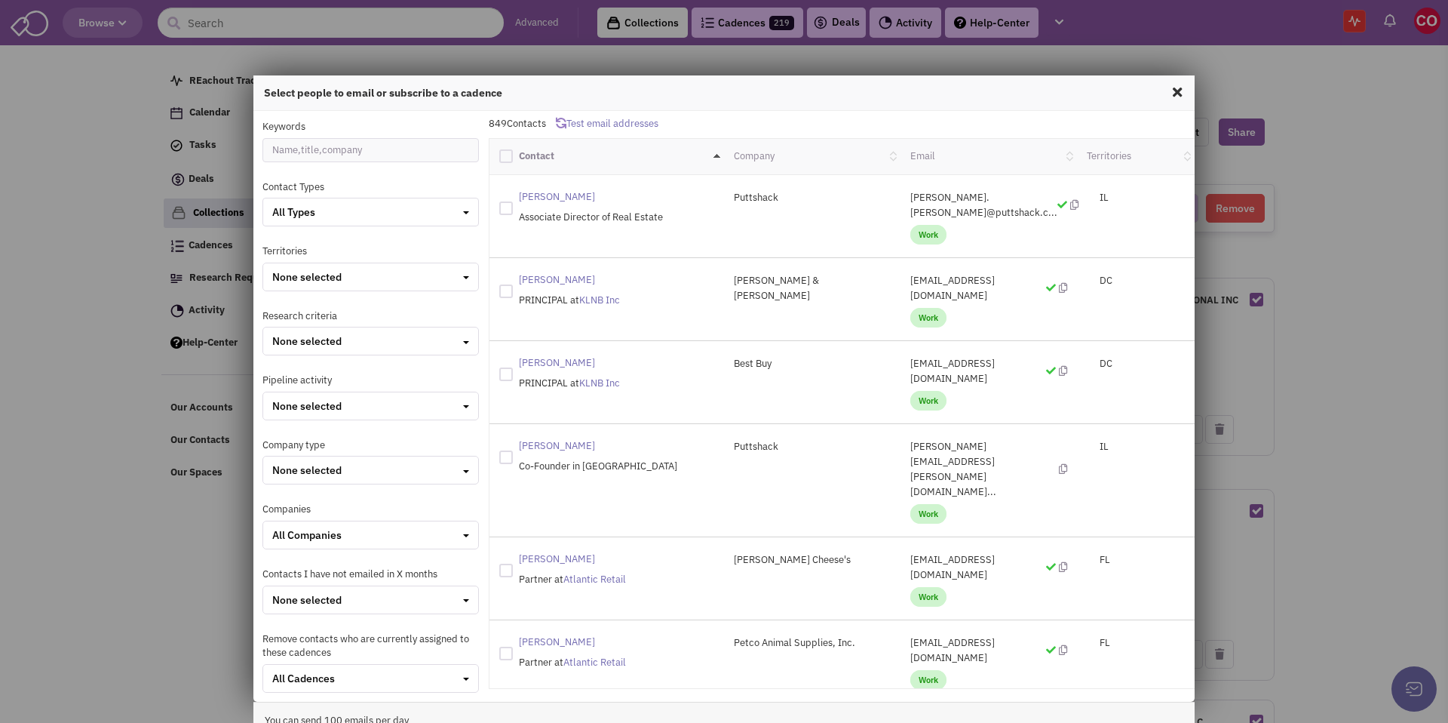
checkbox input "true"
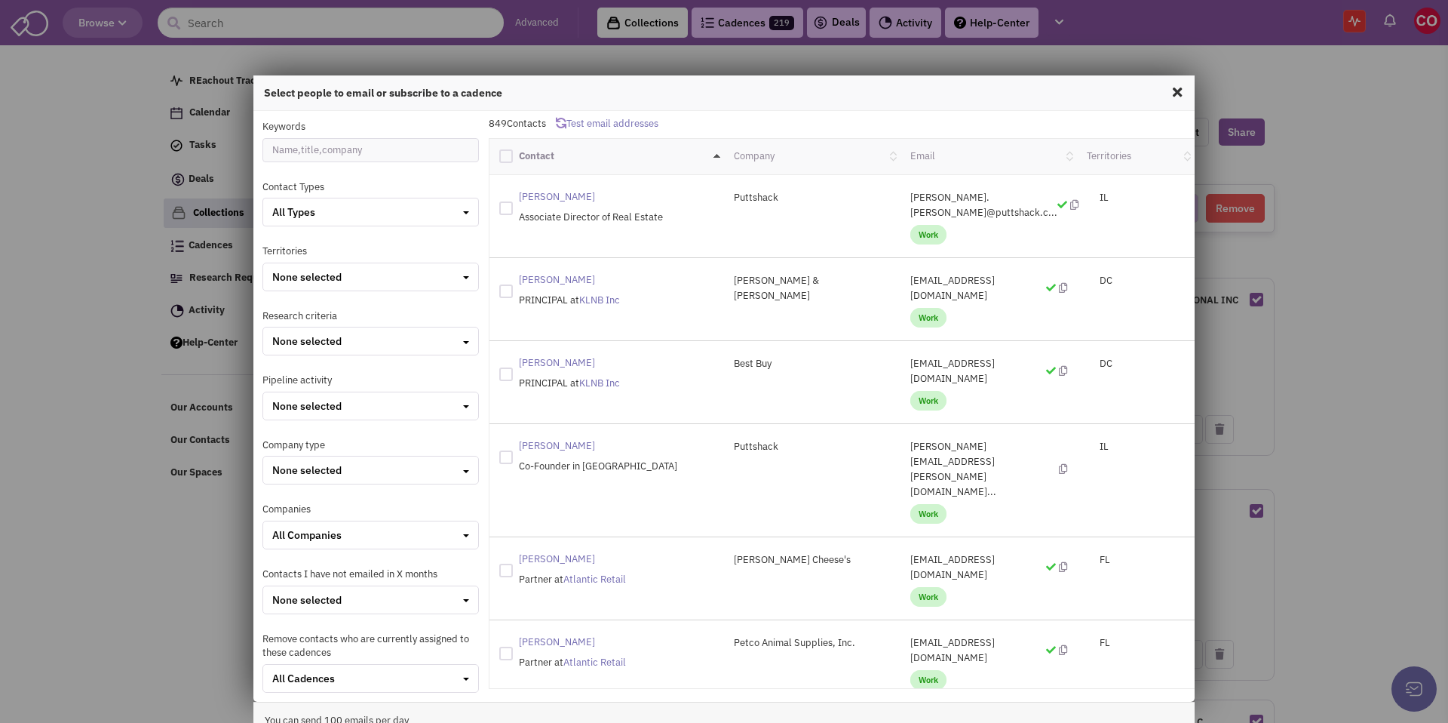
checkbox input "true"
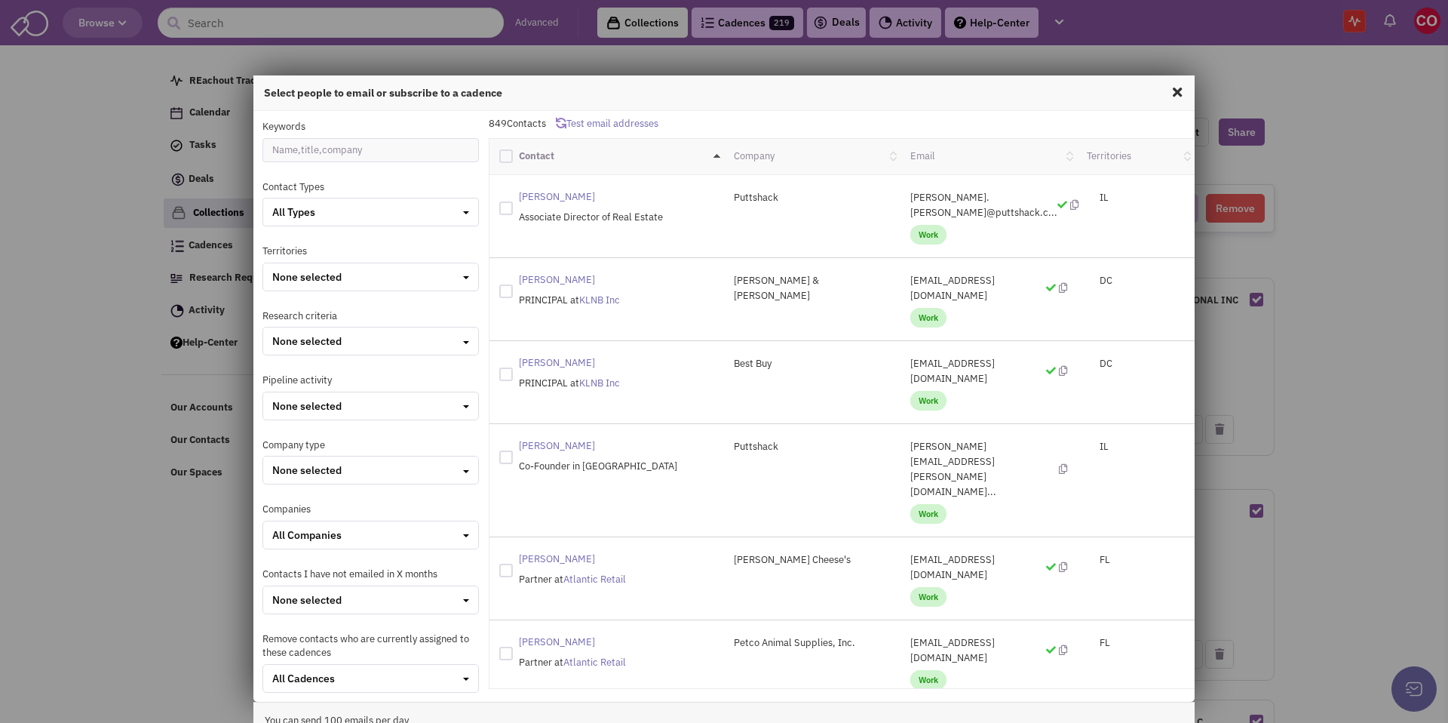
checkbox input "true"
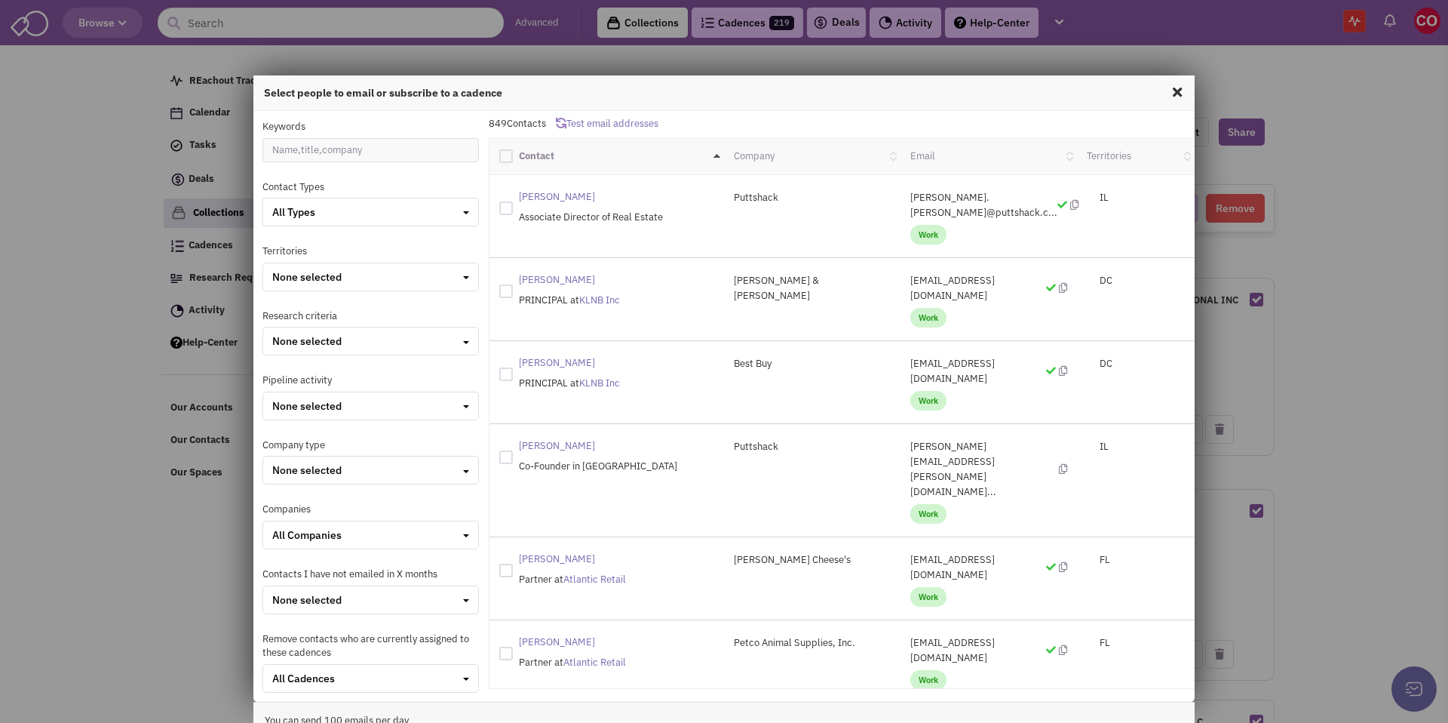
checkbox input "true"
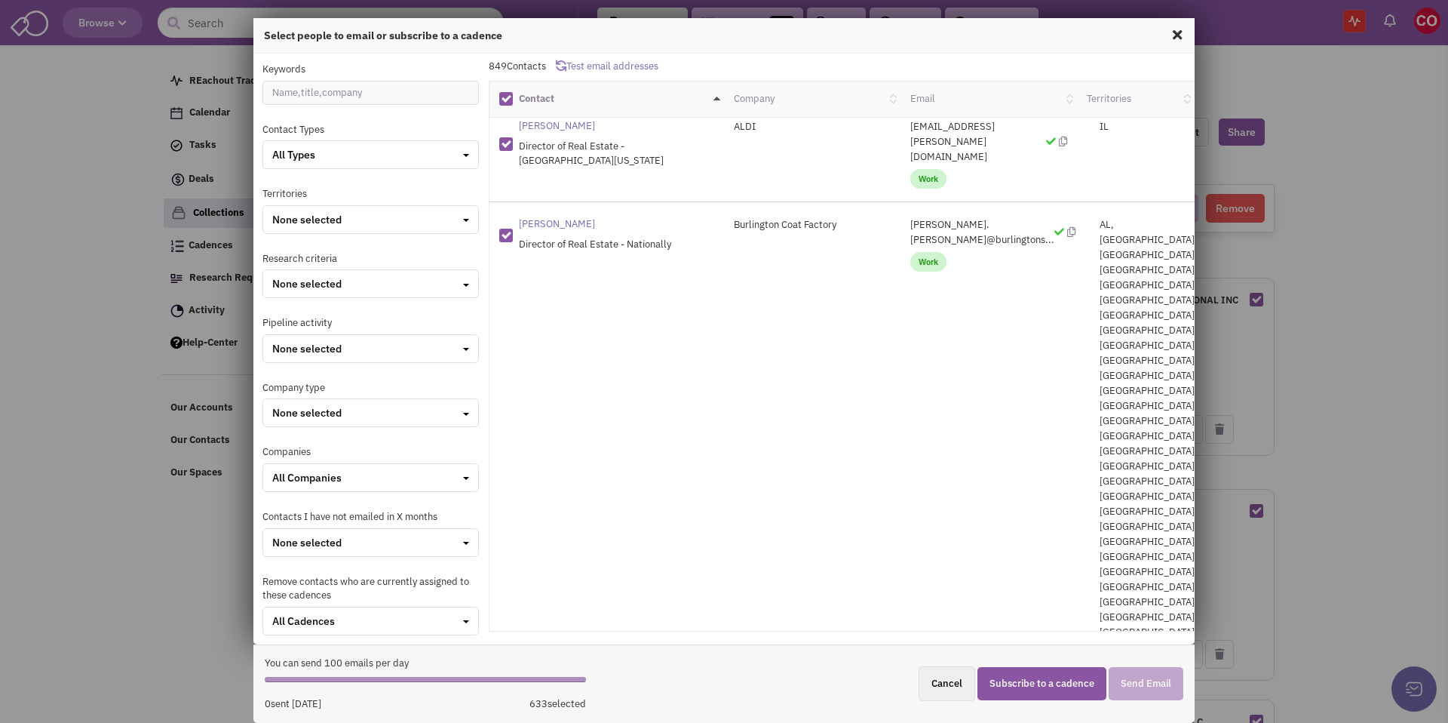
scroll to position [56, 0]
click at [1053, 683] on button "Subscribe to a cadence" at bounding box center [1041, 685] width 129 height 34
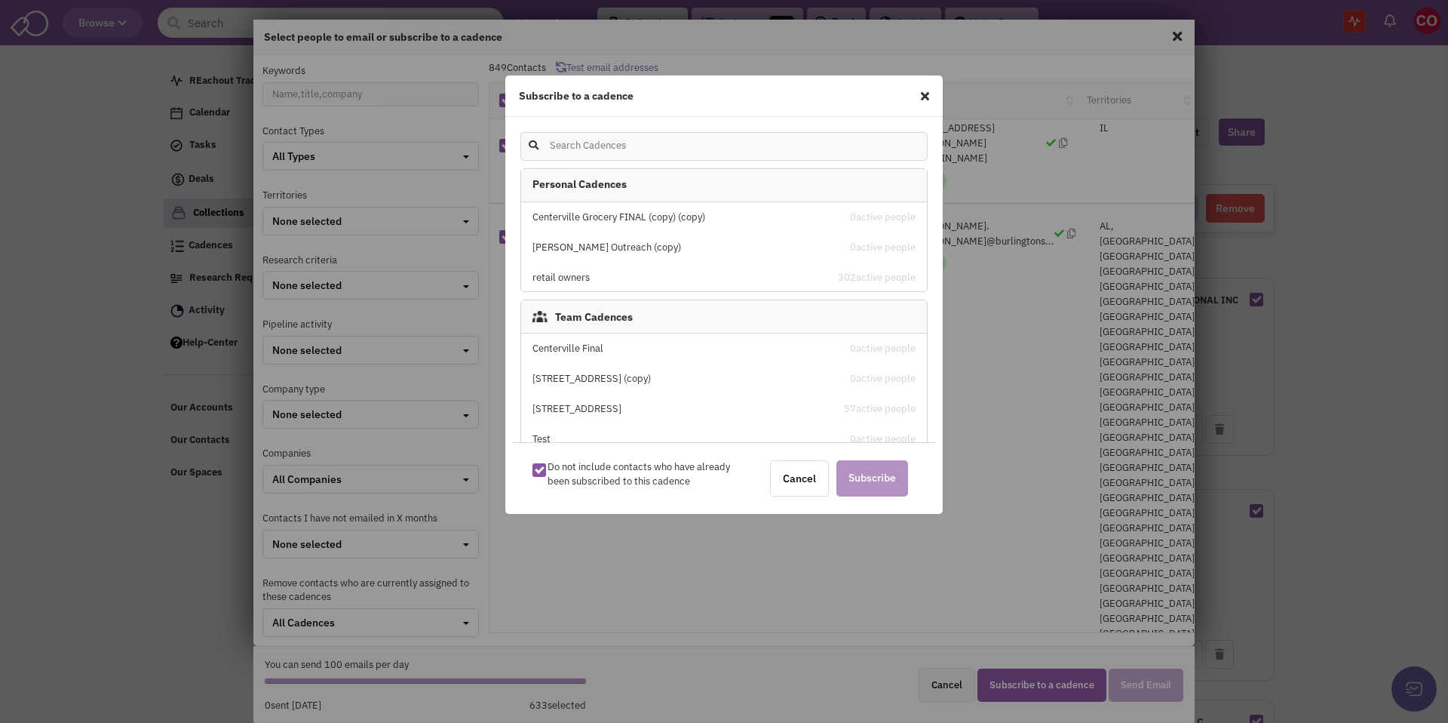
click at [924, 92] on icon at bounding box center [925, 96] width 8 height 12
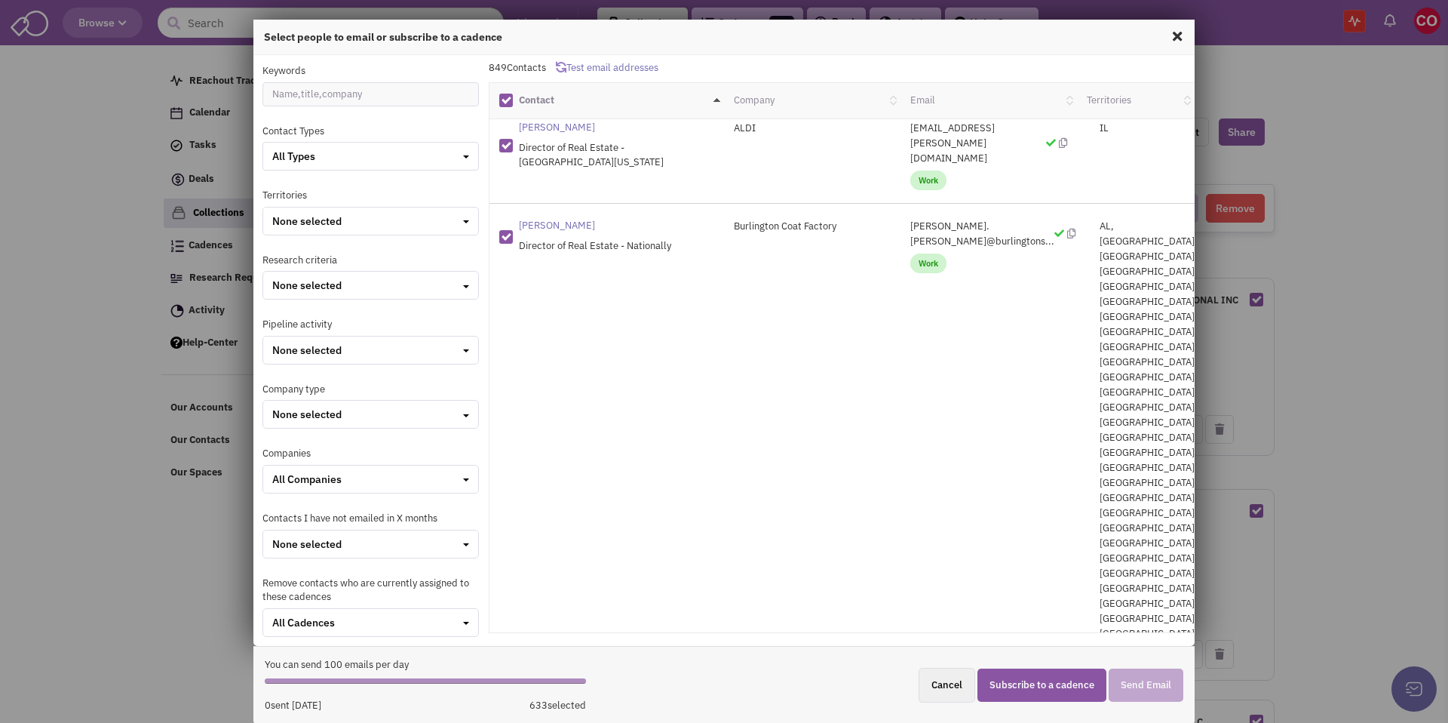
click at [1179, 34] on span at bounding box center [1177, 36] width 20 height 24
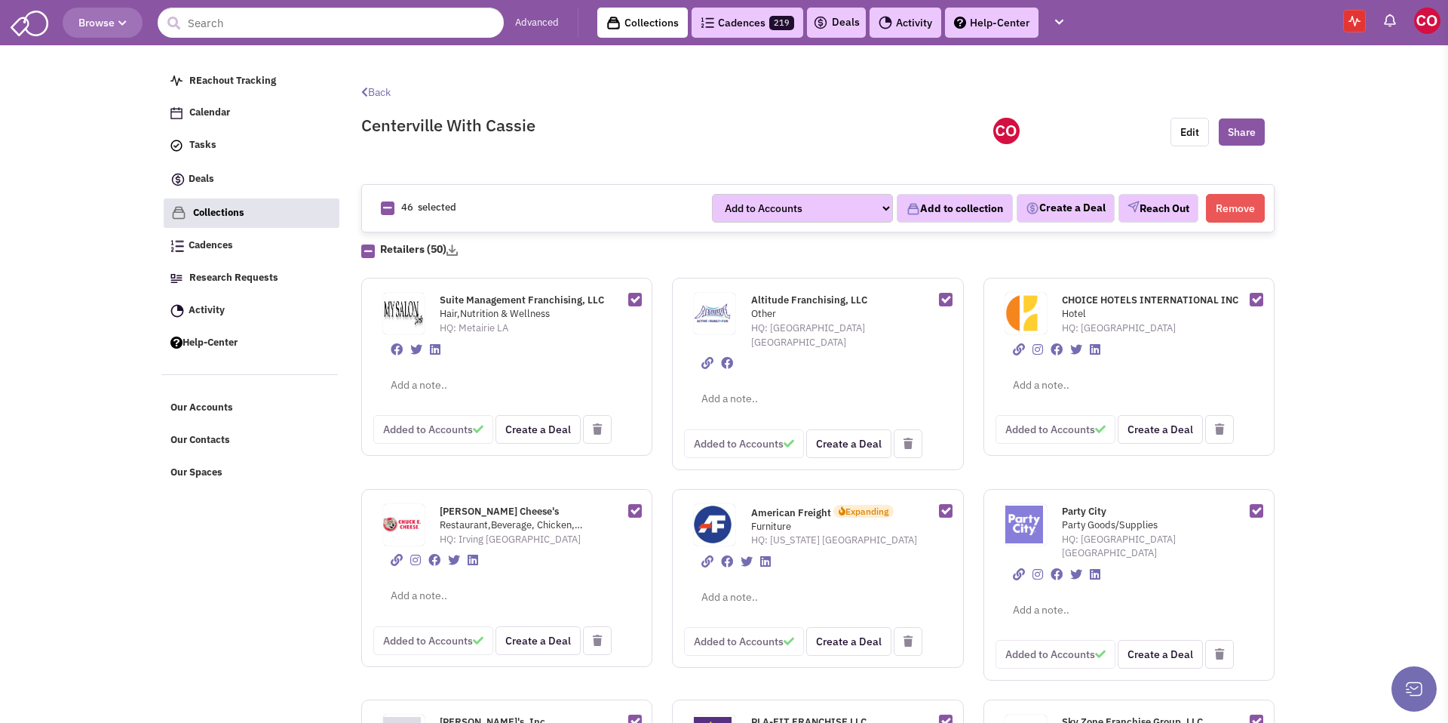
scroll to position [2, 0]
click at [900, 27] on link "Activity" at bounding box center [906, 23] width 72 height 30
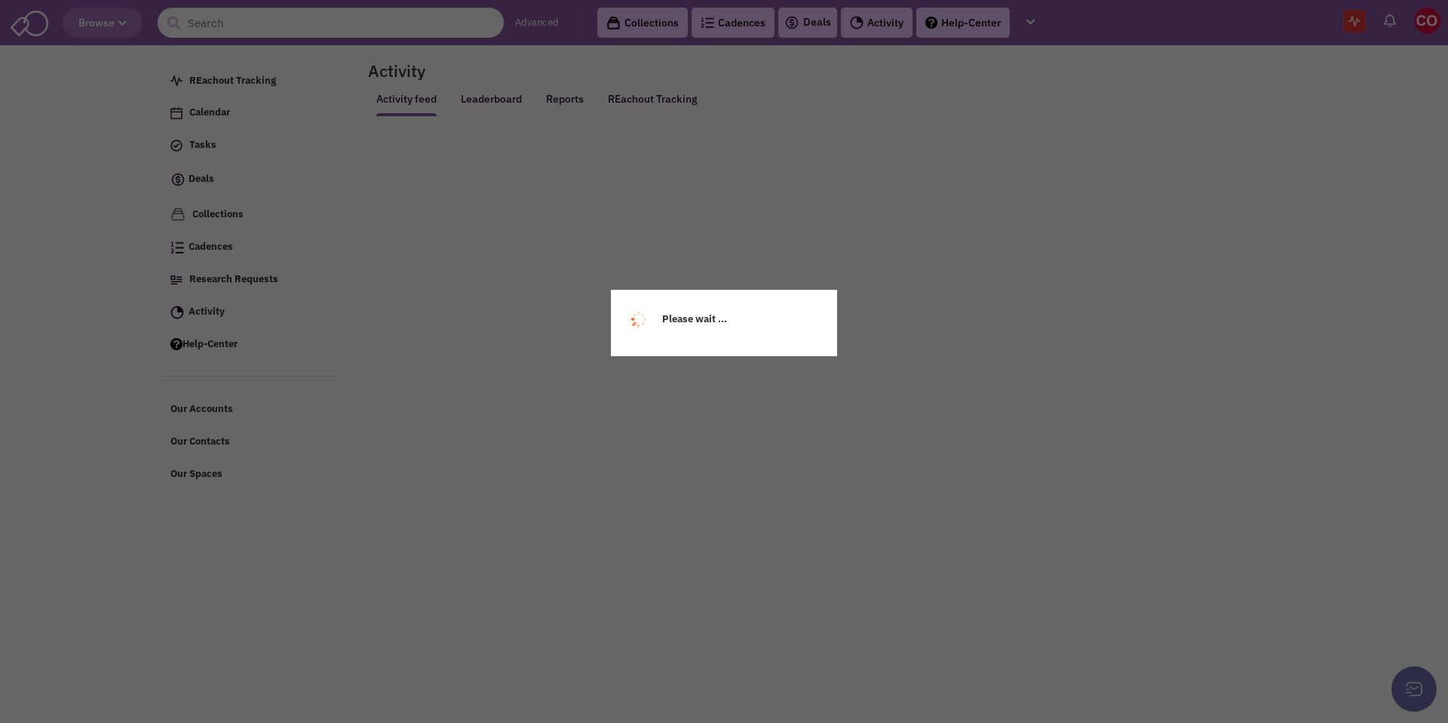
select select
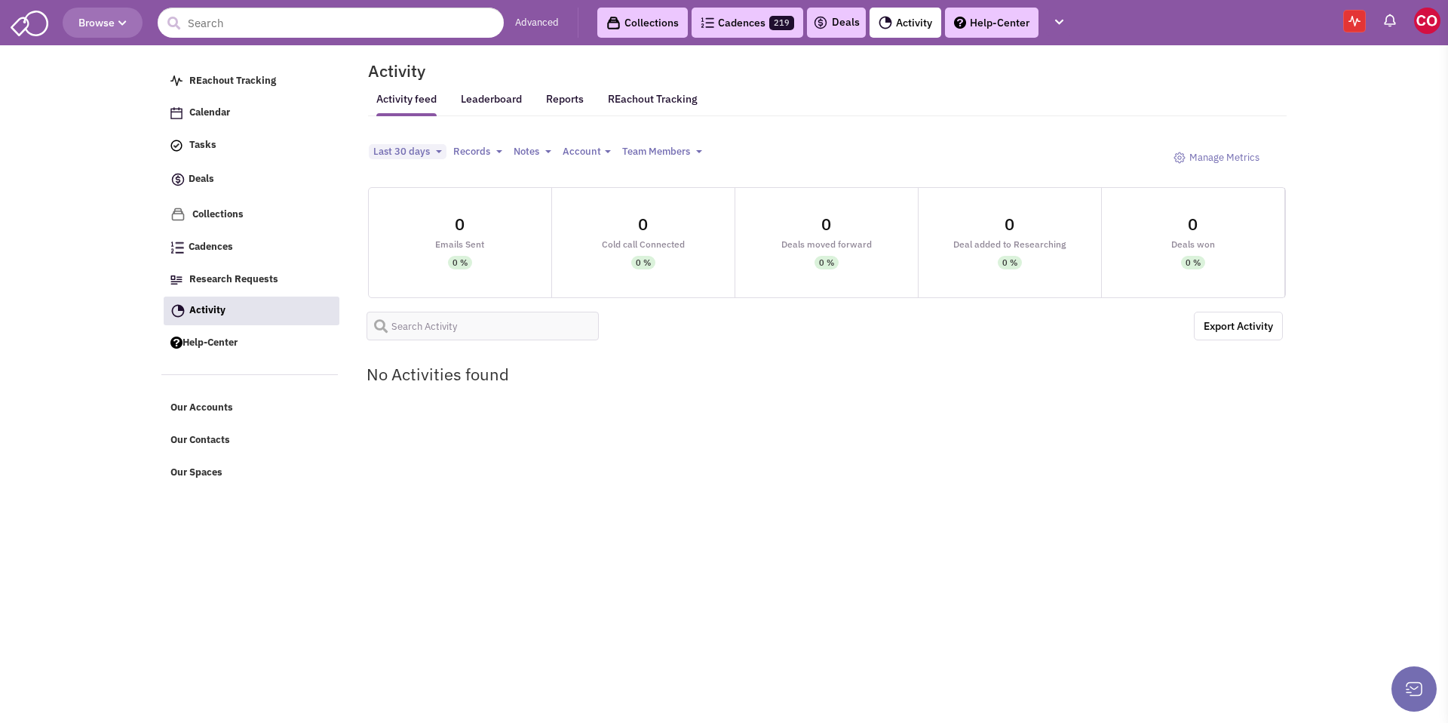
select select
click at [413, 149] on span "Last 30 days" at bounding box center [401, 151] width 57 height 13
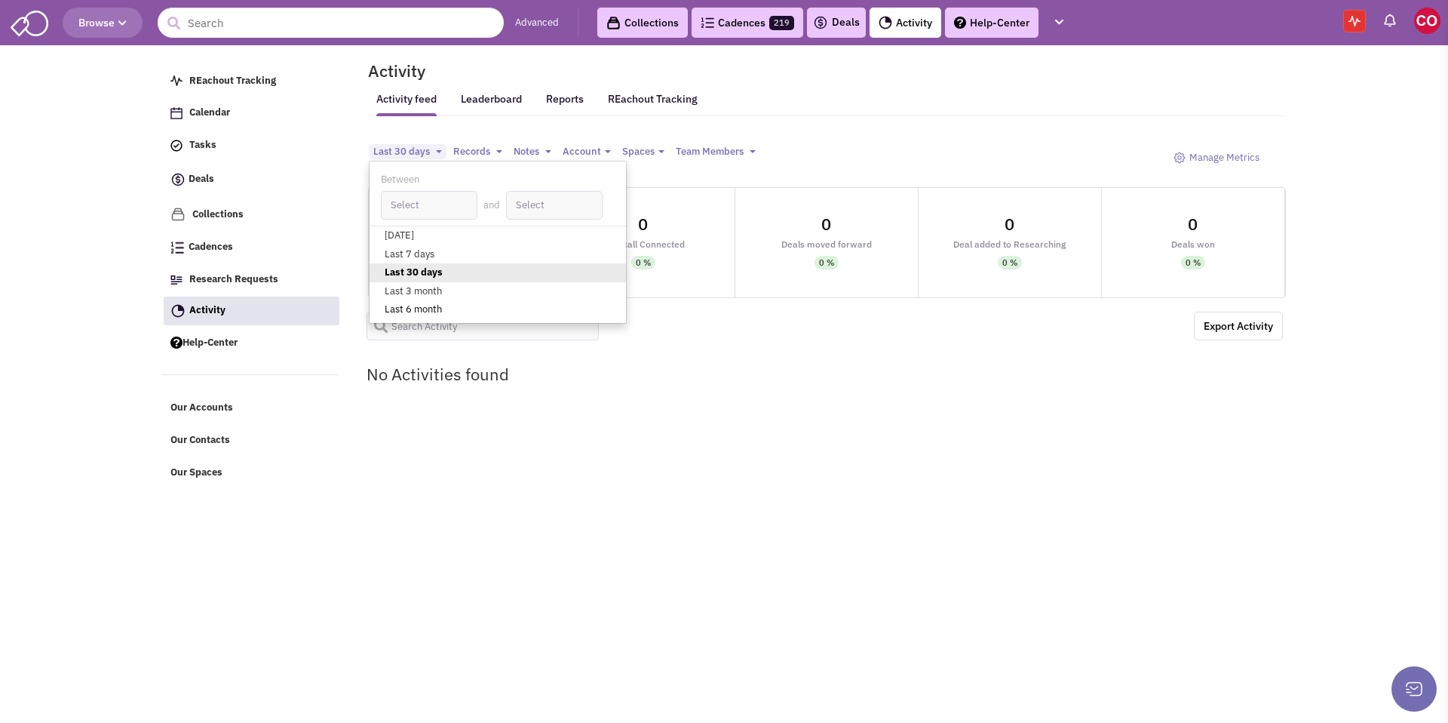
click at [427, 305] on link "Last 6 month" at bounding box center [498, 309] width 256 height 19
click at [1088, 116] on hr at bounding box center [827, 115] width 919 height 1
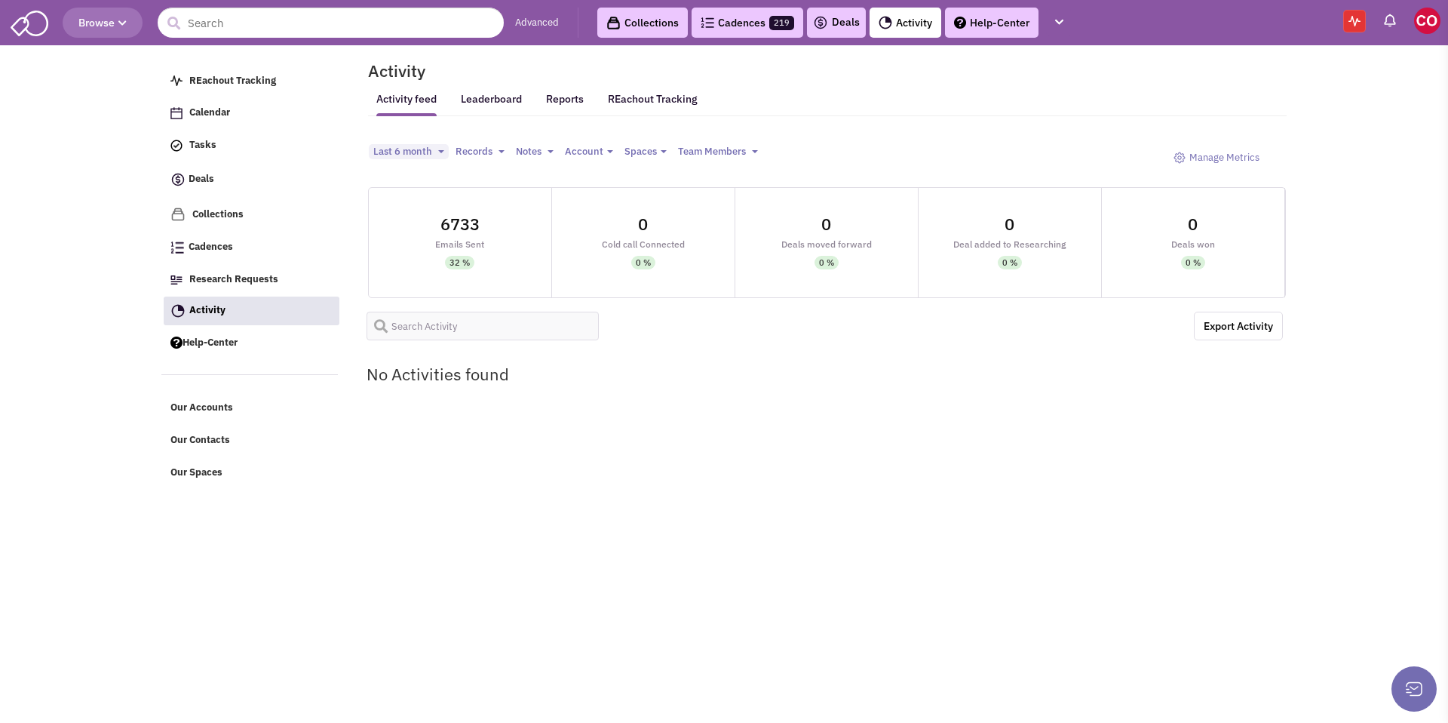
click at [1353, 14] on span at bounding box center [1354, 21] width 23 height 23
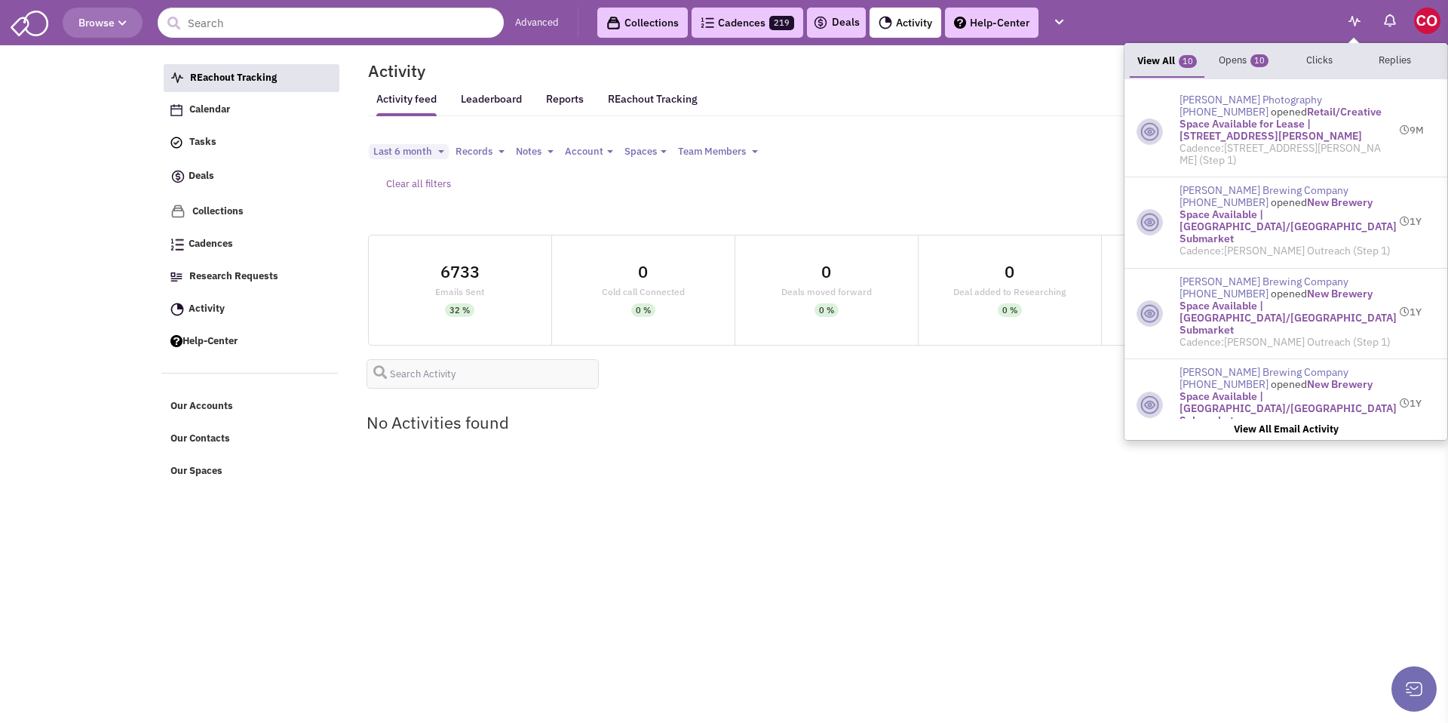
click at [1268, 427] on b "View All Email Activity" at bounding box center [1286, 428] width 105 height 13
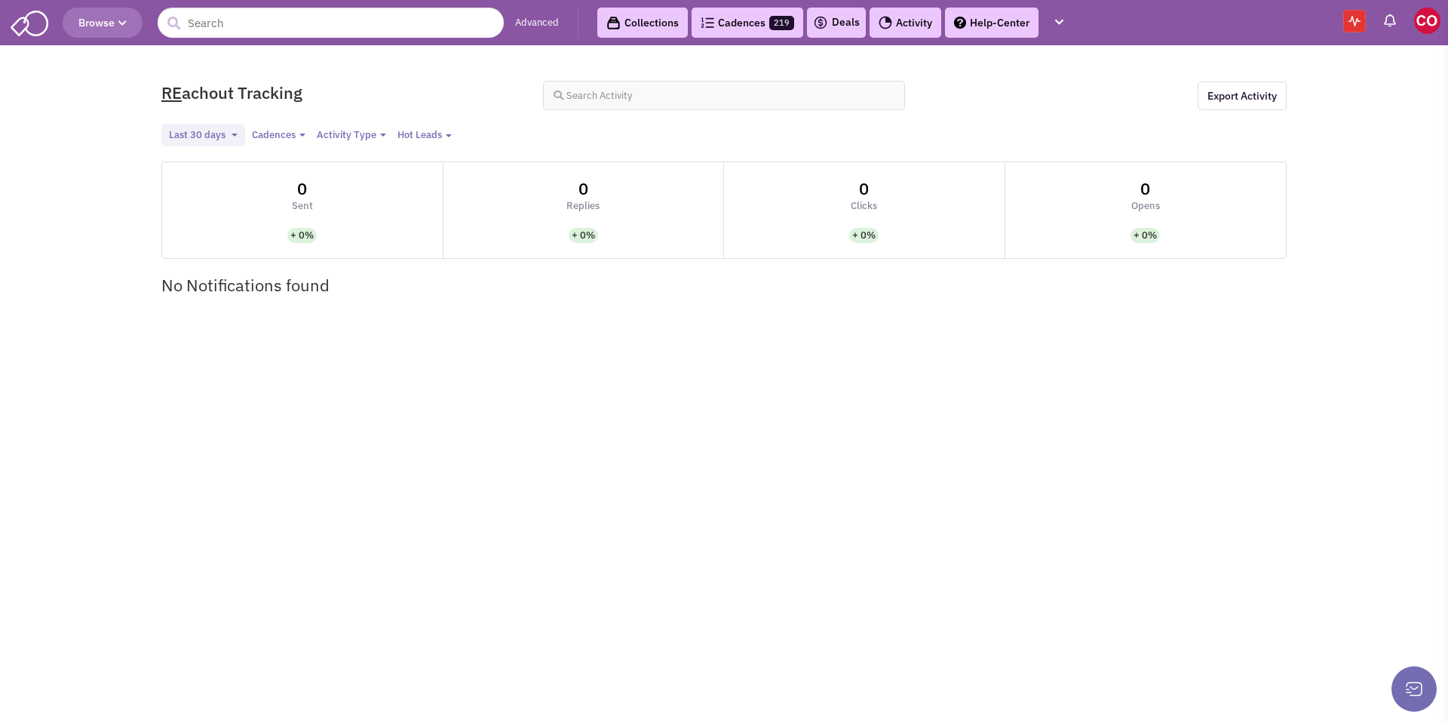
select select
click at [207, 134] on span "Last 30 days" at bounding box center [197, 134] width 57 height 13
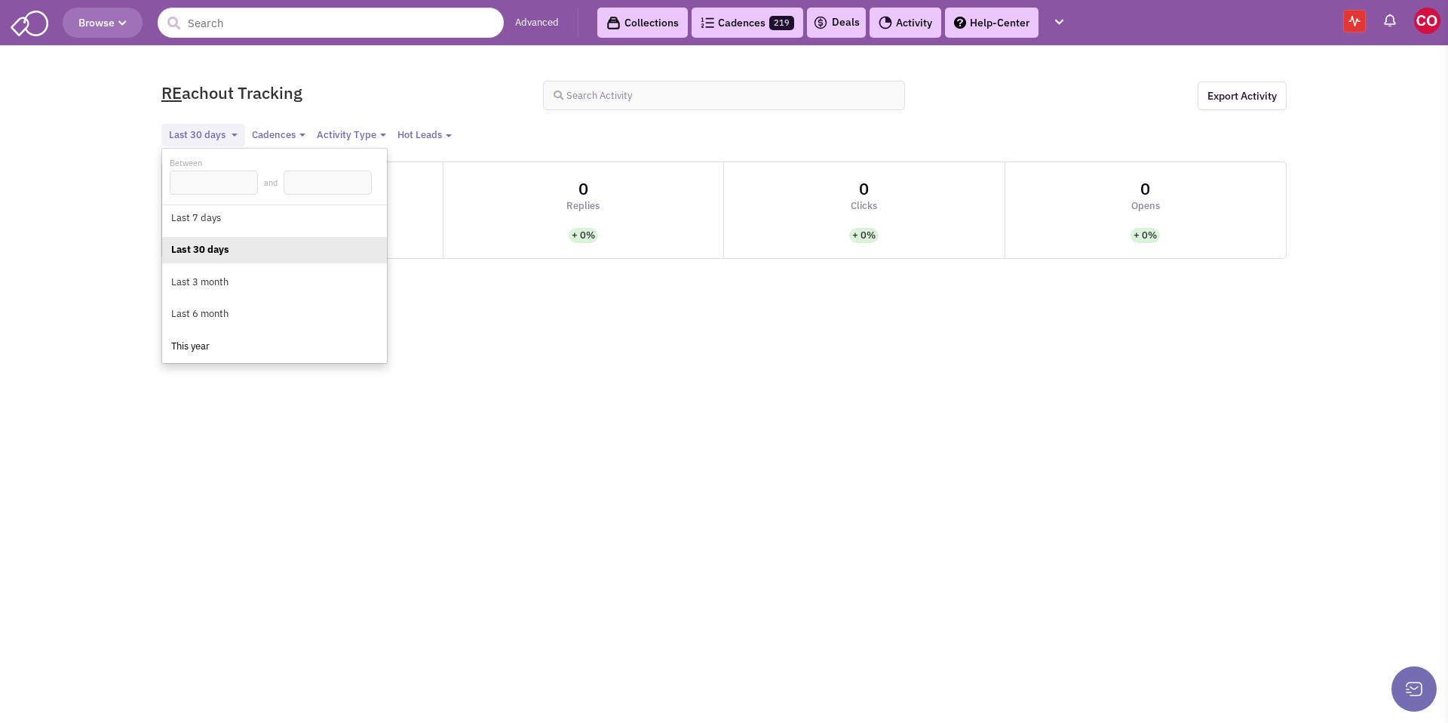
click at [228, 346] on link "This year" at bounding box center [275, 346] width 210 height 19
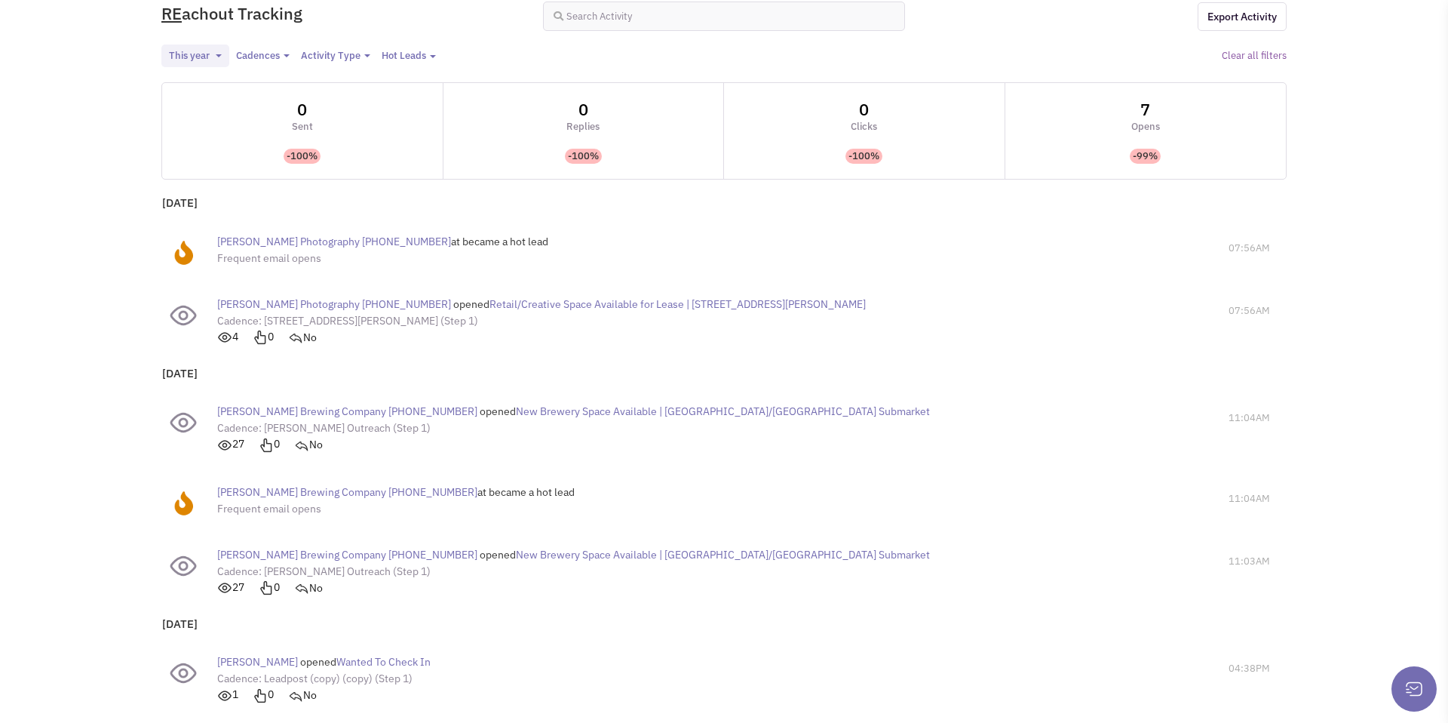
scroll to position [80, 0]
click at [252, 242] on span "[PERSON_NAME] Photography [PHONE_NUMBER]" at bounding box center [334, 241] width 234 height 14
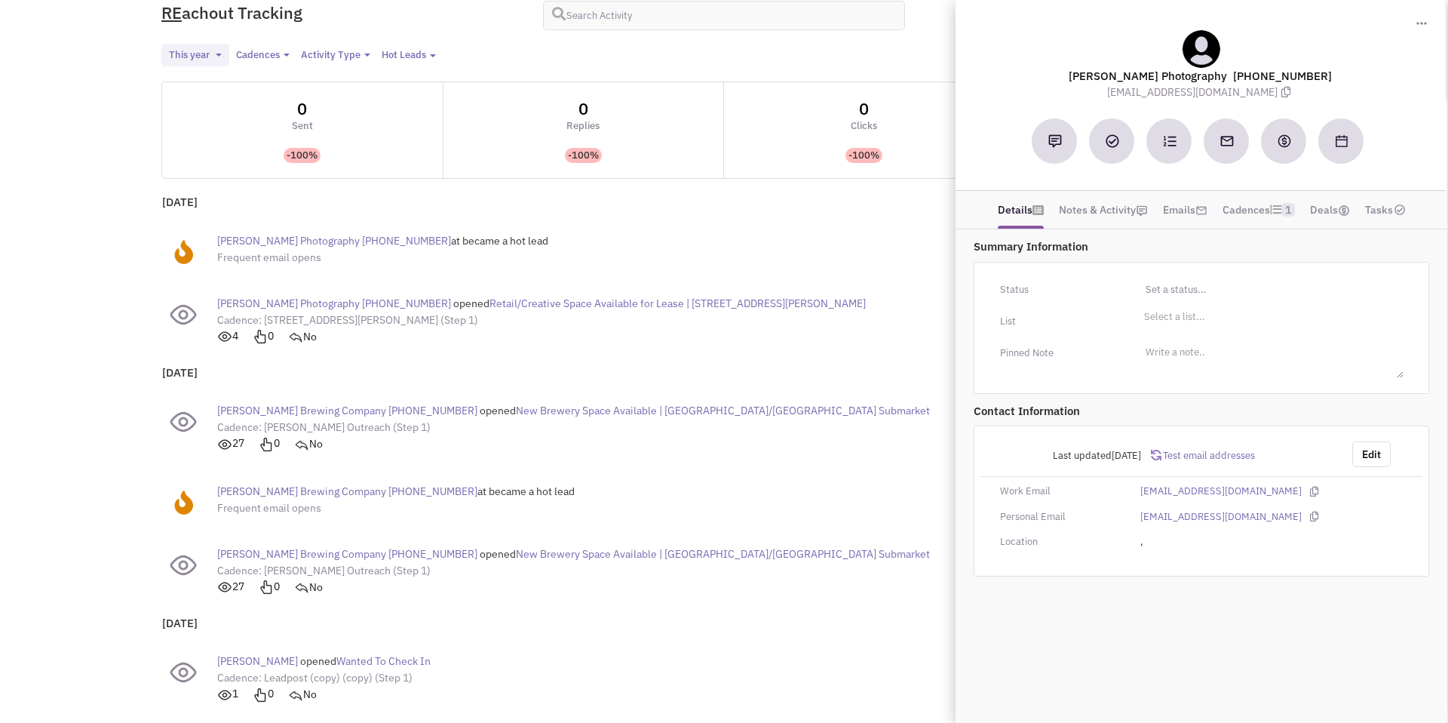
click at [755, 227] on div "[PERSON_NAME] Photography [PHONE_NUMBER] at became a hot lead Frequent email op…" at bounding box center [631, 249] width 926 height 48
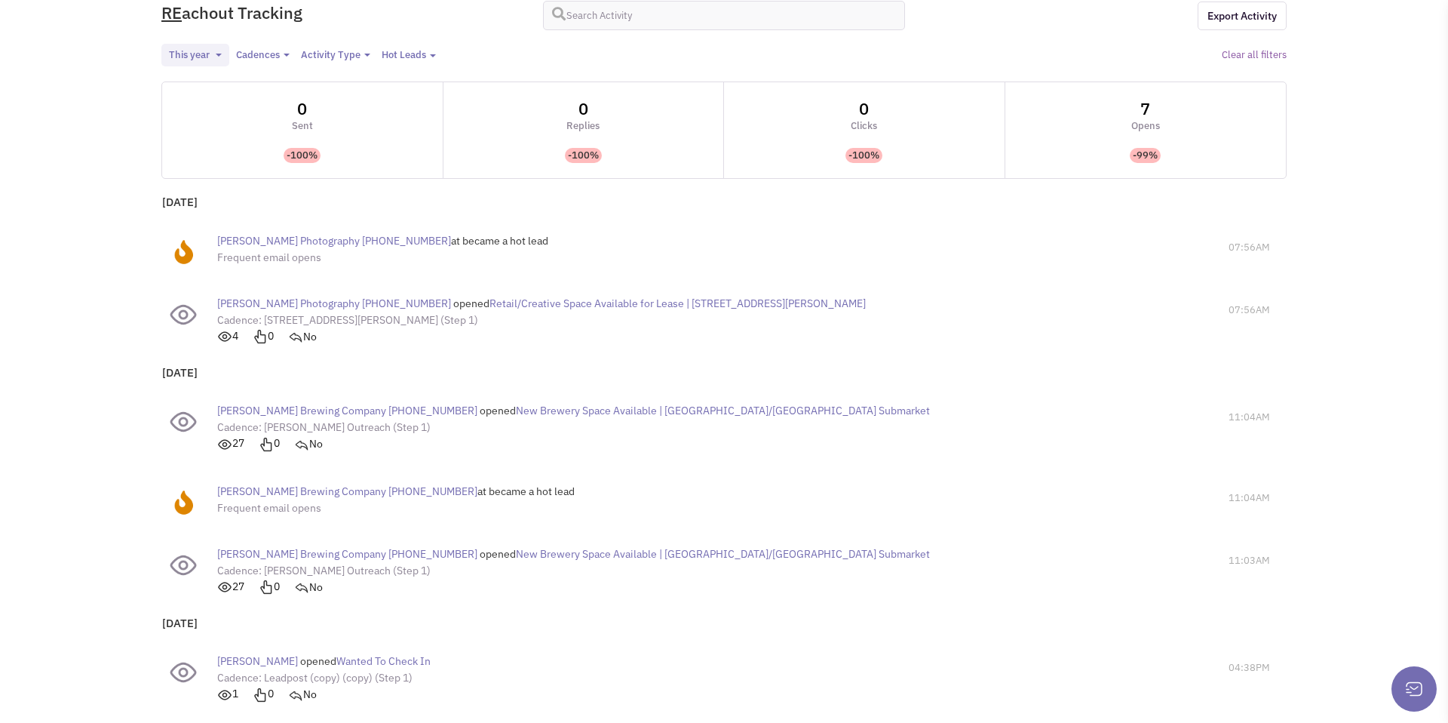
scroll to position [0, 0]
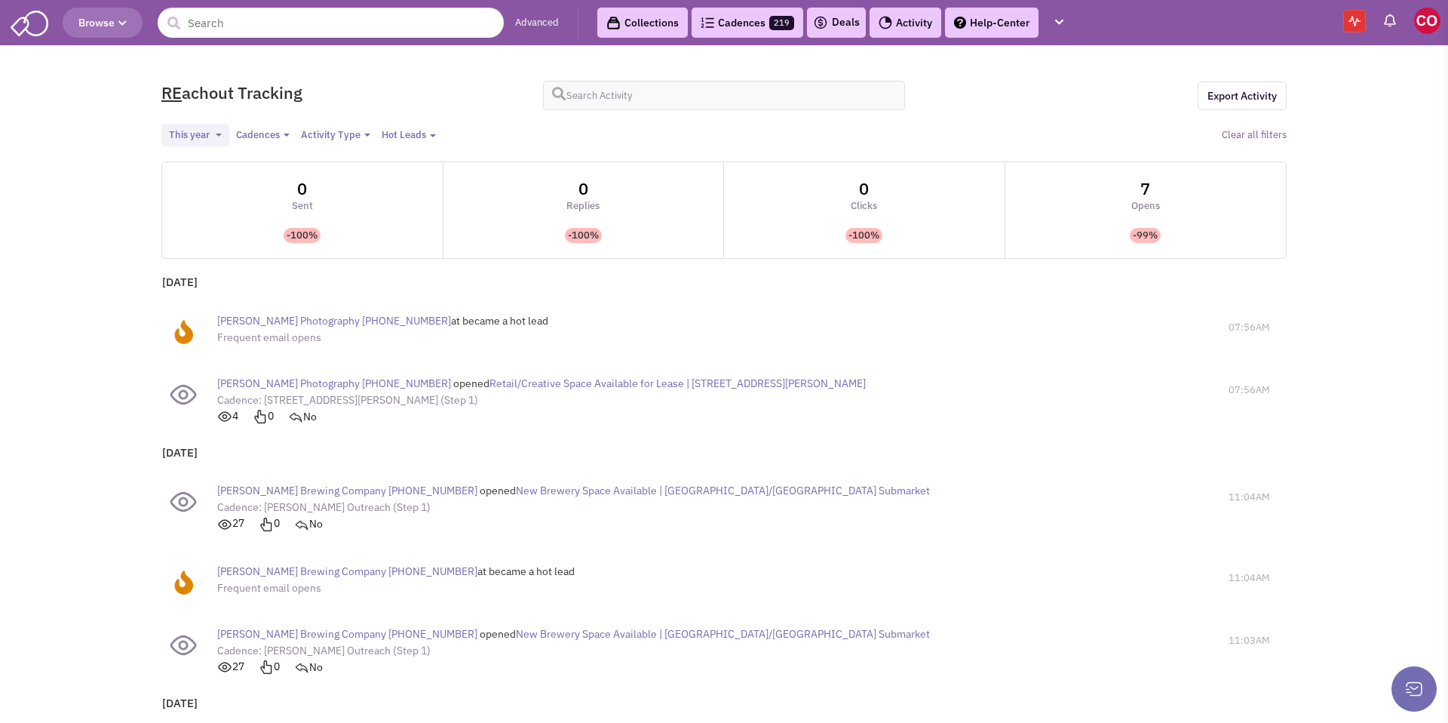
click at [1429, 20] on img at bounding box center [1427, 21] width 26 height 26
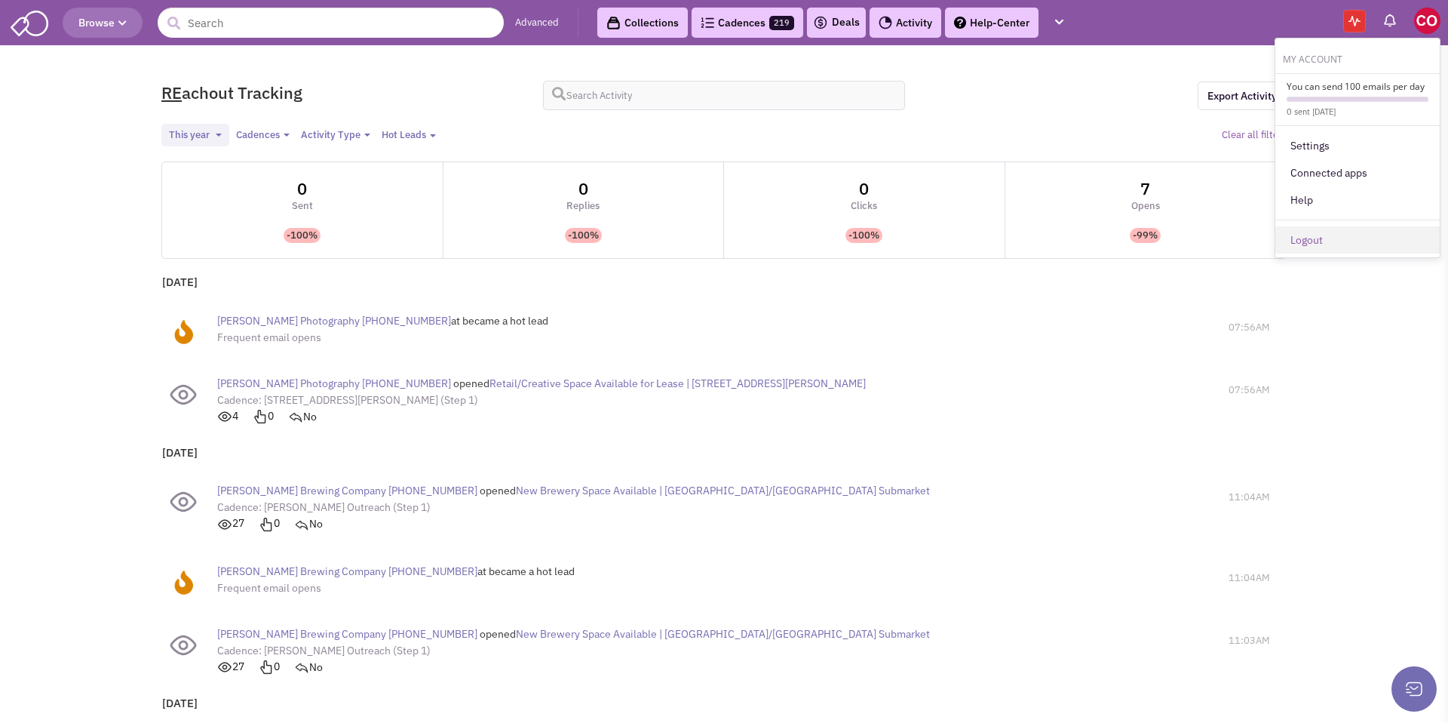
click at [1336, 236] on link "Logout" at bounding box center [1357, 239] width 164 height 27
